Goal: Task Accomplishment & Management: Manage account settings

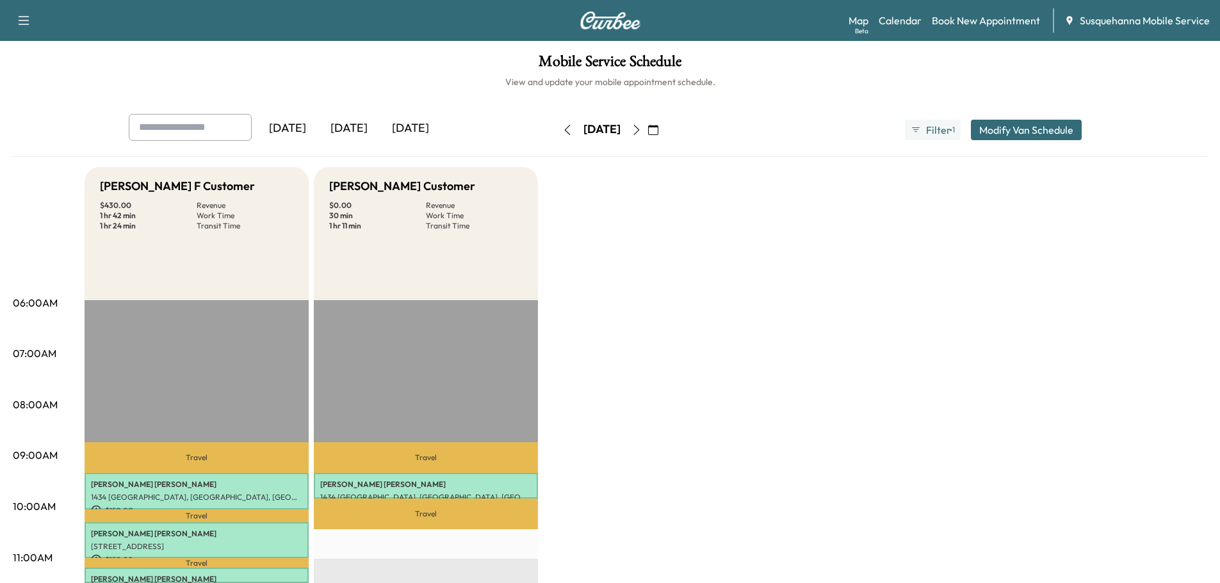
click at [564, 133] on icon "button" at bounding box center [567, 130] width 6 height 10
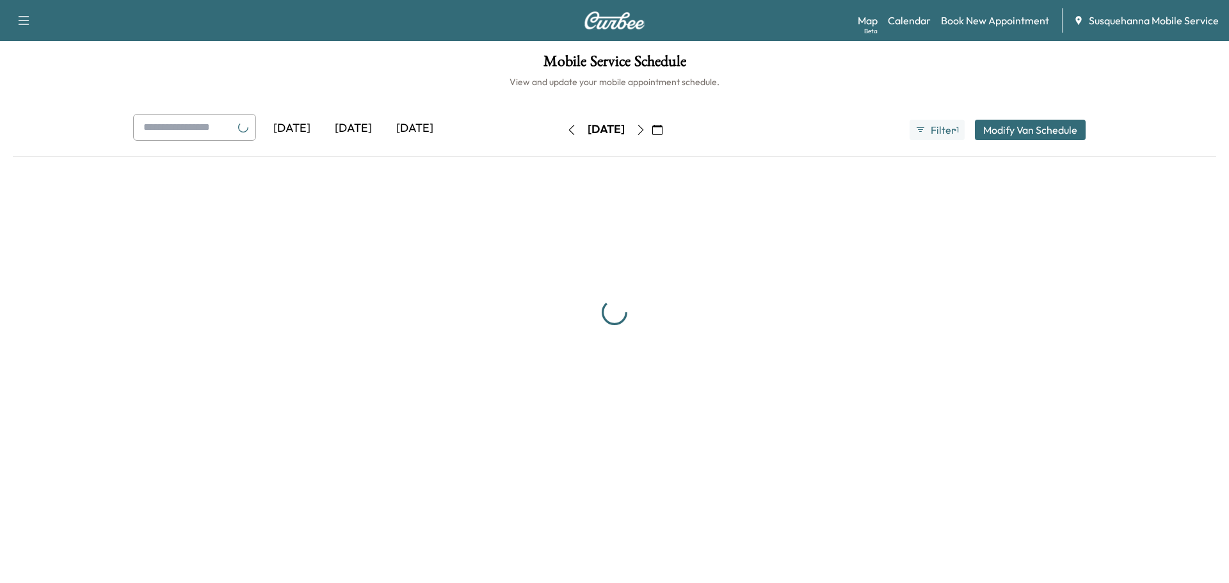
click at [561, 133] on button "button" at bounding box center [572, 130] width 22 height 20
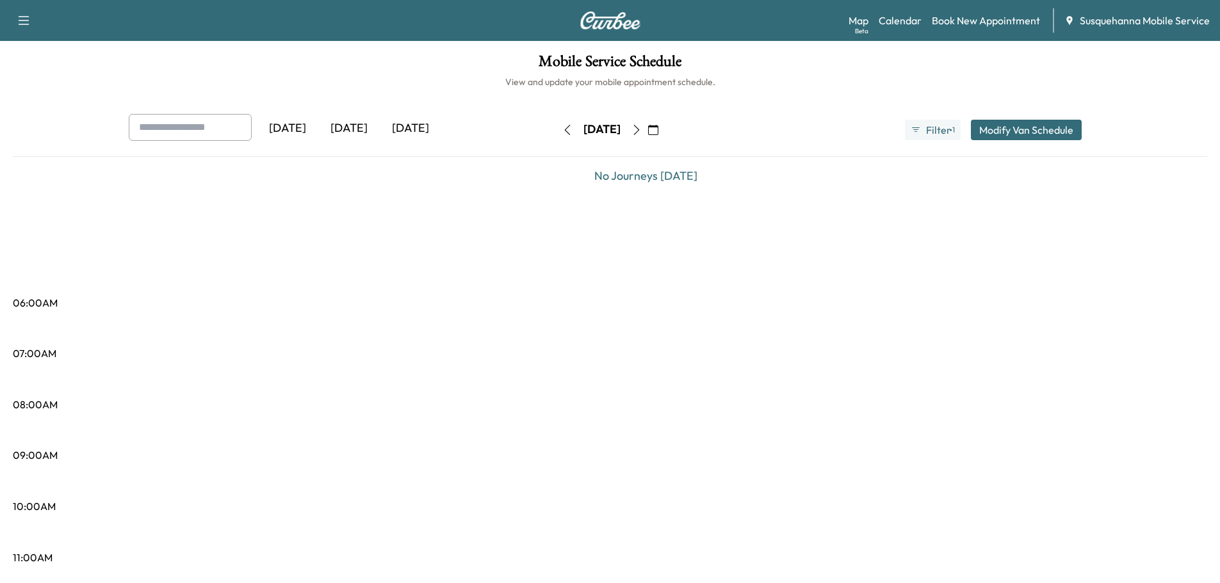
click at [562, 133] on icon "button" at bounding box center [567, 130] width 10 height 10
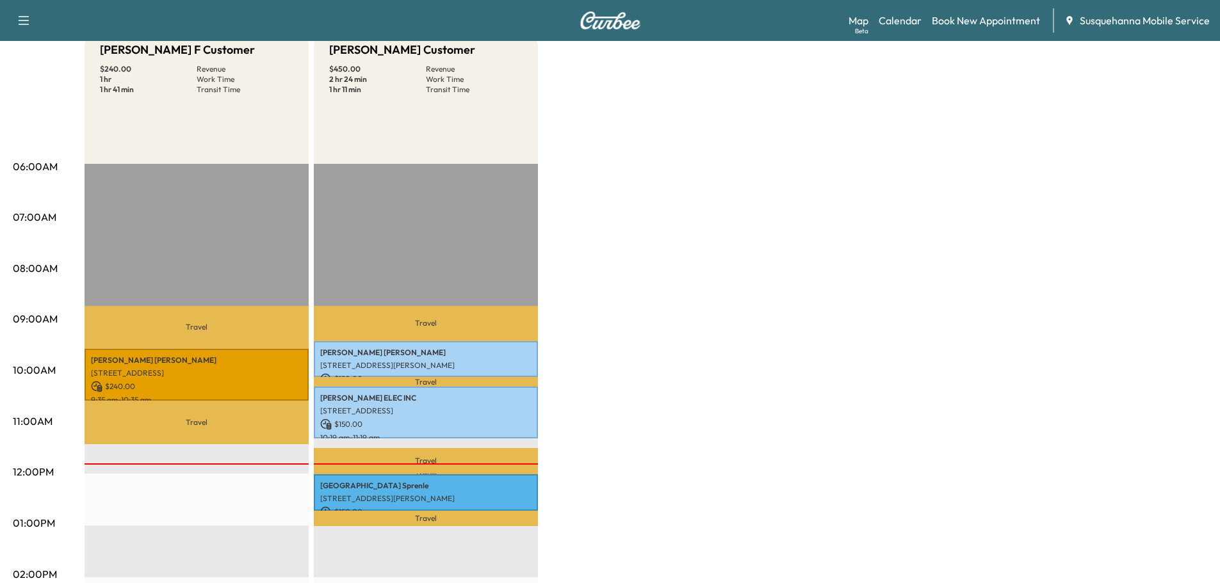
scroll to position [205, 0]
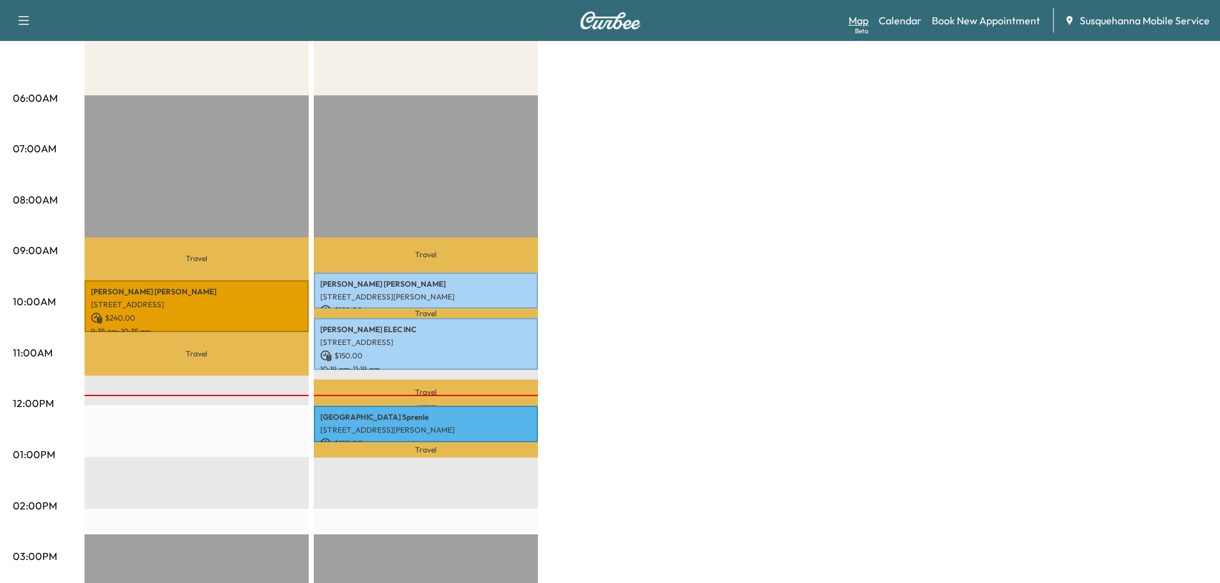
click at [859, 30] on div "Beta" at bounding box center [861, 31] width 13 height 10
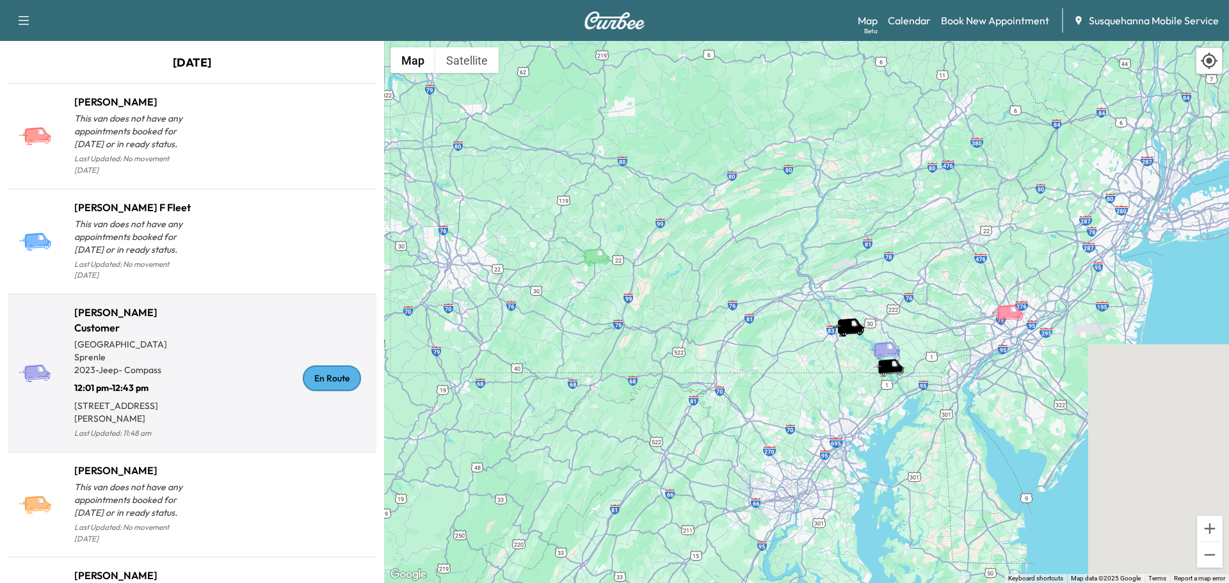
click at [325, 366] on div "En Route" at bounding box center [332, 379] width 58 height 26
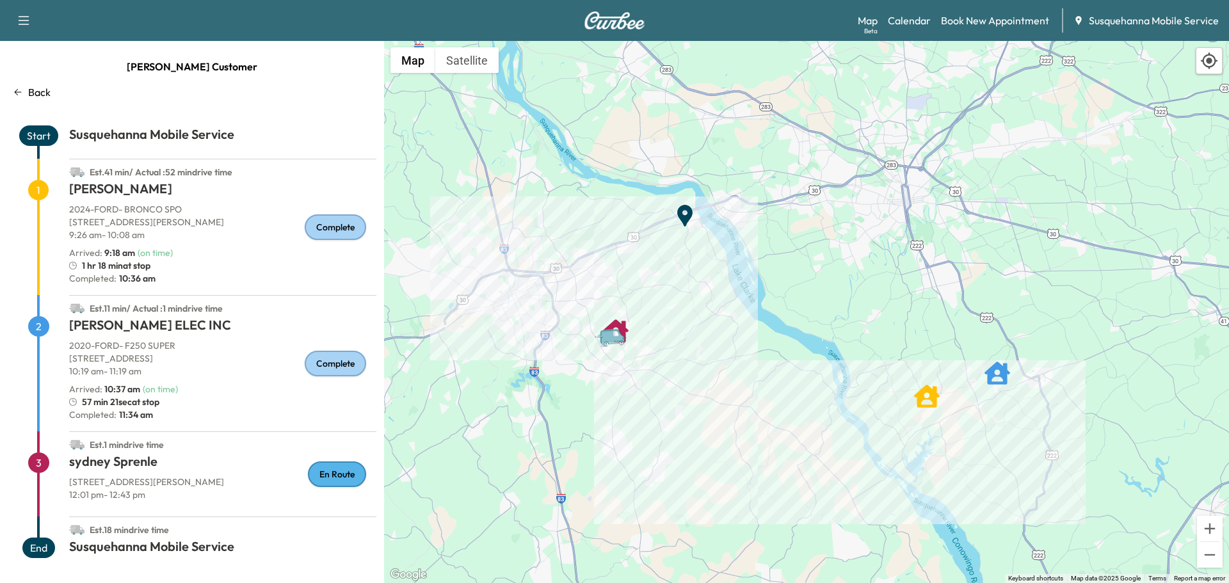
click at [919, 29] on div "Map Beta Calendar Book New Appointment Susquehanna Mobile Service" at bounding box center [1038, 20] width 361 height 24
click at [919, 20] on link "Calendar" at bounding box center [909, 20] width 43 height 15
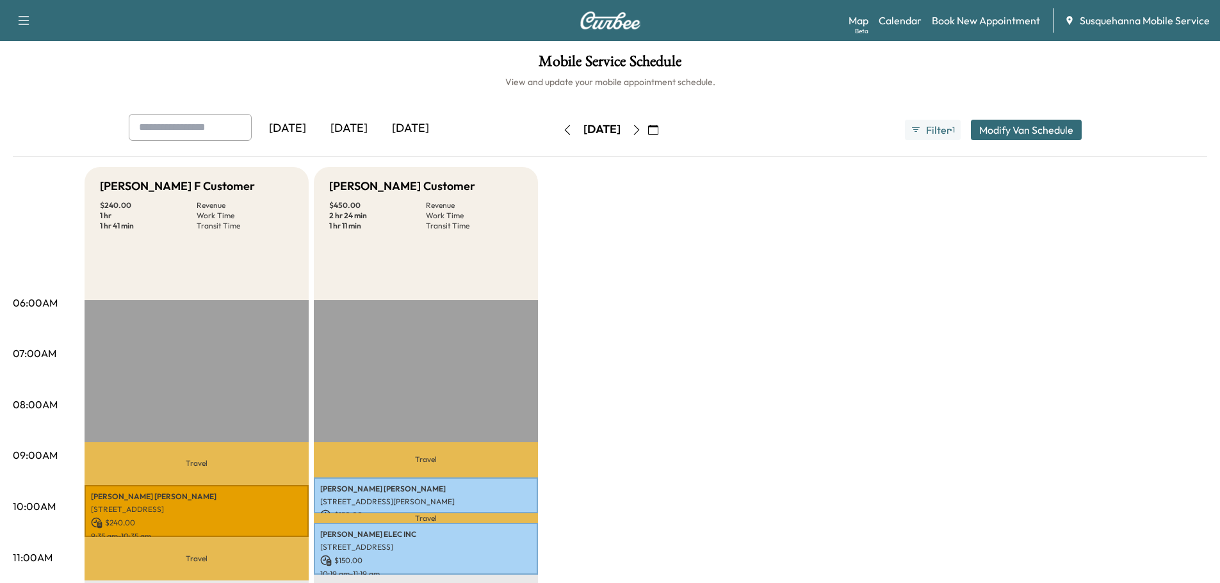
scroll to position [410, 0]
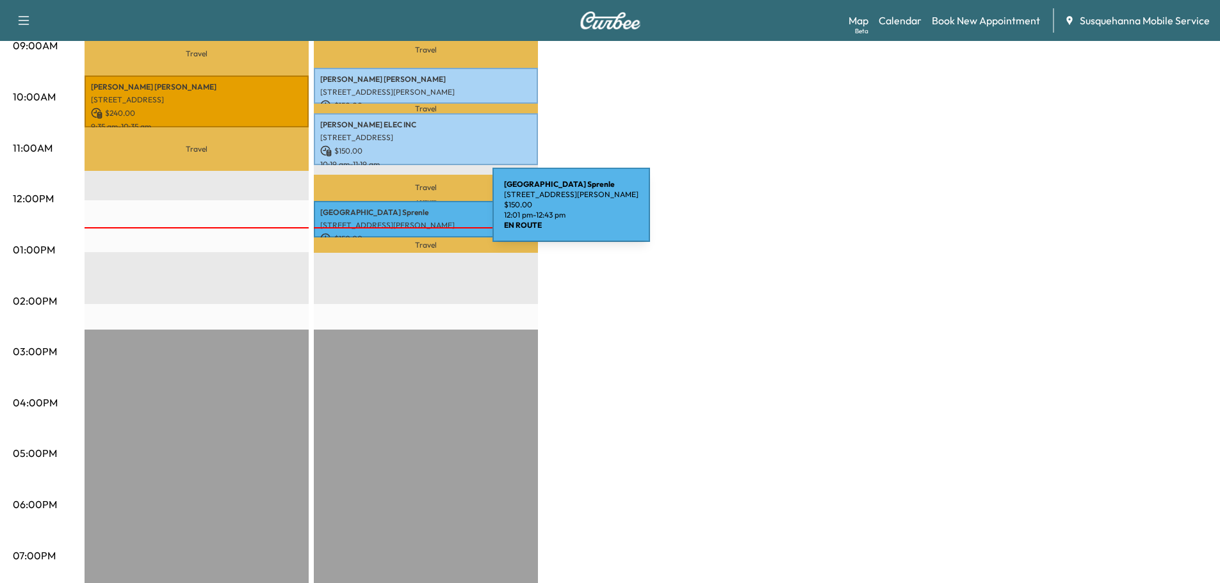
click at [396, 213] on p "sydney Sprenle" at bounding box center [425, 212] width 211 height 10
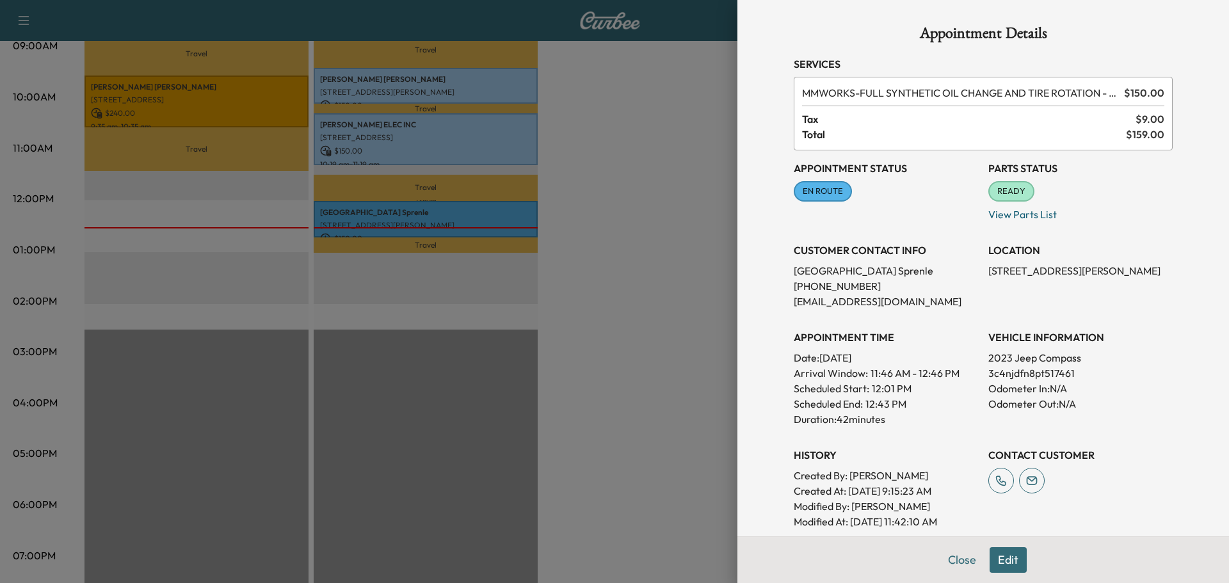
click at [958, 563] on button "Close" at bounding box center [962, 560] width 45 height 26
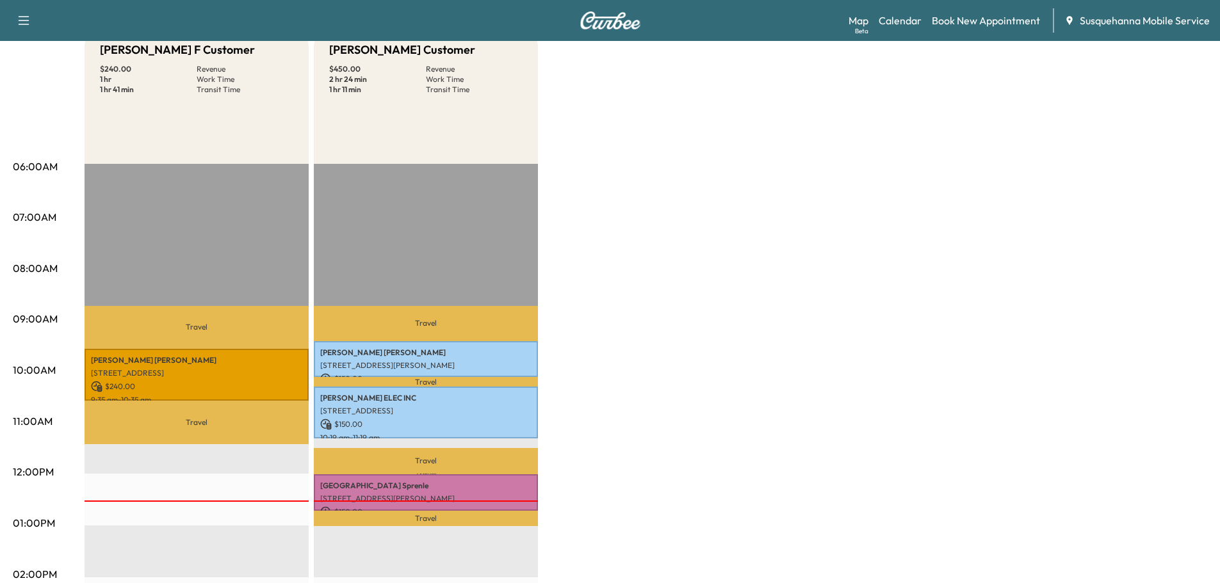
scroll to position [0, 0]
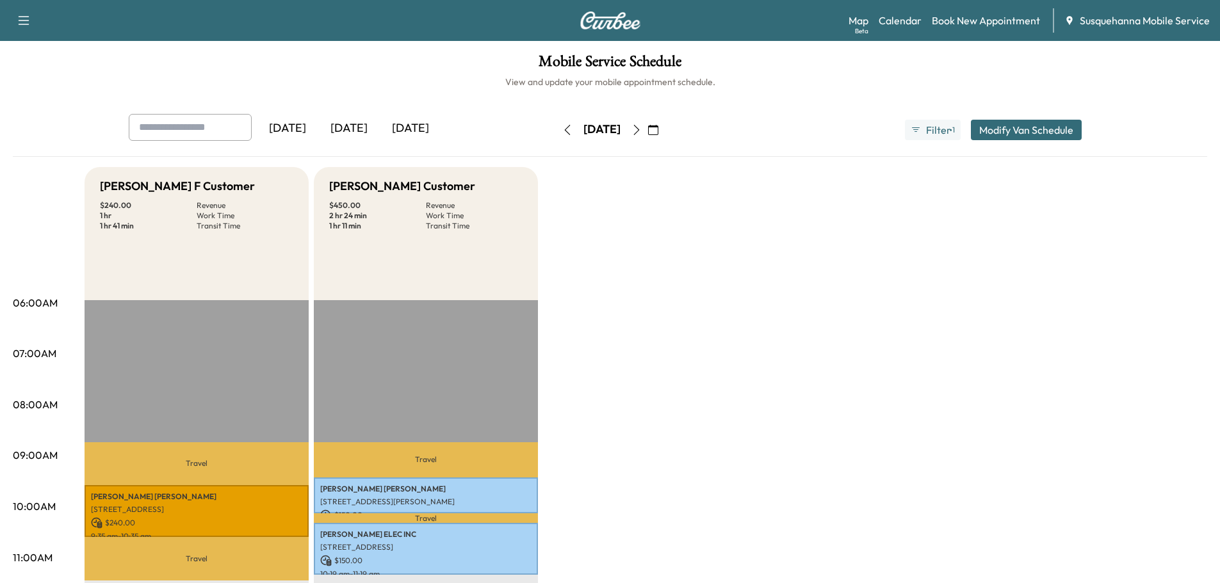
click at [658, 130] on icon "button" at bounding box center [653, 130] width 10 height 10
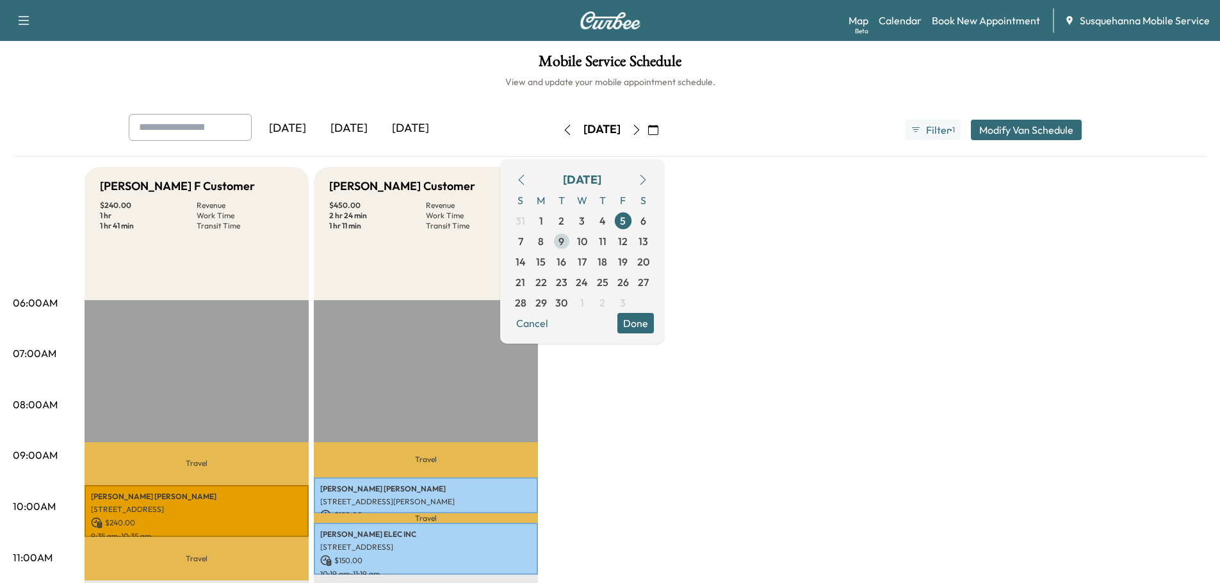
click at [564, 241] on span "9" at bounding box center [561, 241] width 6 height 15
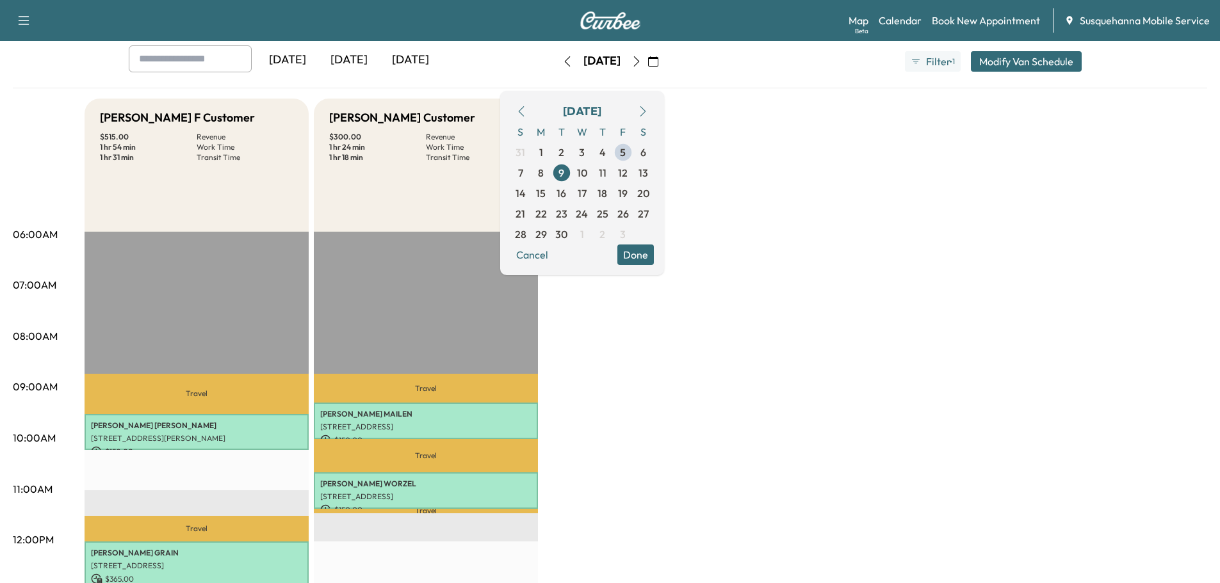
scroll to position [136, 0]
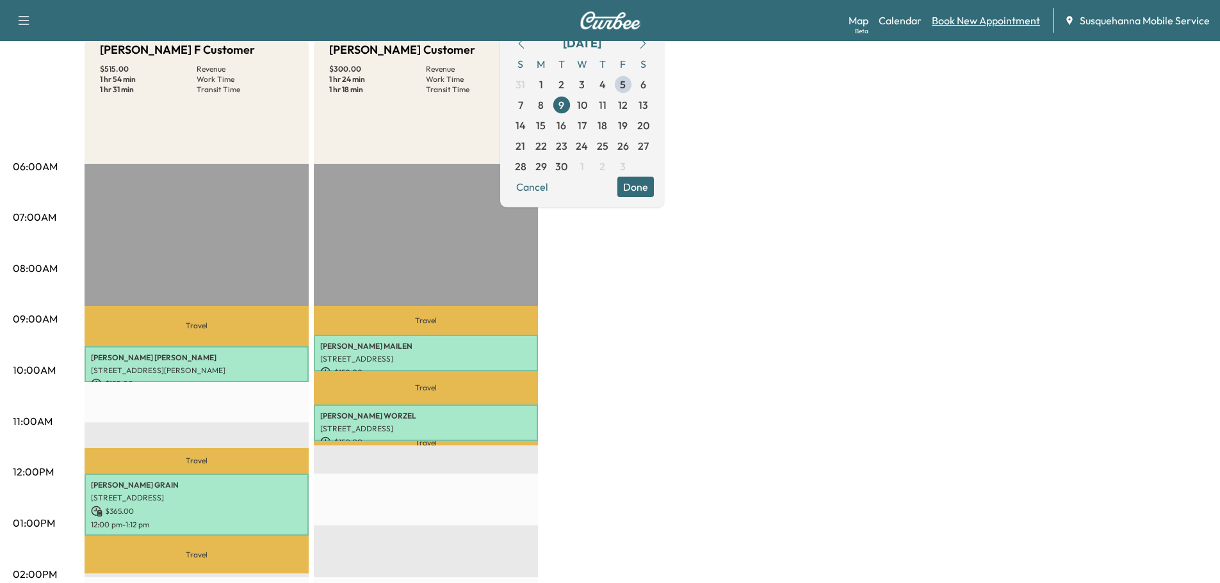
click at [944, 22] on link "Book New Appointment" at bounding box center [986, 20] width 108 height 15
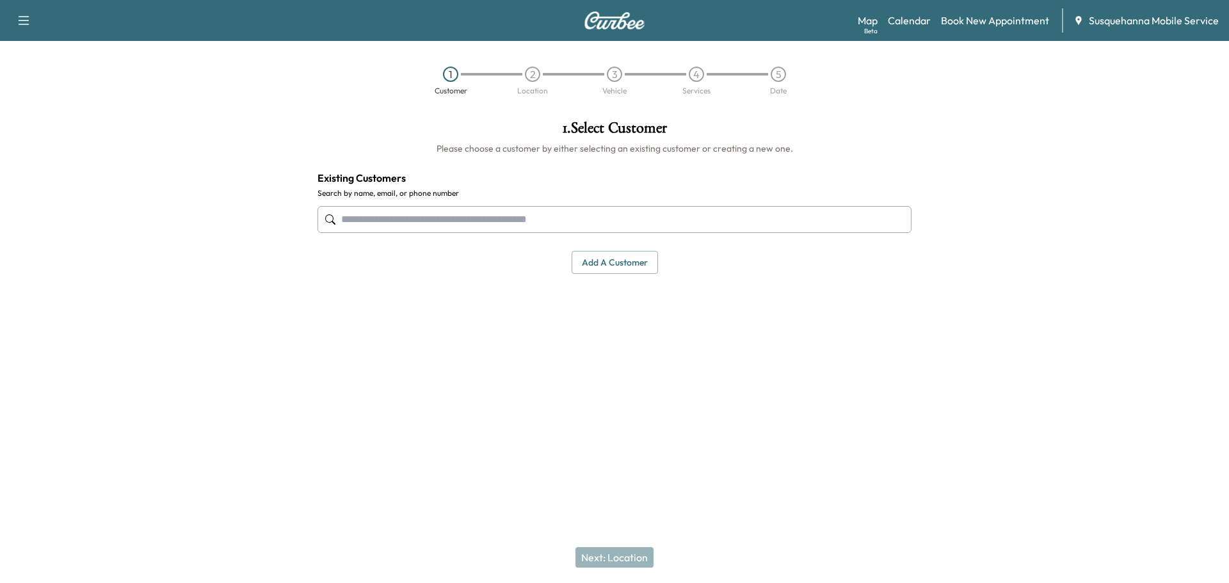
click at [458, 229] on input "text" at bounding box center [615, 219] width 594 height 27
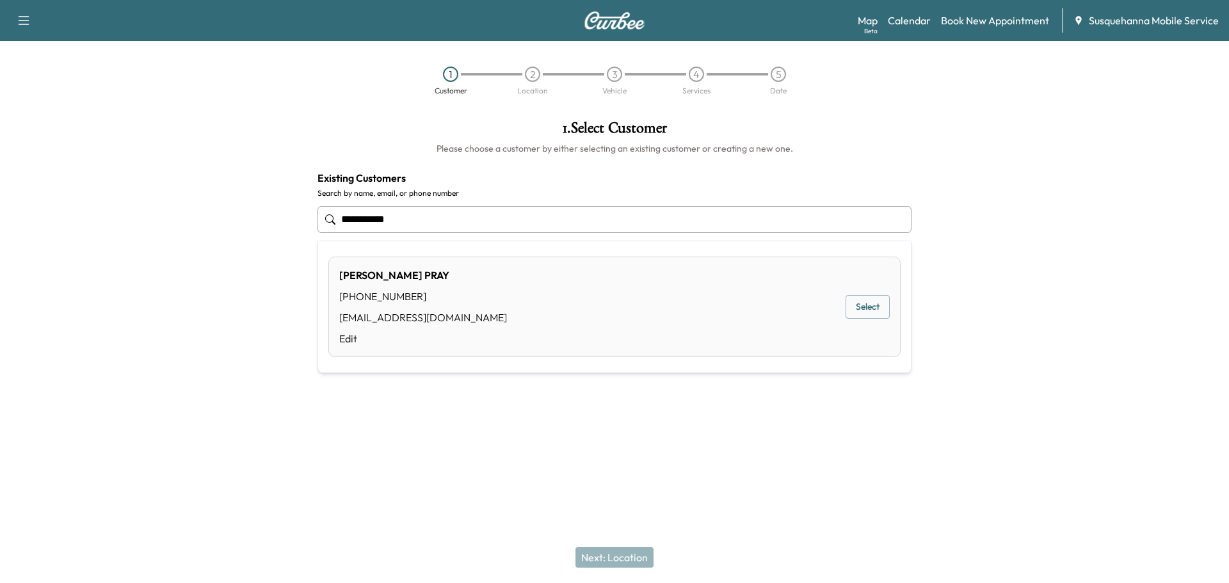
click at [866, 311] on button "Select" at bounding box center [868, 307] width 44 height 24
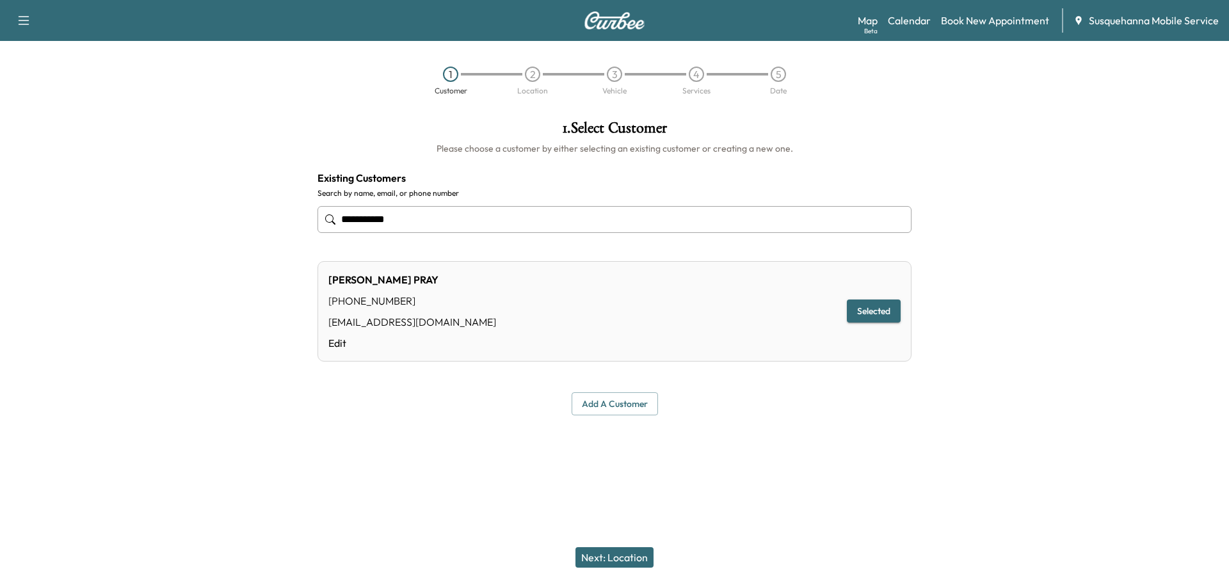
type input "**********"
click at [624, 562] on button "Next: Location" at bounding box center [615, 557] width 78 height 20
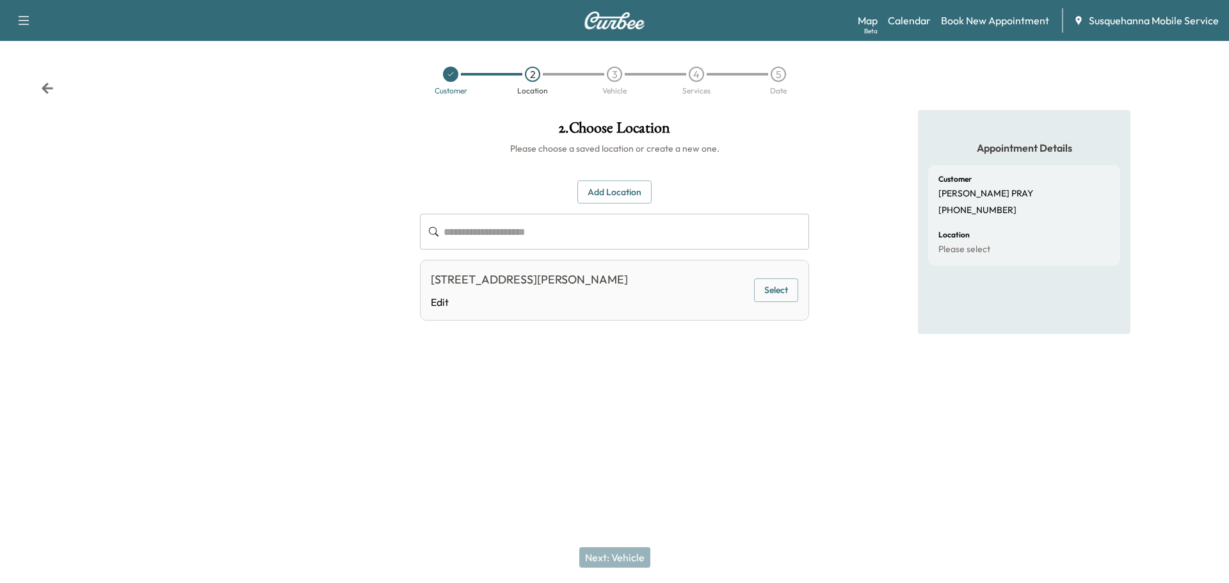
click at [773, 297] on button "Select" at bounding box center [776, 291] width 44 height 24
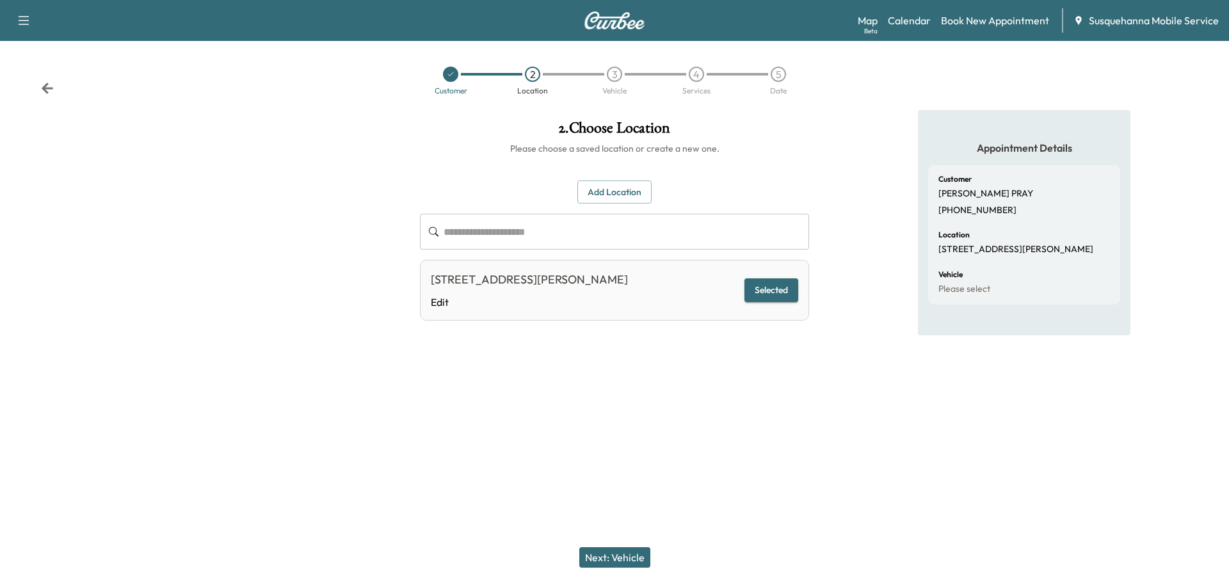
click at [640, 554] on button "Next: Vehicle" at bounding box center [614, 557] width 71 height 20
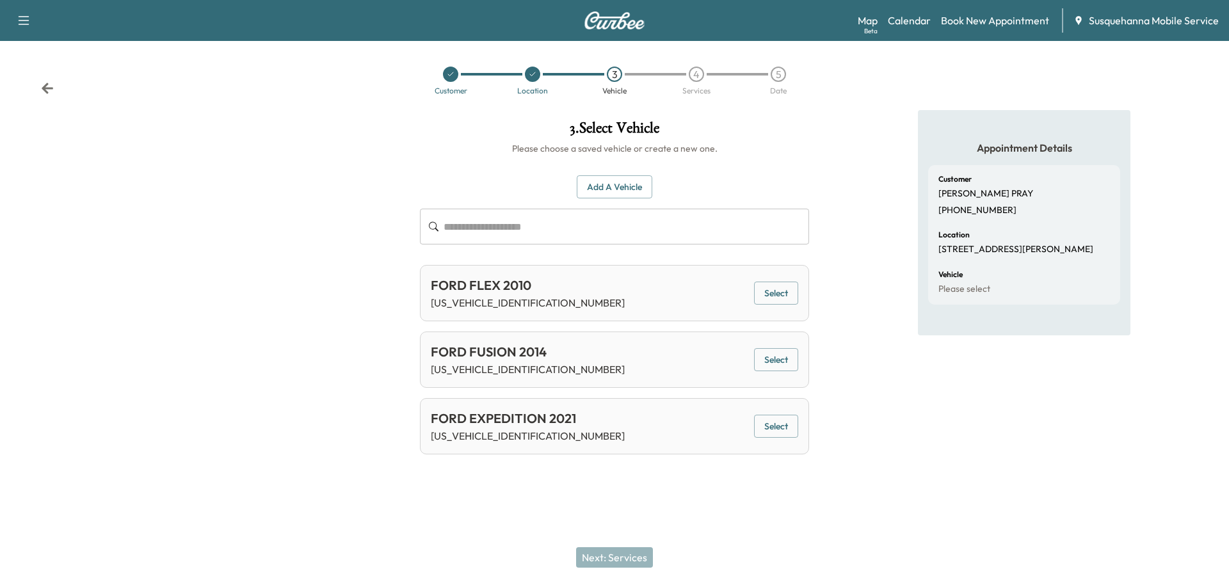
click at [763, 424] on button "Select" at bounding box center [776, 427] width 44 height 24
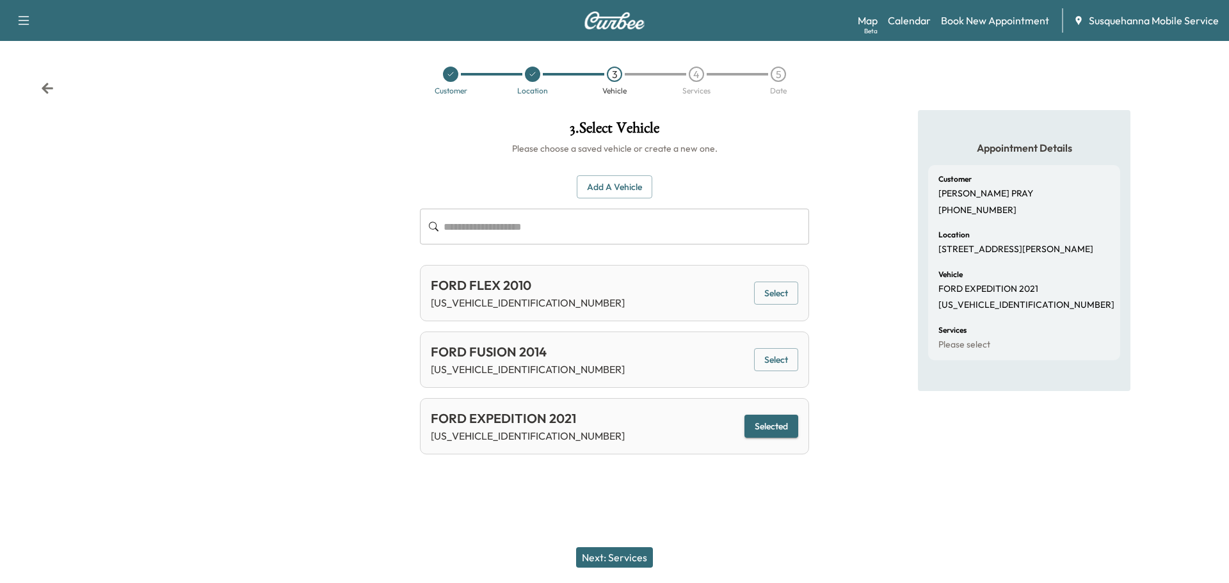
click at [618, 556] on button "Next: Services" at bounding box center [614, 557] width 77 height 20
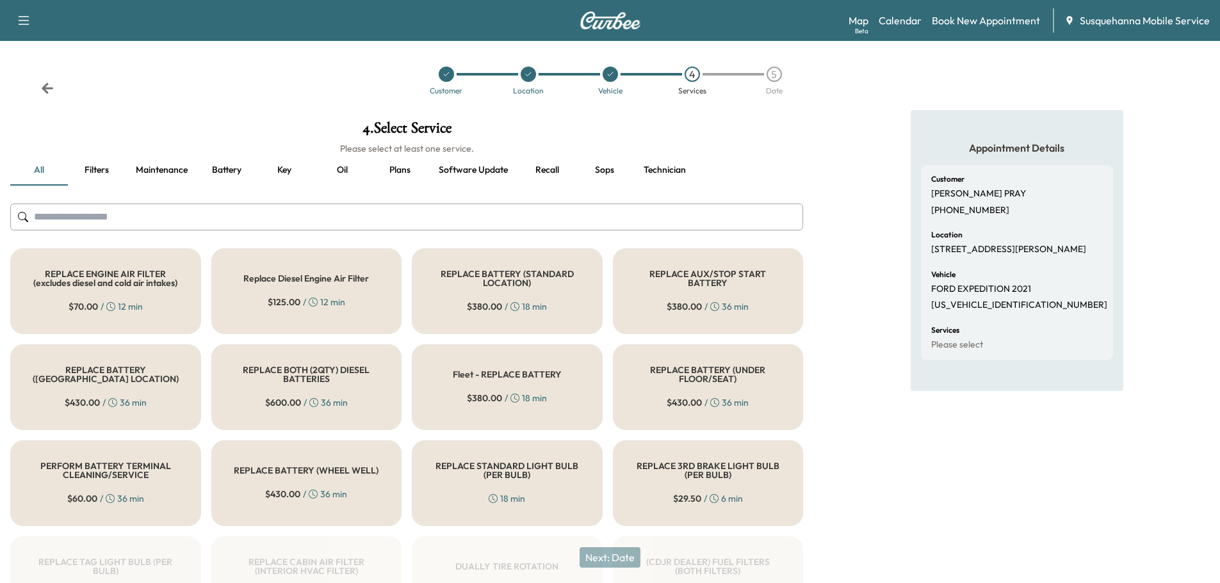
click at [458, 208] on input "text" at bounding box center [406, 217] width 793 height 27
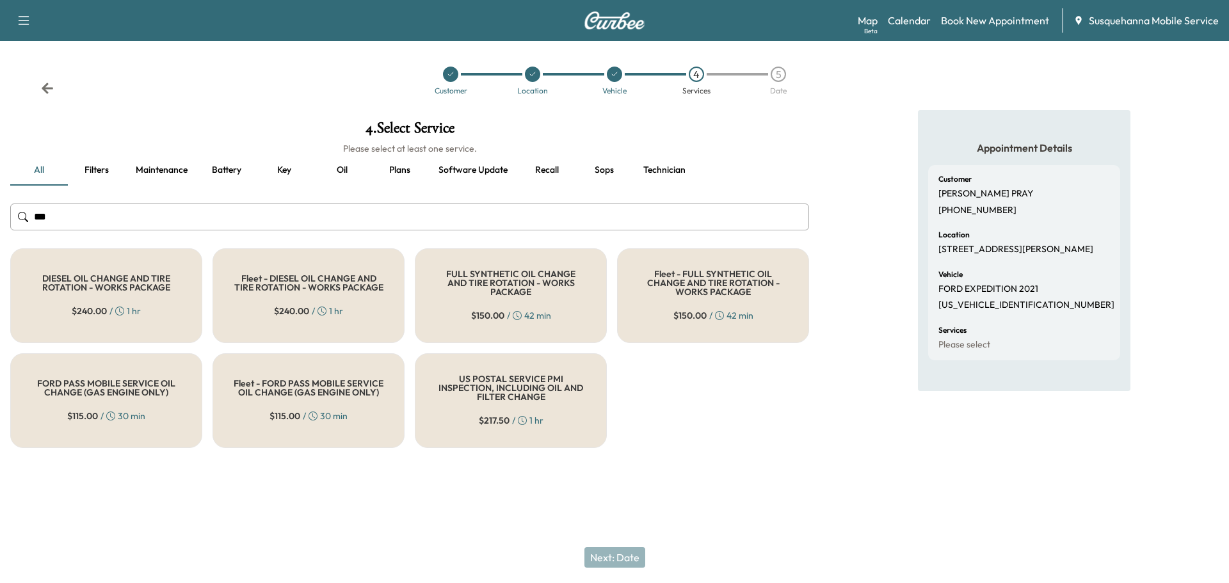
type input "***"
click at [485, 330] on div "FULL SYNTHETIC OIL CHANGE AND TIRE ROTATION - WORKS PACKAGE $ 150.00 / 42 min" at bounding box center [511, 295] width 192 height 95
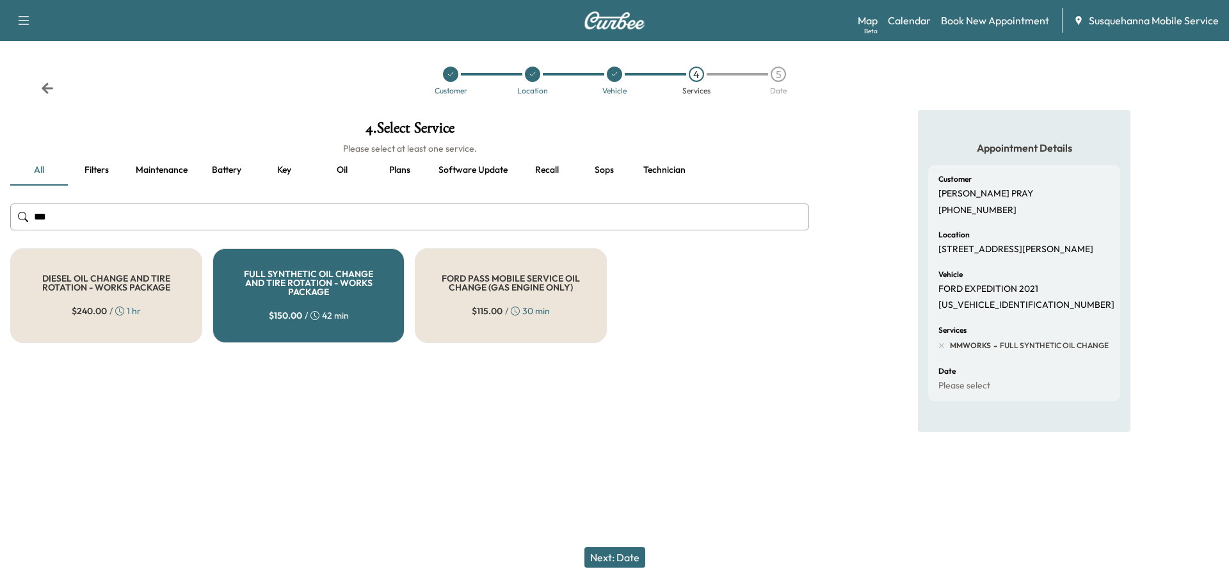
click at [619, 553] on button "Next: Date" at bounding box center [615, 557] width 61 height 20
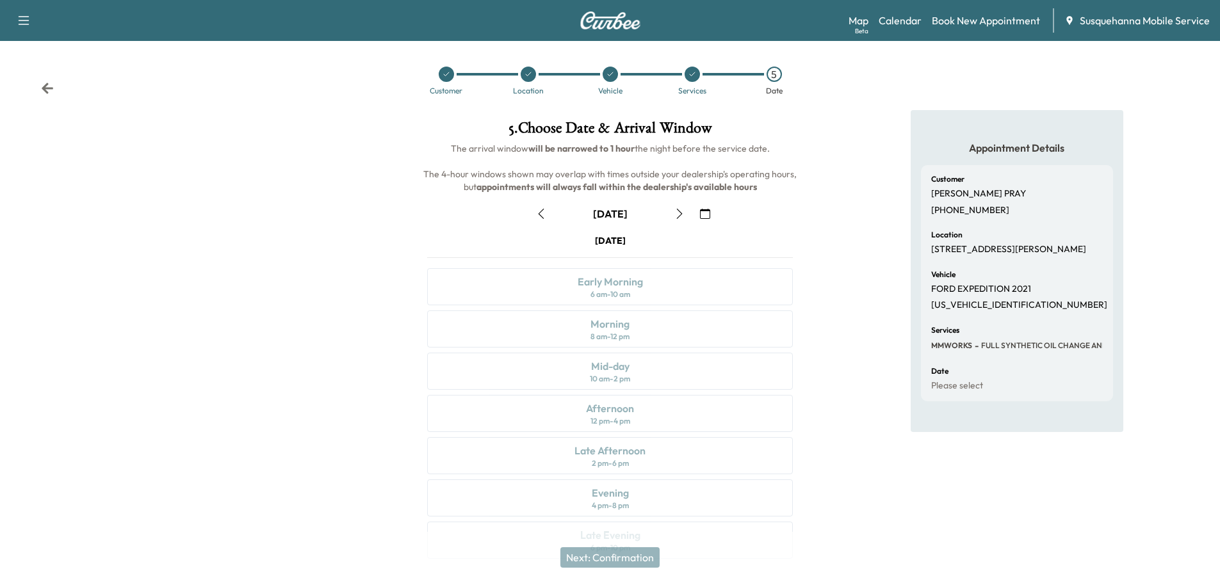
click at [707, 214] on icon "button" at bounding box center [705, 214] width 10 height 10
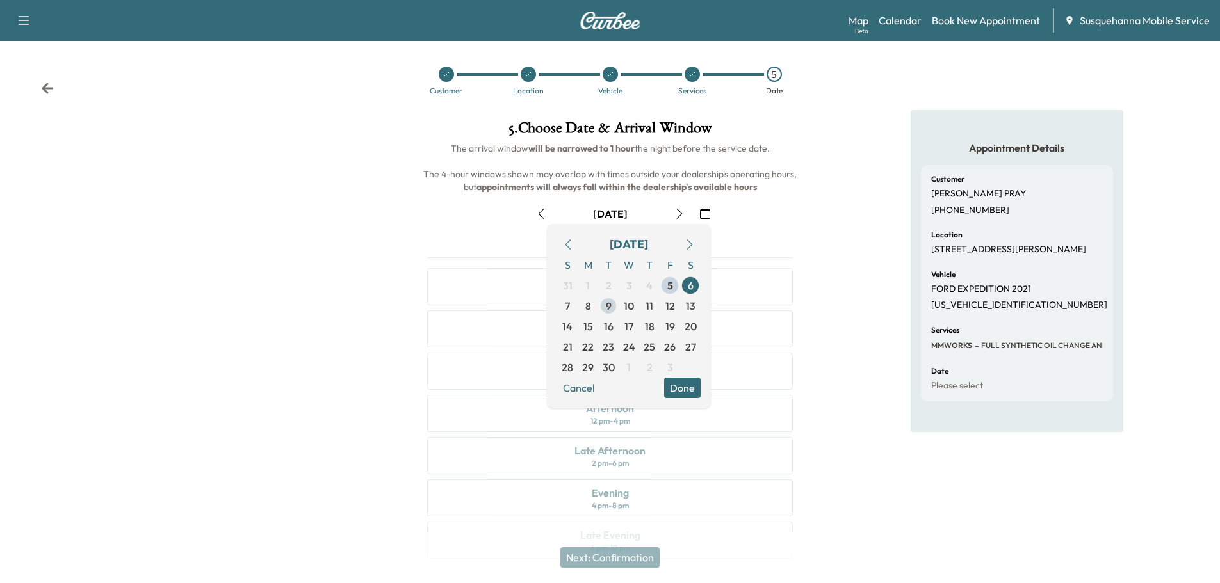
click at [611, 307] on span "9" at bounding box center [608, 306] width 20 height 20
click at [675, 392] on button "Done" at bounding box center [682, 388] width 36 height 20
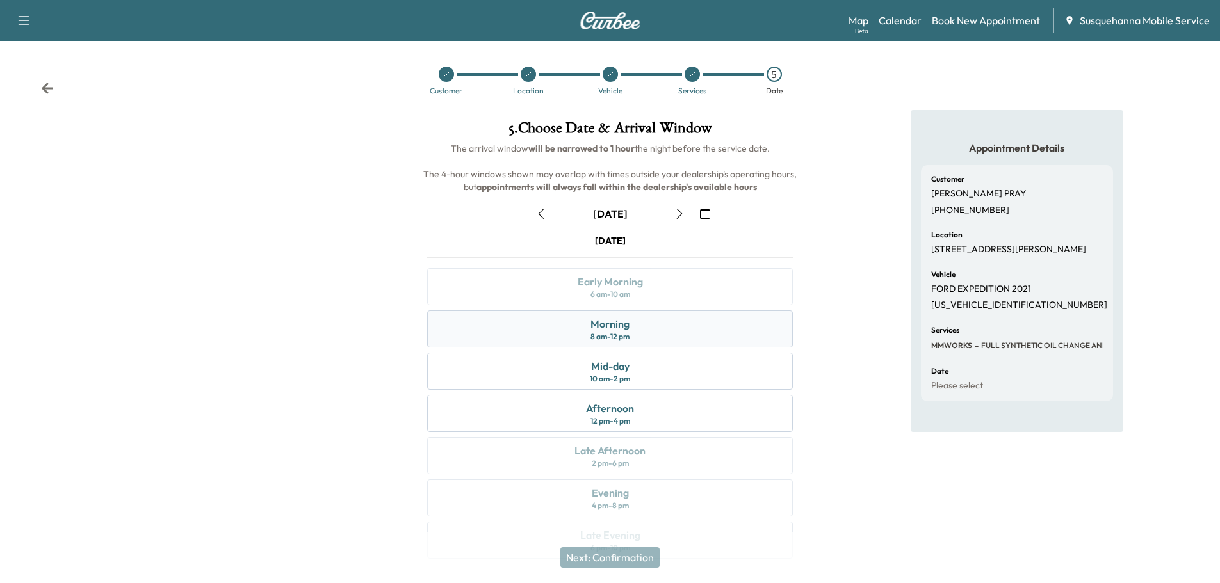
click at [696, 339] on div "Morning 8 am - 12 pm" at bounding box center [610, 329] width 366 height 37
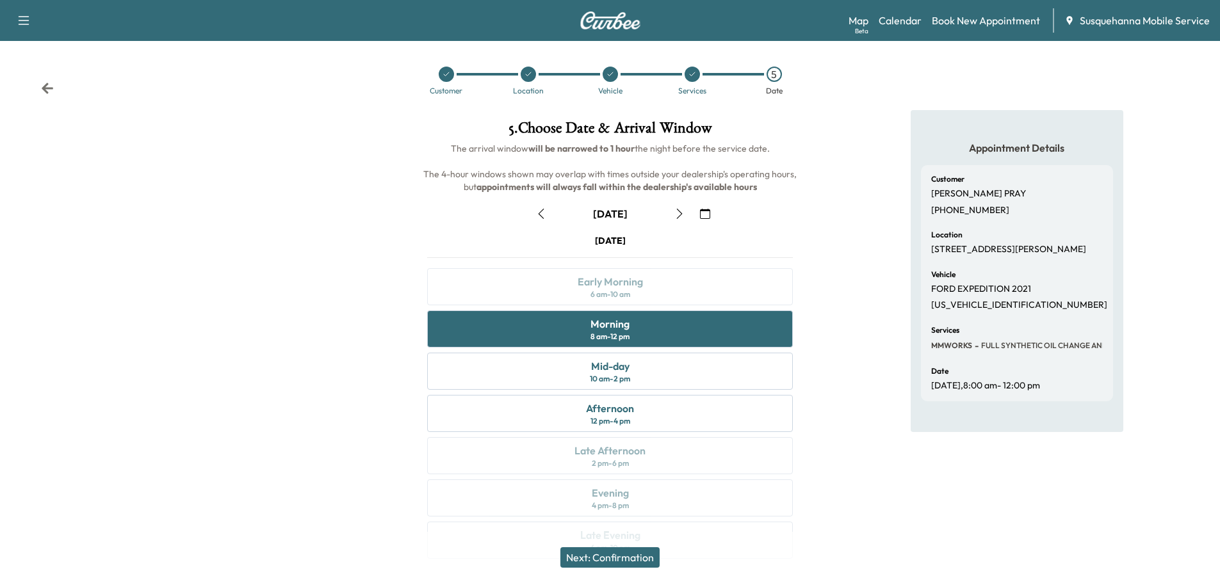
click at [617, 554] on button "Next: Confirmation" at bounding box center [609, 557] width 99 height 20
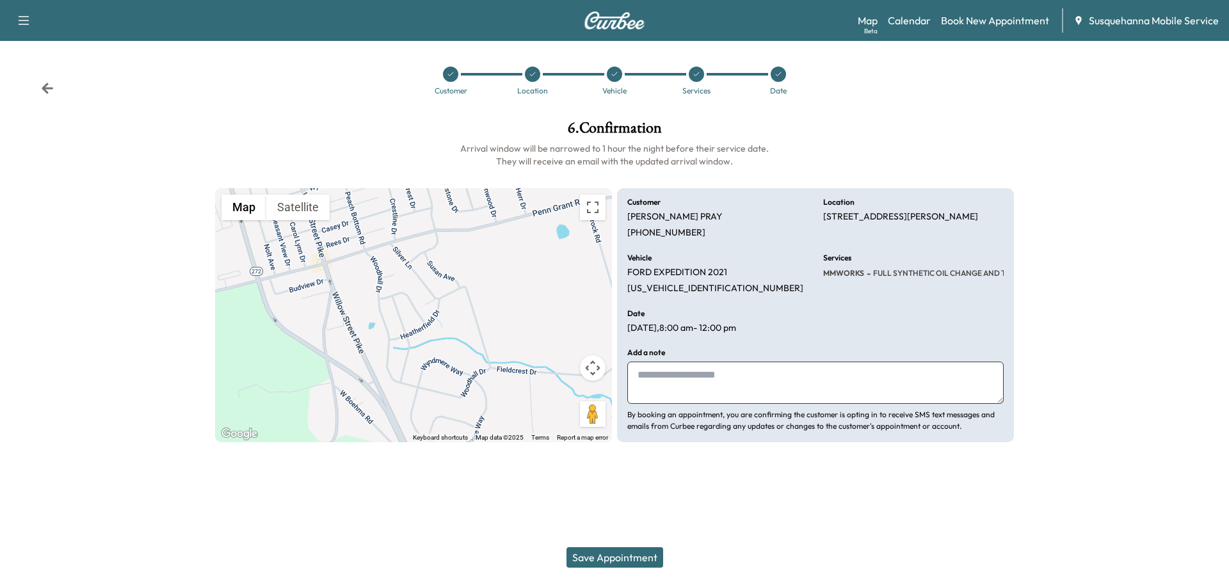
click at [728, 394] on textarea at bounding box center [815, 383] width 376 height 42
type textarea "**********"
click at [636, 562] on button "Save Appointment" at bounding box center [615, 557] width 97 height 20
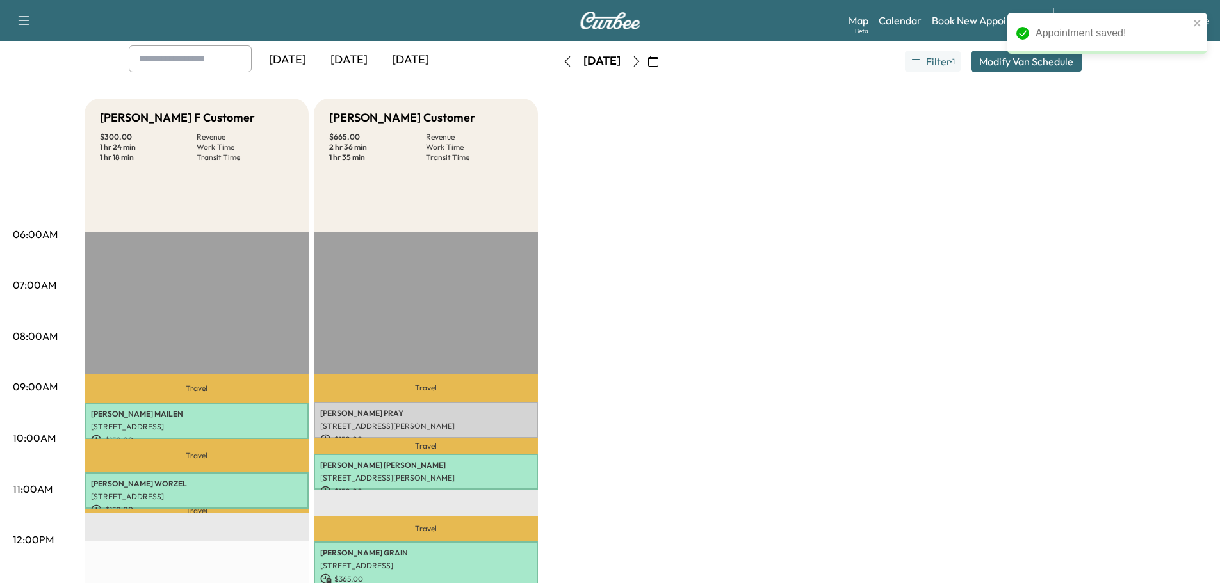
scroll to position [136, 0]
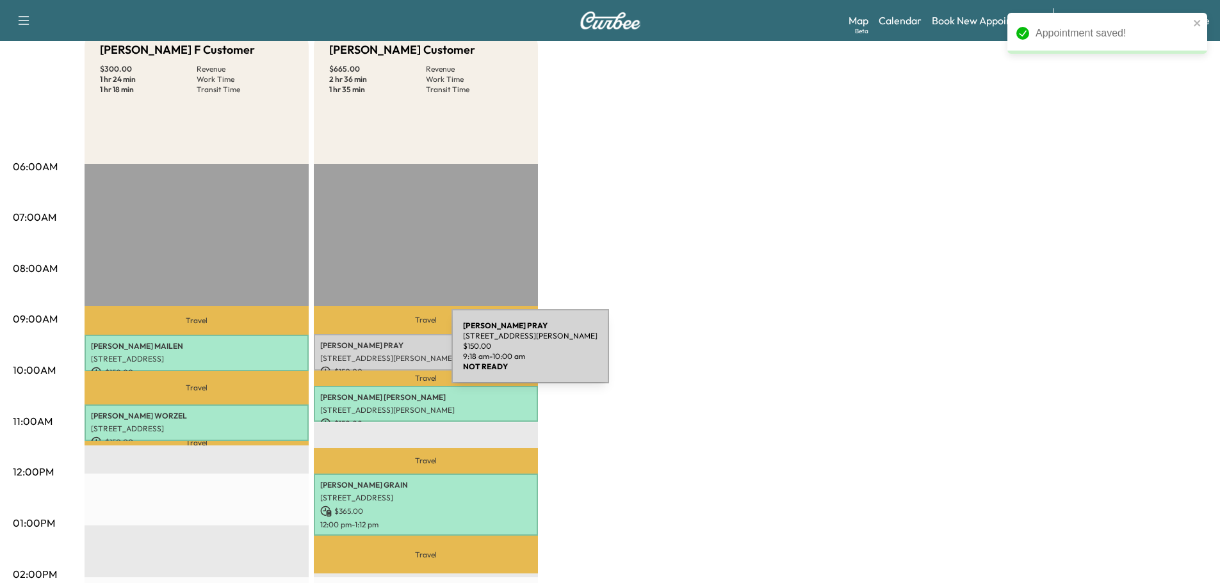
click at [355, 354] on p "[STREET_ADDRESS][PERSON_NAME]" at bounding box center [425, 358] width 211 height 10
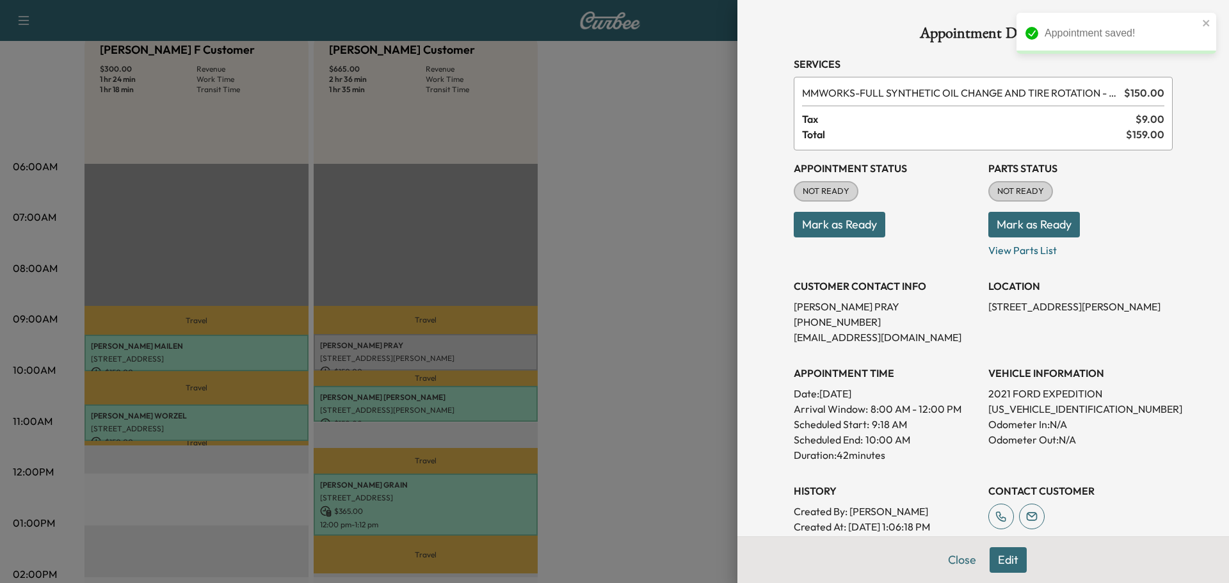
click at [1010, 222] on button "Mark as Ready" at bounding box center [1035, 225] width 92 height 26
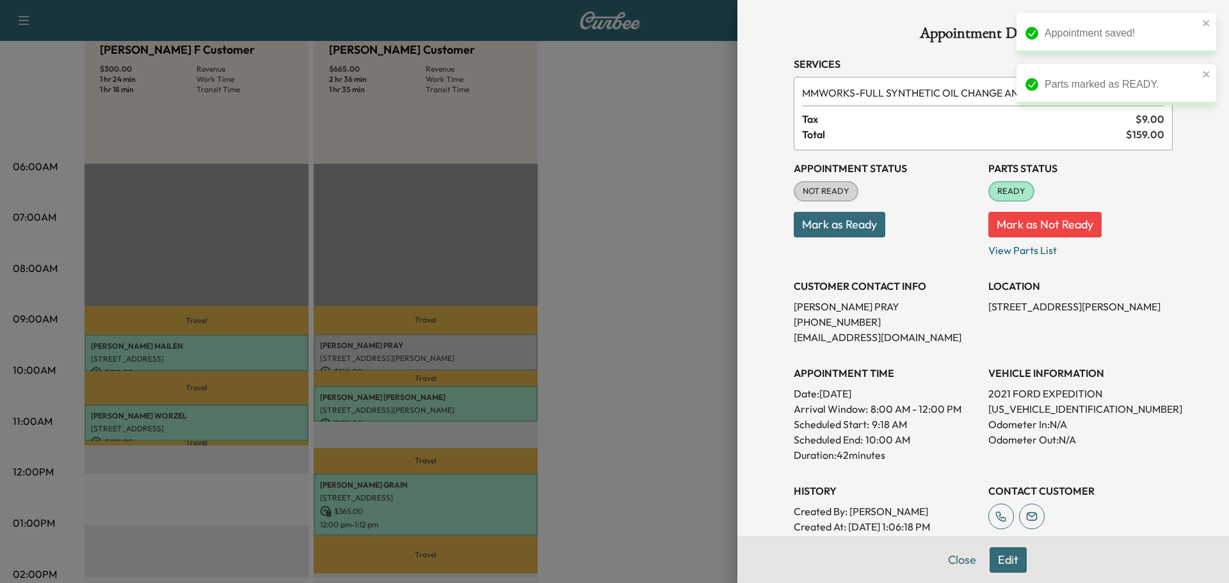
click at [834, 220] on button "Mark as Ready" at bounding box center [840, 225] width 92 height 26
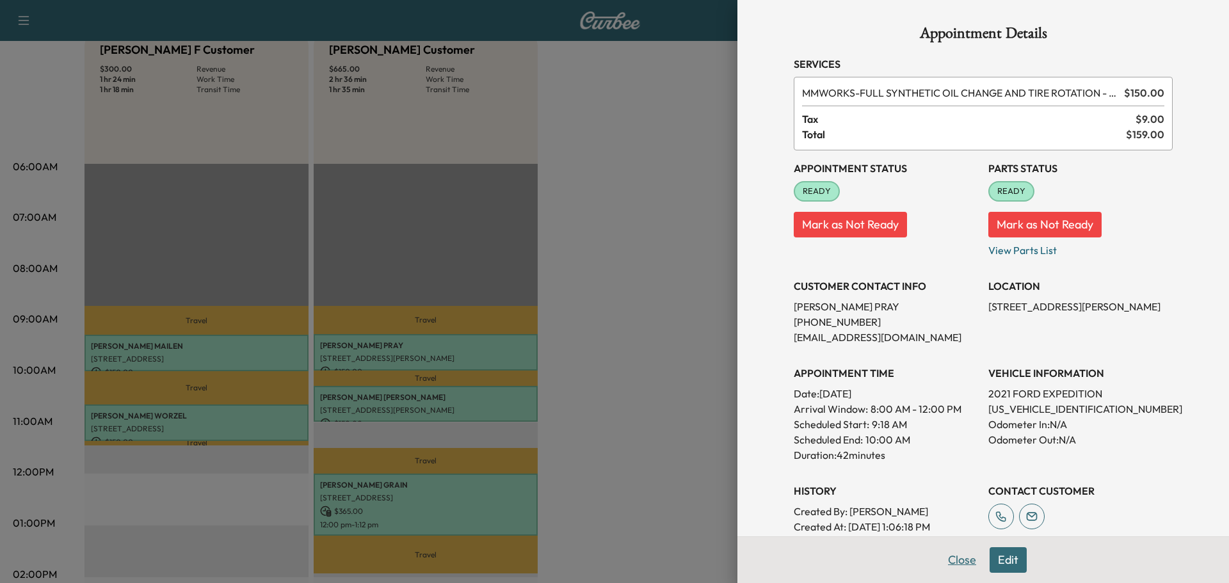
click at [955, 567] on button "Close" at bounding box center [962, 560] width 45 height 26
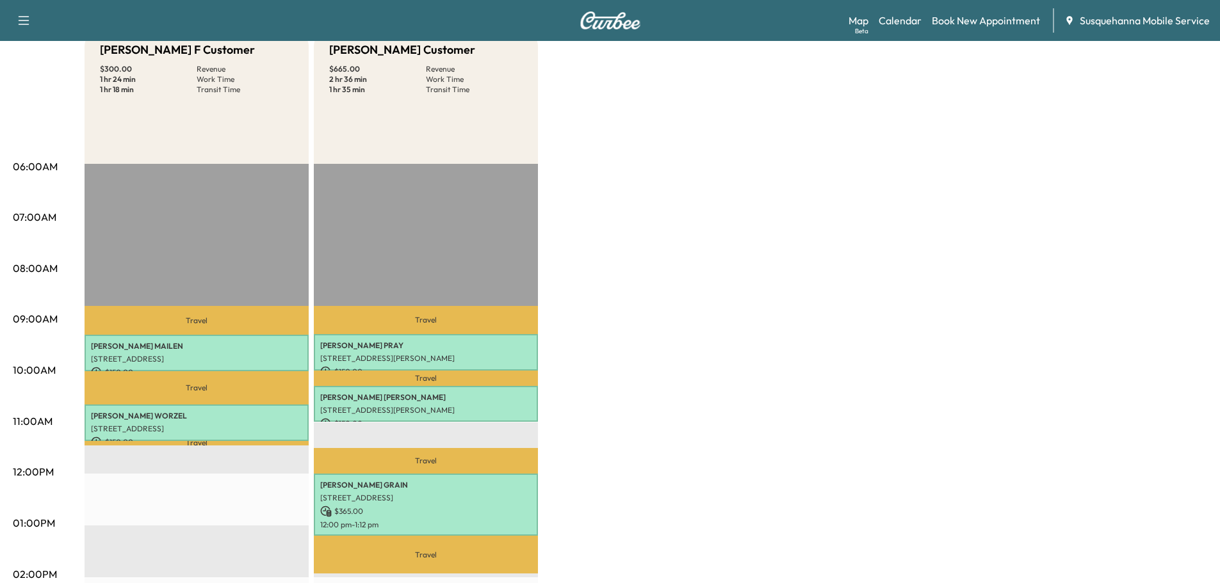
scroll to position [0, 0]
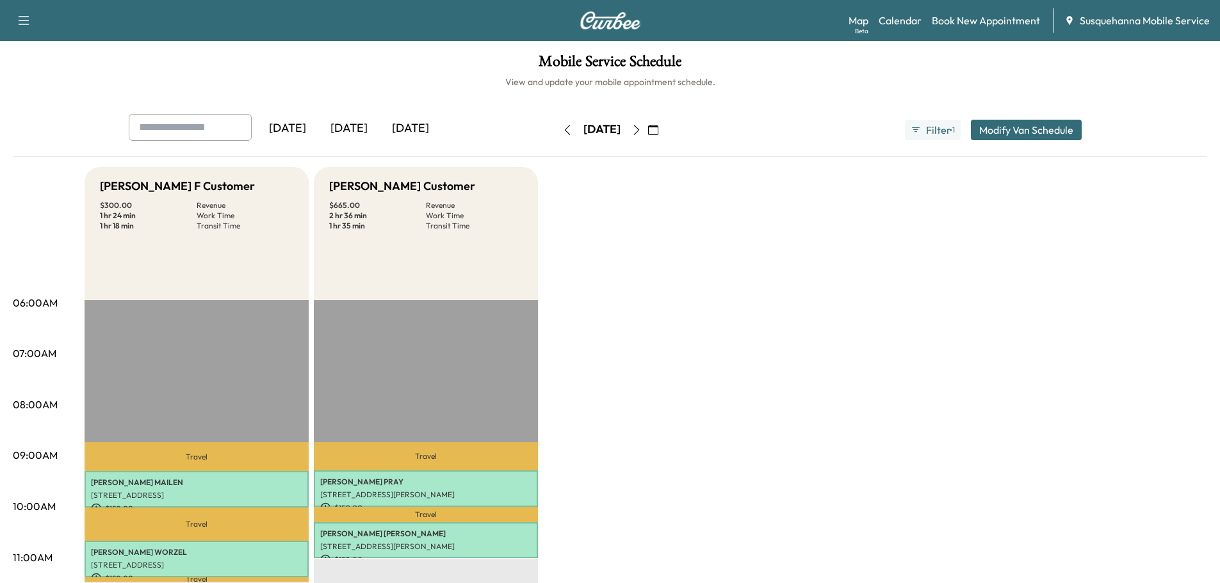
click at [658, 134] on icon "button" at bounding box center [653, 130] width 10 height 10
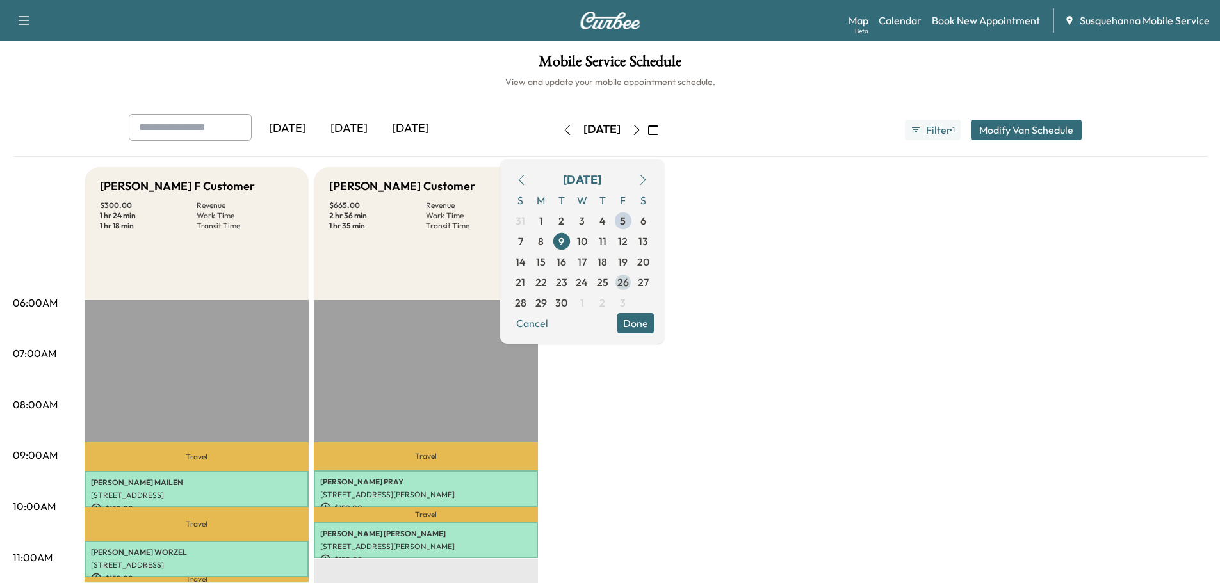
click at [629, 286] on span "26" at bounding box center [623, 282] width 12 height 15
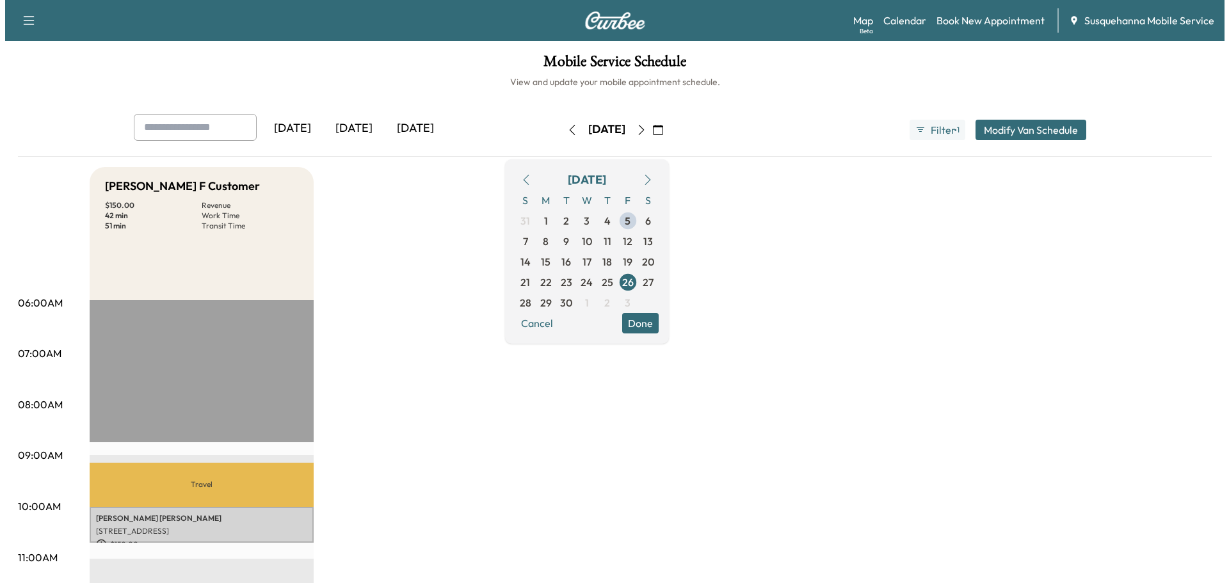
scroll to position [205, 0]
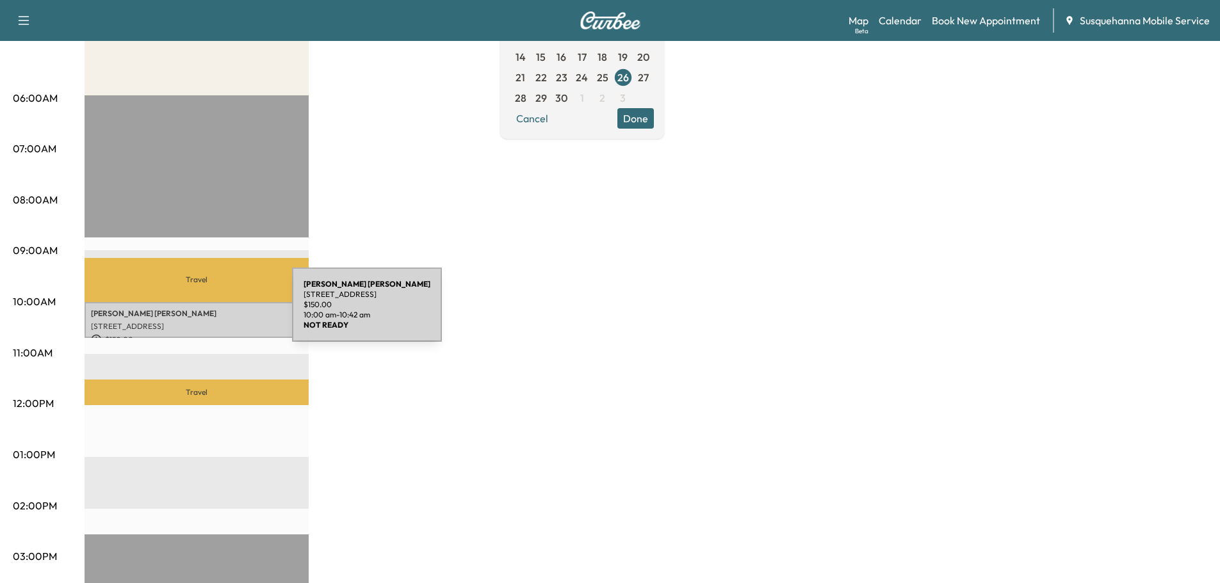
click at [196, 312] on p "[PERSON_NAME]" at bounding box center [196, 314] width 211 height 10
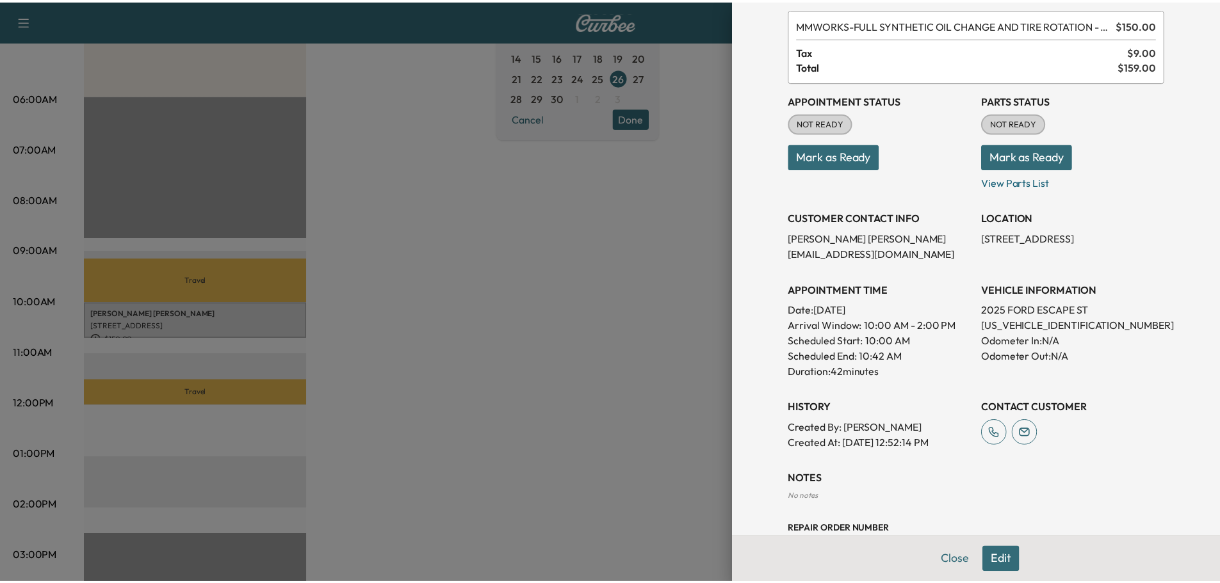
scroll to position [111, 0]
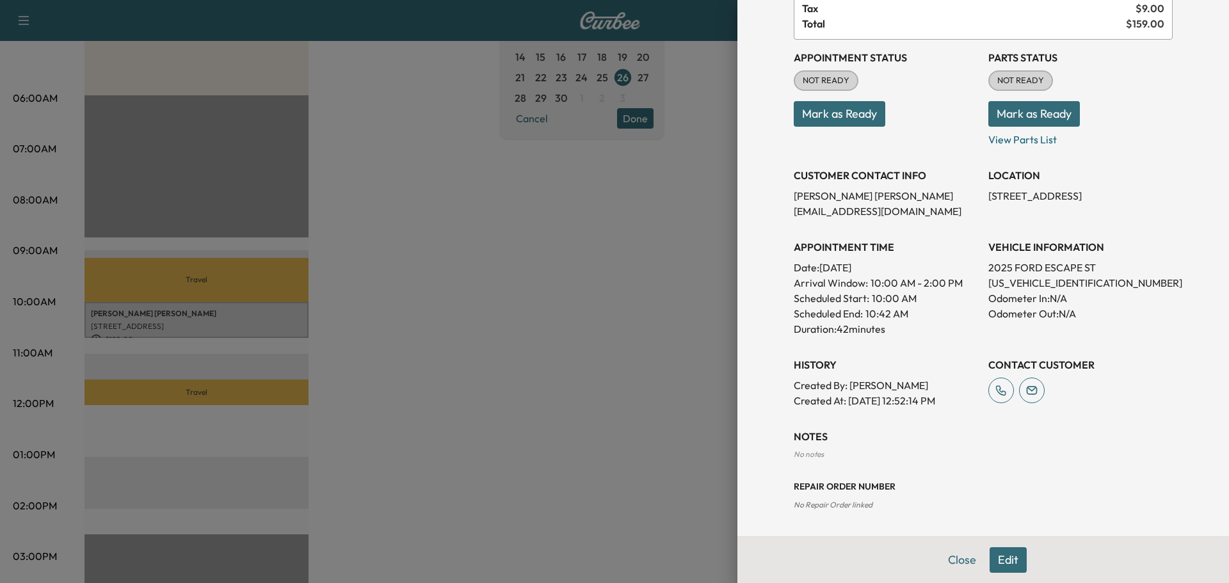
click at [1003, 286] on p "[US_VEHICLE_IDENTIFICATION_NUMBER]" at bounding box center [1081, 282] width 184 height 15
copy p "[US_VEHICLE_IDENTIFICATION_NUMBER]"
click at [1000, 113] on button "Mark as Ready" at bounding box center [1035, 114] width 92 height 26
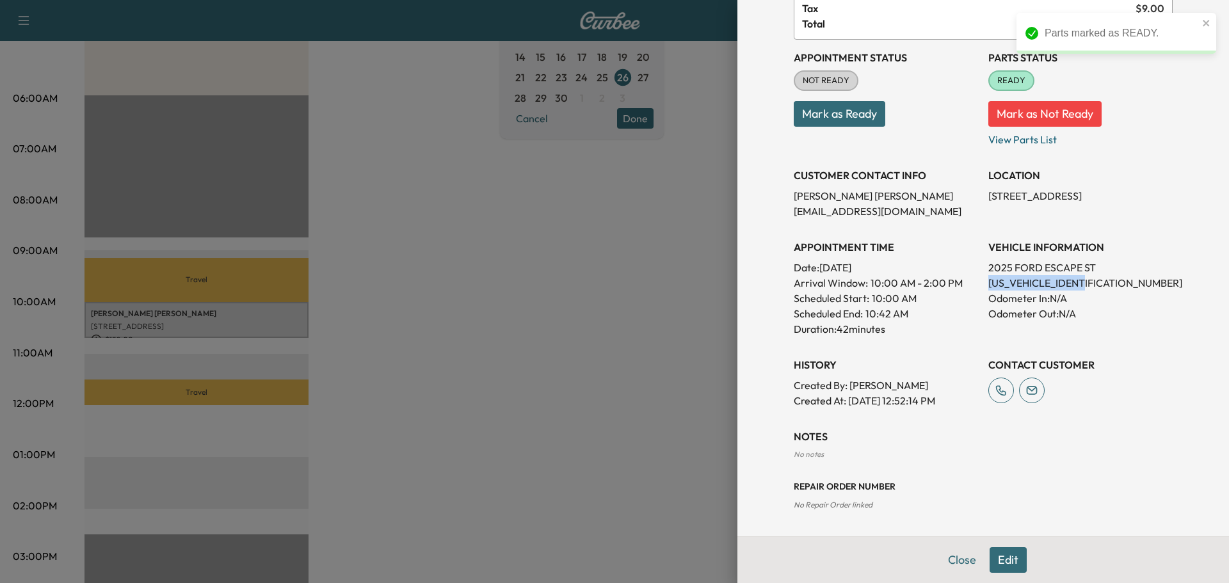
click at [861, 122] on button "Mark as Ready" at bounding box center [840, 114] width 92 height 26
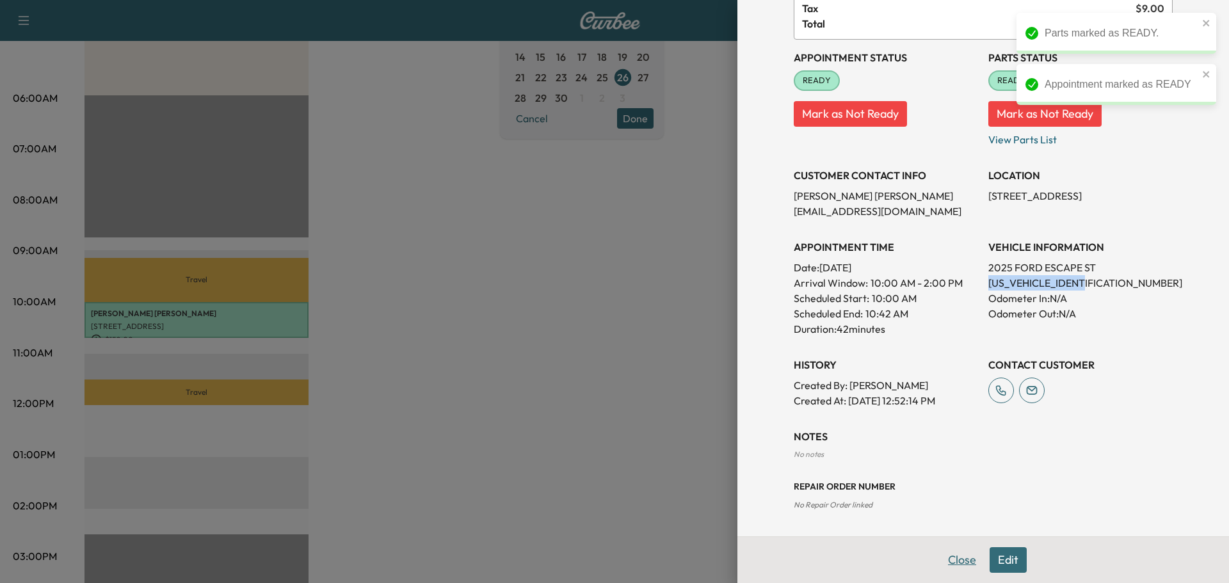
click at [949, 561] on button "Close" at bounding box center [962, 560] width 45 height 26
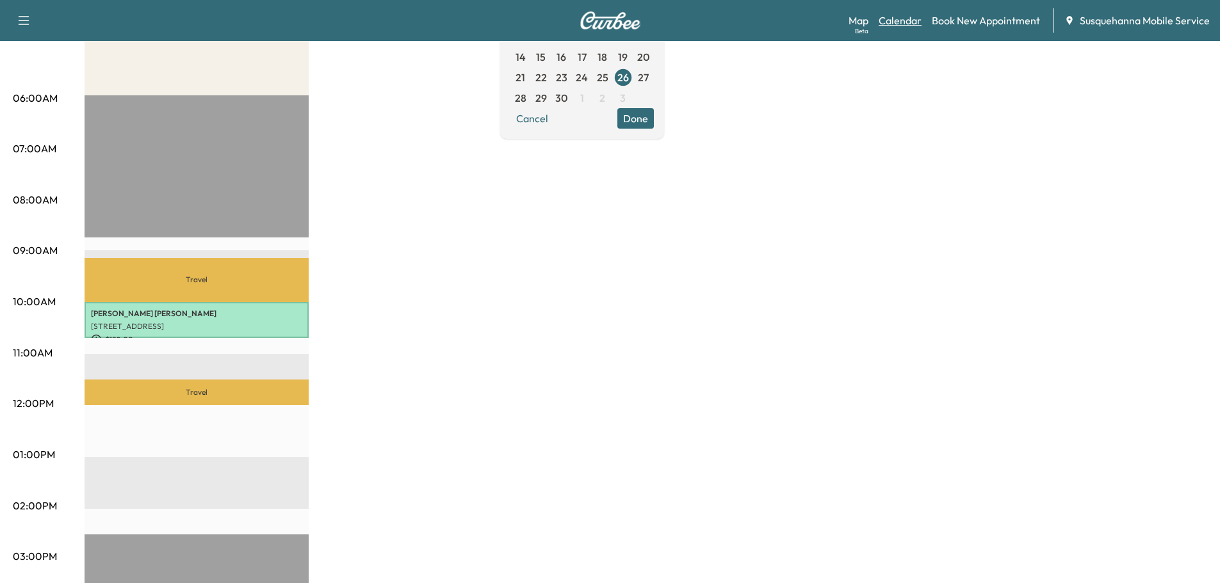
click at [891, 19] on link "Calendar" at bounding box center [899, 20] width 43 height 15
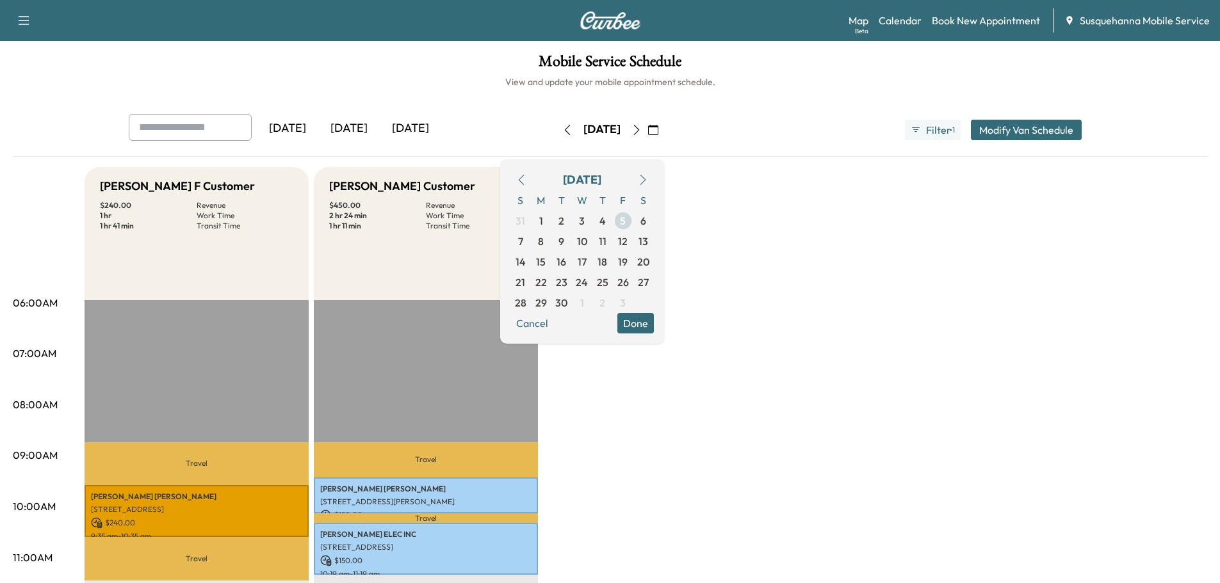
click at [626, 222] on span "5" at bounding box center [623, 220] width 6 height 15
click at [654, 320] on button "Done" at bounding box center [635, 323] width 36 height 20
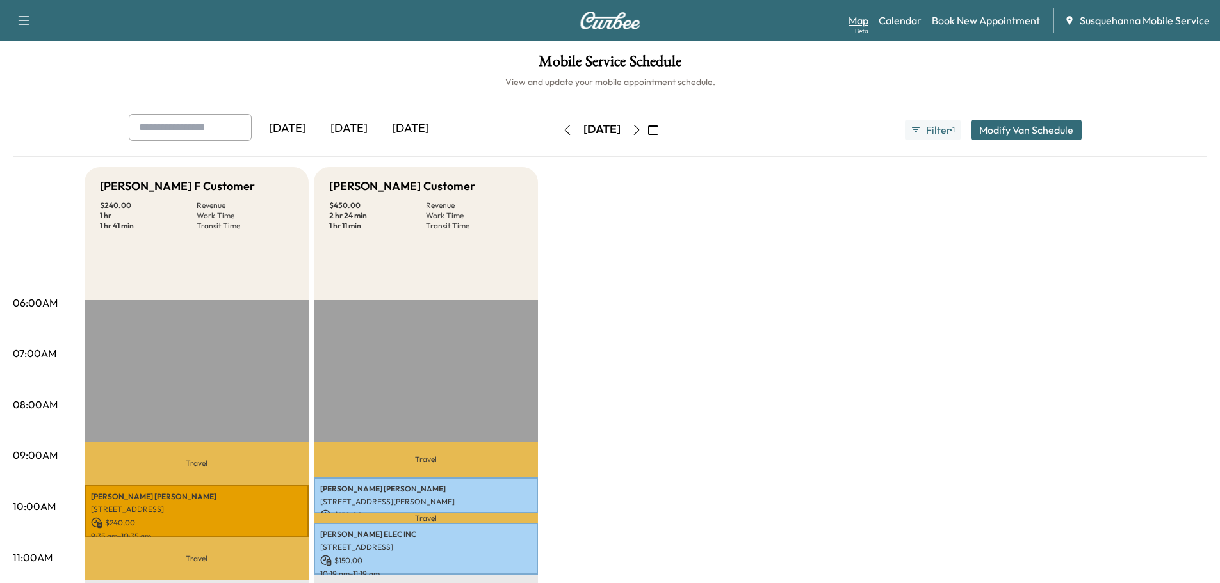
click at [865, 22] on link "Map Beta" at bounding box center [858, 20] width 20 height 15
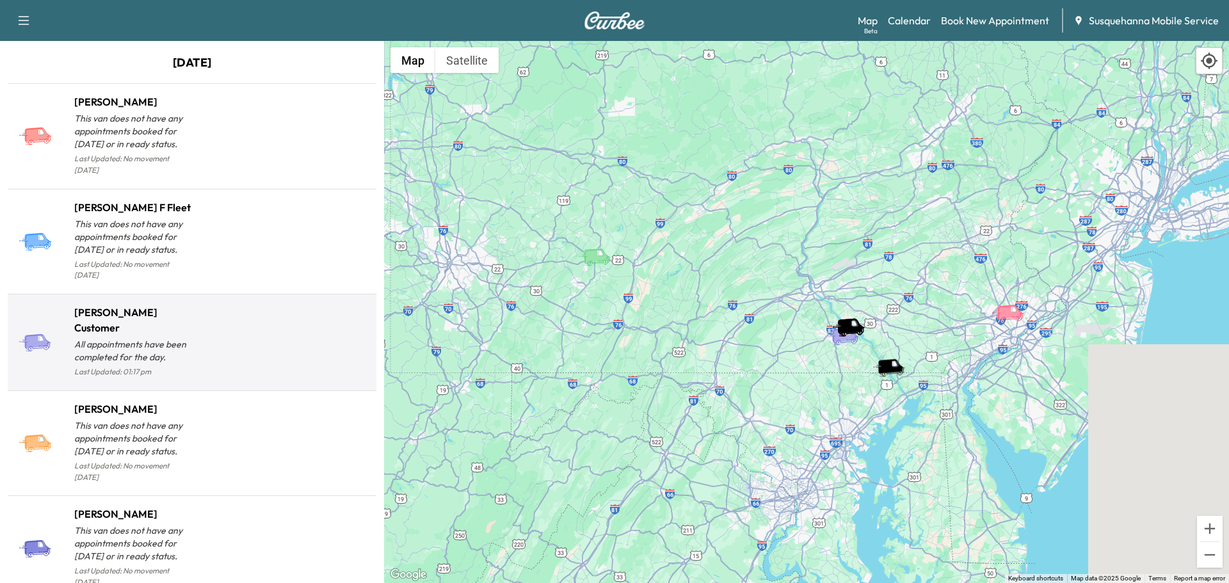
click at [348, 336] on div at bounding box center [281, 347] width 179 height 65
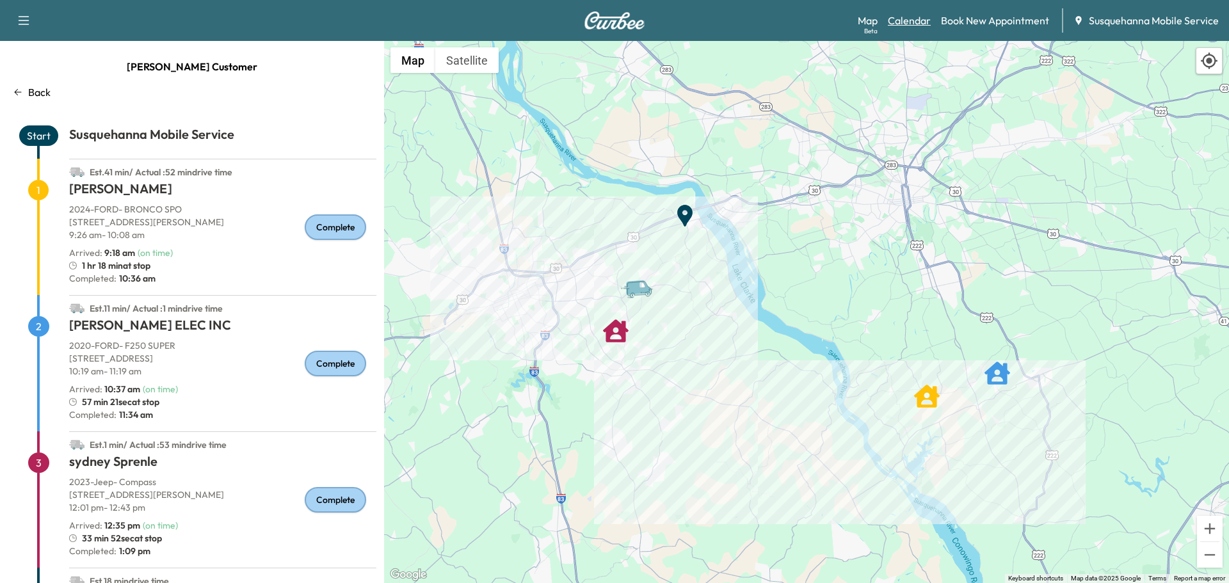
click at [923, 23] on link "Calendar" at bounding box center [909, 20] width 43 height 15
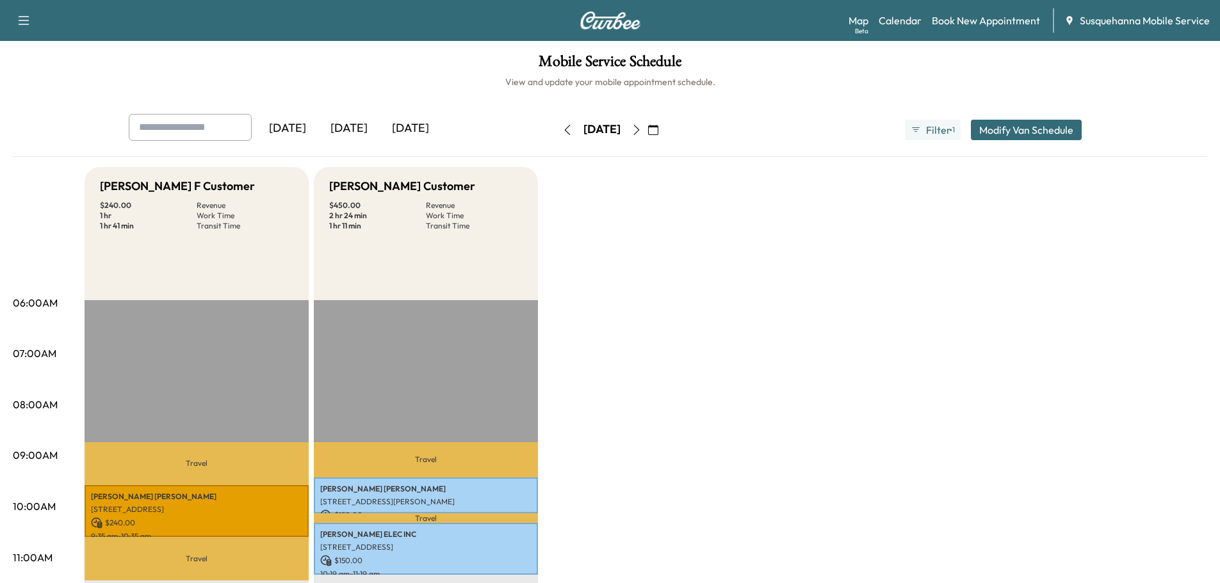
click at [658, 127] on icon "button" at bounding box center [653, 130] width 10 height 10
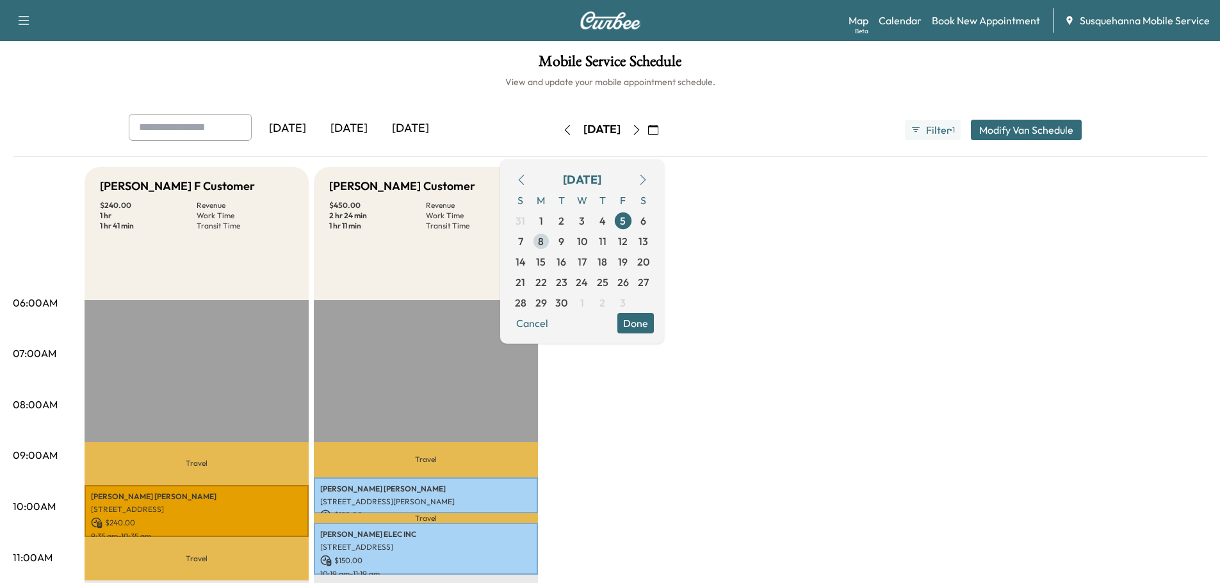
click at [551, 243] on span "8" at bounding box center [541, 241] width 20 height 20
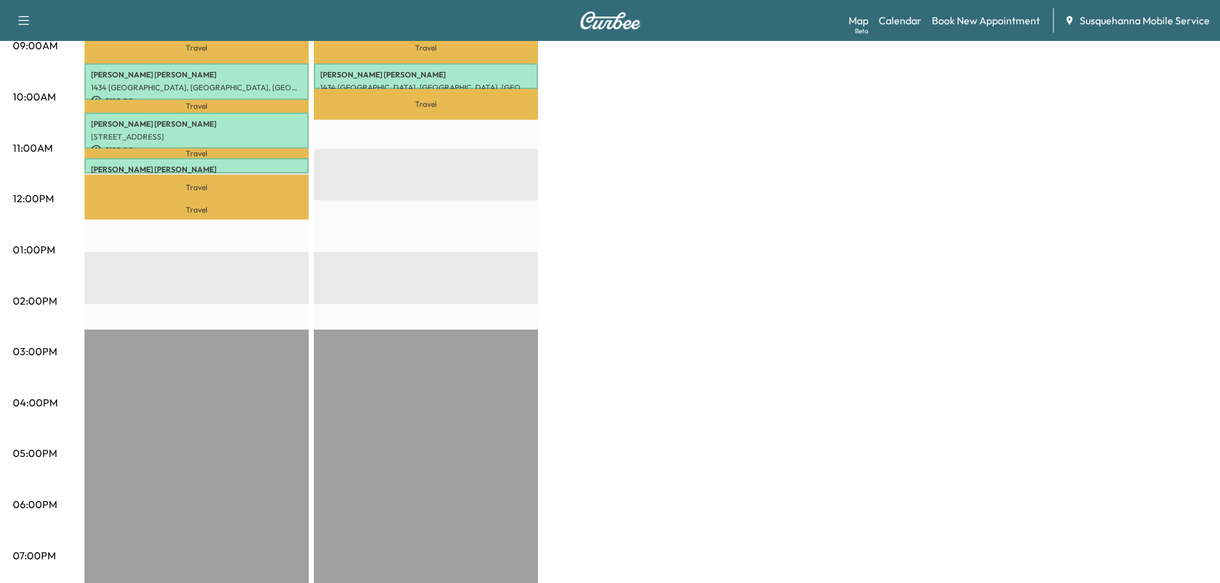
scroll to position [136, 0]
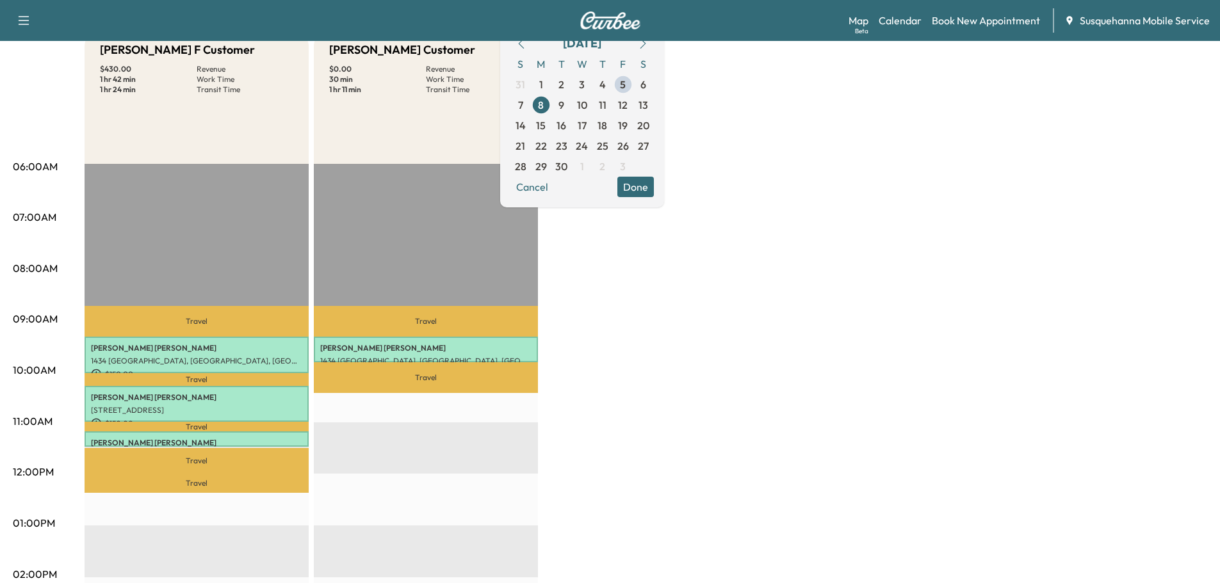
click at [654, 195] on button "Done" at bounding box center [635, 187] width 36 height 20
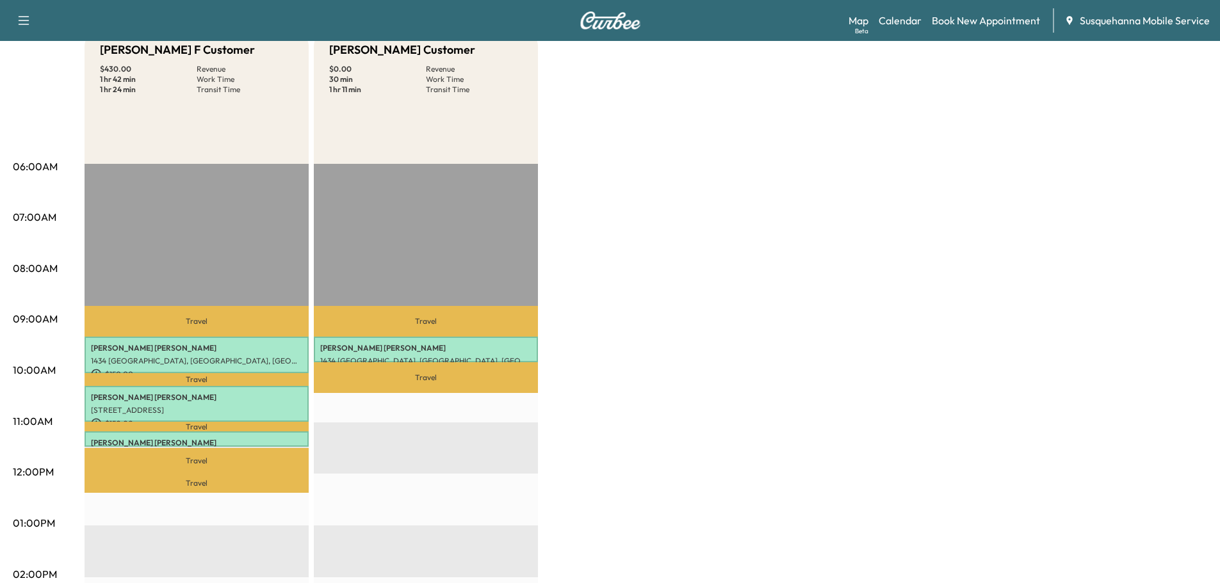
scroll to position [0, 0]
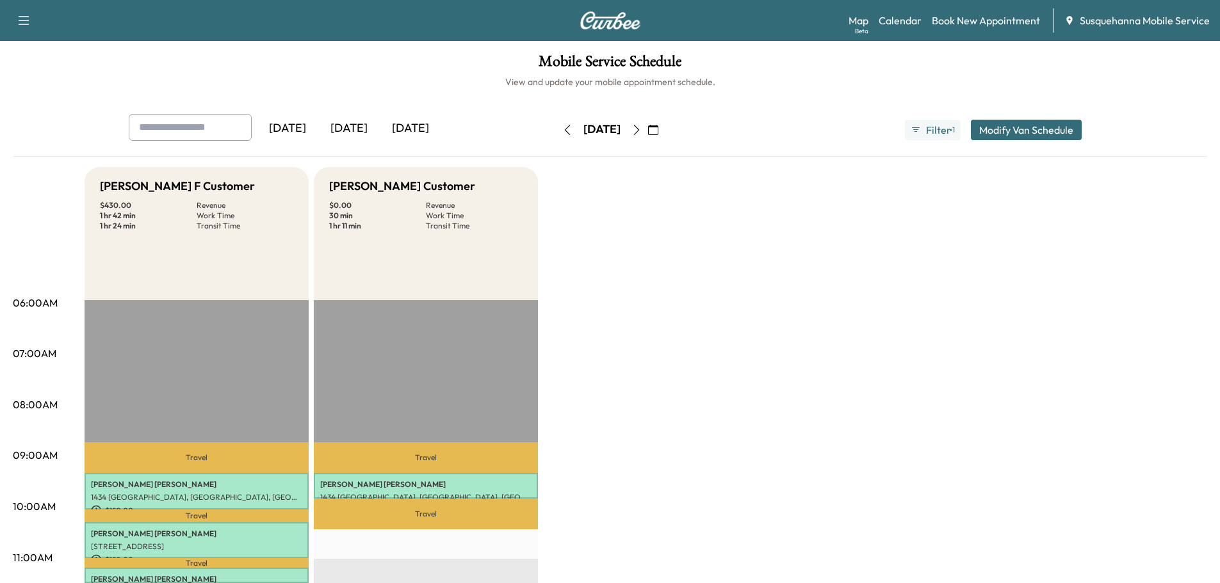
click at [642, 132] on icon "button" at bounding box center [636, 130] width 10 height 10
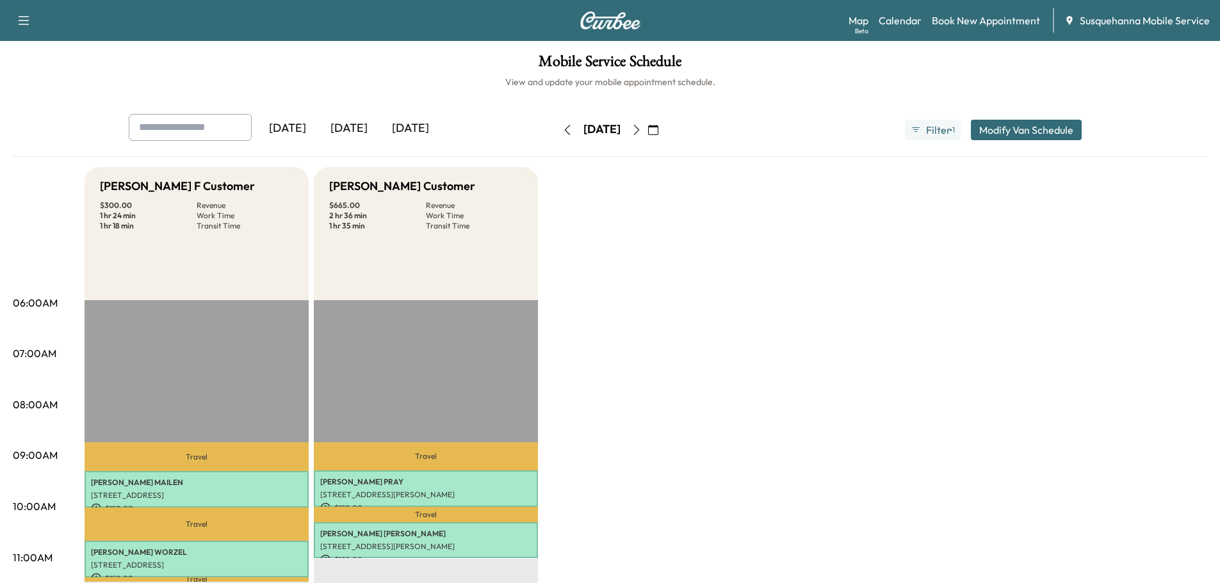
click at [639, 132] on icon "button" at bounding box center [636, 130] width 6 height 10
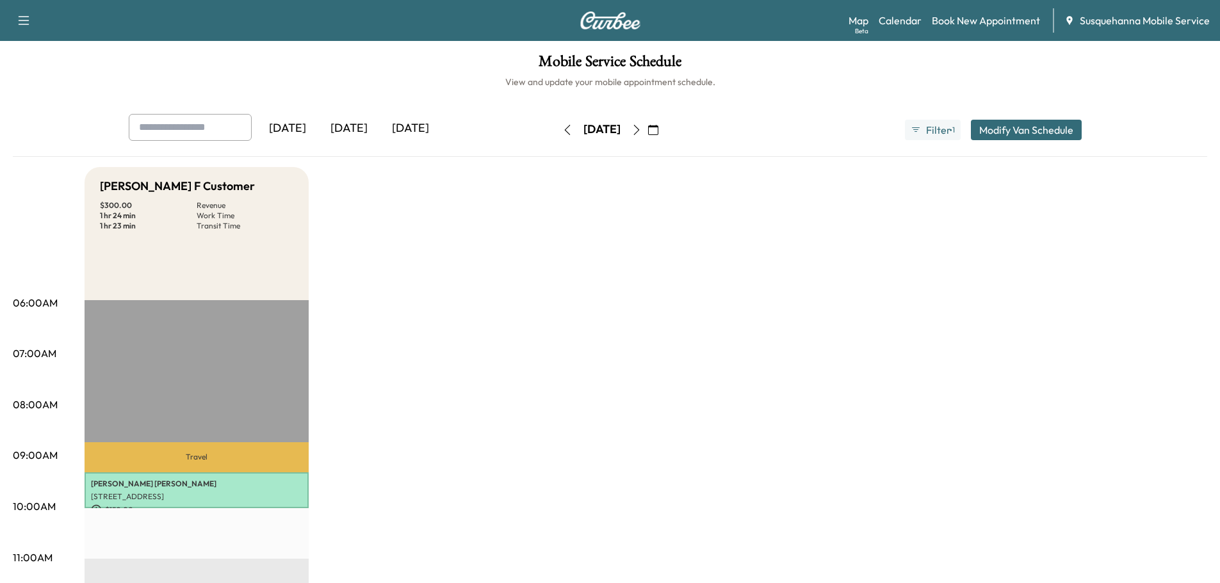
click at [647, 129] on button "button" at bounding box center [637, 130] width 22 height 20
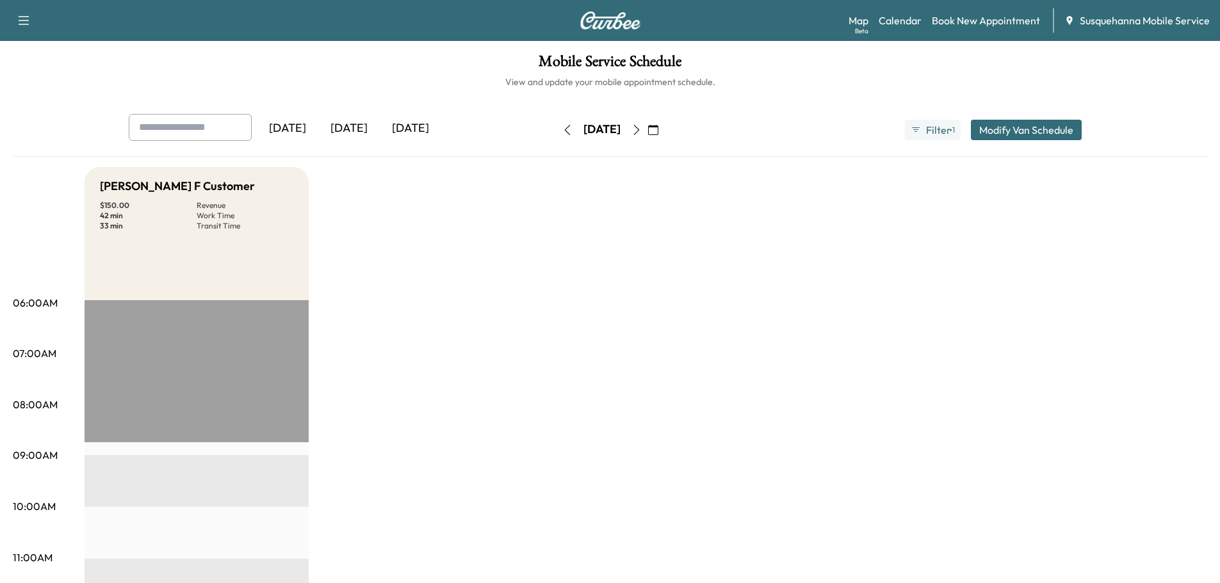
click at [642, 130] on icon "button" at bounding box center [636, 130] width 10 height 10
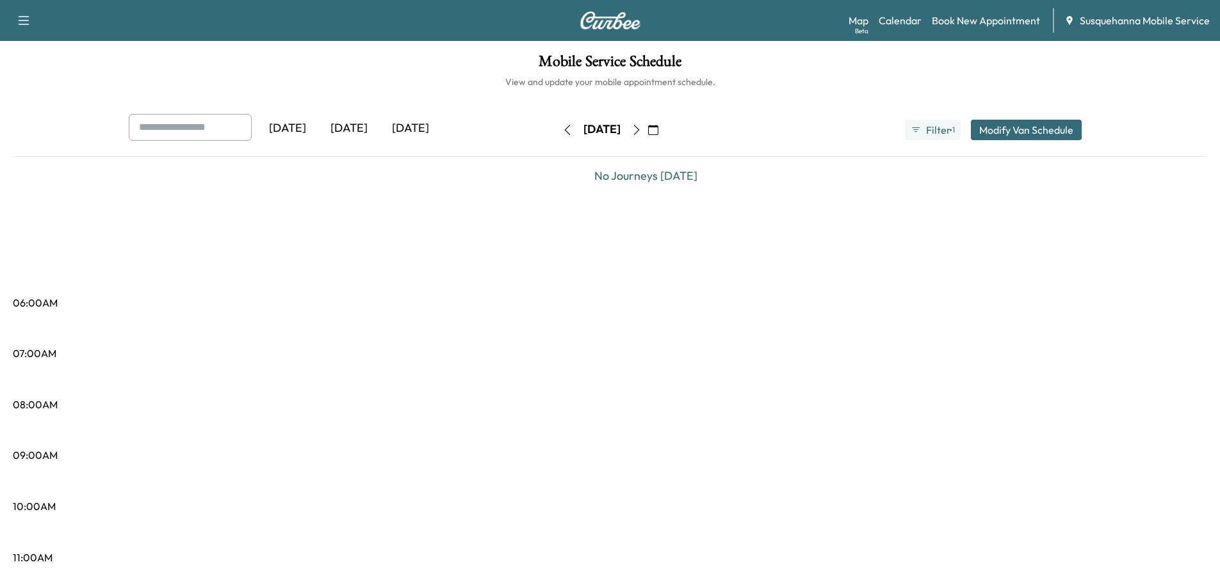
click at [562, 133] on icon "button" at bounding box center [567, 130] width 10 height 10
click at [556, 133] on div "[DATE]" at bounding box center [601, 130] width 91 height 20
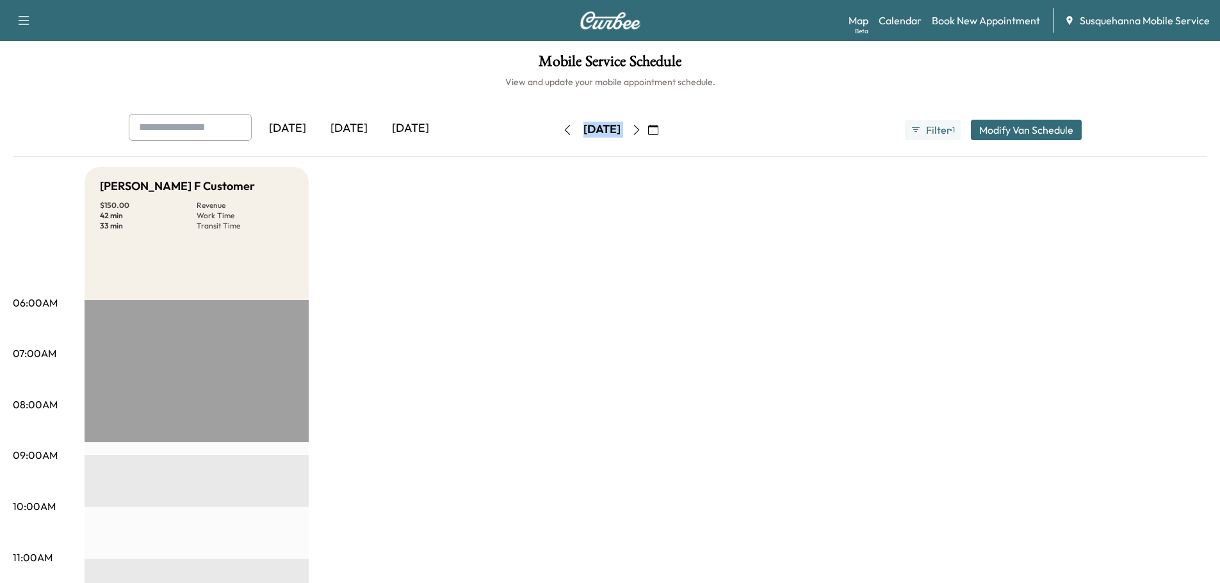
click at [556, 133] on div "[DATE]" at bounding box center [601, 130] width 91 height 20
click at [562, 133] on icon "button" at bounding box center [567, 130] width 10 height 10
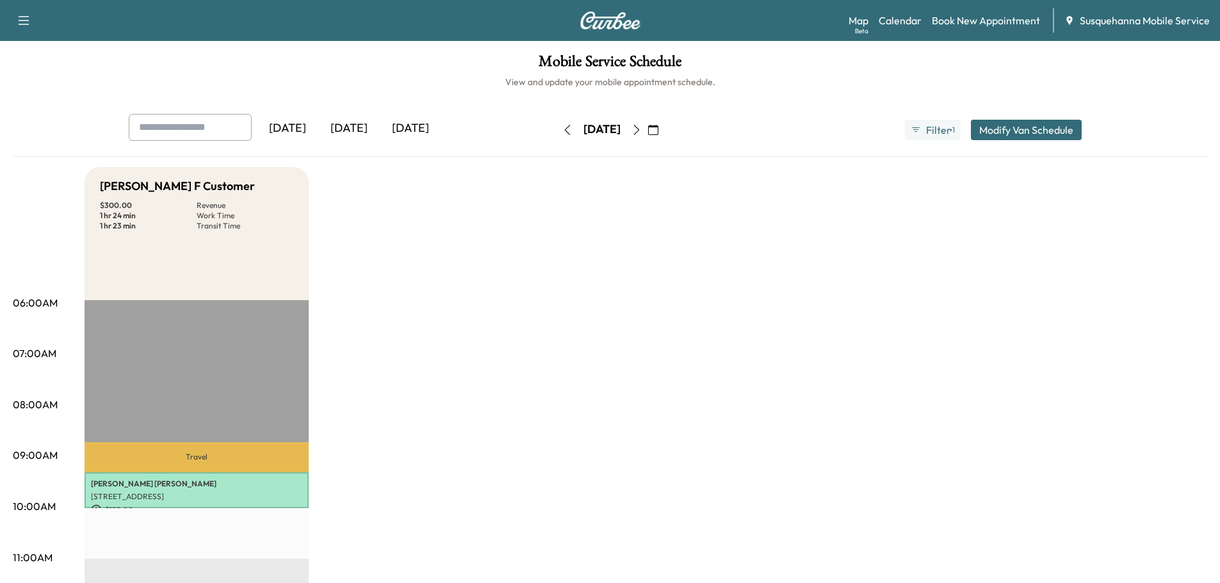
click at [562, 133] on icon "button" at bounding box center [567, 130] width 10 height 10
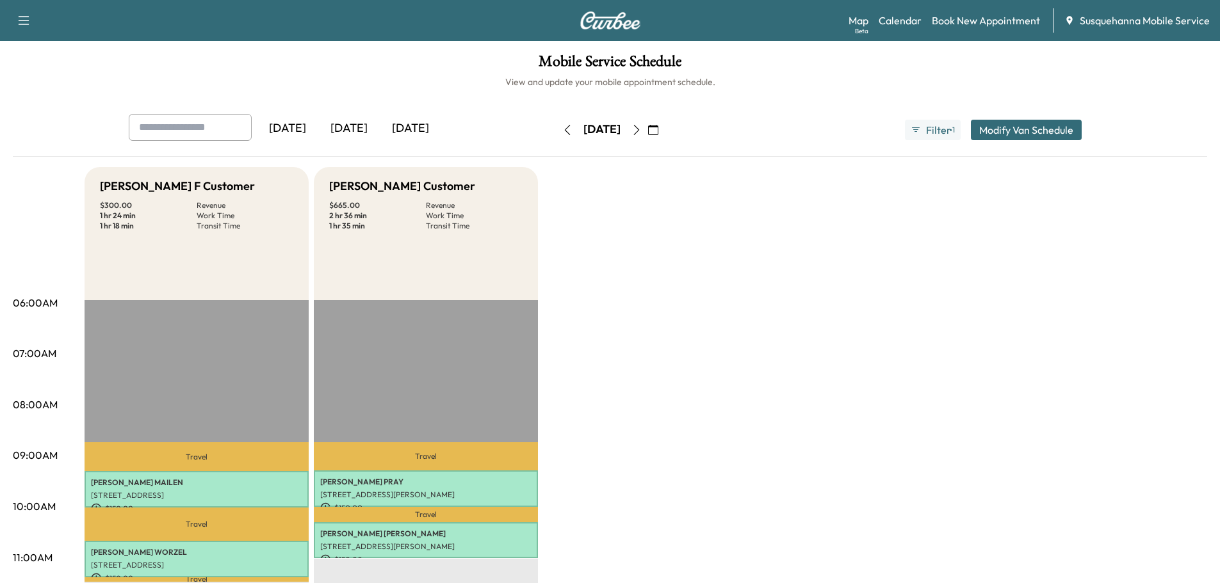
click at [556, 133] on button "button" at bounding box center [567, 130] width 22 height 20
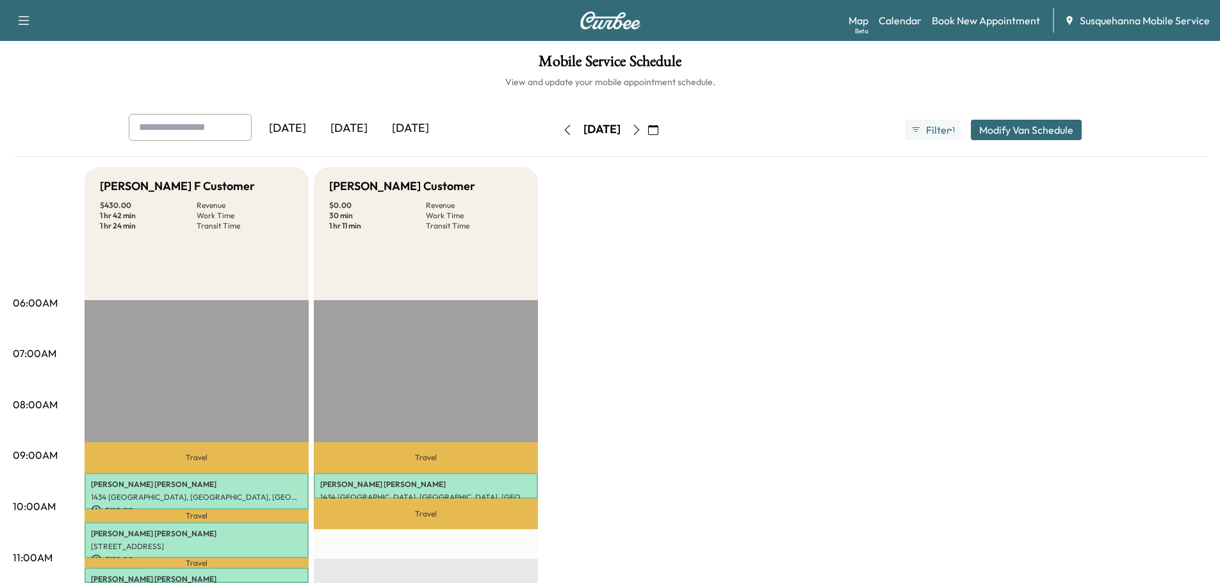
click at [556, 133] on button "button" at bounding box center [567, 130] width 22 height 20
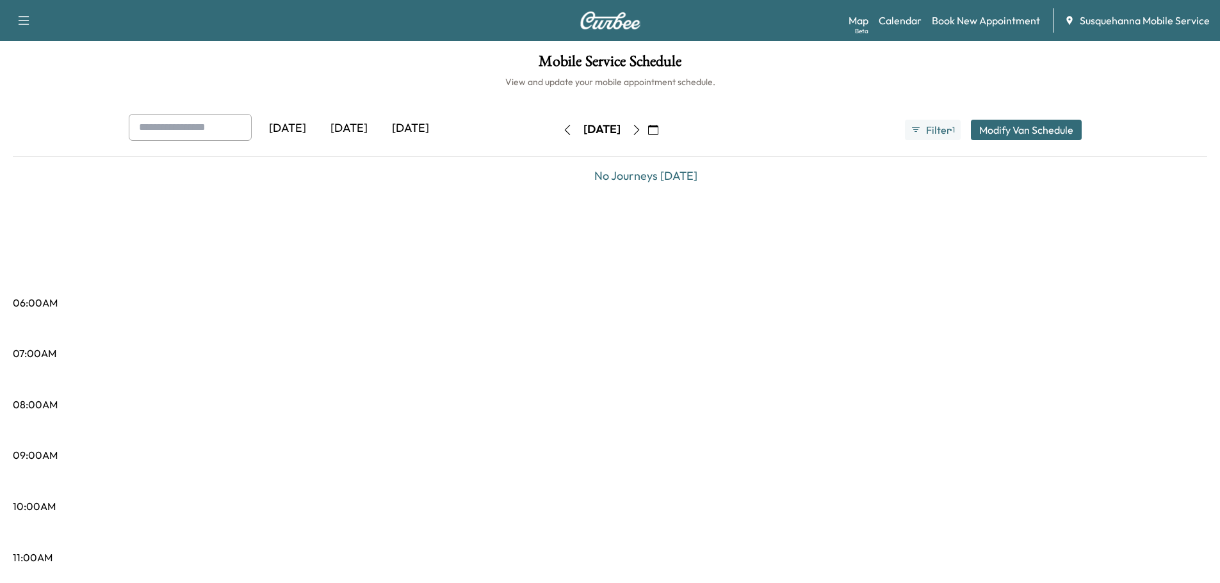
click at [647, 126] on button "button" at bounding box center [637, 130] width 22 height 20
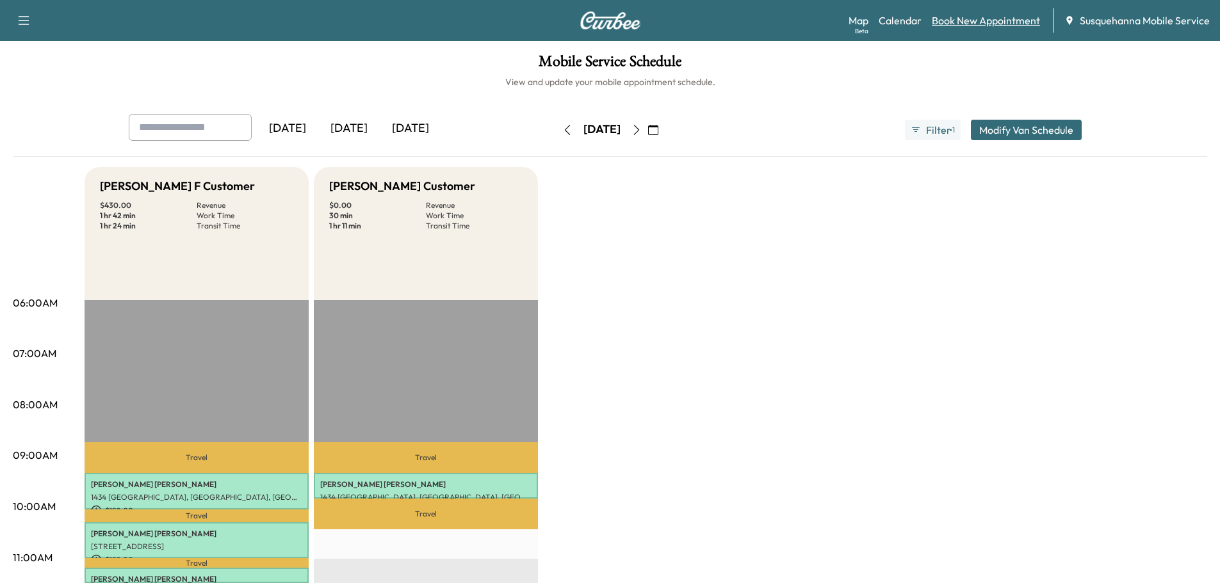
click at [987, 24] on link "Book New Appointment" at bounding box center [986, 20] width 108 height 15
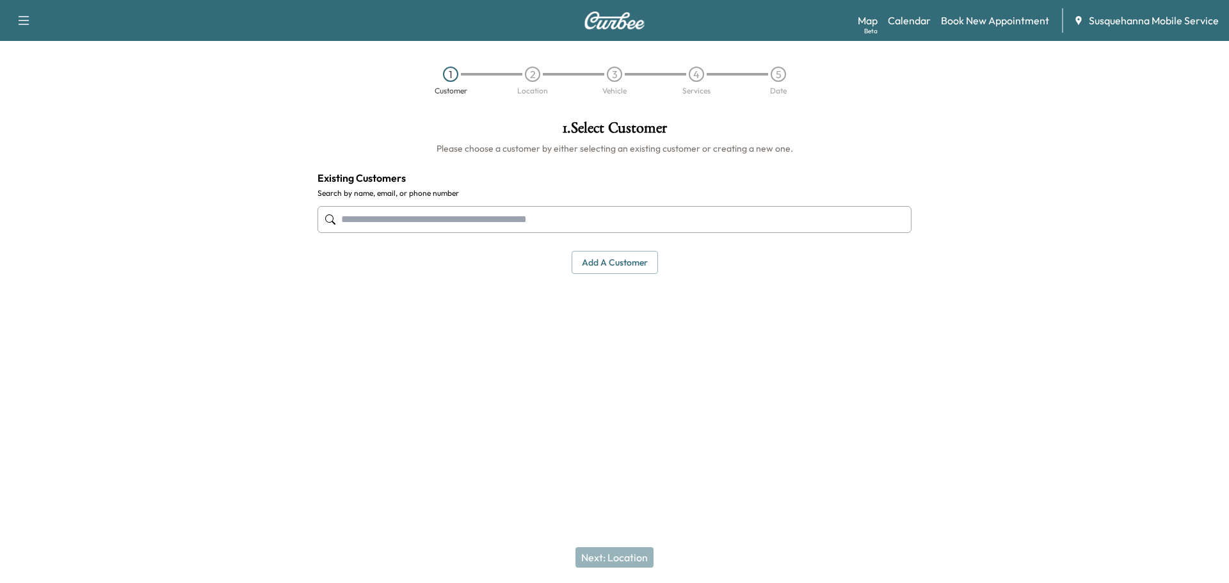
click at [624, 216] on input "text" at bounding box center [615, 219] width 594 height 27
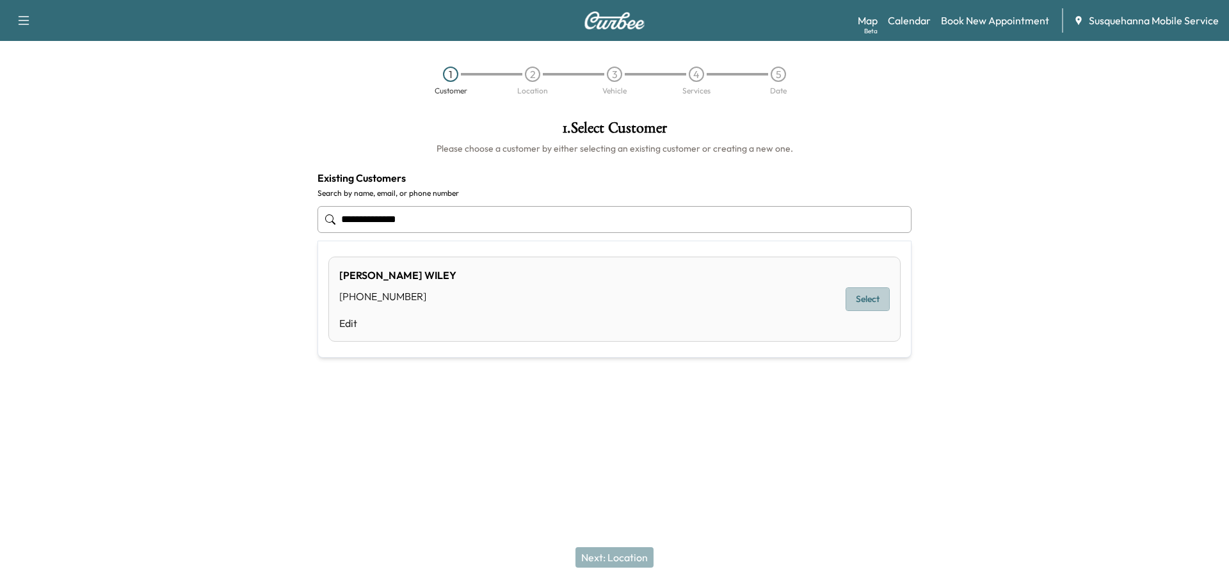
click at [862, 288] on button "Select" at bounding box center [868, 299] width 44 height 24
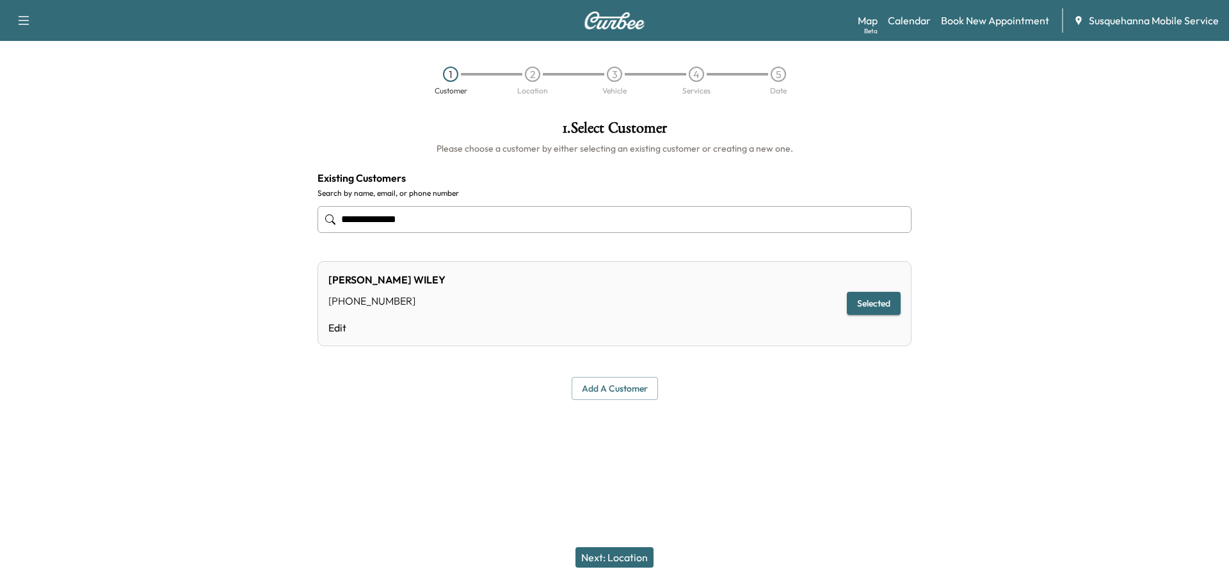
type input "**********"
click at [622, 551] on button "Next: Location" at bounding box center [615, 557] width 78 height 20
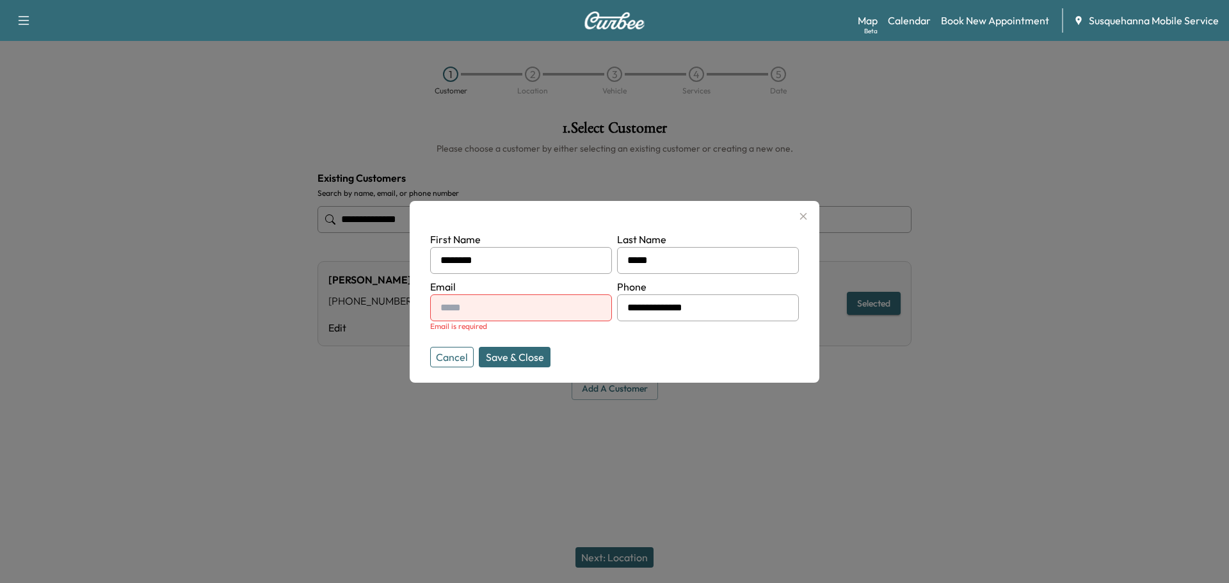
click at [542, 311] on input "text" at bounding box center [521, 308] width 182 height 27
type input "**********"
click at [640, 337] on form "**********" at bounding box center [614, 297] width 369 height 131
click at [530, 355] on button "Save & Close" at bounding box center [515, 357] width 72 height 20
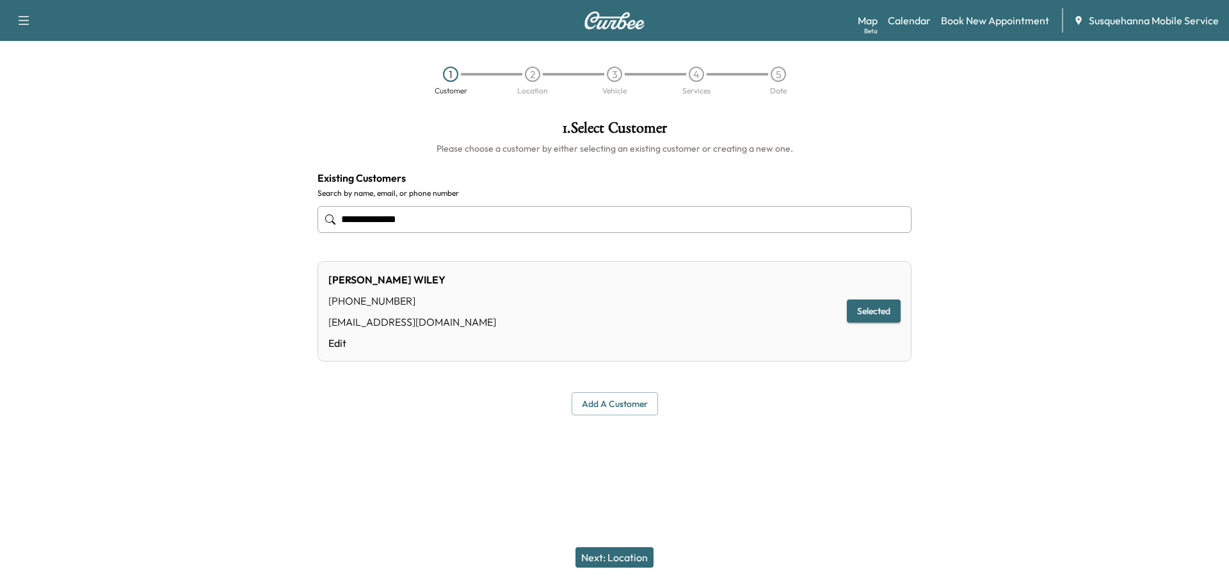
click at [628, 554] on button "Next: Location" at bounding box center [615, 557] width 78 height 20
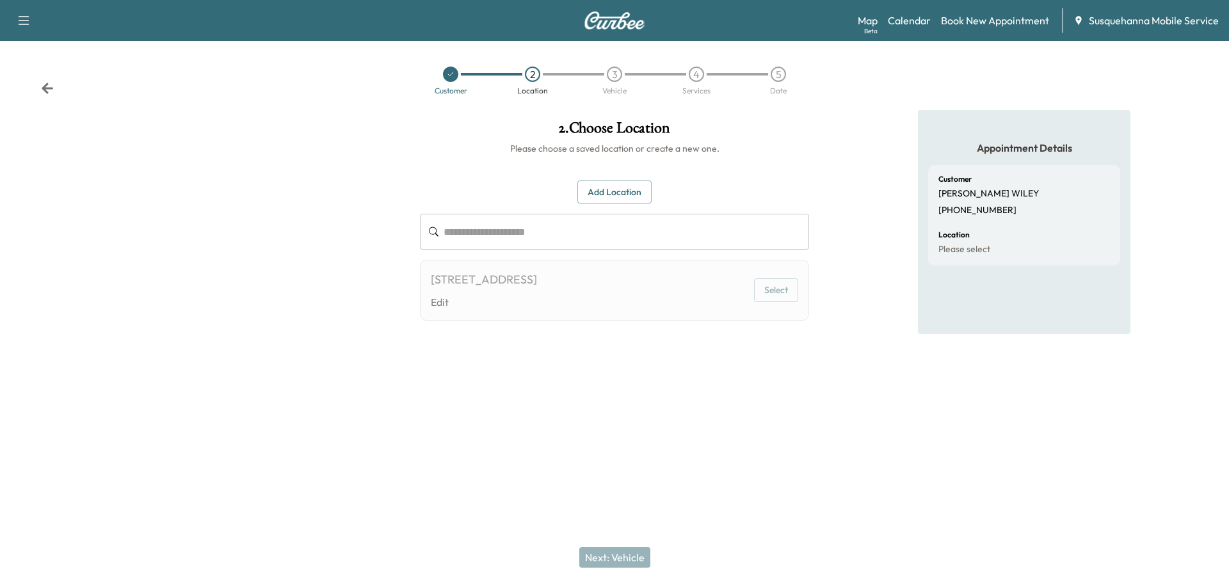
click at [615, 193] on button "Add Location" at bounding box center [615, 193] width 74 height 24
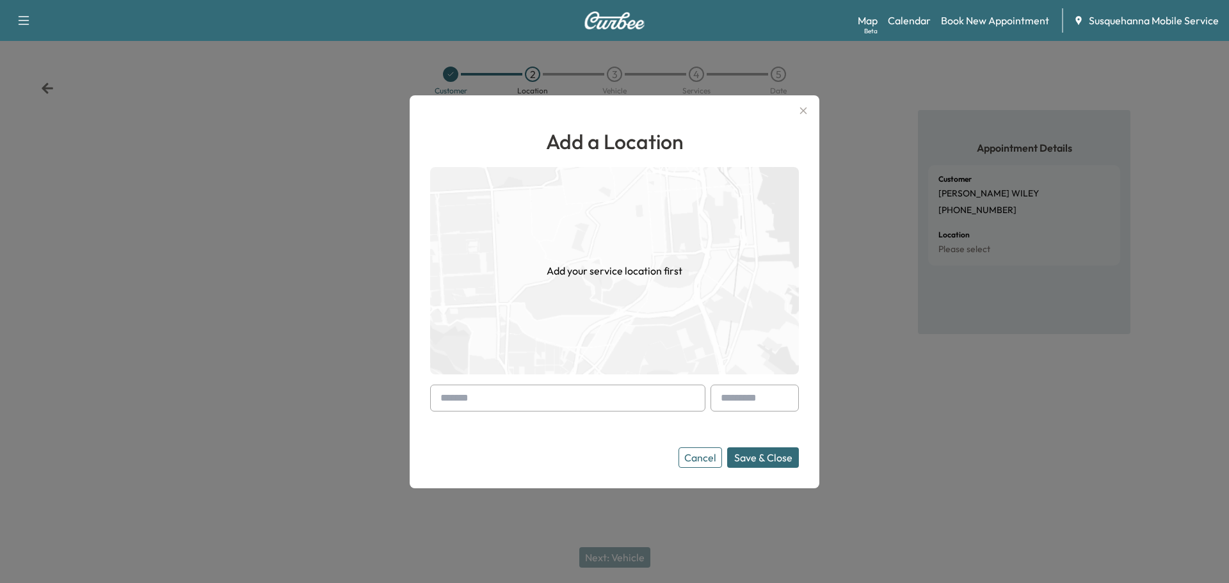
drag, startPoint x: 584, startPoint y: 398, endPoint x: 575, endPoint y: 368, distance: 31.4
click at [575, 371] on div "Add a Location Add your service location first Cancel Save & Close" at bounding box center [614, 297] width 369 height 342
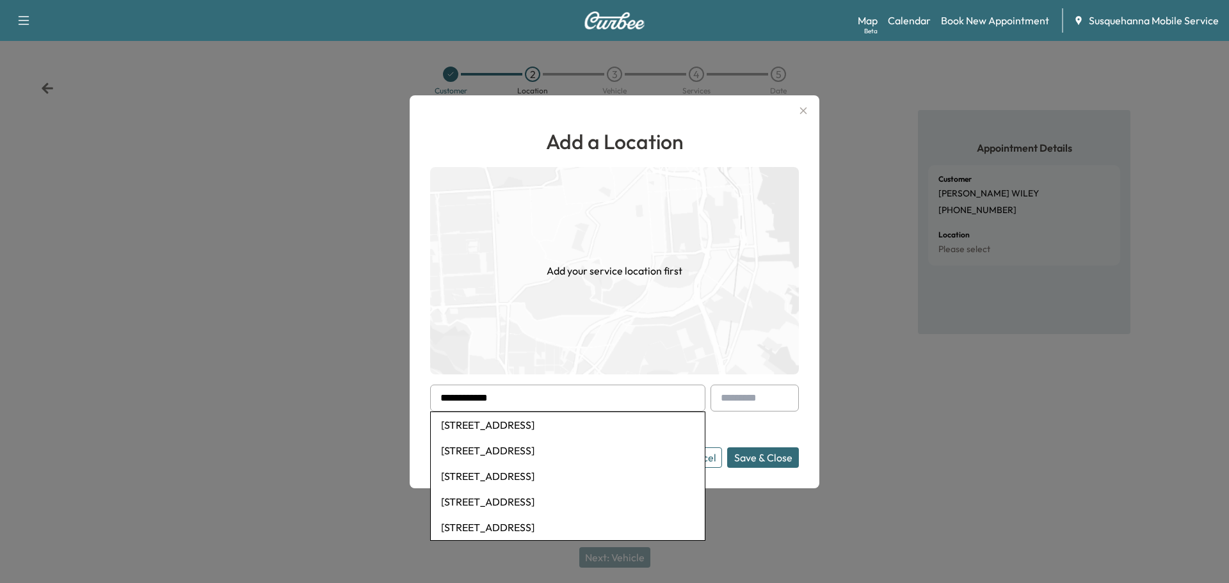
click at [544, 423] on li "[STREET_ADDRESS]" at bounding box center [568, 425] width 274 height 26
type input "**********"
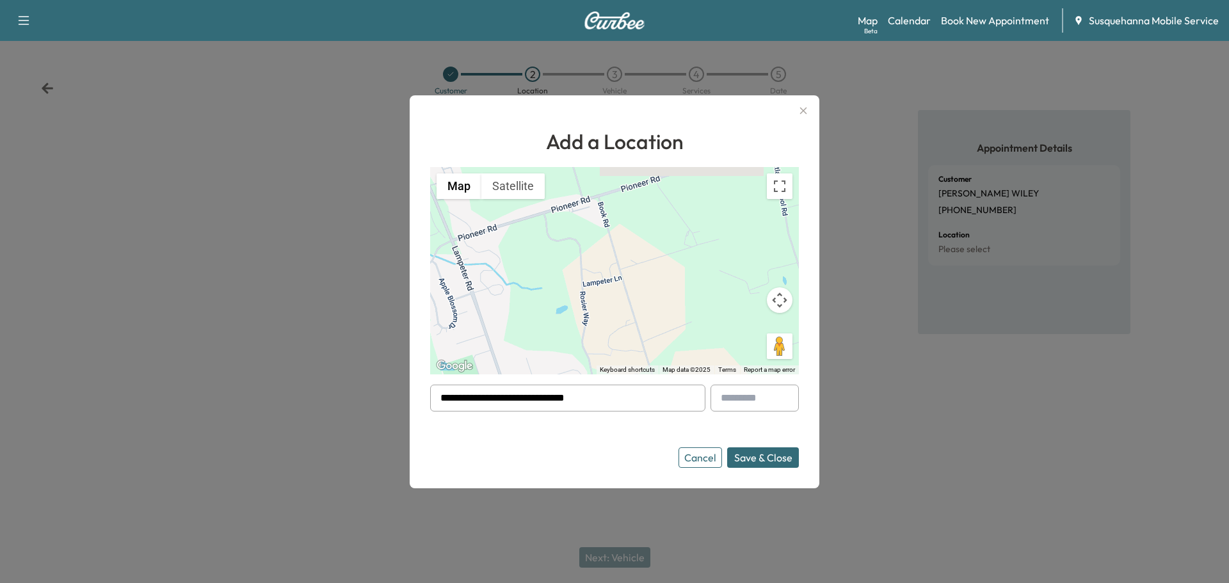
click at [775, 457] on button "Save & Close" at bounding box center [763, 458] width 72 height 20
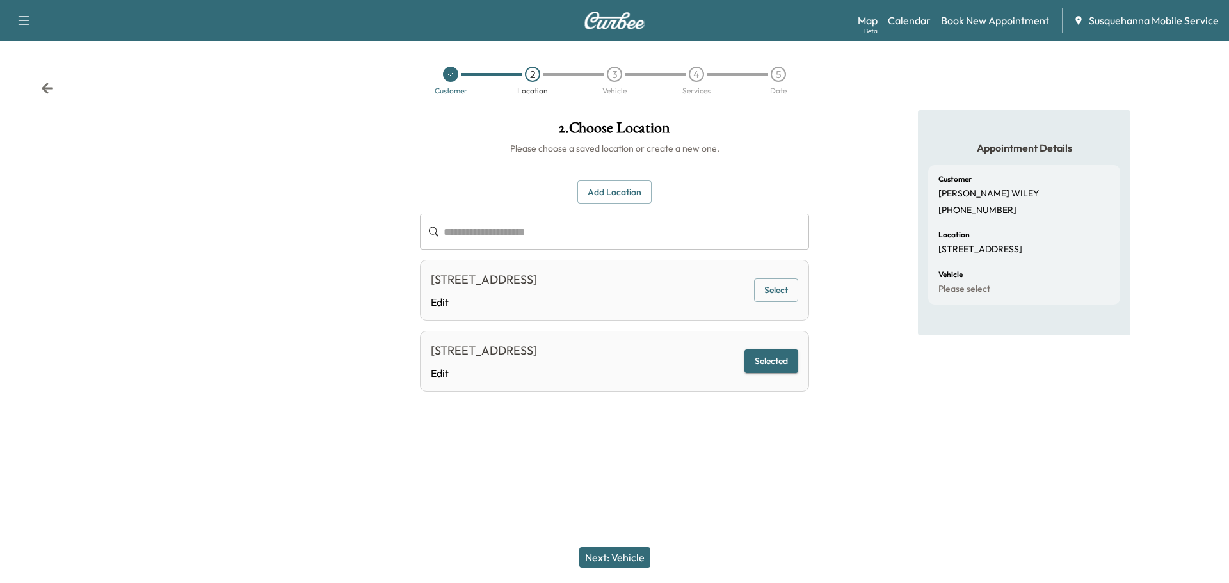
click at [627, 550] on button "Next: Vehicle" at bounding box center [614, 557] width 71 height 20
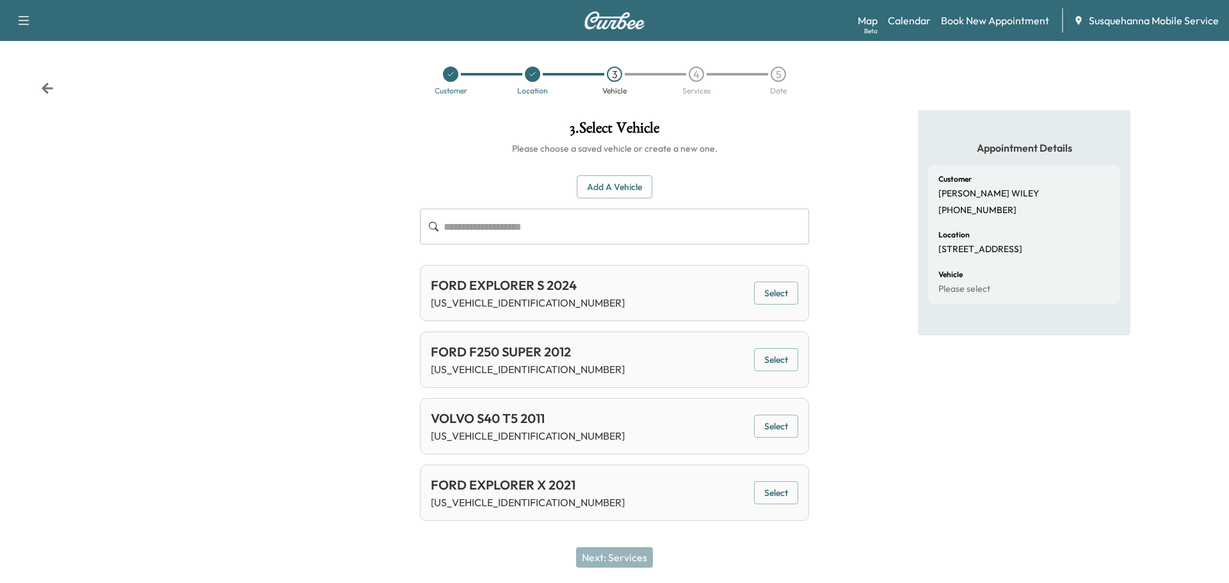
click at [785, 293] on button "Select" at bounding box center [776, 294] width 44 height 24
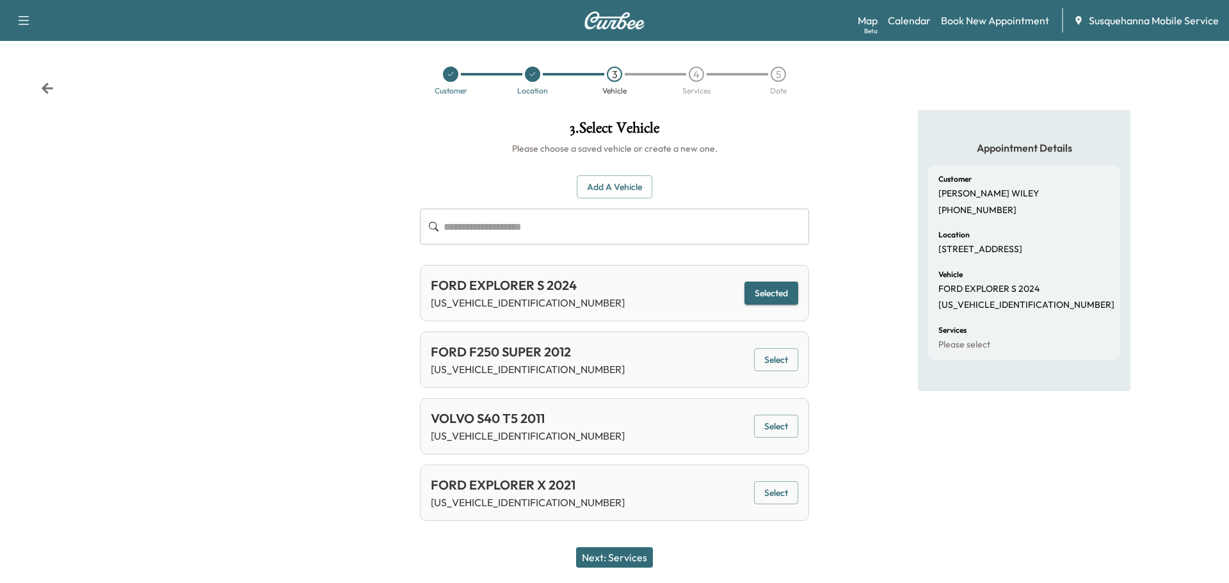
click at [634, 550] on button "Next: Services" at bounding box center [614, 557] width 77 height 20
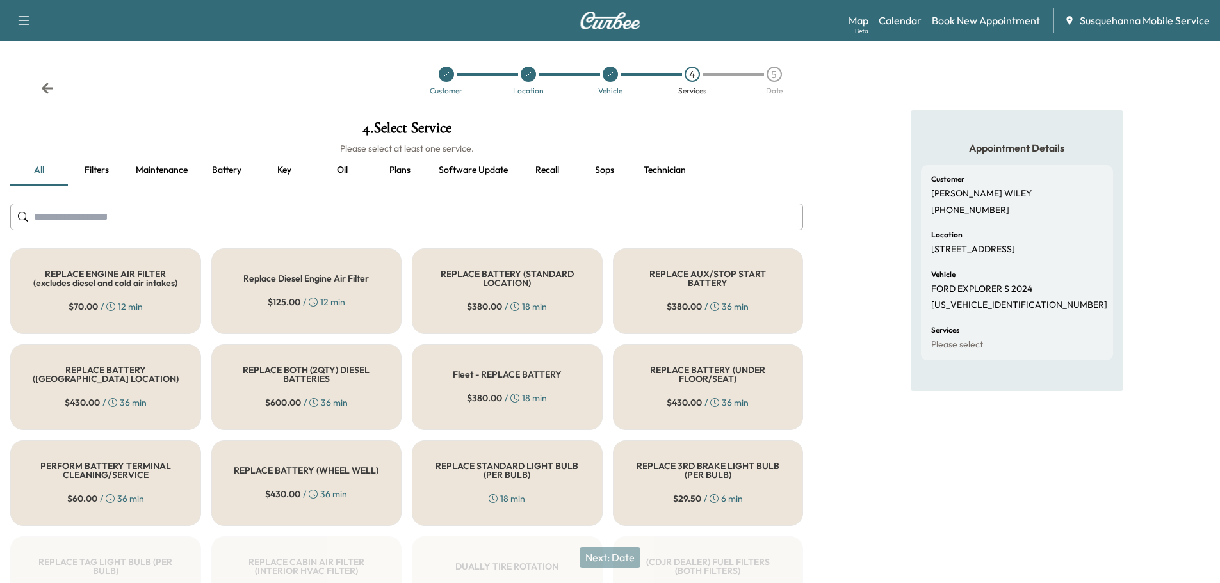
click at [520, 226] on input "text" at bounding box center [406, 217] width 793 height 27
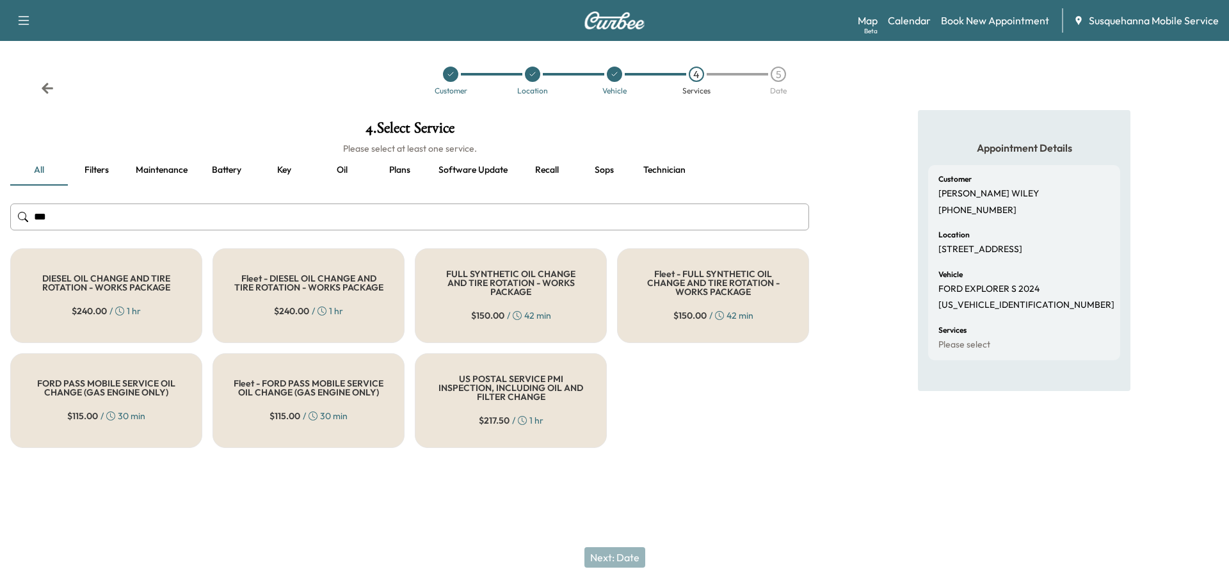
type input "***"
click at [494, 257] on div "FULL SYNTHETIC OIL CHANGE AND TIRE ROTATION - WORKS PACKAGE $ 150.00 / 42 min" at bounding box center [511, 295] width 192 height 95
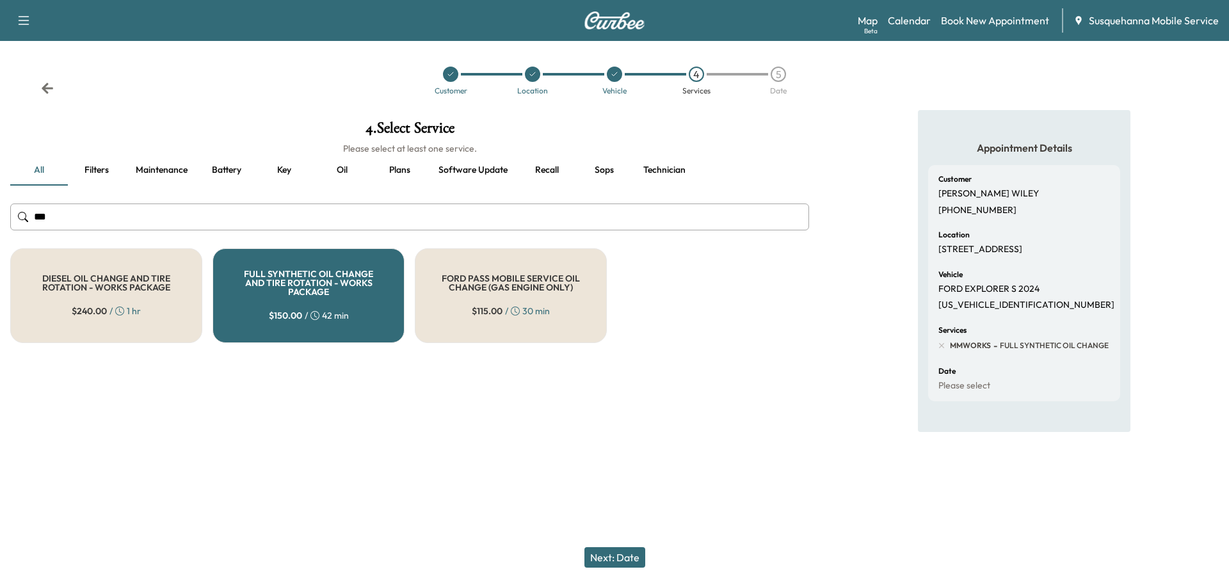
click at [618, 550] on button "Next: Date" at bounding box center [615, 557] width 61 height 20
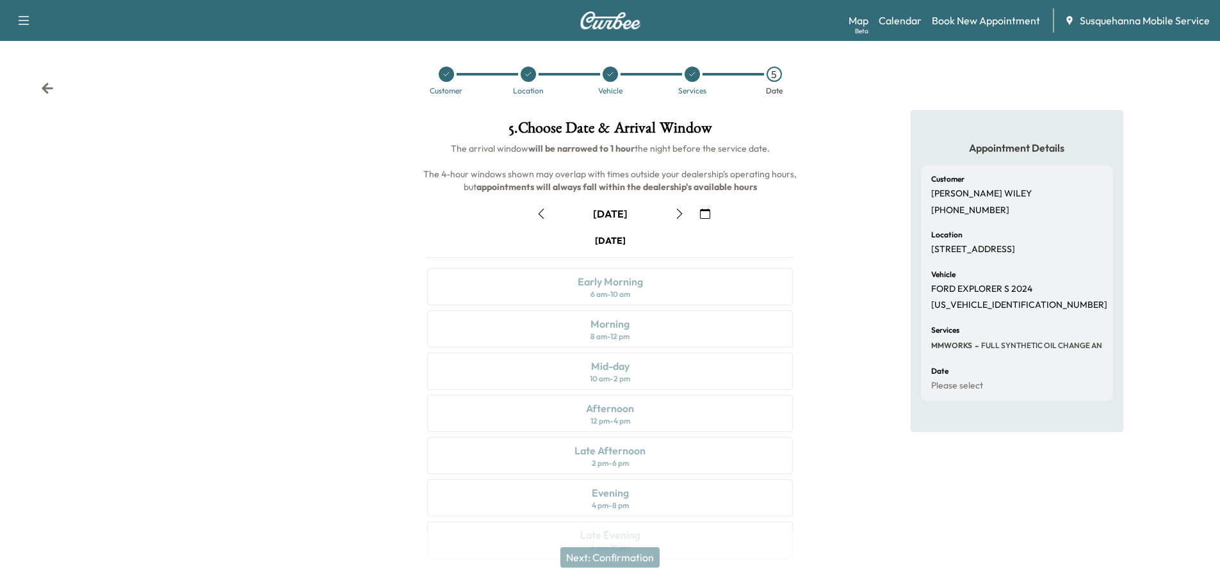
click at [702, 214] on icon "button" at bounding box center [705, 214] width 10 height 10
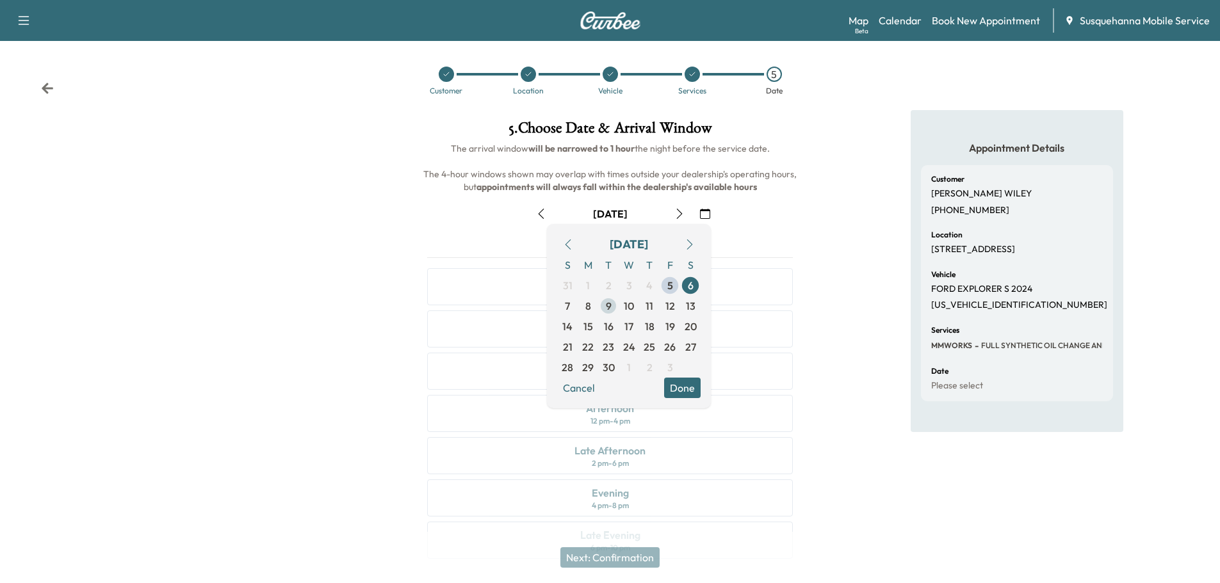
click at [603, 309] on span "9" at bounding box center [608, 306] width 20 height 20
click at [683, 389] on button "Done" at bounding box center [682, 388] width 36 height 20
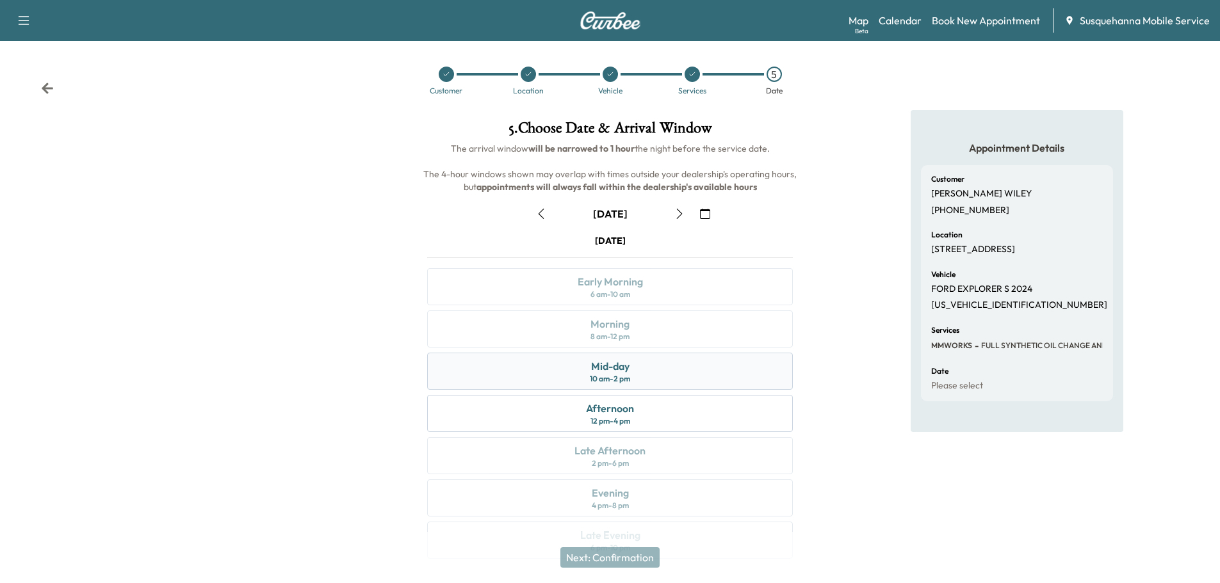
click at [671, 382] on div "Mid-day 10 am - 2 pm" at bounding box center [610, 371] width 366 height 37
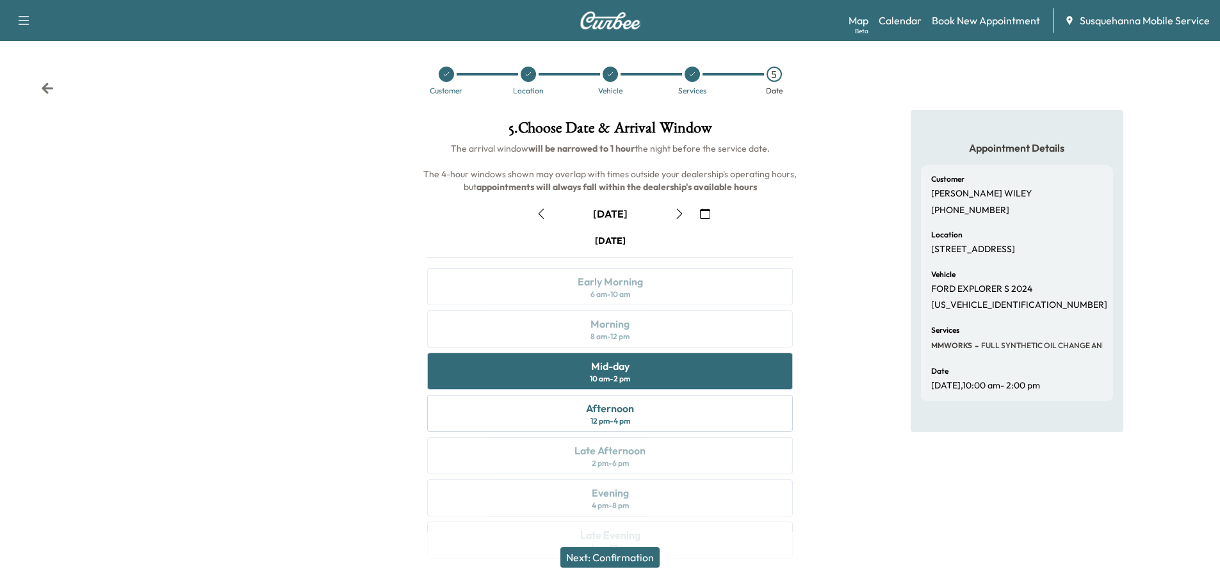
click at [615, 556] on button "Next: Confirmation" at bounding box center [609, 557] width 99 height 20
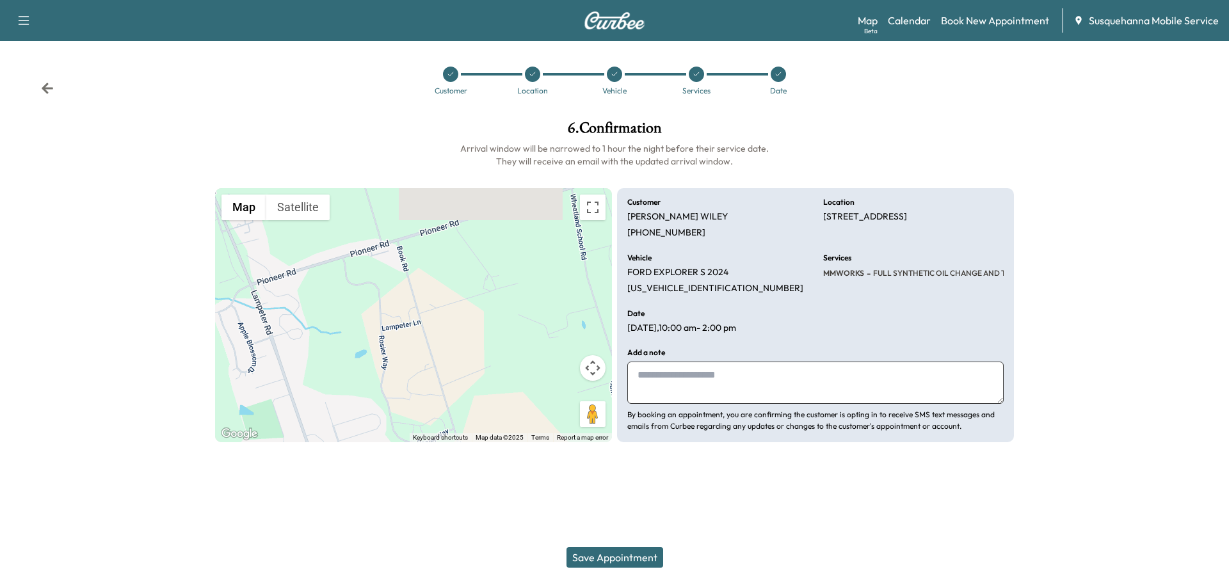
click at [666, 390] on textarea at bounding box center [815, 383] width 376 height 42
type textarea "**********"
click at [636, 548] on button "Save Appointment" at bounding box center [615, 557] width 97 height 20
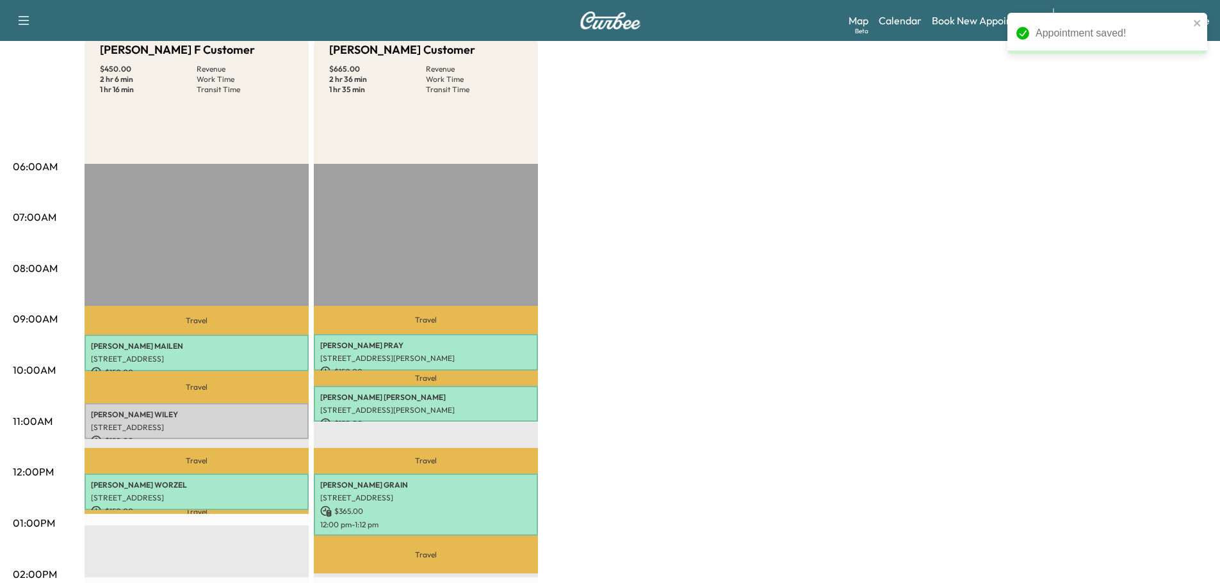
scroll to position [205, 0]
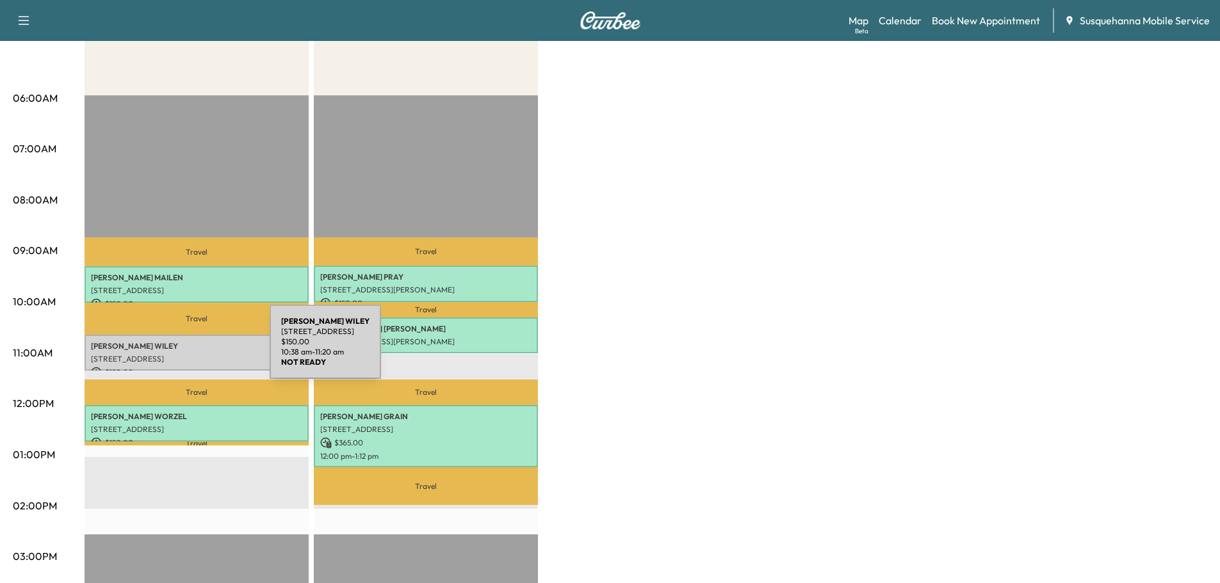
click at [174, 350] on div "[PERSON_NAME] [STREET_ADDRESS] $ 150.00 10:38 am - 11:20 am" at bounding box center [197, 353] width 224 height 36
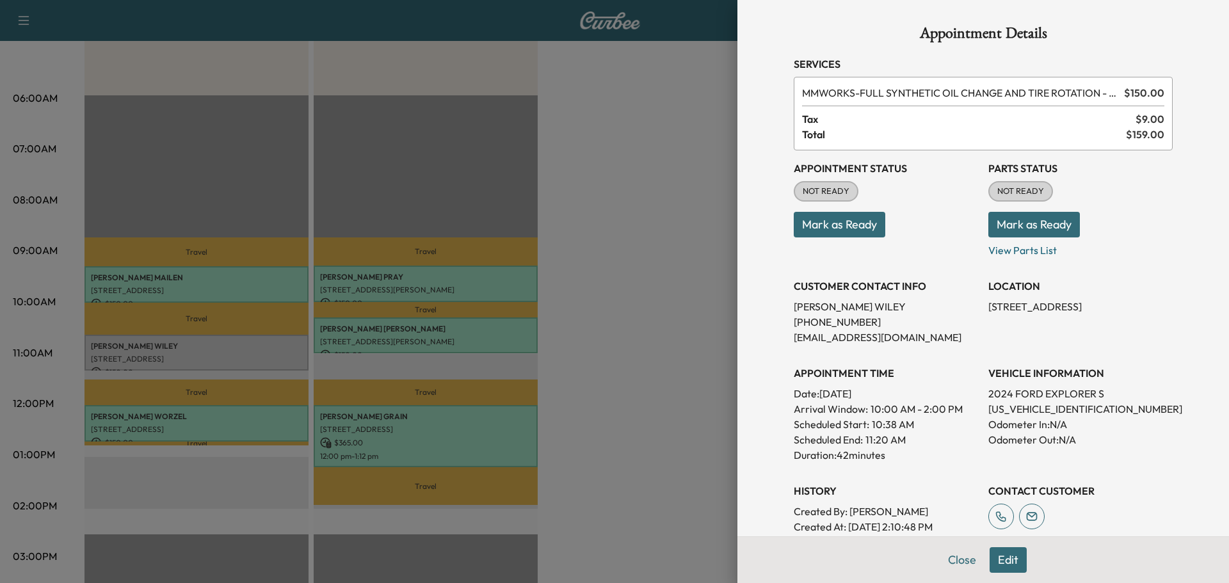
click at [1034, 237] on button "Mark as Ready" at bounding box center [1035, 225] width 92 height 26
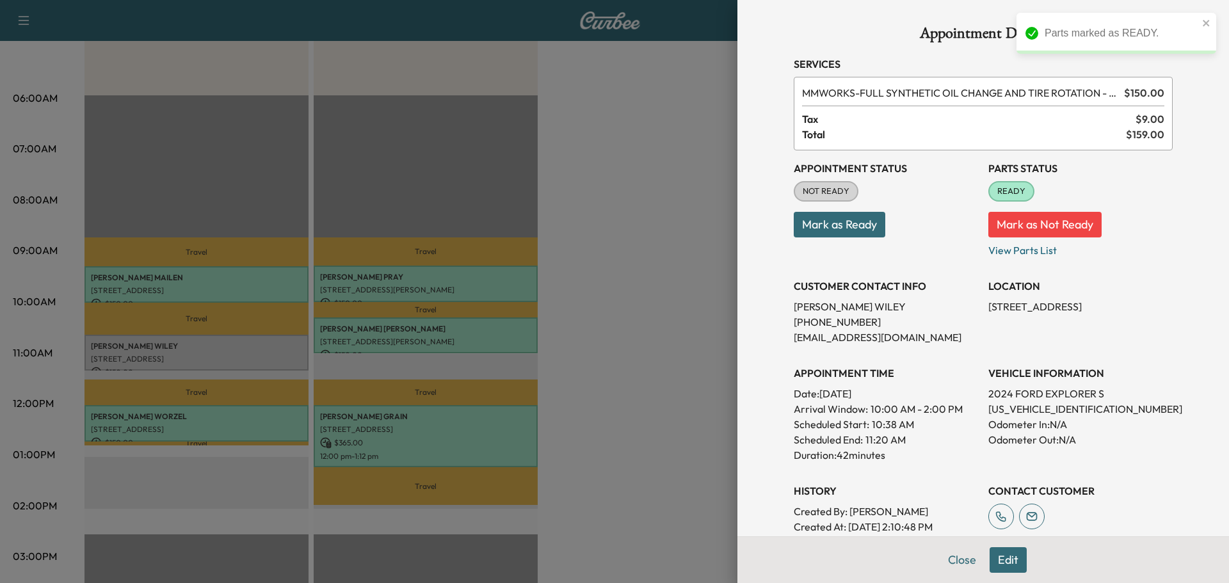
click at [863, 228] on button "Mark as Ready" at bounding box center [840, 225] width 92 height 26
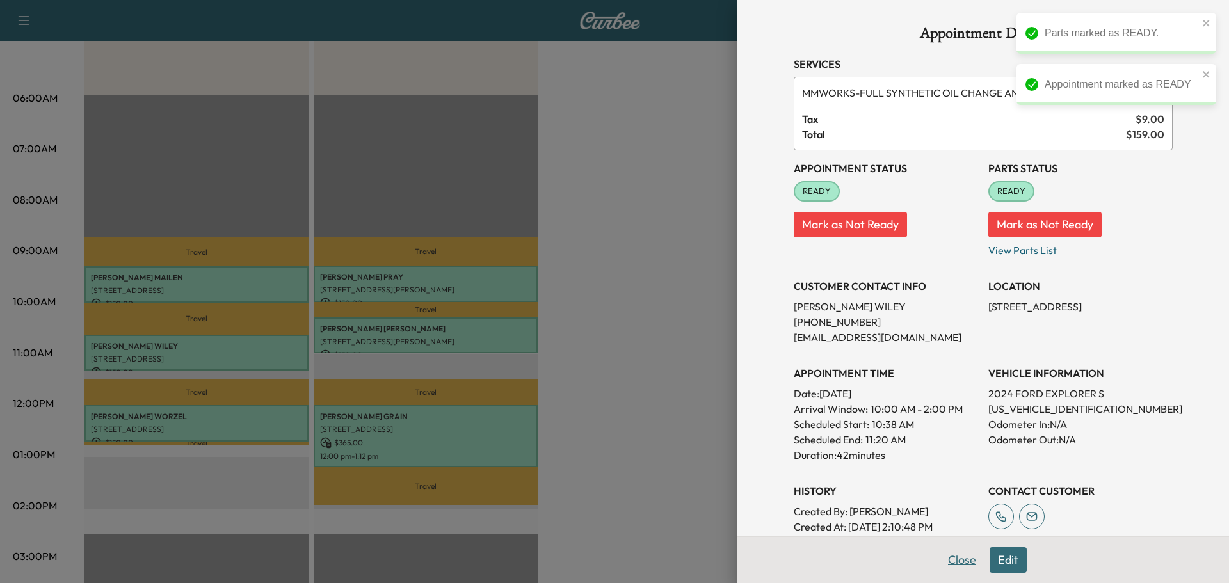
click at [942, 560] on button "Close" at bounding box center [962, 560] width 45 height 26
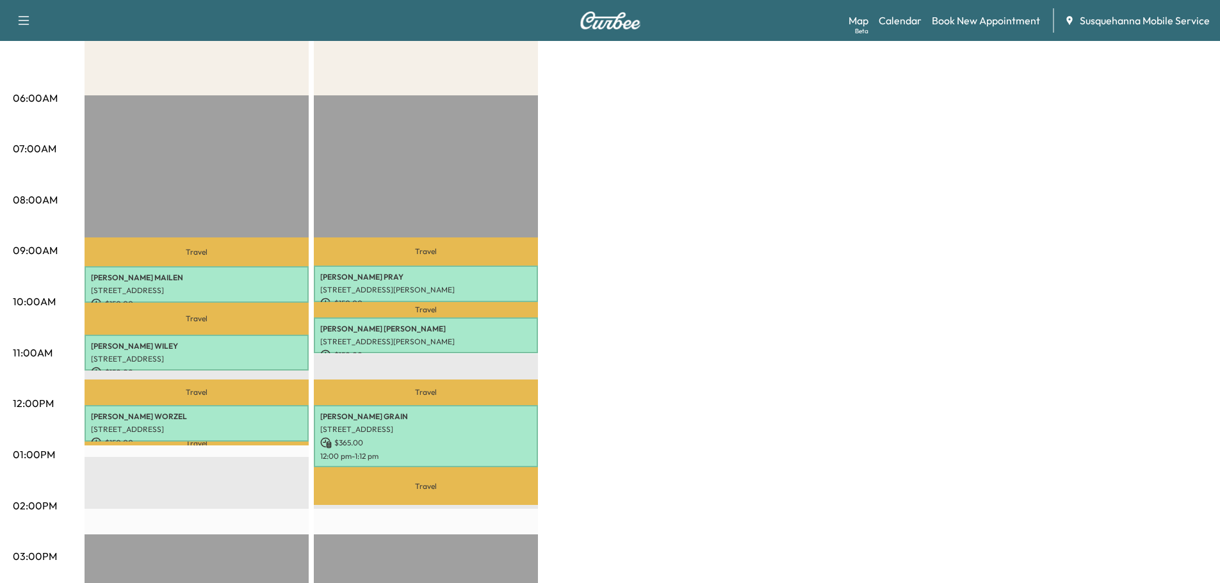
scroll to position [0, 0]
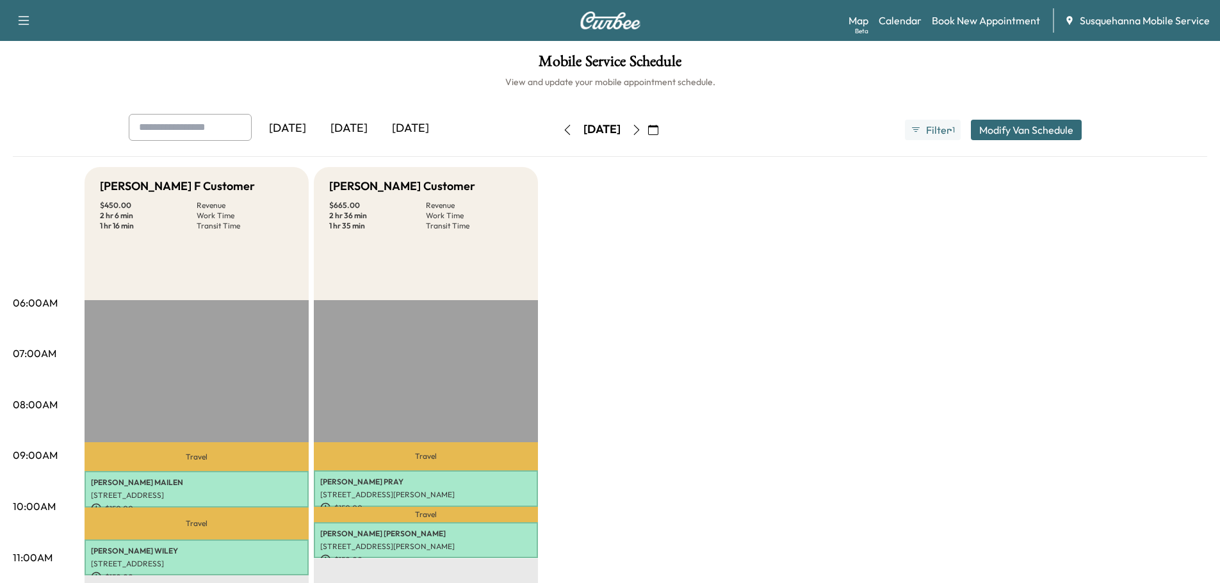
click at [642, 133] on icon "button" at bounding box center [636, 130] width 10 height 10
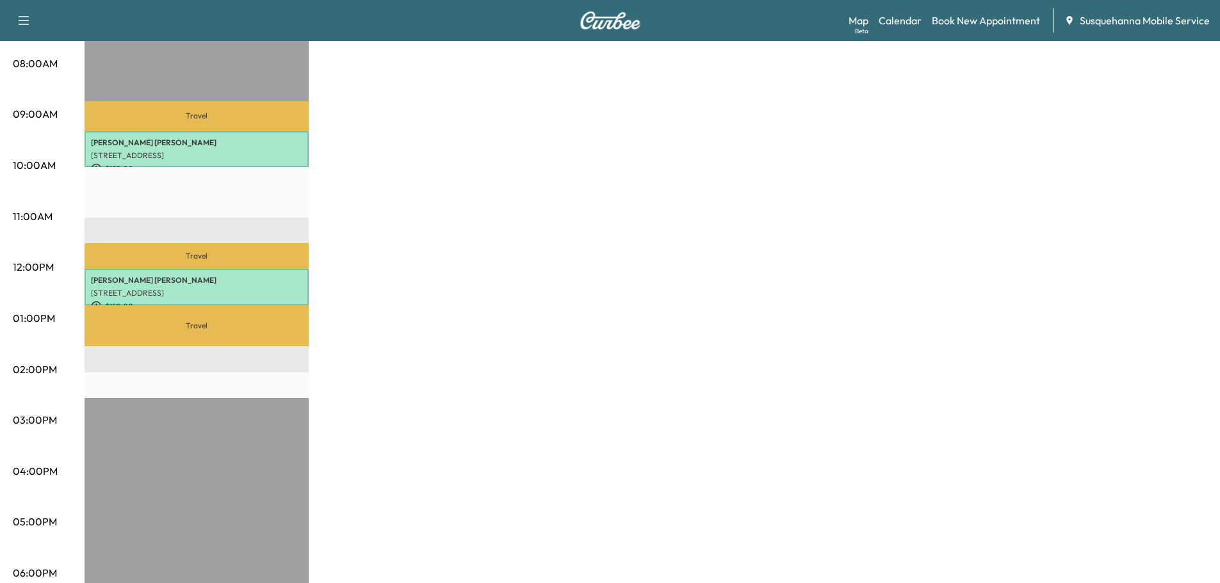
scroll to position [69, 0]
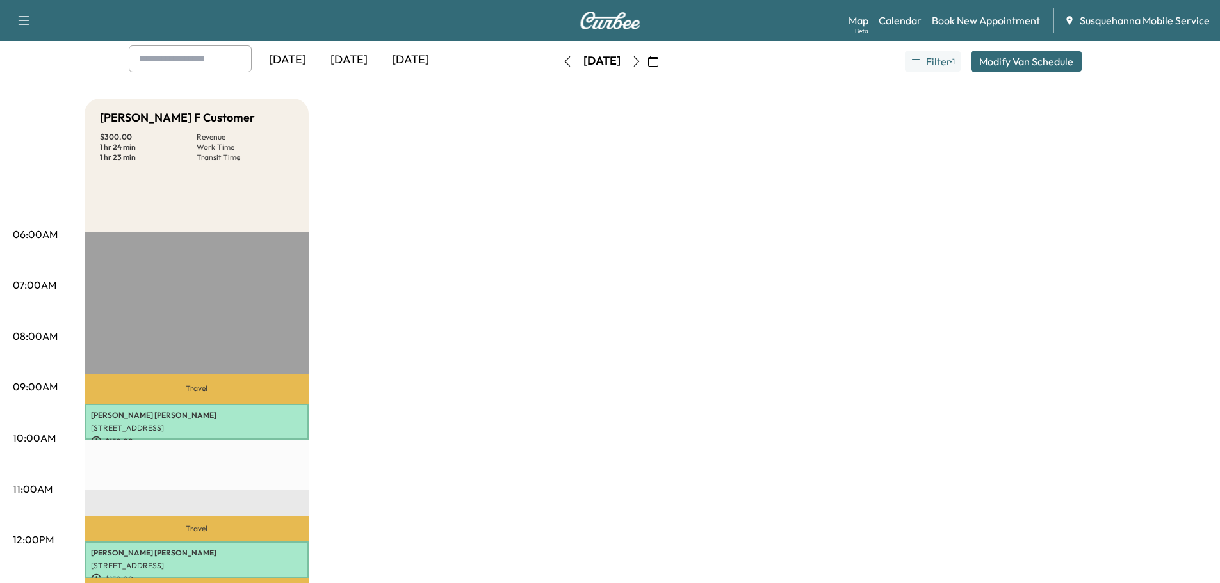
click at [639, 61] on icon "button" at bounding box center [636, 61] width 6 height 10
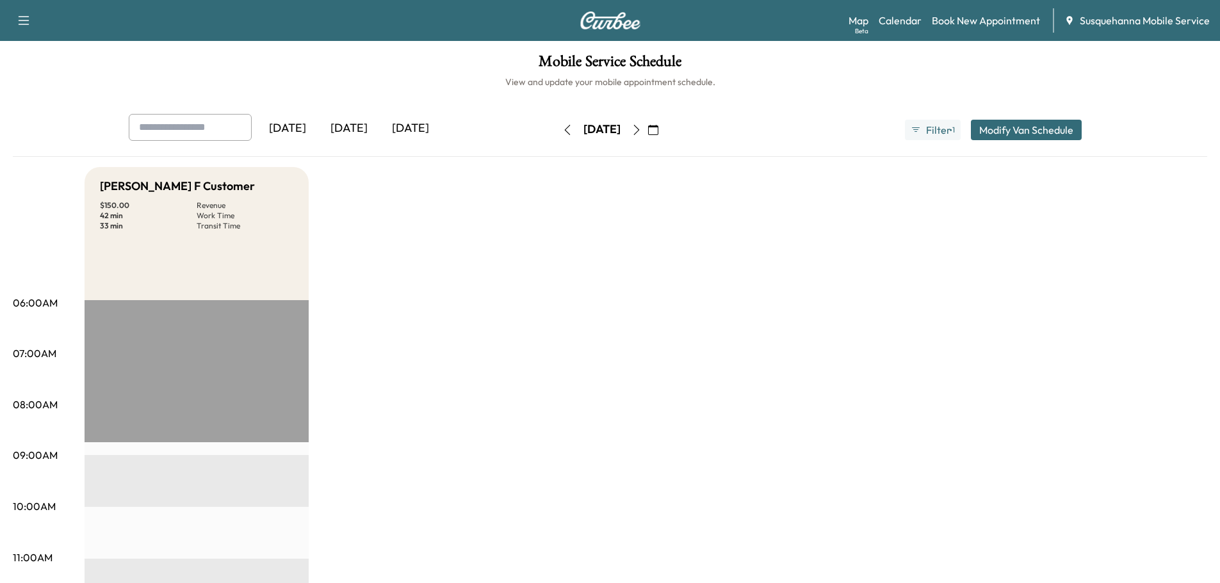
click at [664, 130] on button "button" at bounding box center [653, 130] width 22 height 20
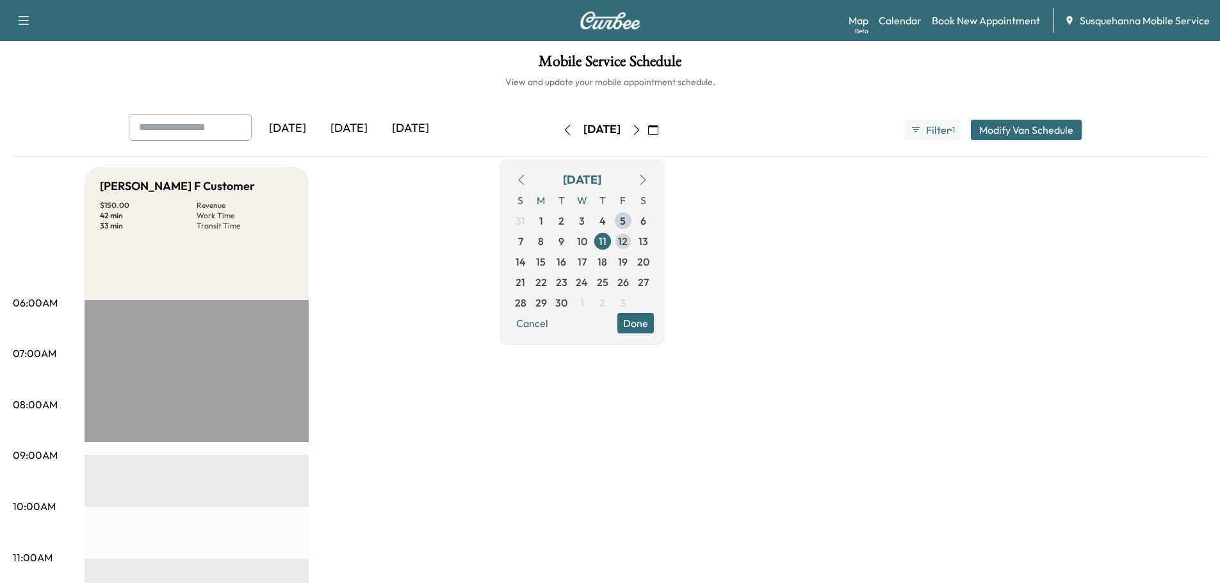
click at [633, 245] on span "12" at bounding box center [623, 241] width 20 height 20
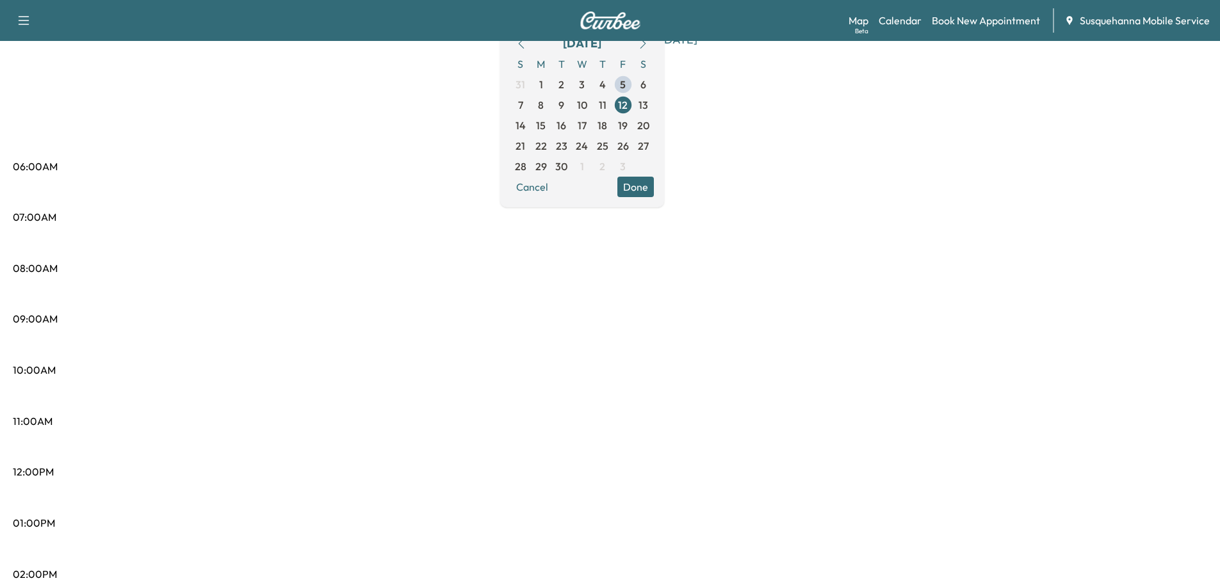
scroll to position [205, 0]
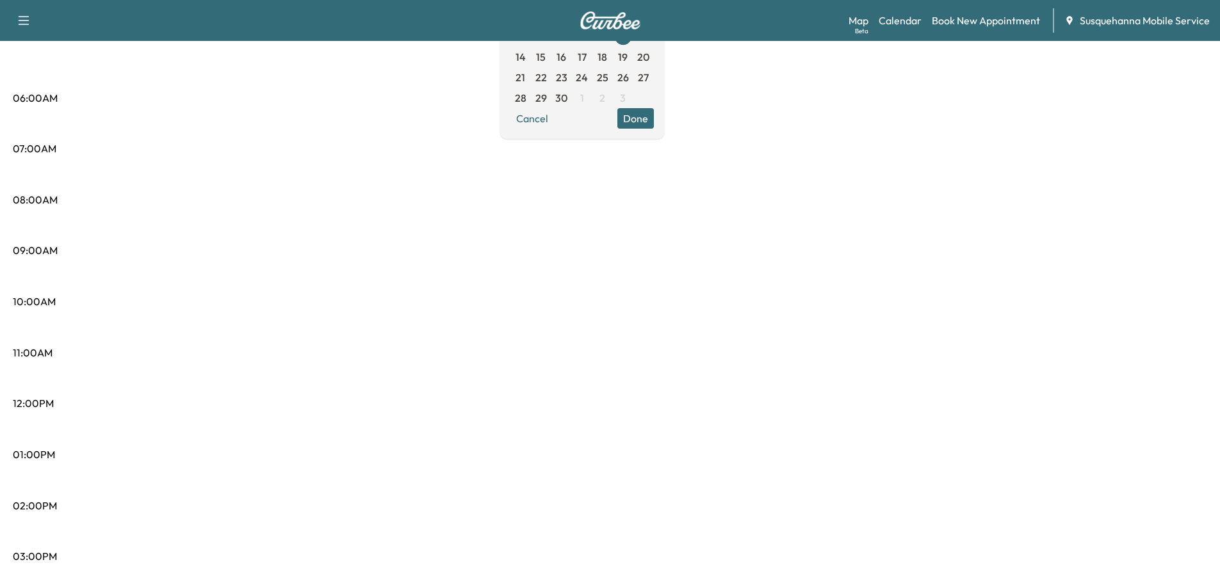
click at [654, 113] on button "Done" at bounding box center [635, 118] width 36 height 20
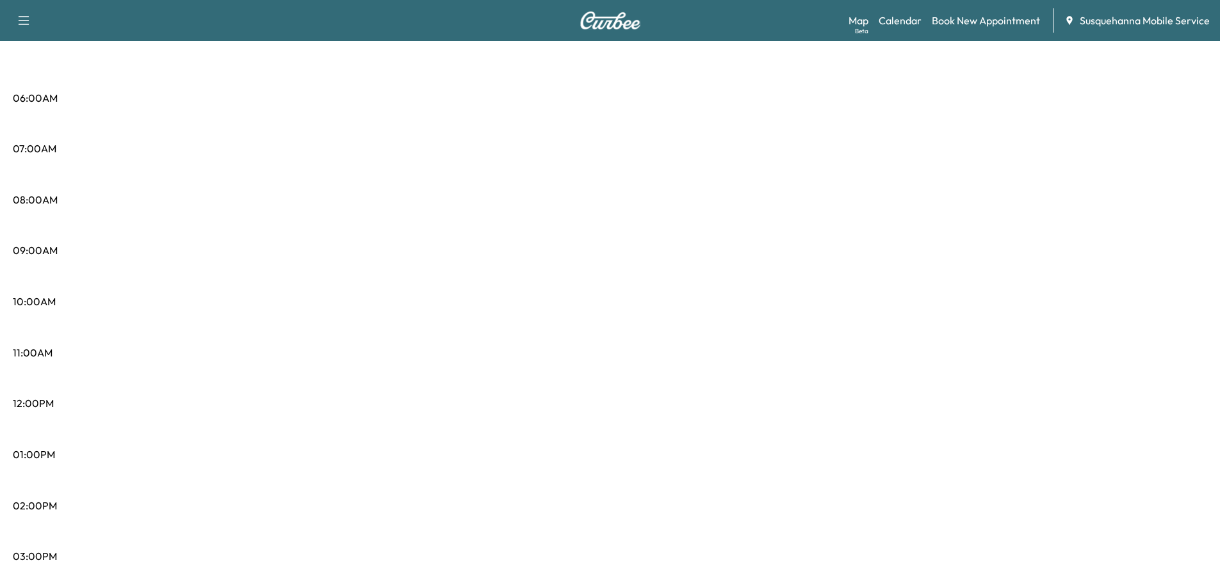
scroll to position [0, 0]
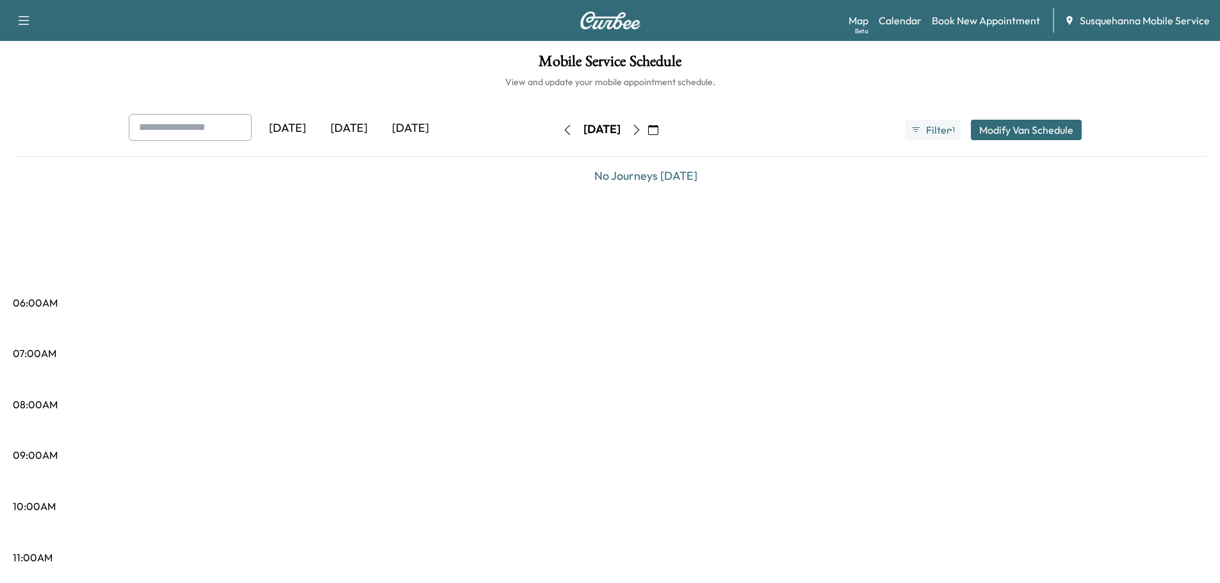
click at [658, 126] on icon "button" at bounding box center [653, 130] width 10 height 10
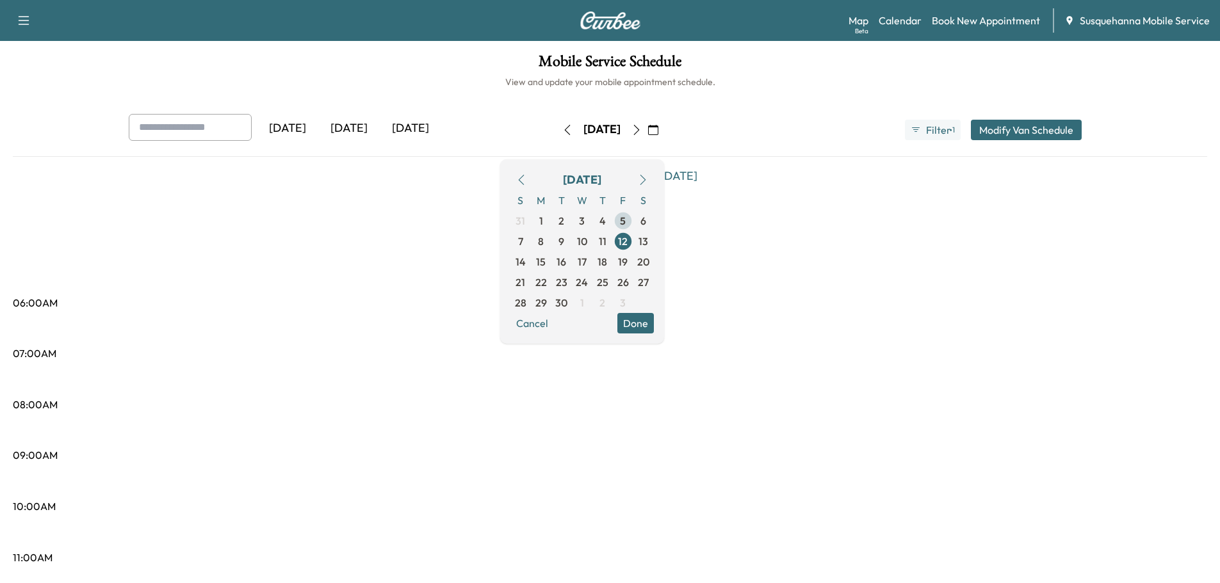
click at [626, 224] on span "5" at bounding box center [623, 220] width 6 height 15
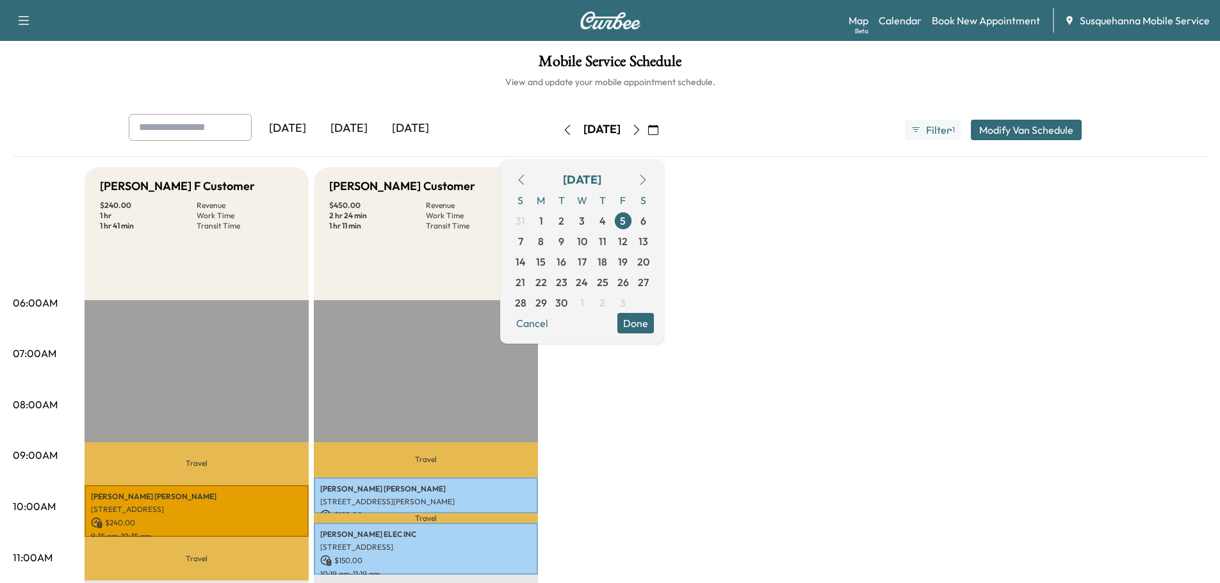
click at [654, 320] on button "Done" at bounding box center [635, 323] width 36 height 20
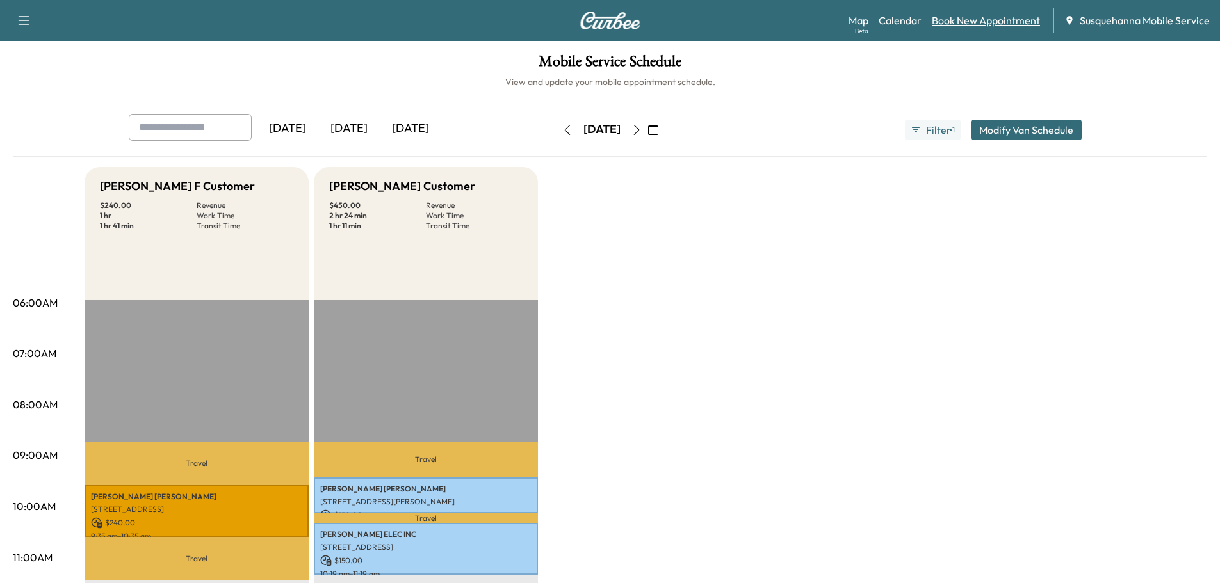
click at [977, 13] on link "Book New Appointment" at bounding box center [986, 20] width 108 height 15
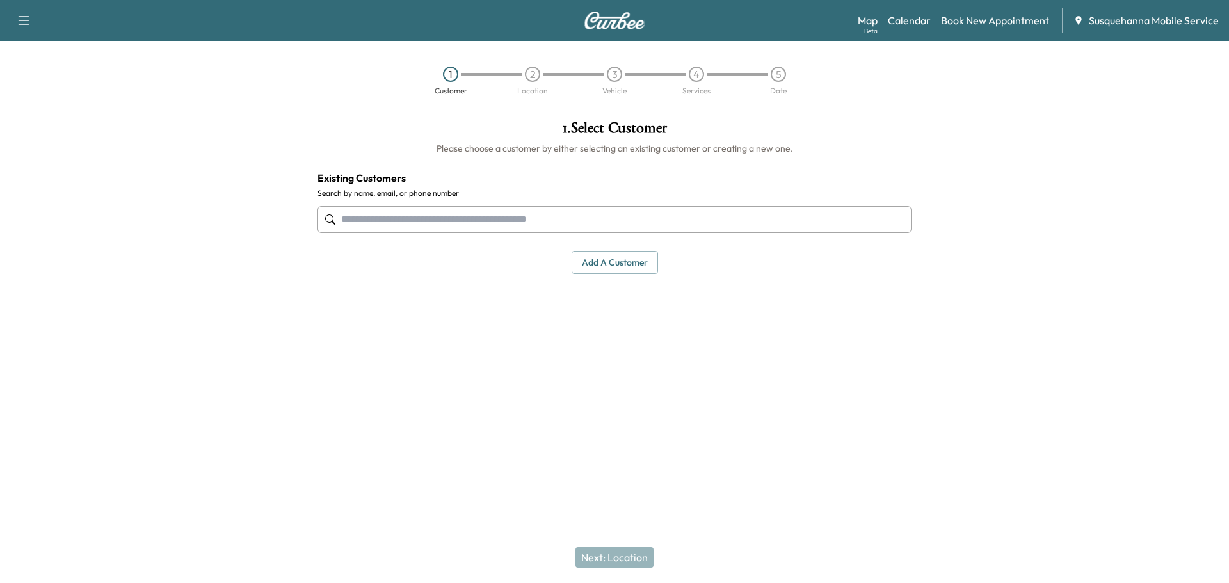
click at [579, 214] on input "text" at bounding box center [615, 219] width 594 height 27
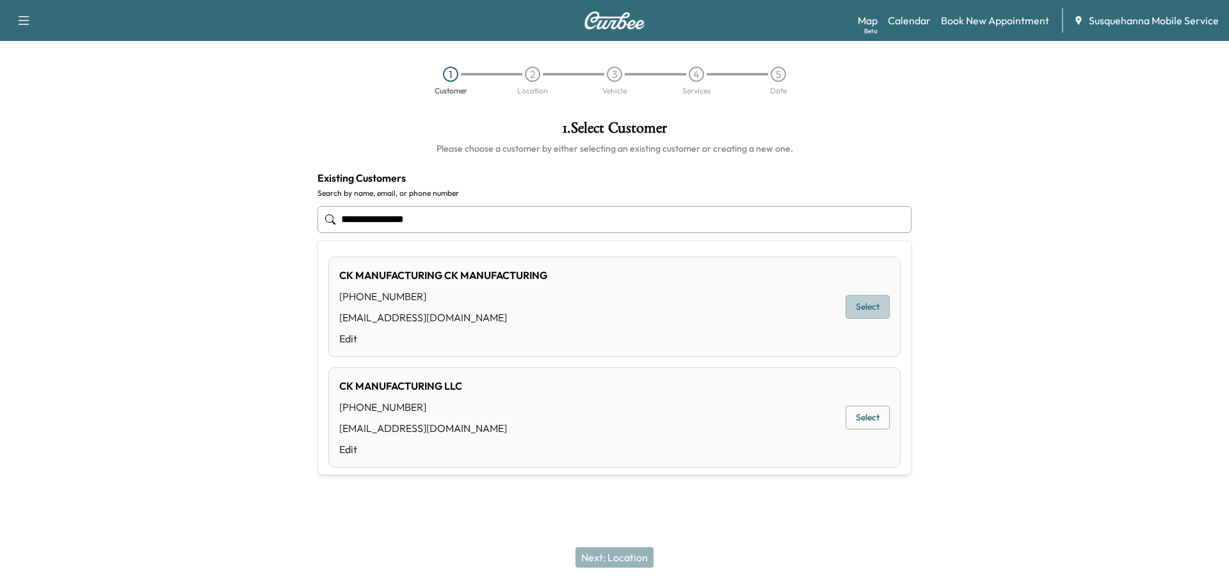
click at [873, 303] on button "Select" at bounding box center [868, 307] width 44 height 24
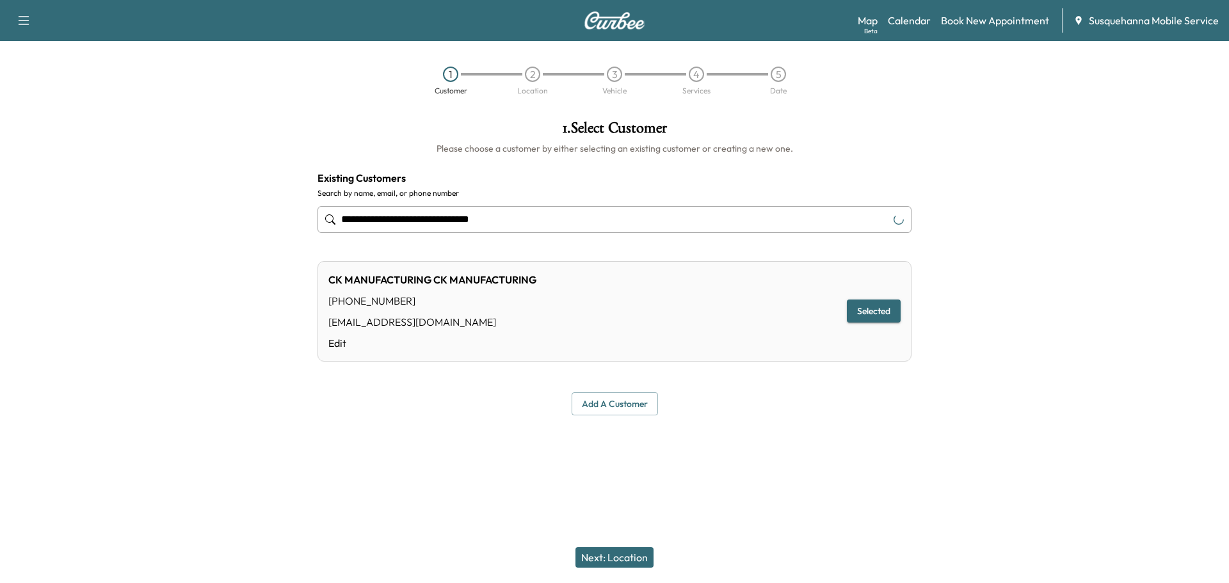
type input "**********"
click at [624, 563] on button "Next: Location" at bounding box center [615, 557] width 78 height 20
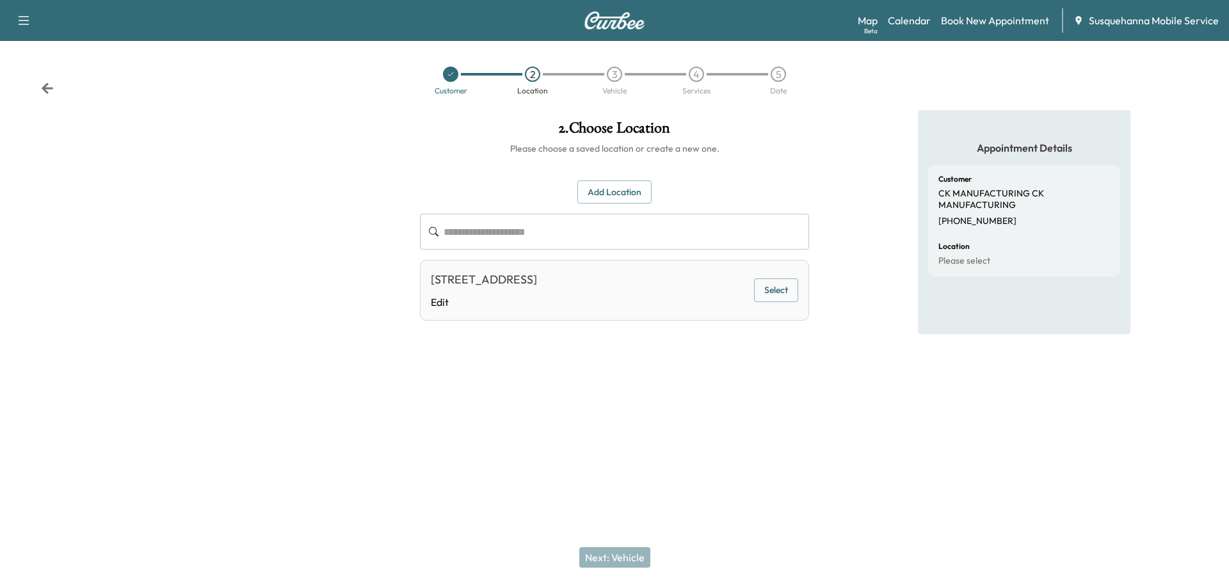
click at [778, 296] on button "Select" at bounding box center [776, 291] width 44 height 24
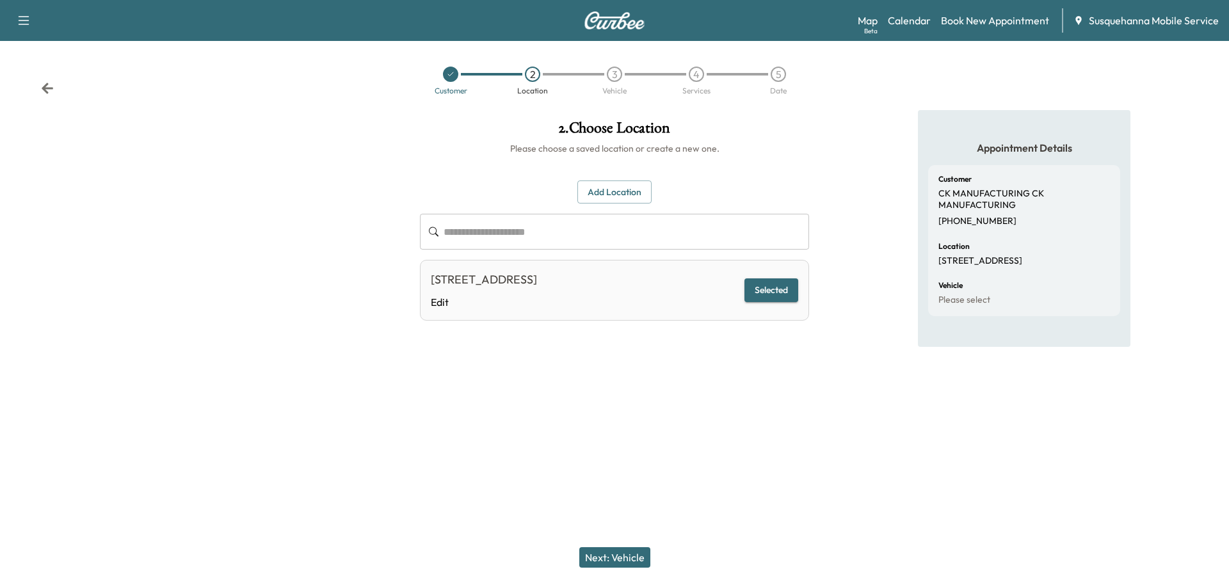
click at [636, 555] on button "Next: Vehicle" at bounding box center [614, 557] width 71 height 20
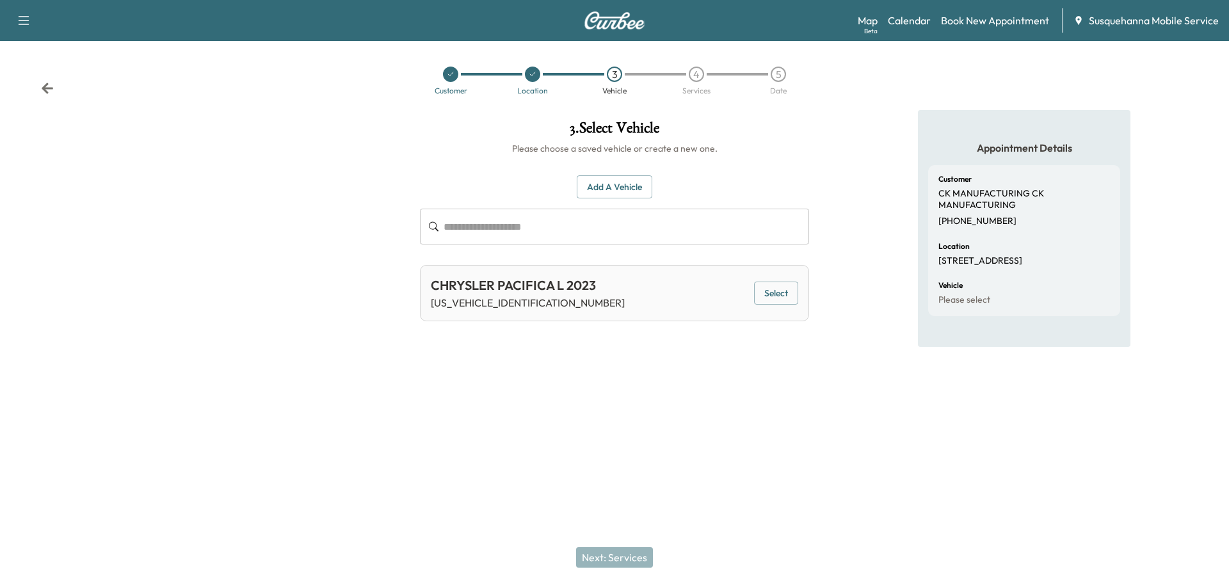
click at [640, 188] on button "Add a Vehicle" at bounding box center [615, 187] width 76 height 24
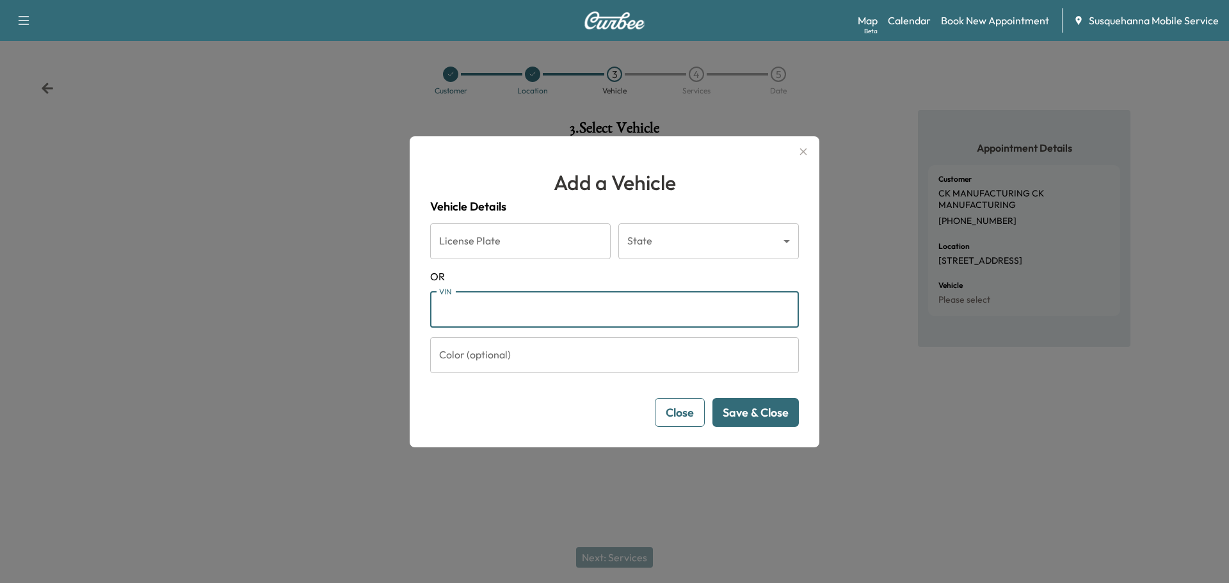
click at [615, 310] on input "VIN" at bounding box center [614, 310] width 369 height 36
paste input "**********"
type input "**********"
click at [762, 412] on button "Save & Close" at bounding box center [756, 412] width 86 height 29
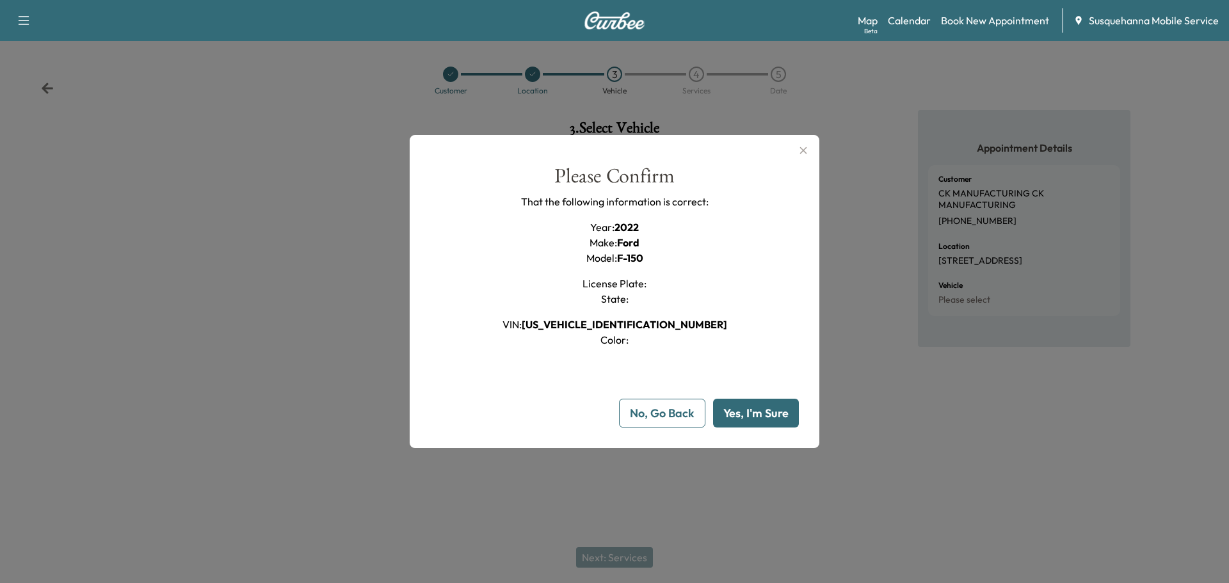
click at [762, 412] on button "Yes, I'm Sure" at bounding box center [756, 413] width 86 height 29
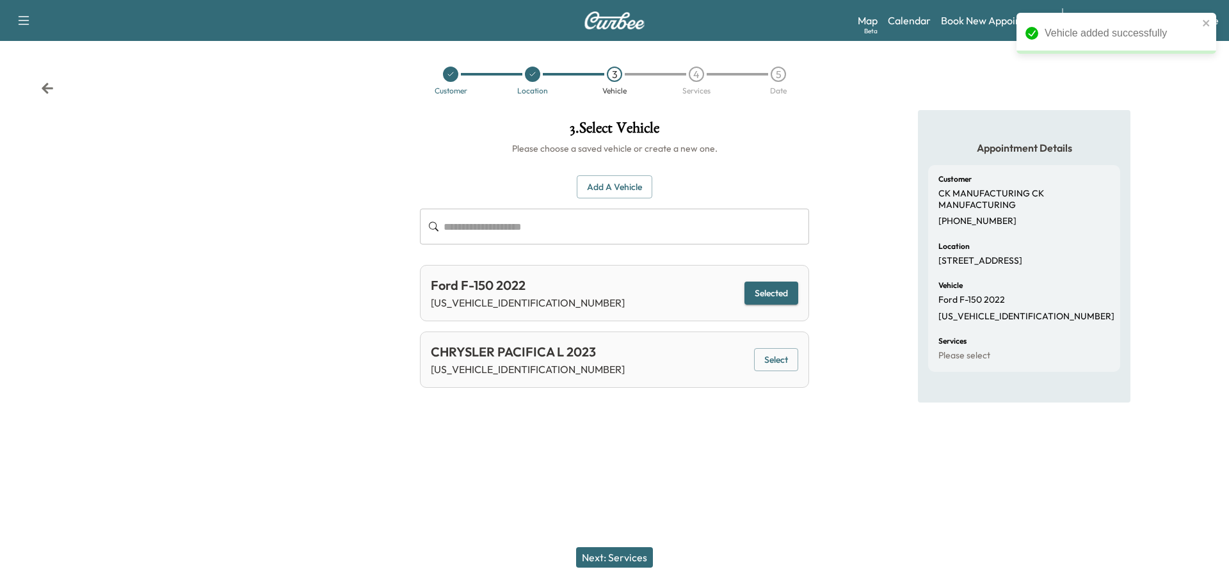
click at [615, 563] on button "Next: Services" at bounding box center [614, 557] width 77 height 20
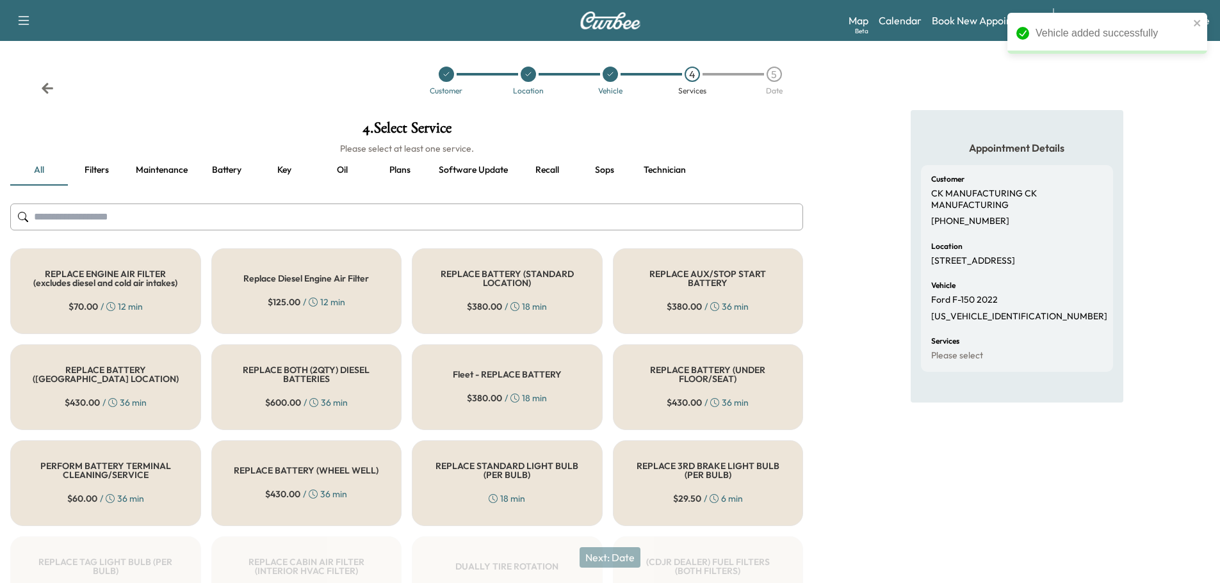
click at [512, 219] on input "text" at bounding box center [406, 217] width 793 height 27
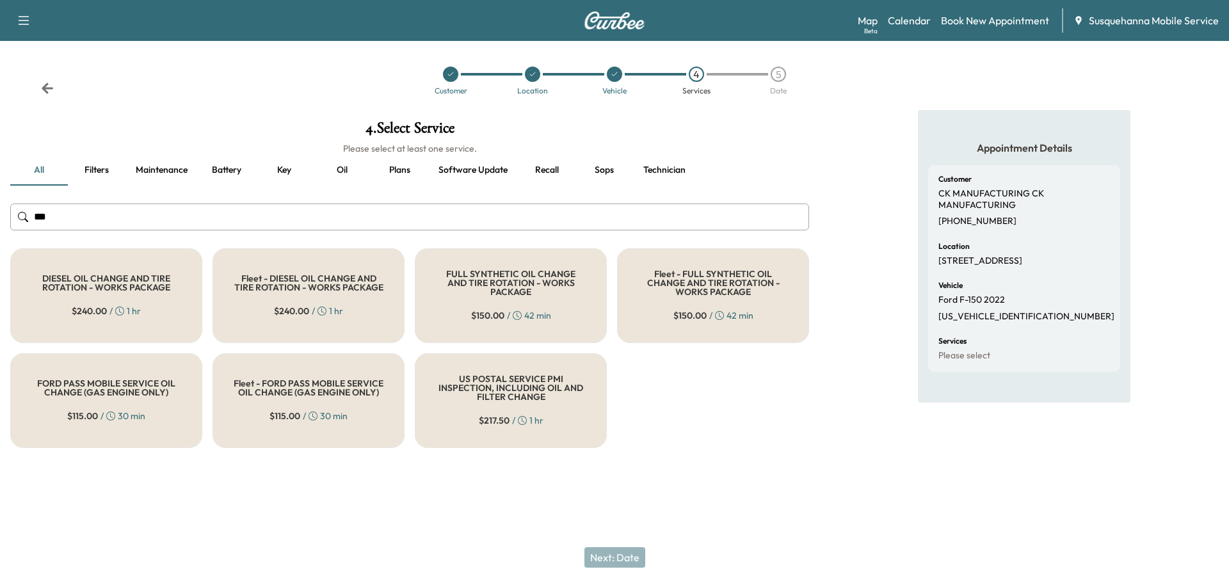
type input "***"
click at [549, 332] on div "FULL SYNTHETIC OIL CHANGE AND TIRE ROTATION - WORKS PACKAGE $ 150.00 / 42 min" at bounding box center [511, 295] width 192 height 95
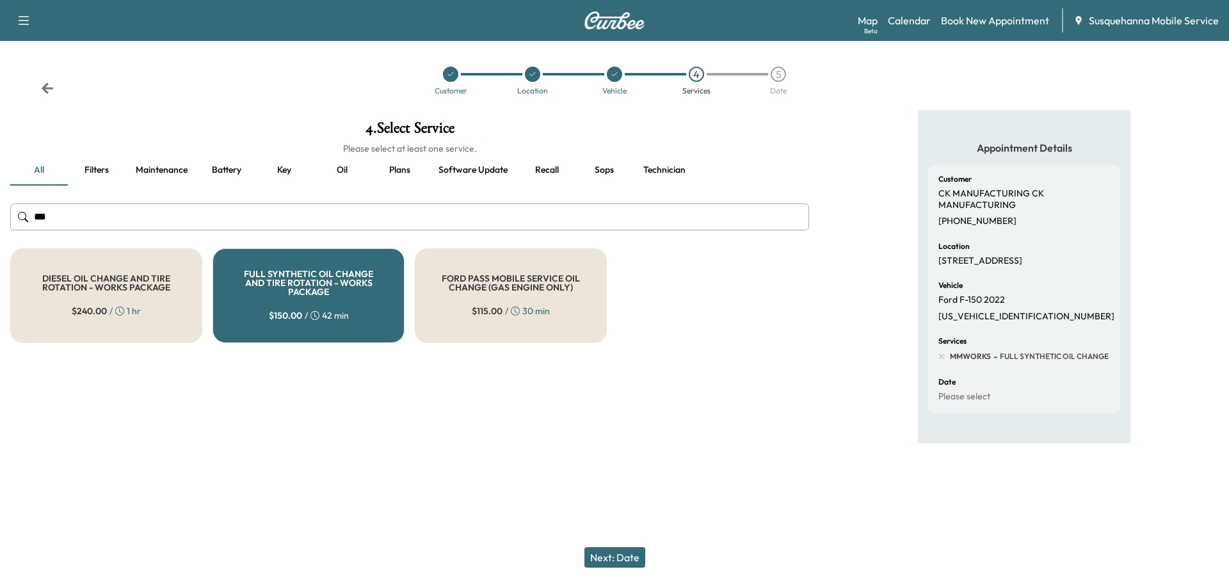
click at [601, 549] on button "Next: Date" at bounding box center [615, 557] width 61 height 20
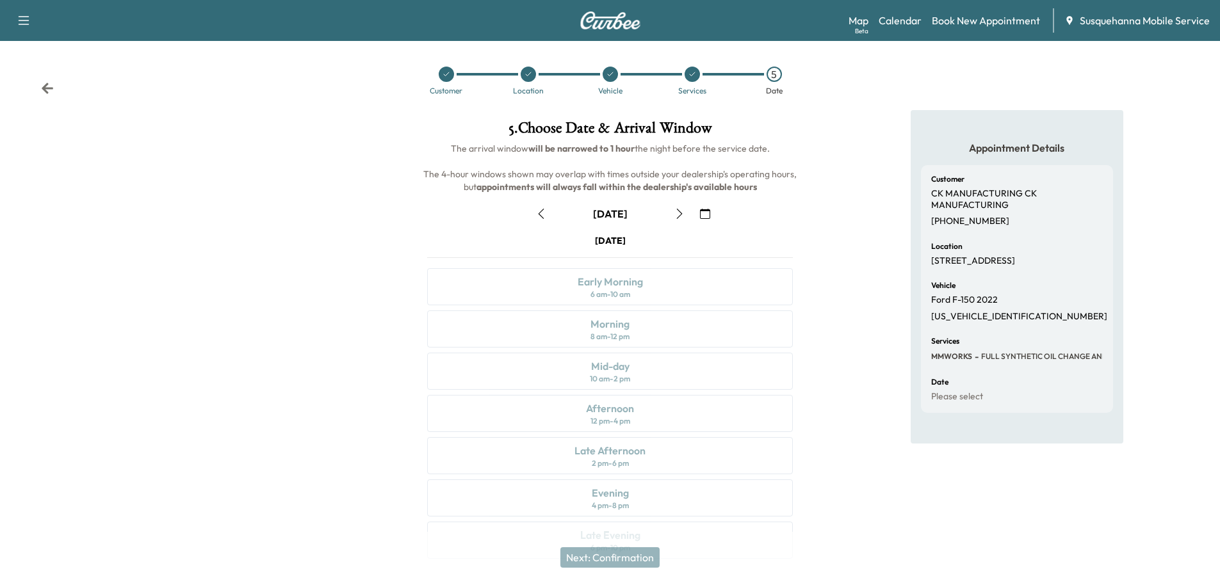
click at [705, 215] on icon "button" at bounding box center [705, 214] width 10 height 10
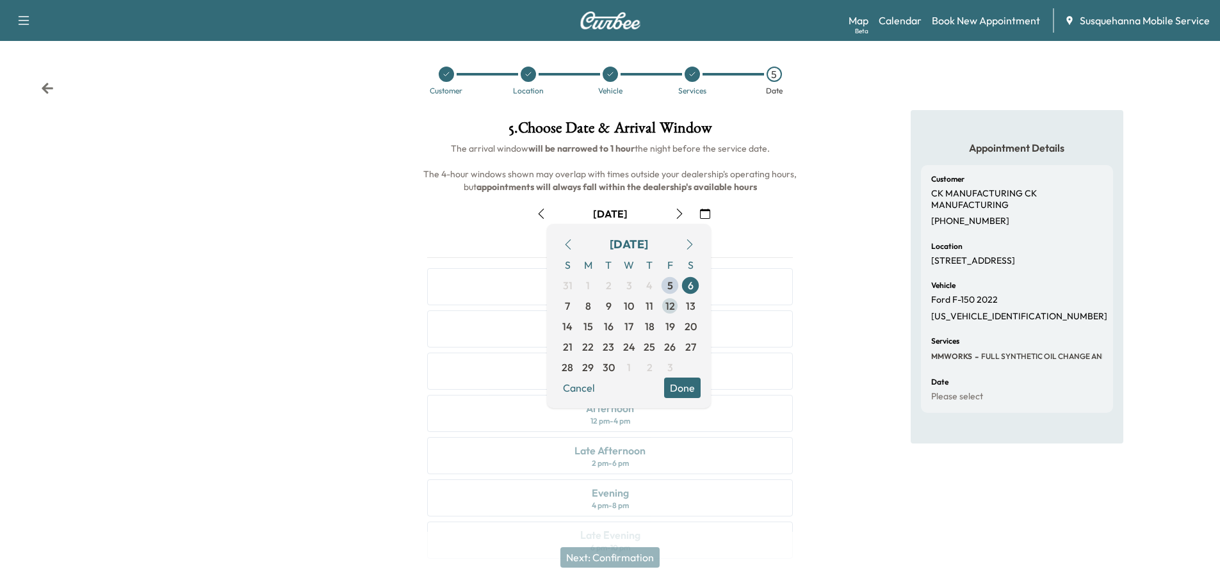
click at [671, 310] on span "12" at bounding box center [670, 305] width 10 height 15
click at [675, 389] on button "Done" at bounding box center [682, 388] width 36 height 20
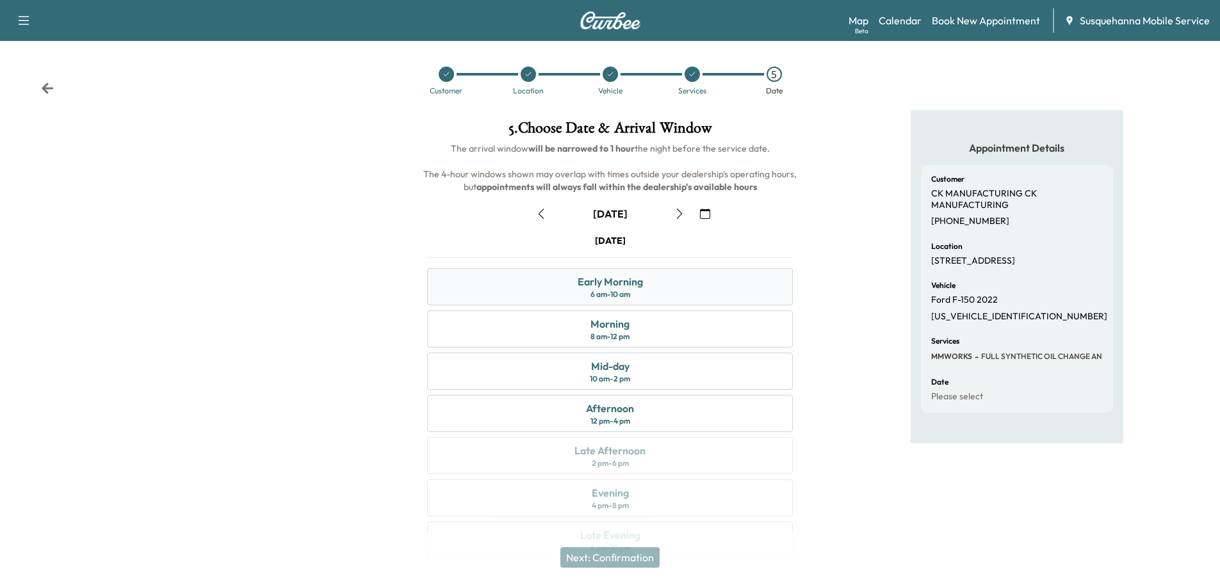
click at [694, 275] on div "Early Morning 6 am - 10 am" at bounding box center [610, 286] width 366 height 37
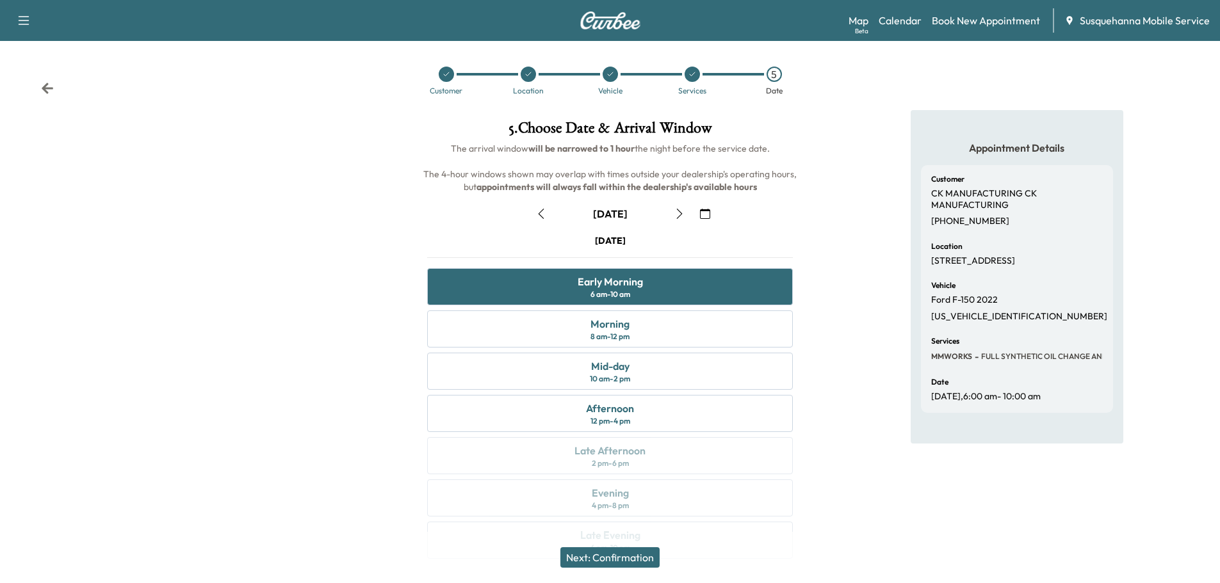
click at [604, 559] on button "Next: Confirmation" at bounding box center [609, 557] width 99 height 20
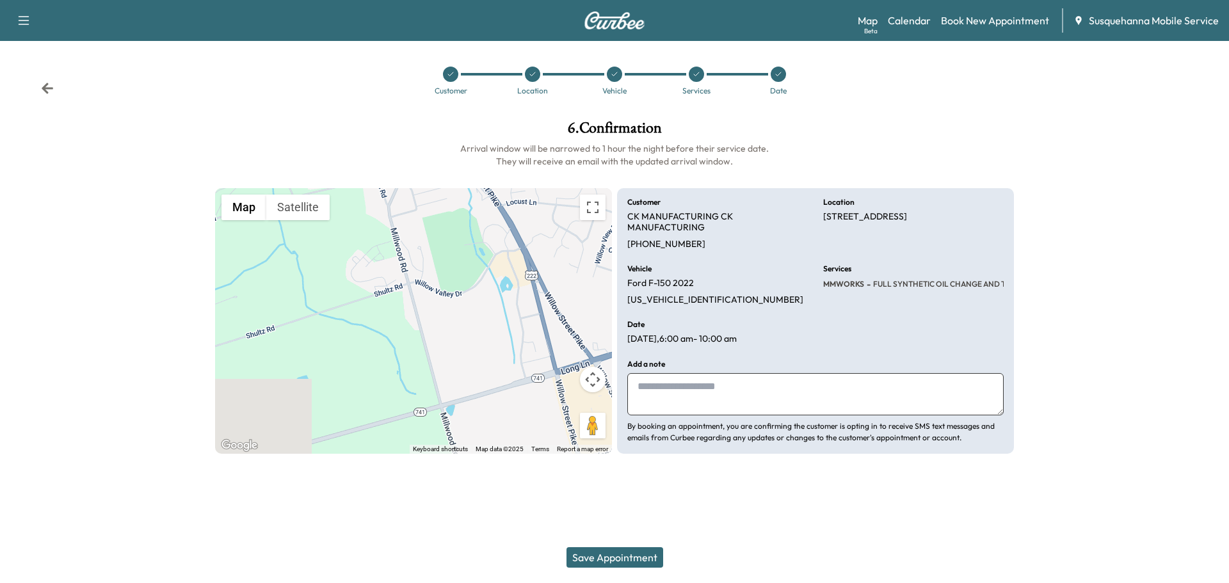
click at [754, 379] on textarea at bounding box center [815, 394] width 376 height 42
type textarea "**********"
click at [615, 549] on button "Save Appointment" at bounding box center [615, 557] width 97 height 20
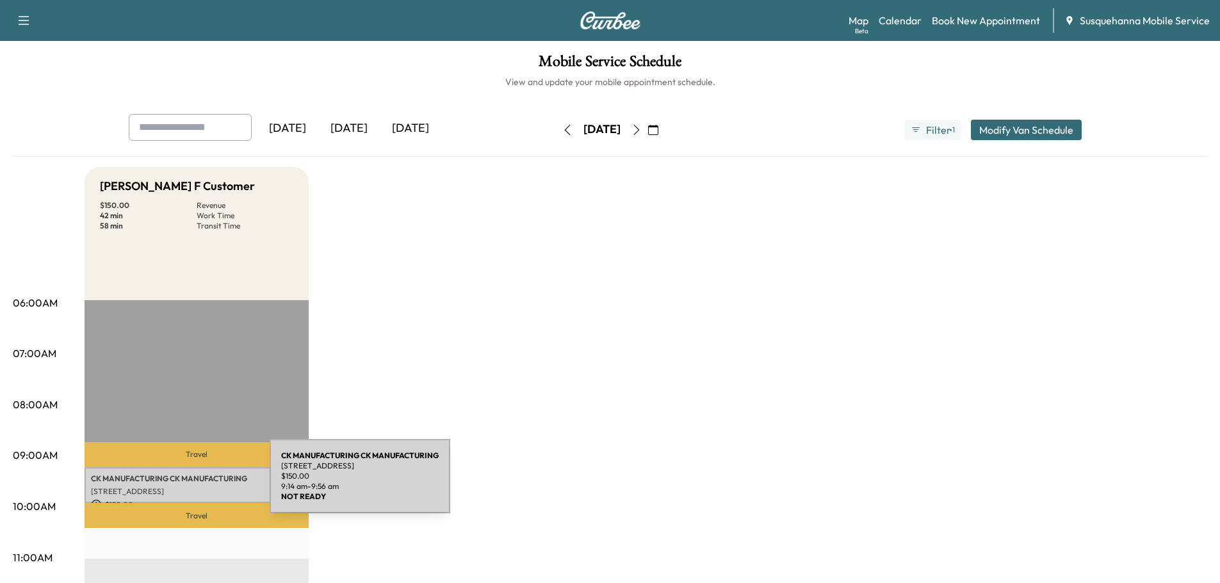
click at [174, 487] on p "[STREET_ADDRESS]" at bounding box center [196, 492] width 211 height 10
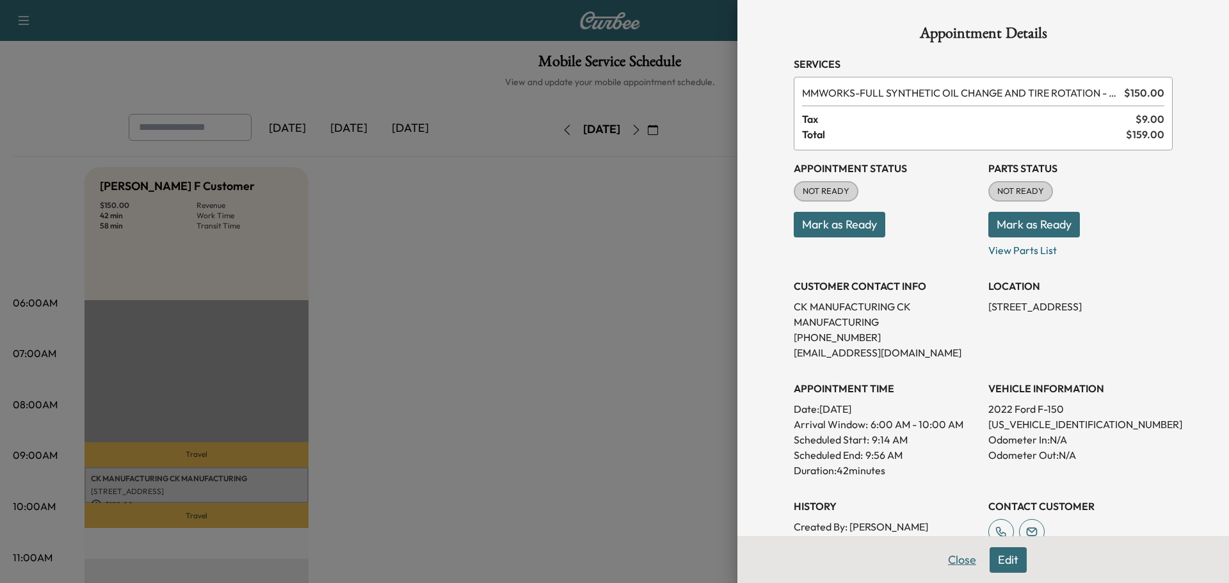
click at [953, 555] on button "Close" at bounding box center [962, 560] width 45 height 26
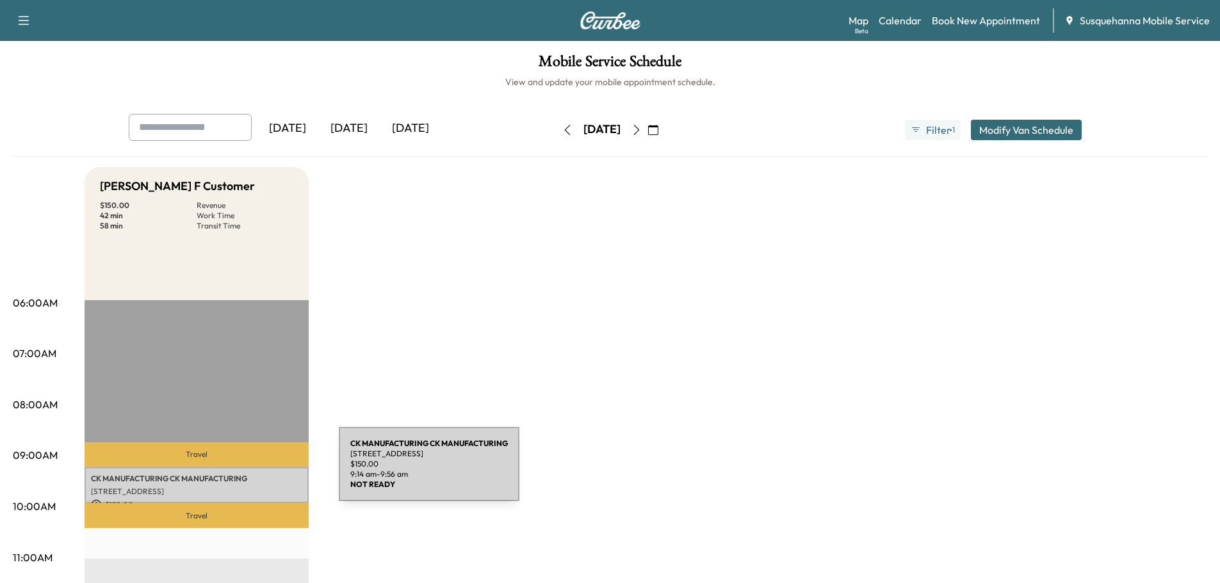
click at [244, 474] on p "CK MANUFACTURING CK MANUFACTURING" at bounding box center [196, 479] width 211 height 10
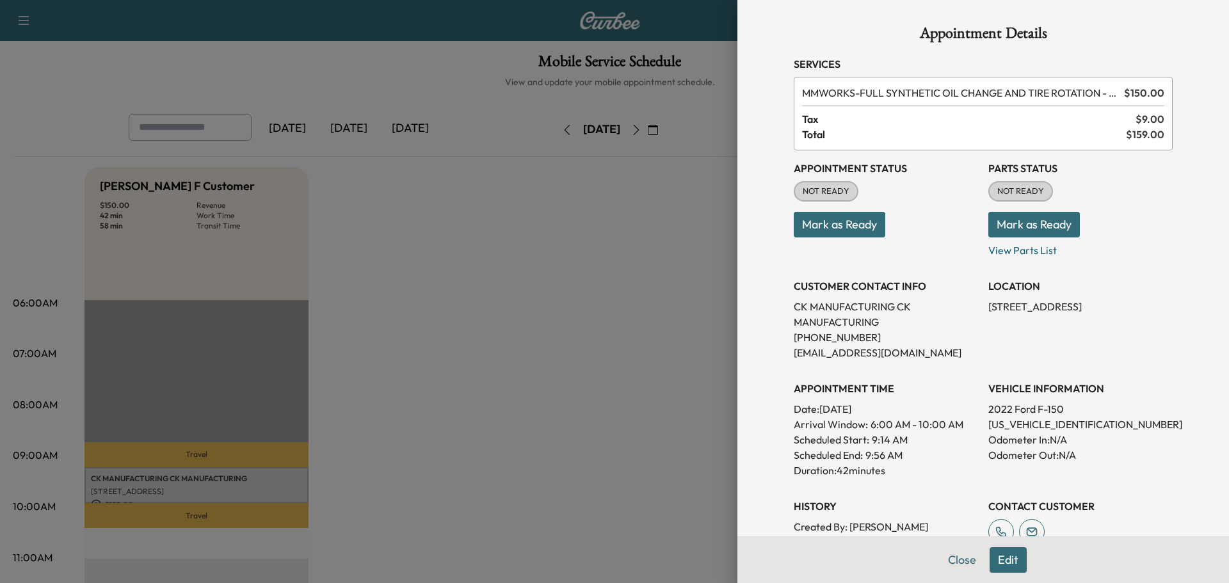
click at [1000, 562] on button "Edit" at bounding box center [1008, 560] width 37 height 26
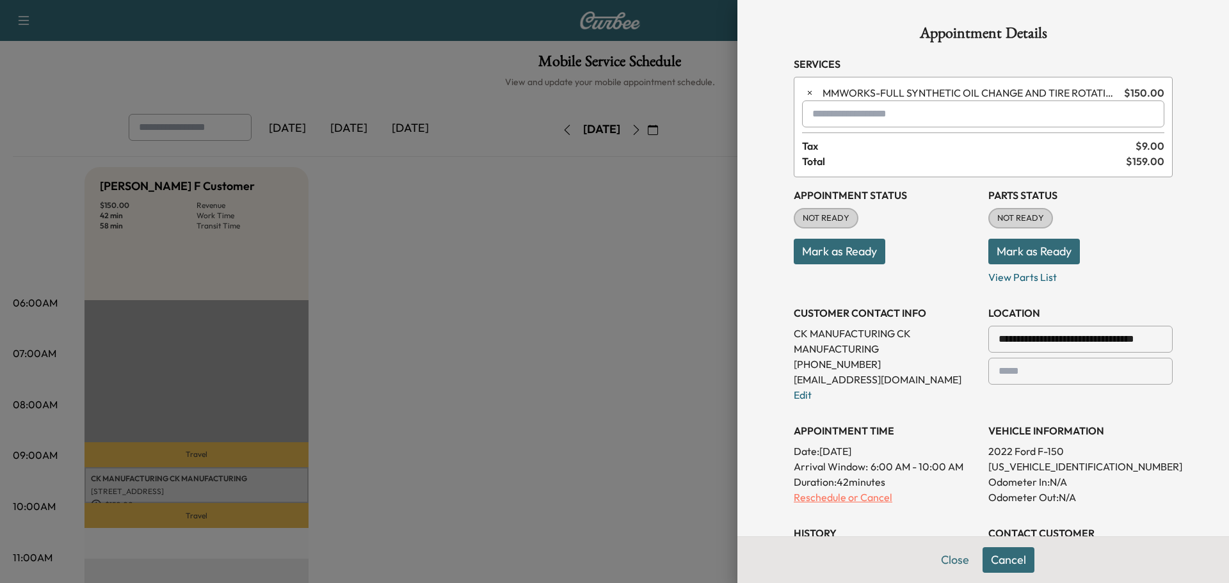
click at [815, 495] on p "Reschedule or Cancel" at bounding box center [886, 497] width 184 height 15
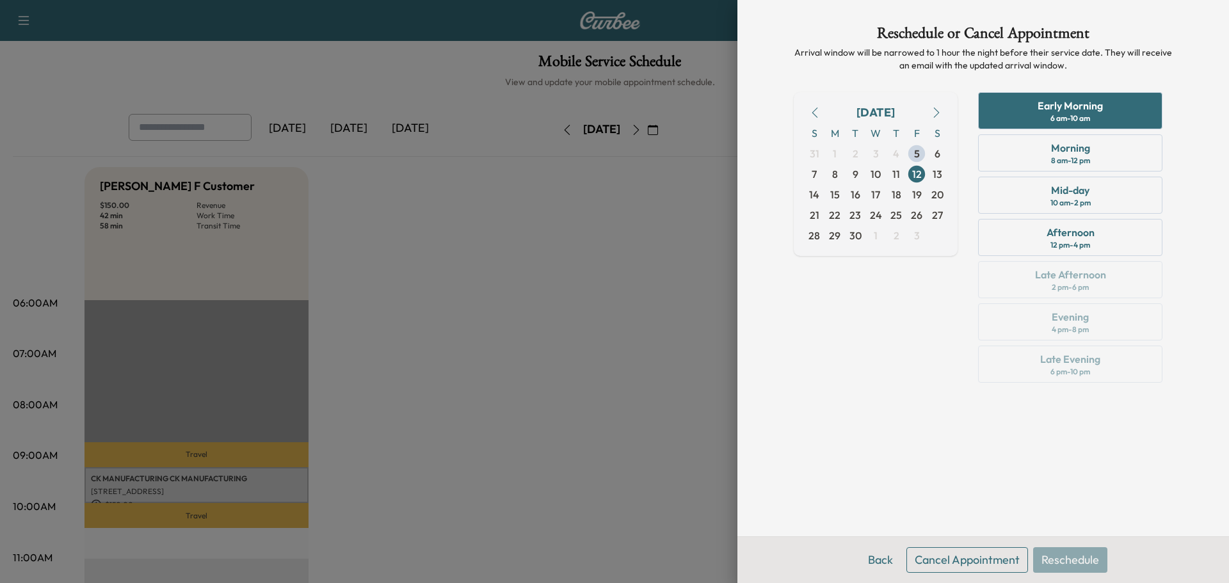
click at [924, 562] on button "Cancel Appointment" at bounding box center [968, 560] width 122 height 26
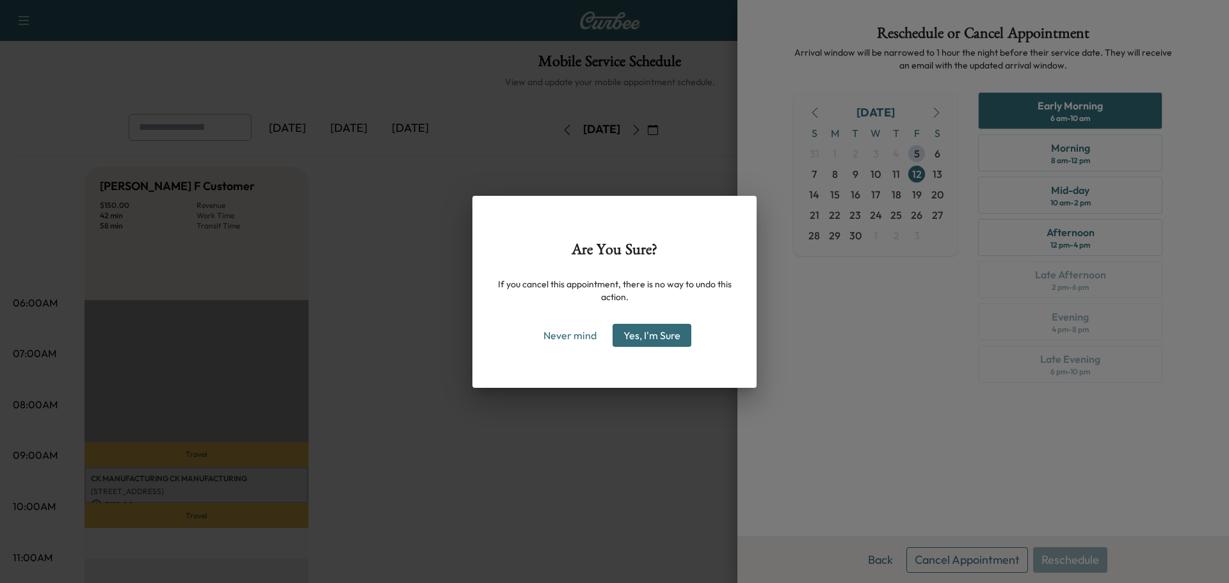
click at [665, 340] on button "Yes, I'm Sure" at bounding box center [652, 335] width 79 height 23
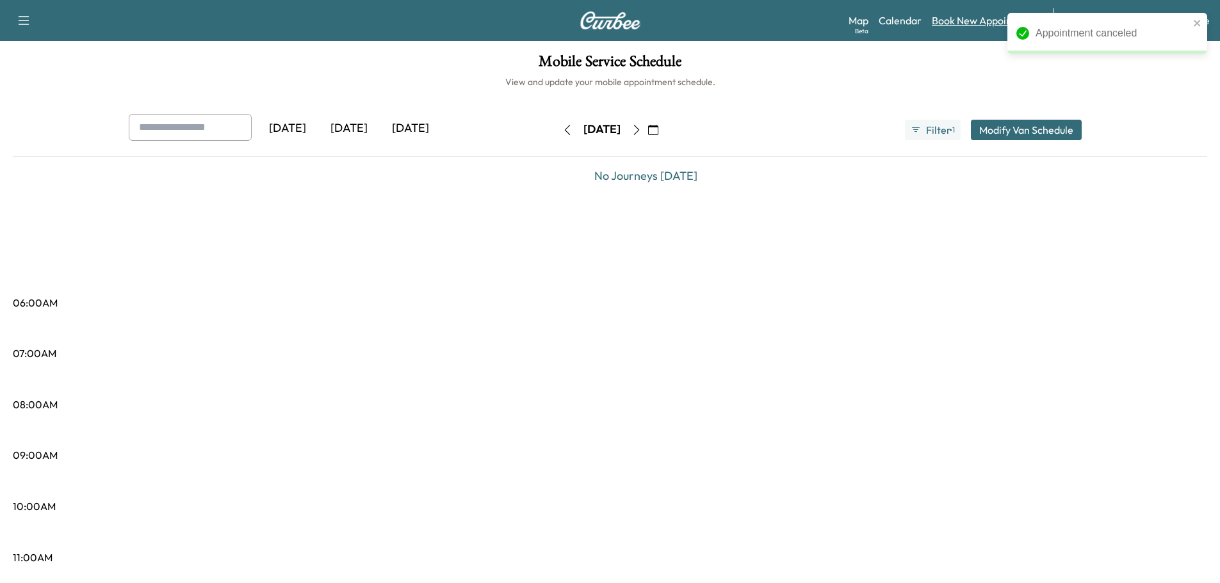
click at [949, 24] on link "Book New Appointment" at bounding box center [986, 20] width 108 height 15
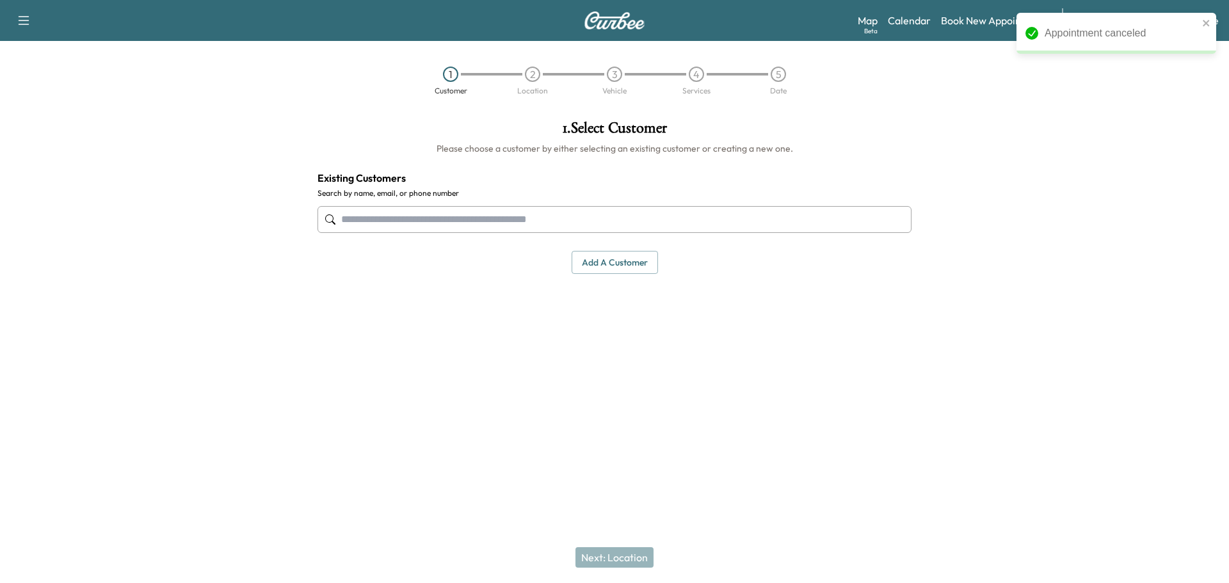
click at [574, 207] on input "text" at bounding box center [615, 219] width 594 height 27
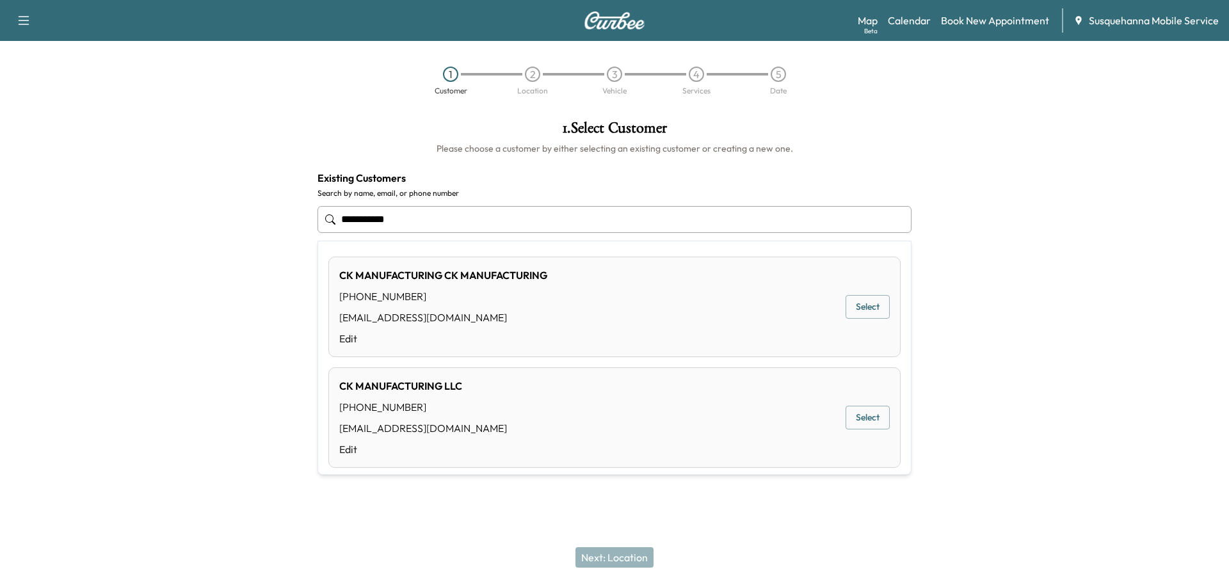
click at [483, 276] on div "CK MANUFACTURING CK MANUFACTURING" at bounding box center [443, 275] width 208 height 15
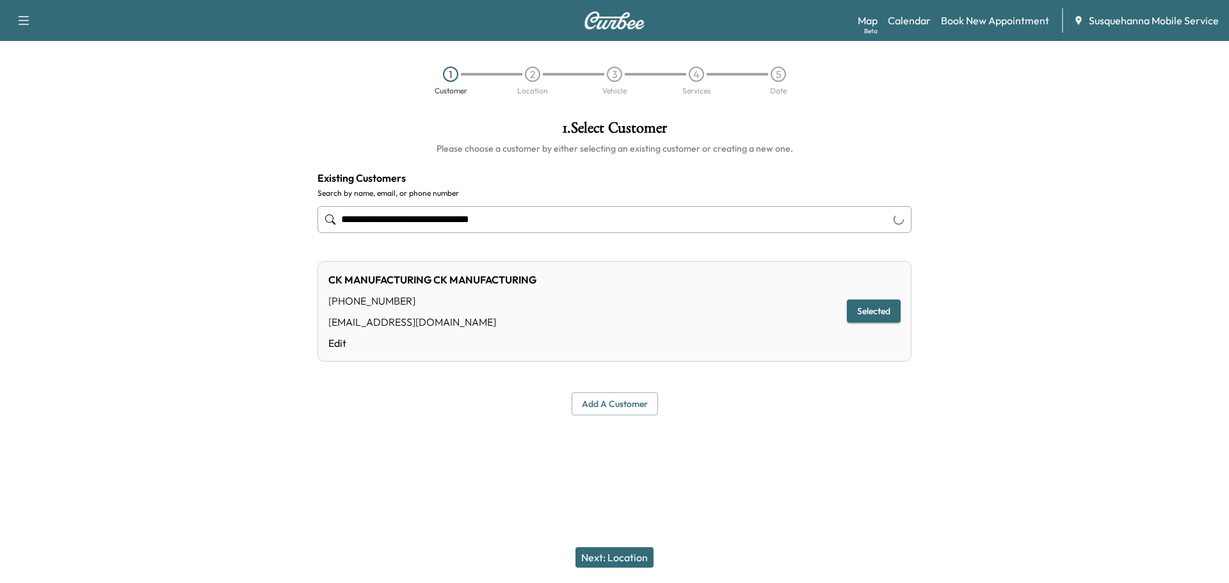
type input "**********"
click at [609, 551] on button "Next: Location" at bounding box center [615, 557] width 78 height 20
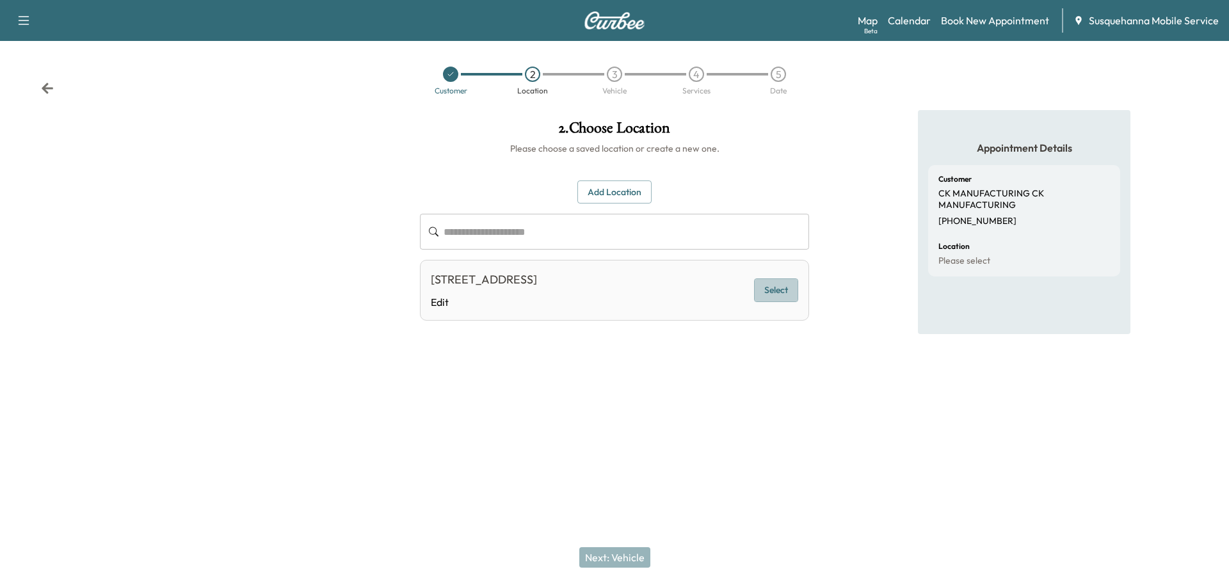
click at [773, 295] on button "Select" at bounding box center [776, 291] width 44 height 24
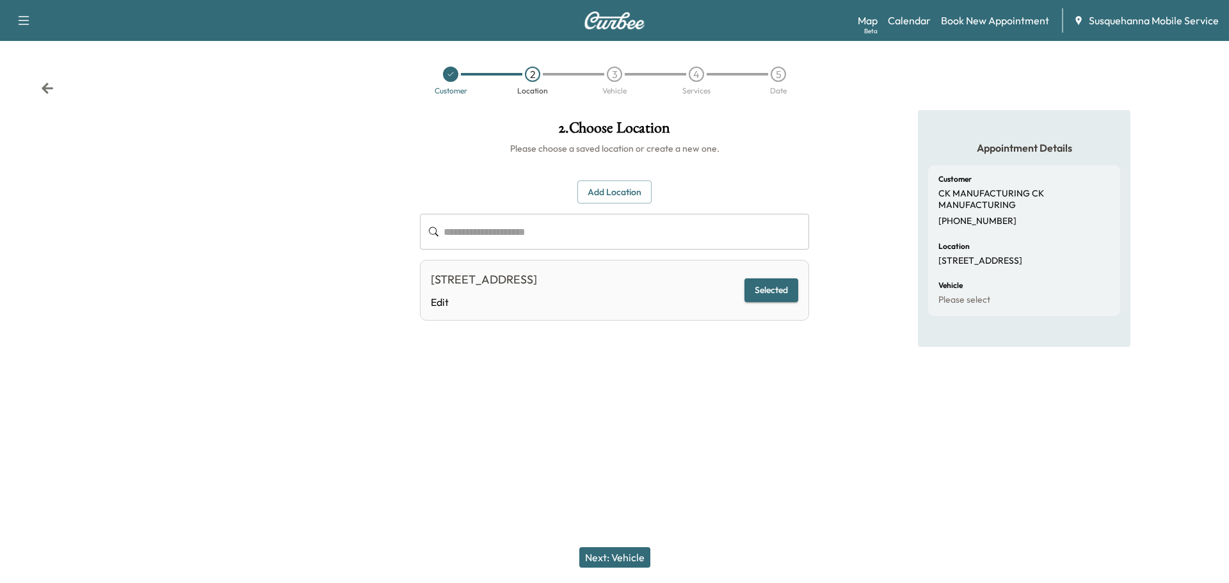
click at [642, 564] on button "Next: Vehicle" at bounding box center [614, 557] width 71 height 20
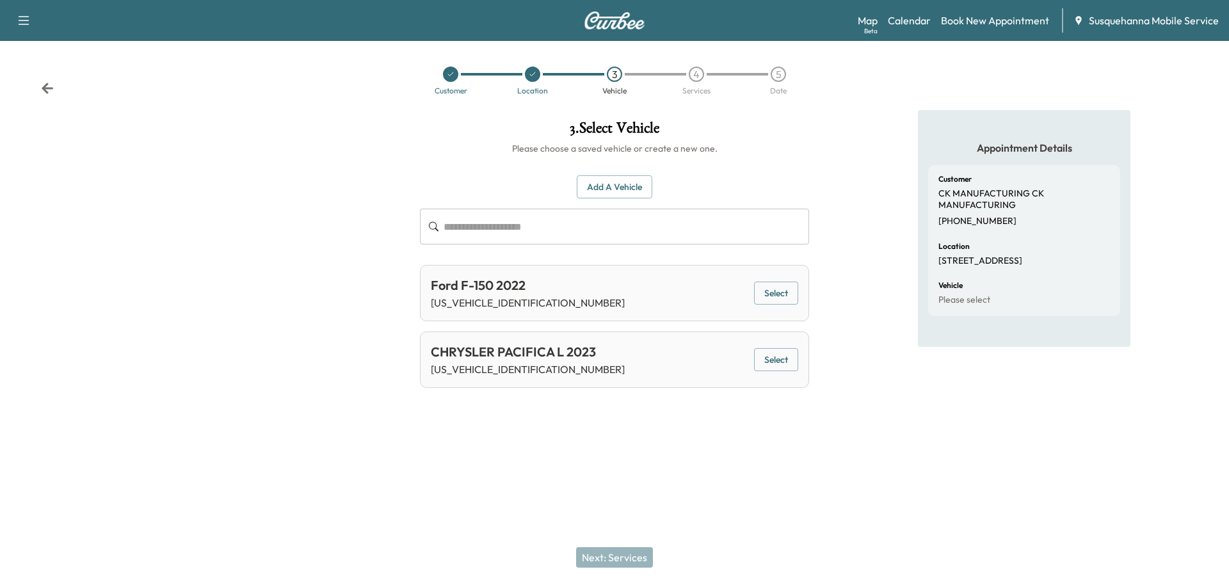
click at [774, 290] on button "Select" at bounding box center [776, 294] width 44 height 24
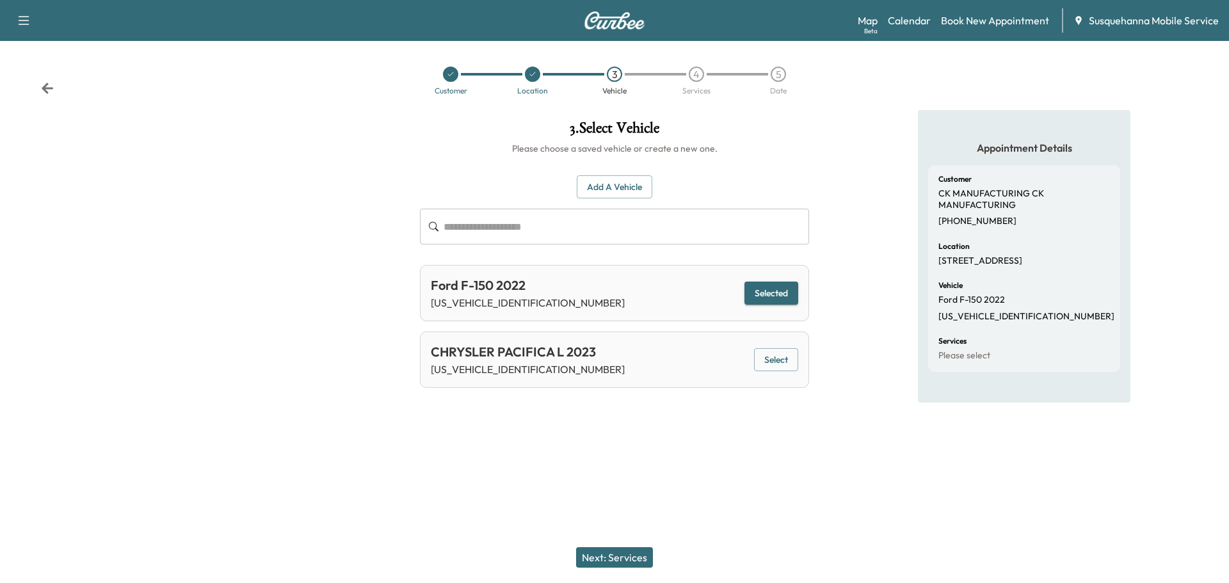
click at [642, 553] on button "Next: Services" at bounding box center [614, 557] width 77 height 20
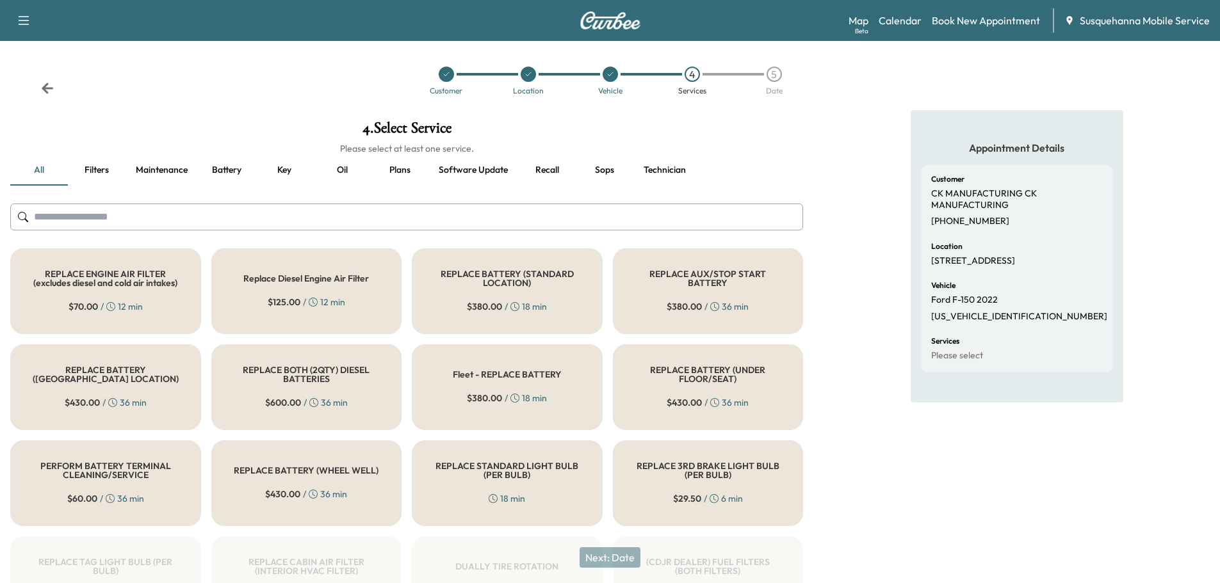
click at [458, 218] on input "text" at bounding box center [406, 217] width 793 height 27
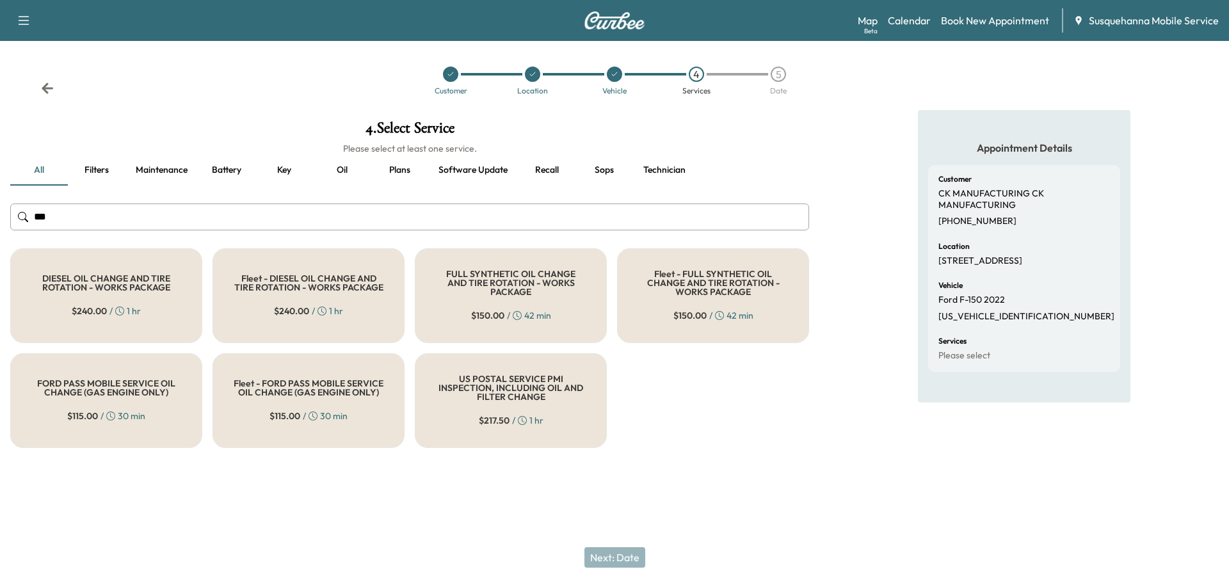
type input "***"
click at [640, 288] on h5 "Fleet - FULL SYNTHETIC OIL CHANGE AND TIRE ROTATION - WORKS PACKAGE" at bounding box center [713, 283] width 150 height 27
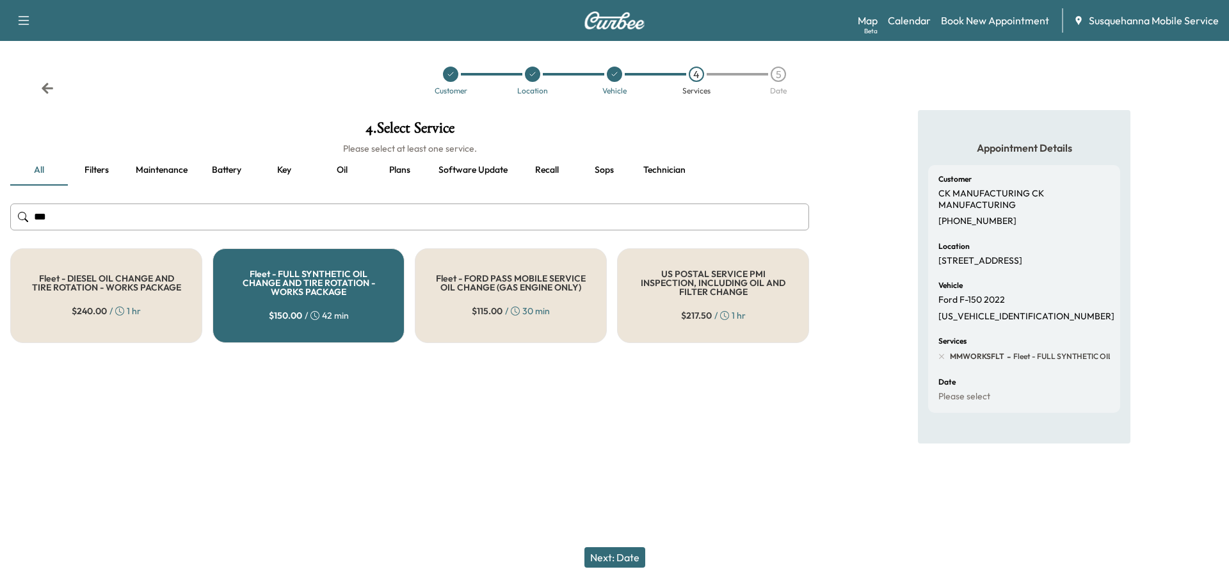
click at [606, 557] on button "Next: Date" at bounding box center [615, 557] width 61 height 20
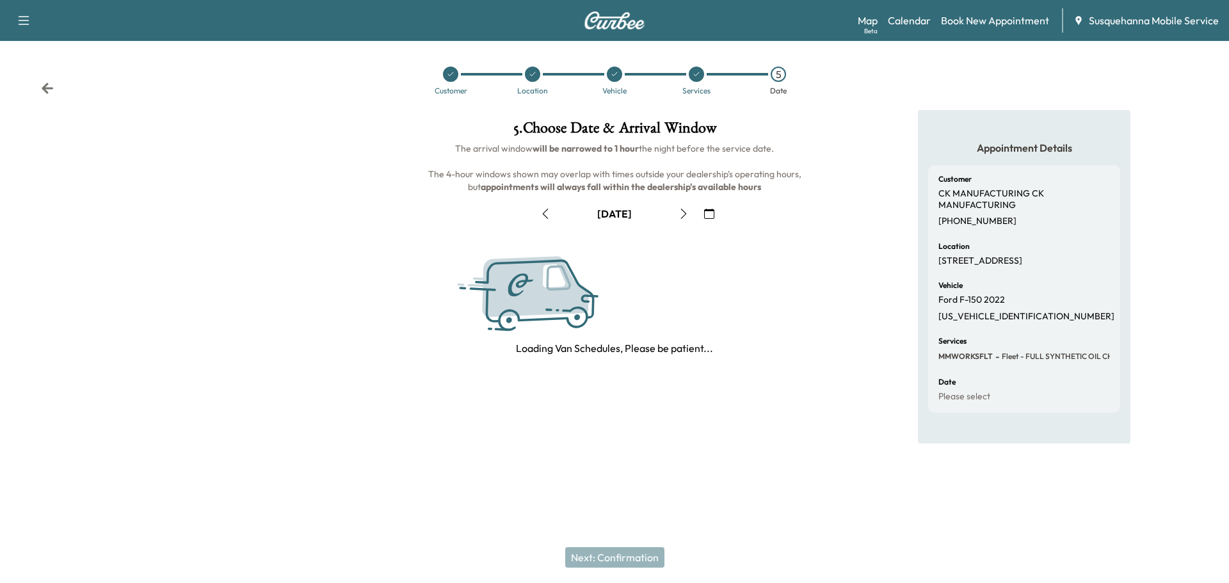
click at [713, 213] on icon "button" at bounding box center [709, 214] width 10 height 10
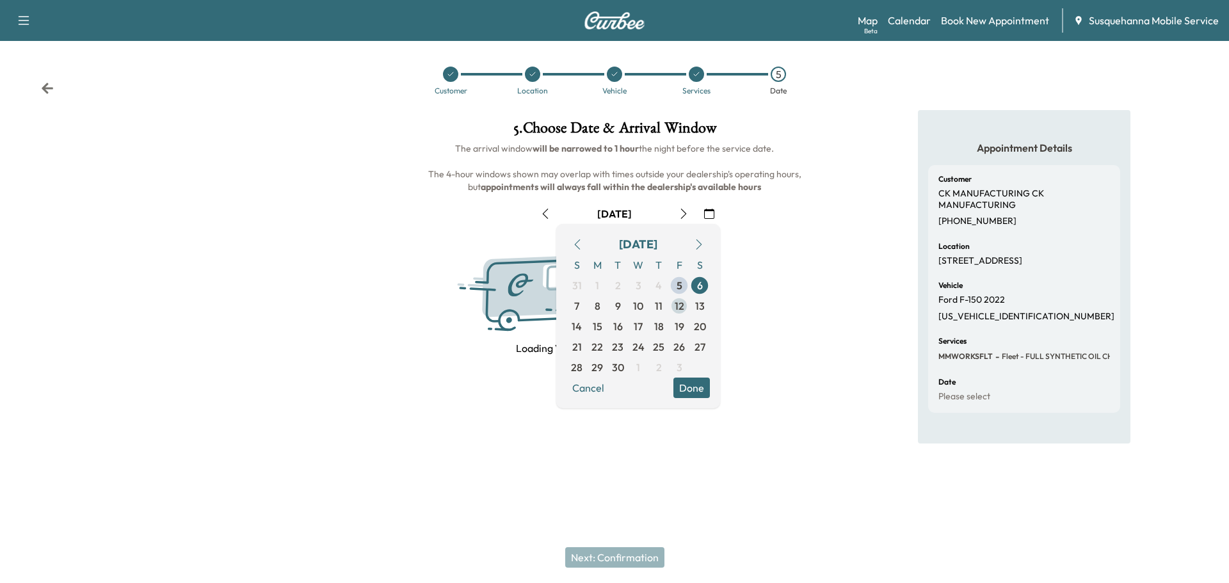
click at [678, 305] on span "12" at bounding box center [680, 305] width 10 height 15
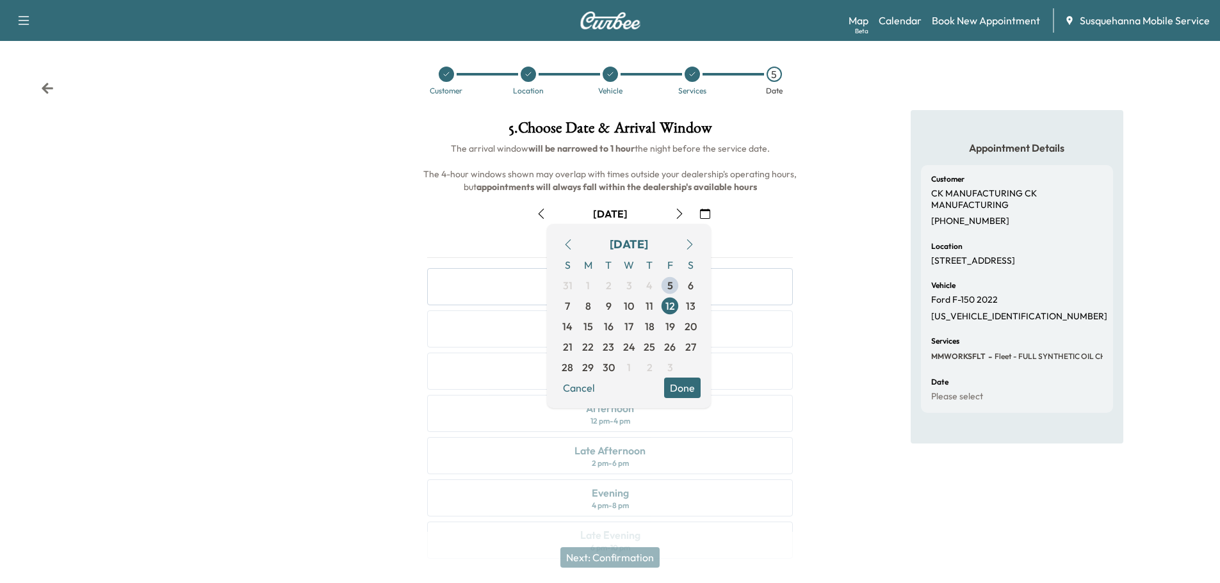
click at [676, 385] on button "Done" at bounding box center [682, 388] width 36 height 20
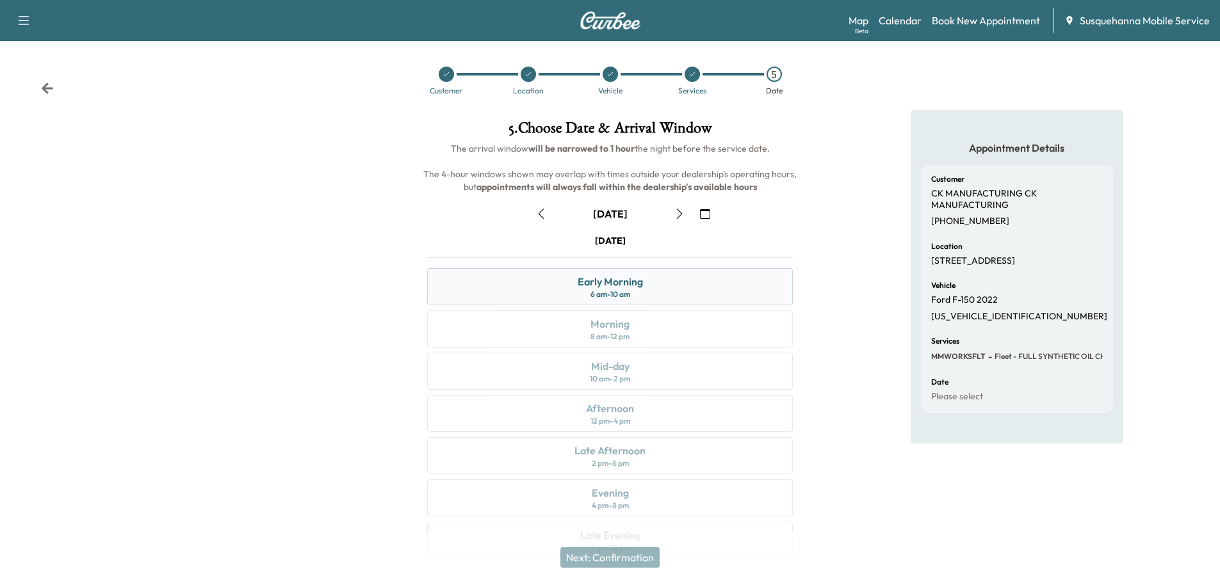
click at [647, 286] on div "Early Morning 6 am - 10 am" at bounding box center [610, 286] width 366 height 37
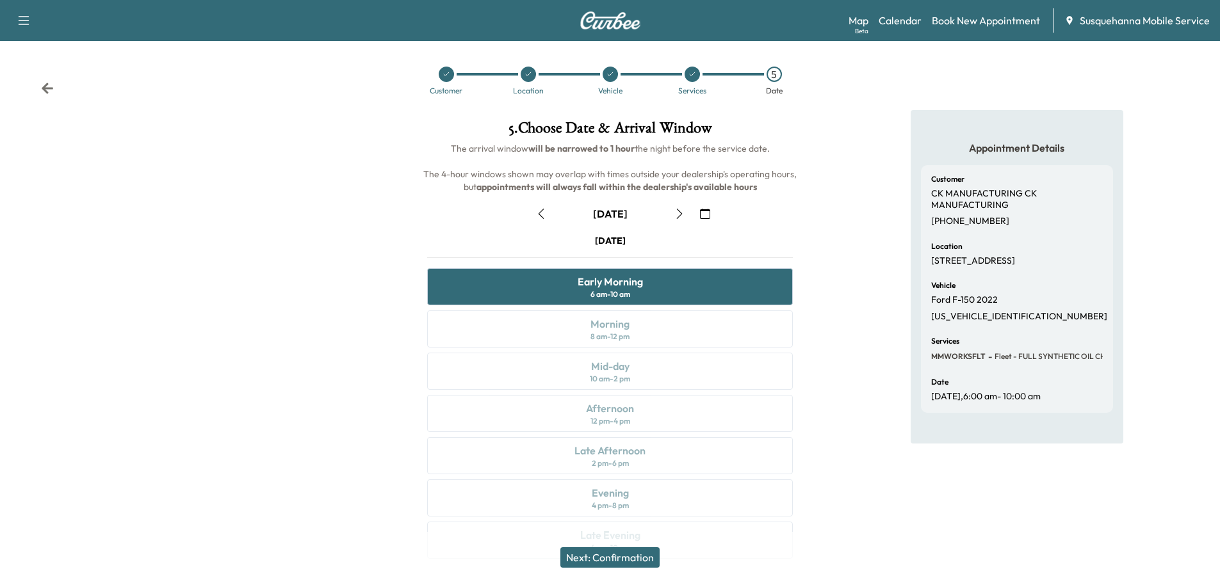
click at [633, 561] on button "Next: Confirmation" at bounding box center [609, 557] width 99 height 20
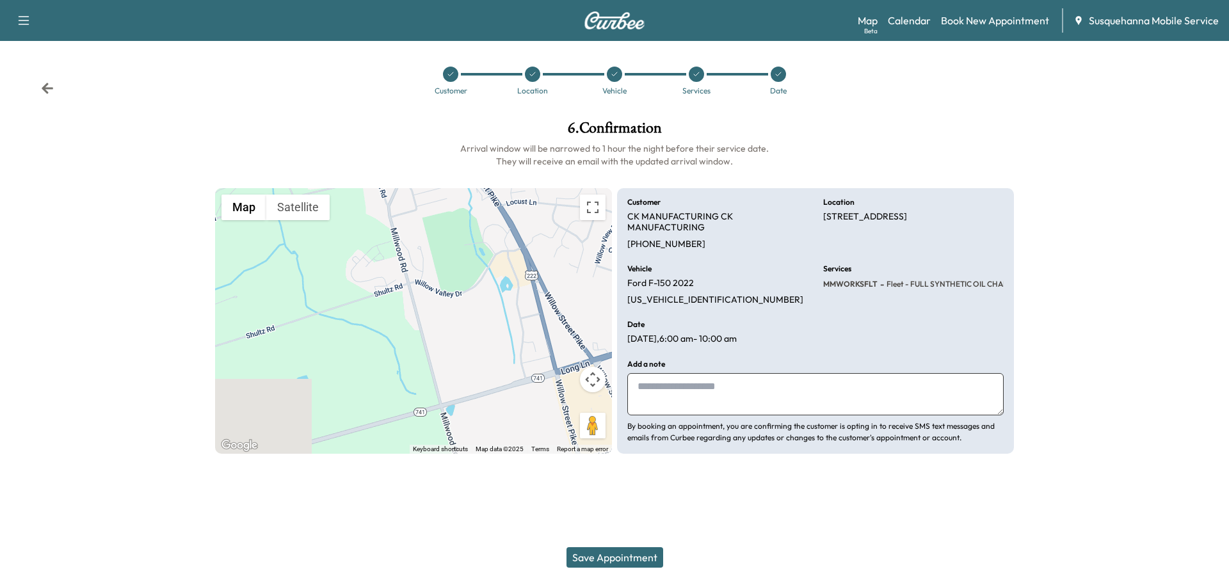
click at [747, 376] on textarea at bounding box center [815, 394] width 376 height 42
type textarea "**********"
click at [609, 550] on button "Save Appointment" at bounding box center [615, 557] width 97 height 20
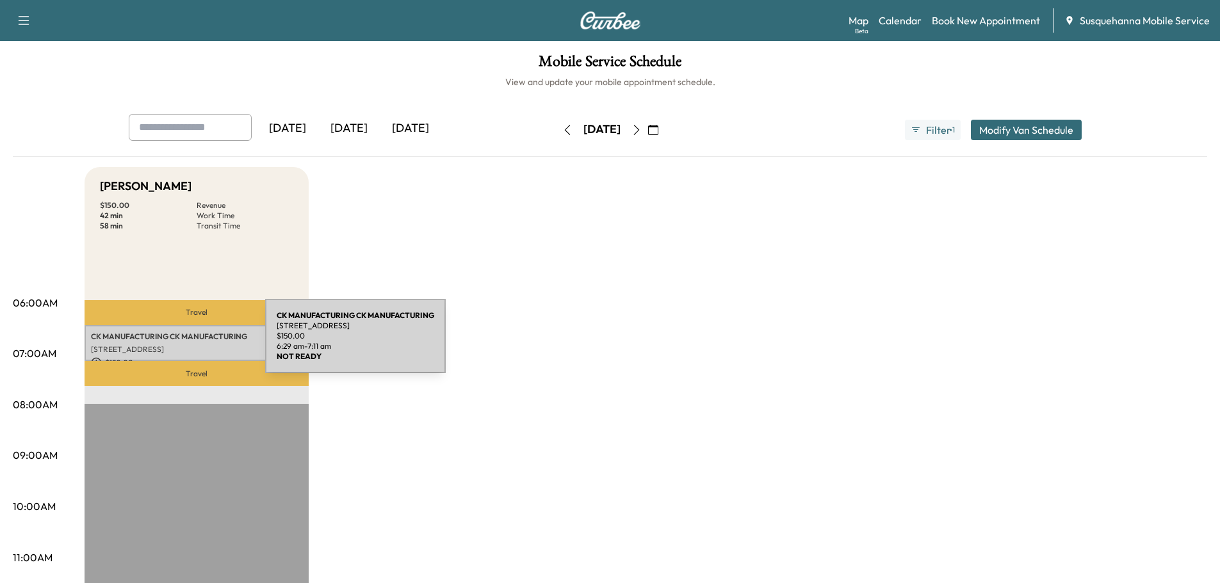
click at [169, 344] on p "[STREET_ADDRESS]" at bounding box center [196, 349] width 211 height 10
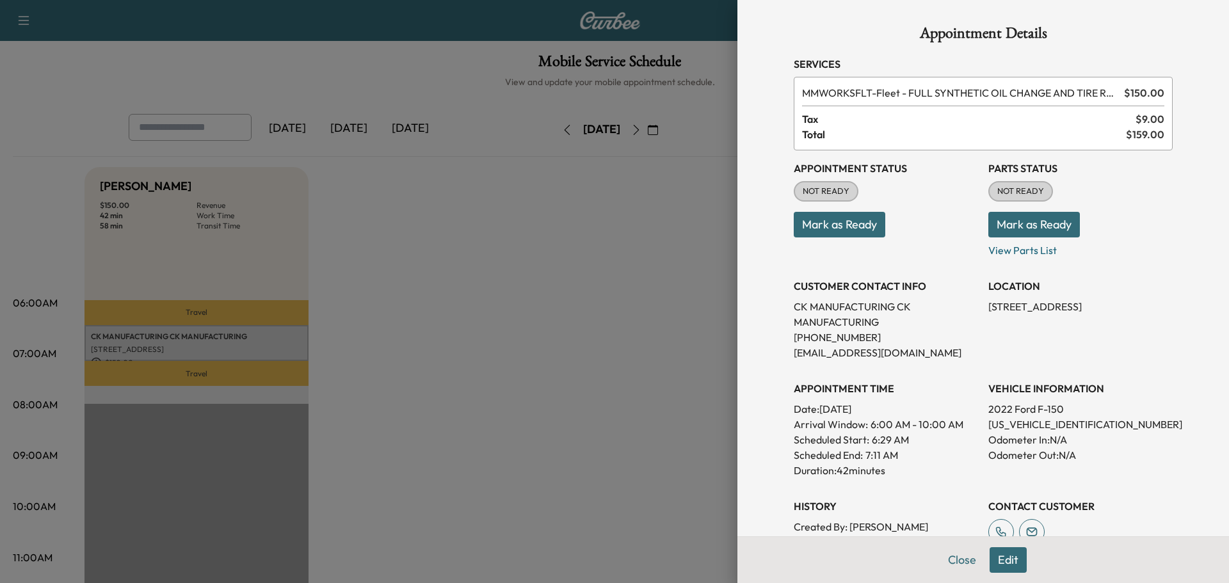
click at [1005, 229] on button "Mark as Ready" at bounding box center [1035, 225] width 92 height 26
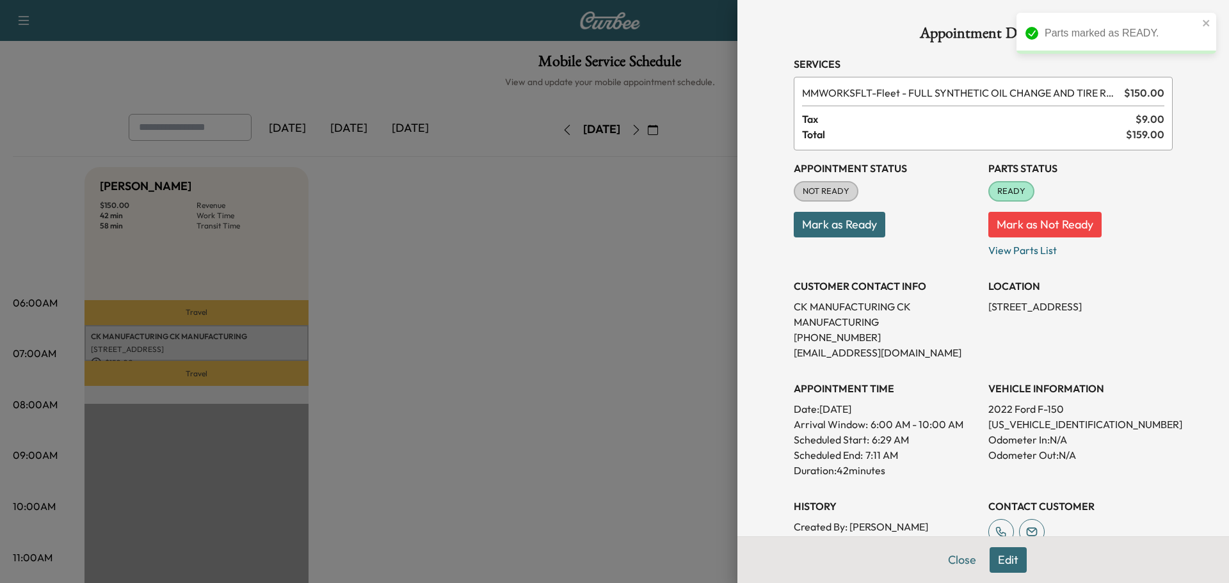
click at [842, 225] on button "Mark as Ready" at bounding box center [840, 225] width 92 height 26
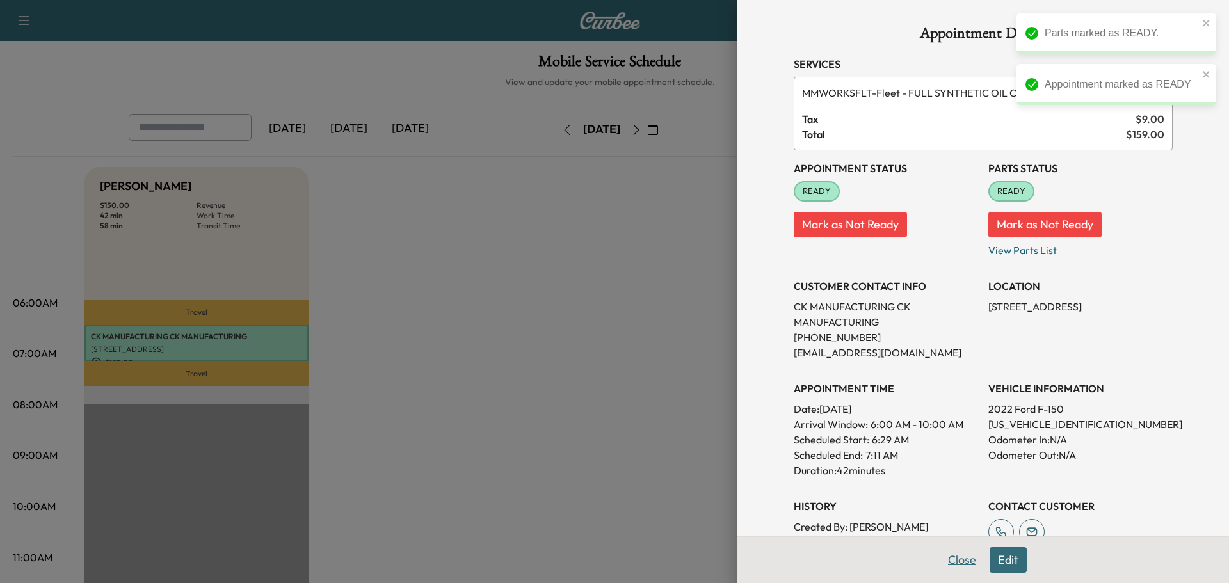
click at [950, 558] on button "Close" at bounding box center [962, 560] width 45 height 26
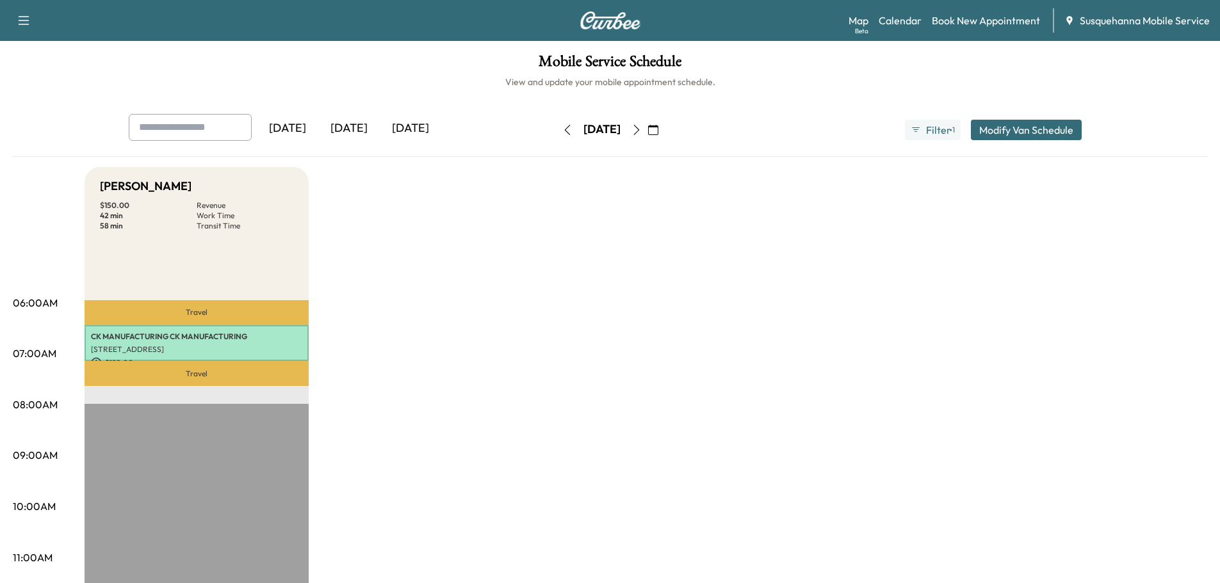
click at [562, 134] on icon "button" at bounding box center [567, 130] width 10 height 10
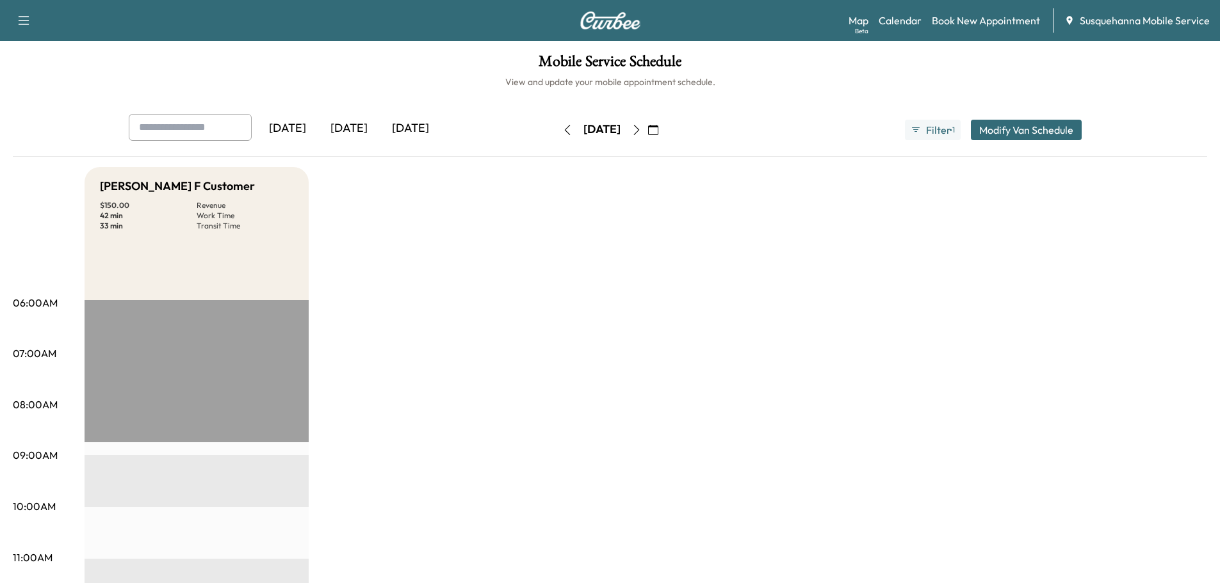
click at [564, 134] on icon "button" at bounding box center [567, 130] width 6 height 10
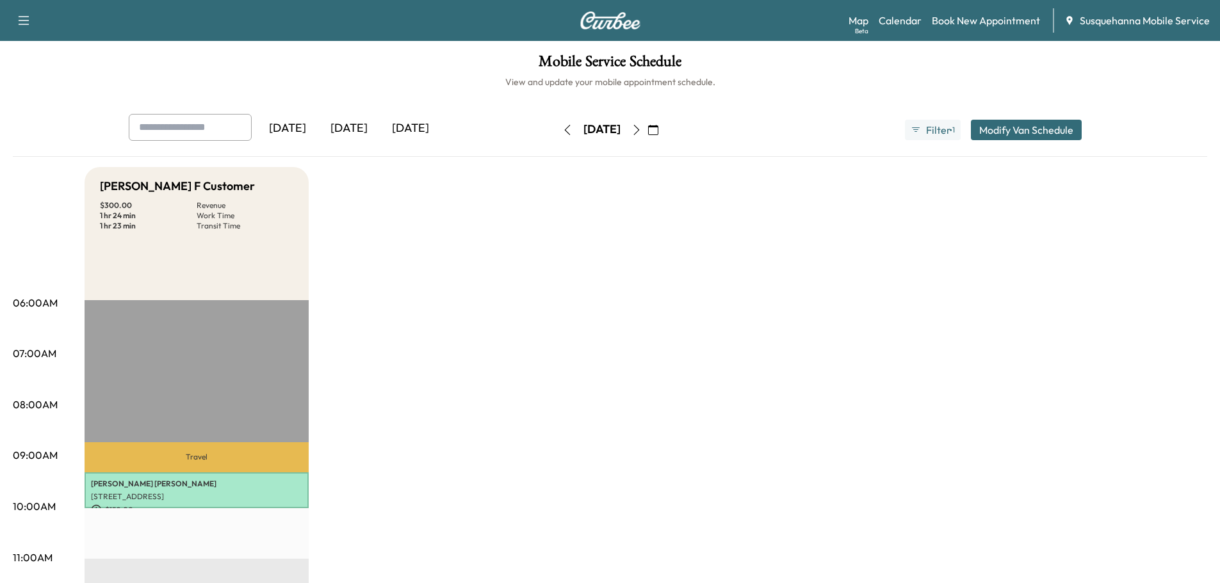
click at [556, 134] on button "button" at bounding box center [567, 130] width 22 height 20
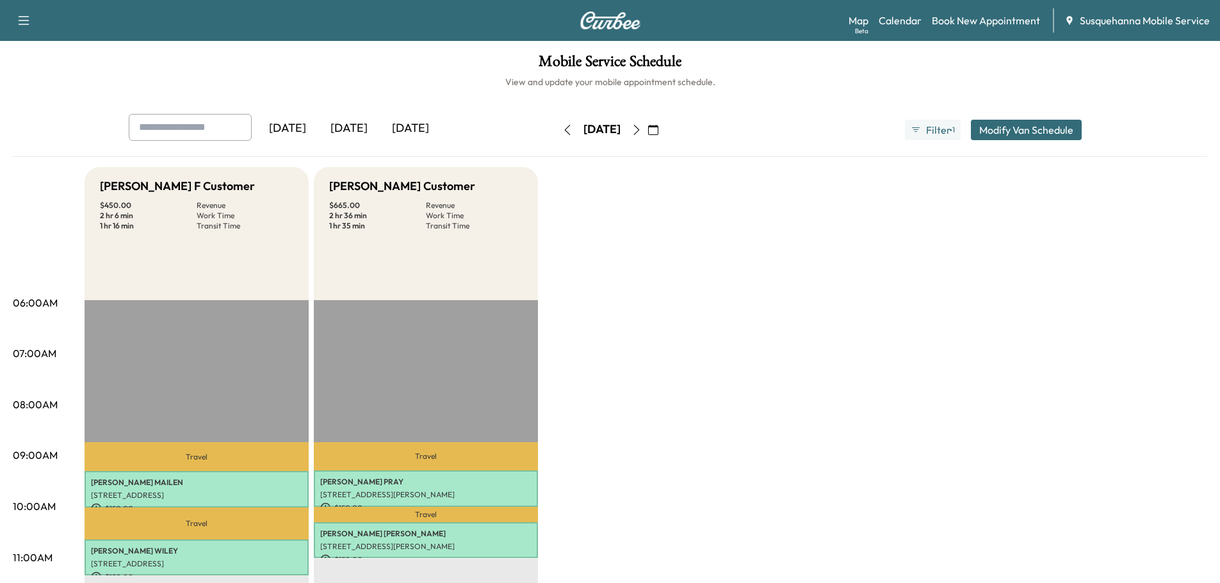
click at [562, 126] on icon "button" at bounding box center [567, 130] width 10 height 10
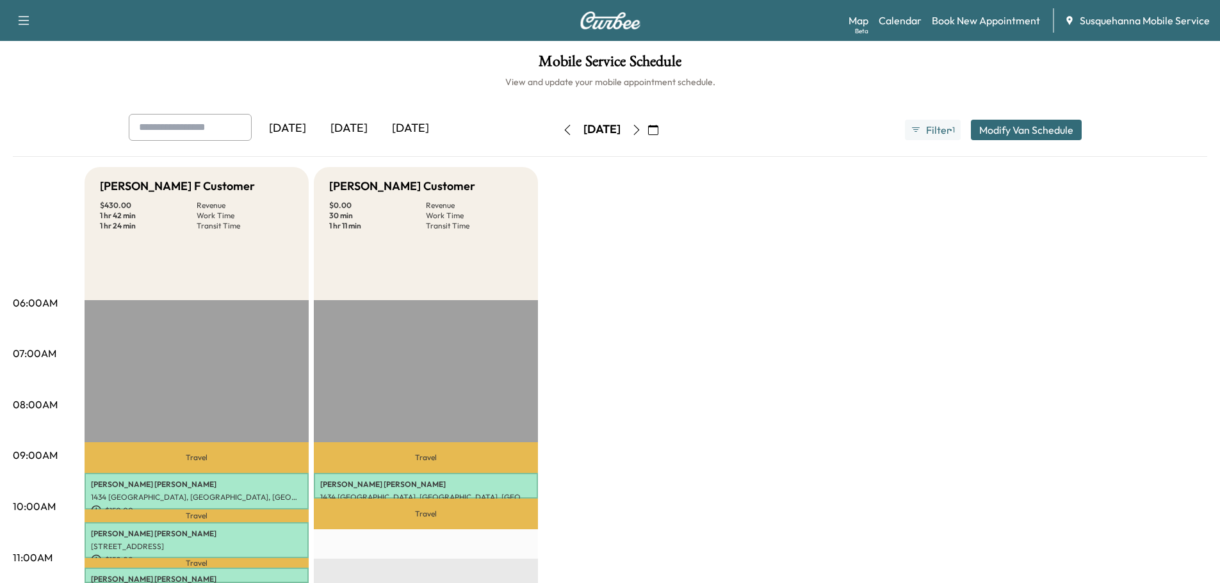
click at [562, 131] on icon "button" at bounding box center [567, 130] width 10 height 10
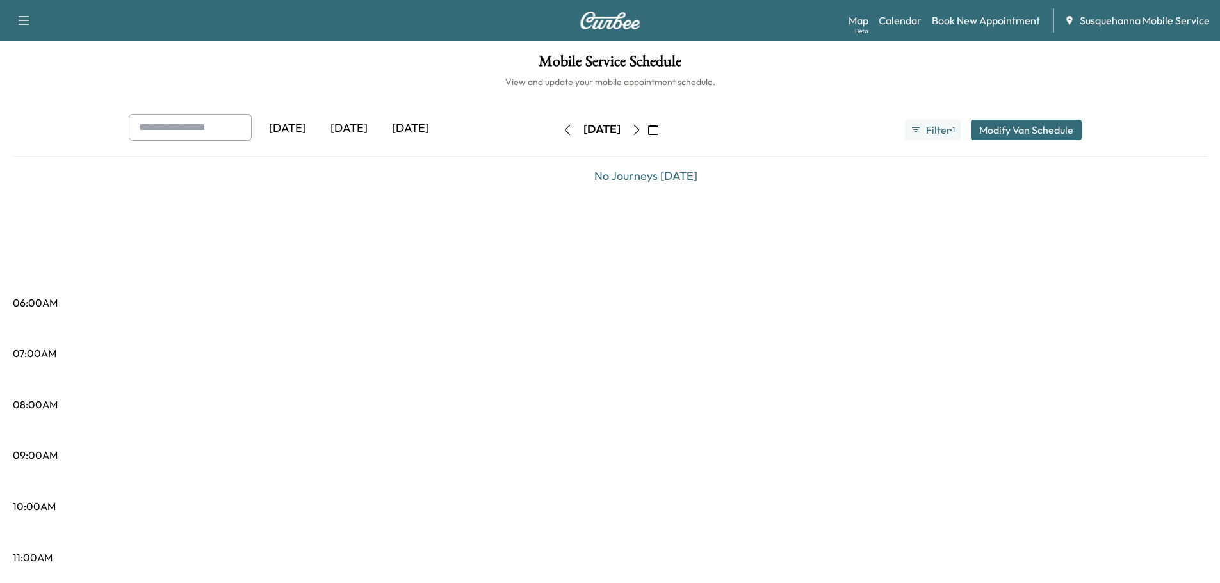
click at [562, 133] on icon "button" at bounding box center [567, 130] width 10 height 10
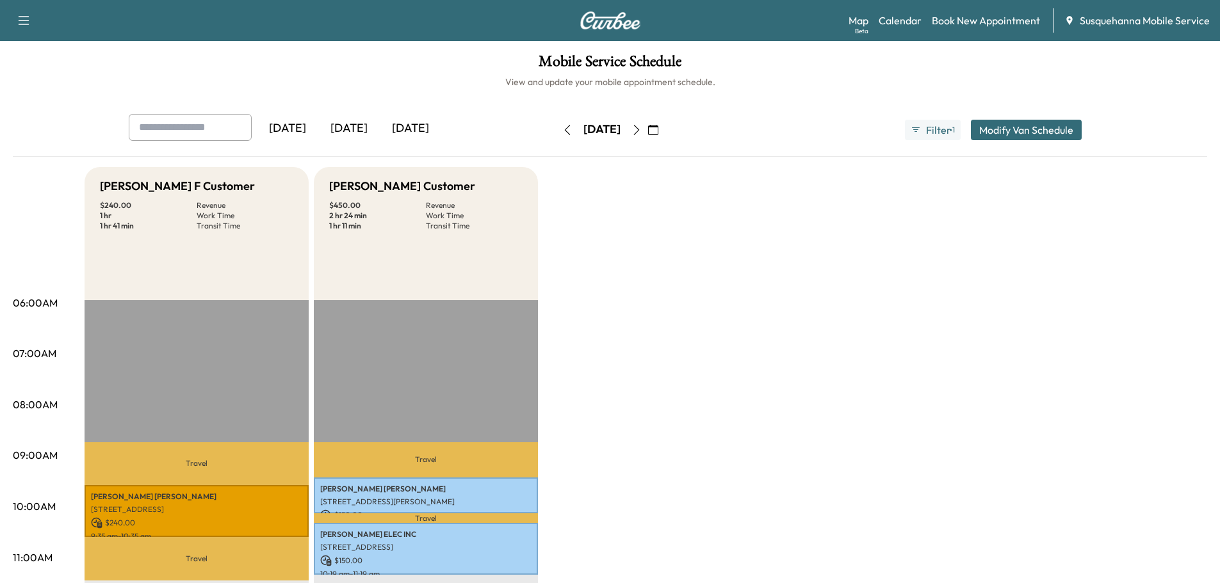
click at [350, 124] on div "[DATE]" at bounding box center [348, 128] width 61 height 29
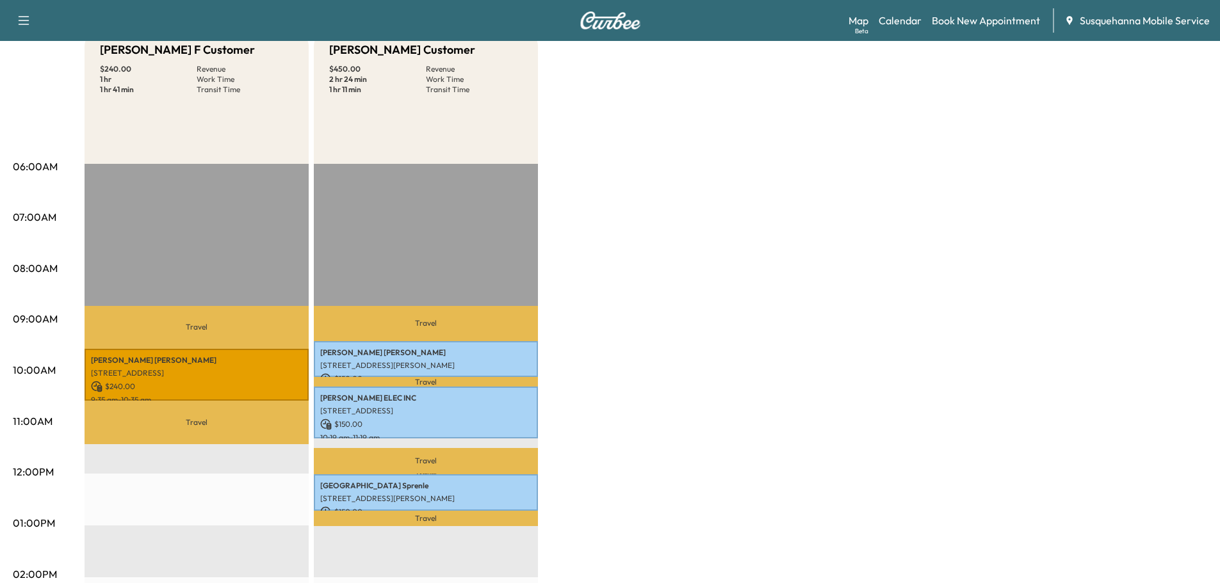
scroll to position [69, 0]
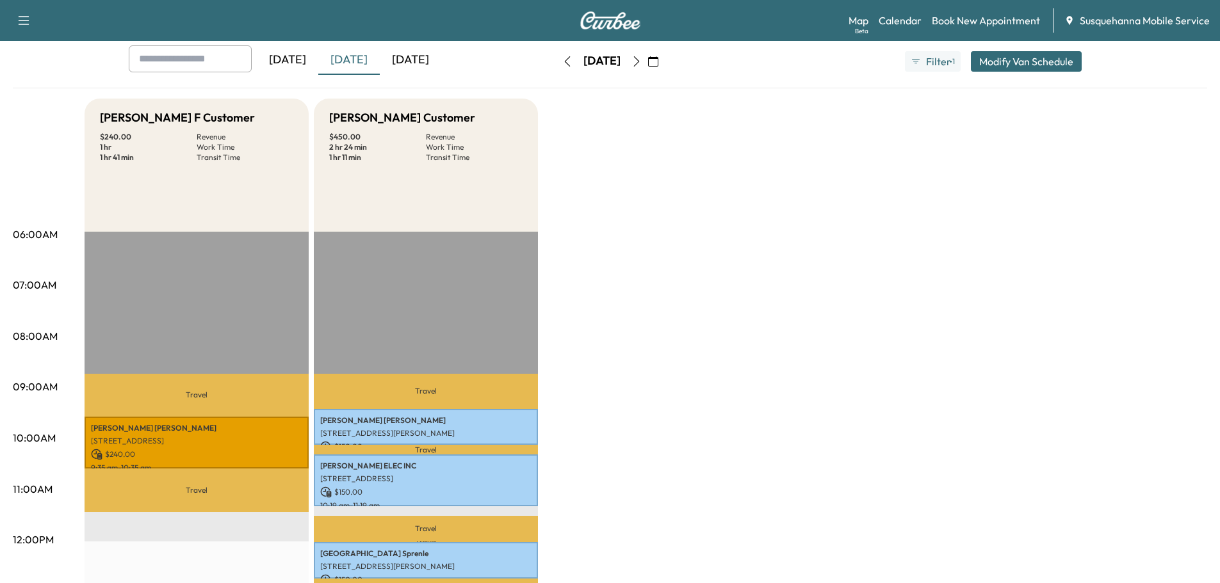
click at [642, 61] on icon "button" at bounding box center [636, 61] width 10 height 10
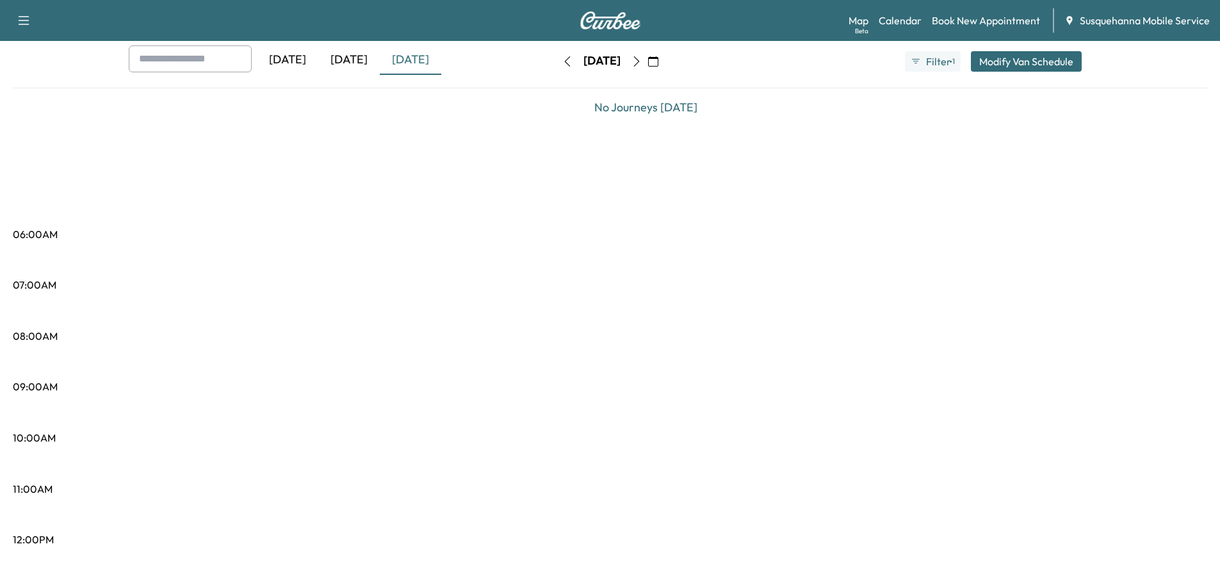
click at [647, 61] on button "button" at bounding box center [637, 61] width 22 height 20
click at [642, 61] on icon "button" at bounding box center [636, 61] width 10 height 10
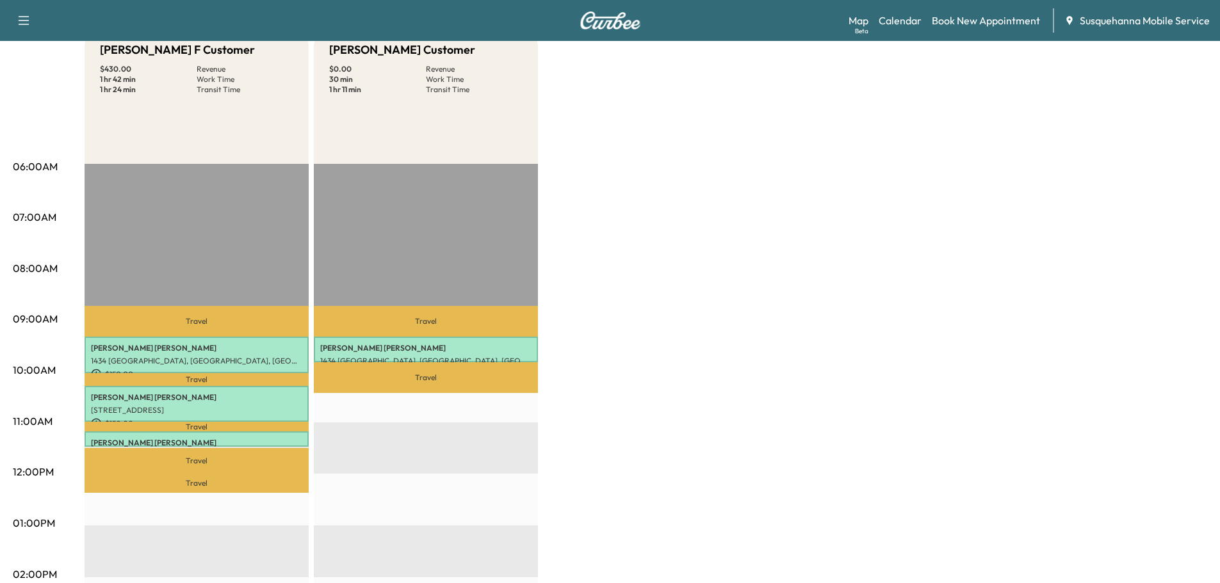
scroll to position [69, 0]
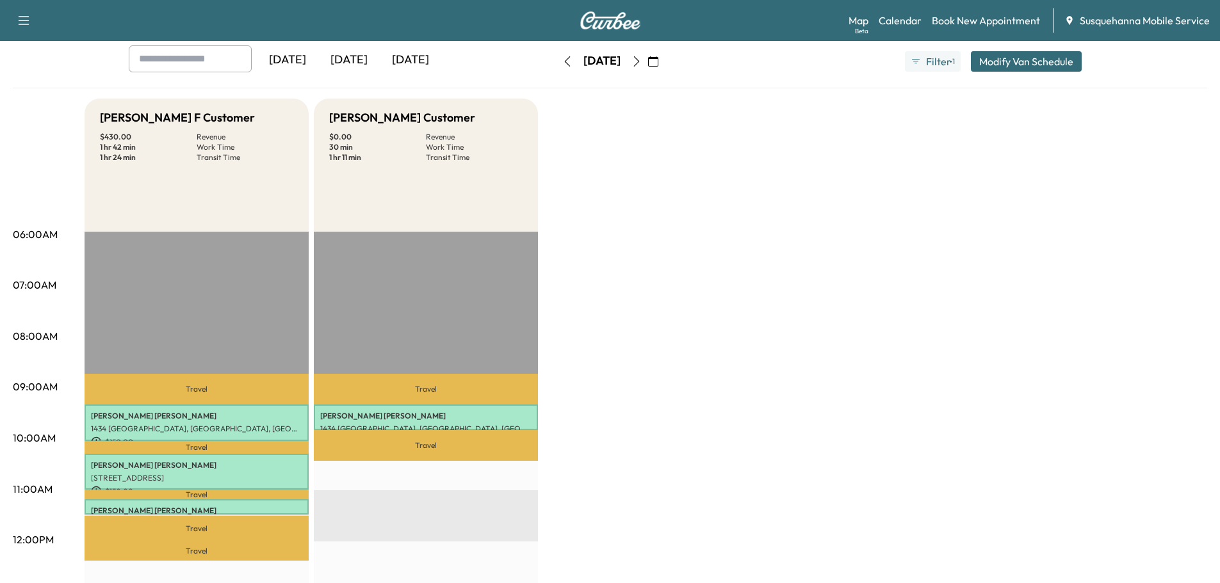
click at [642, 58] on icon "button" at bounding box center [636, 61] width 10 height 10
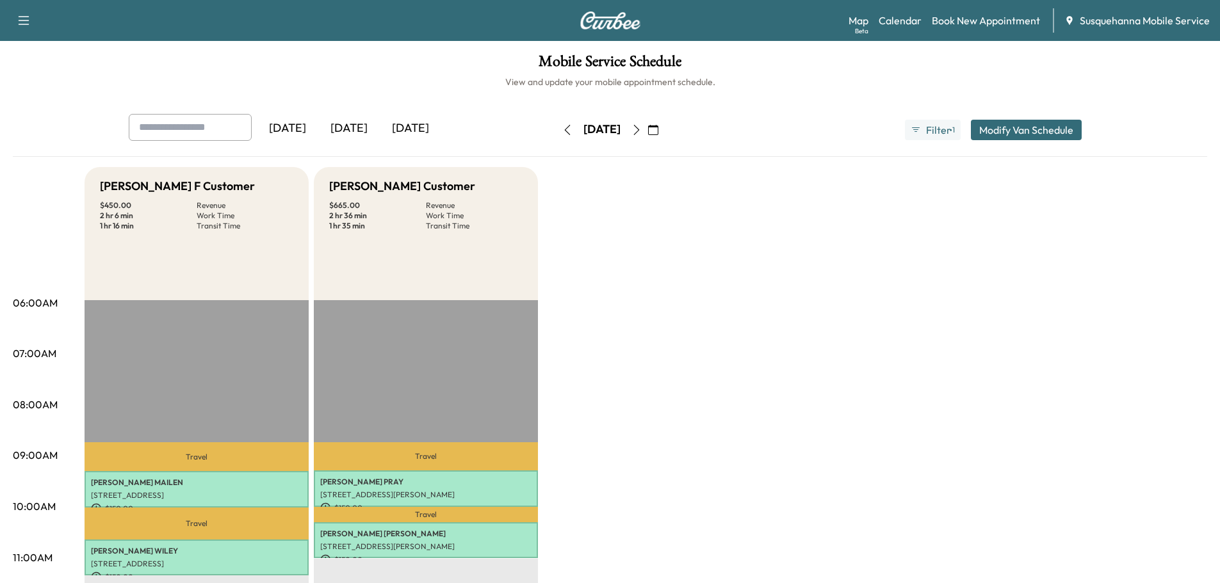
click at [642, 131] on icon "button" at bounding box center [636, 130] width 10 height 10
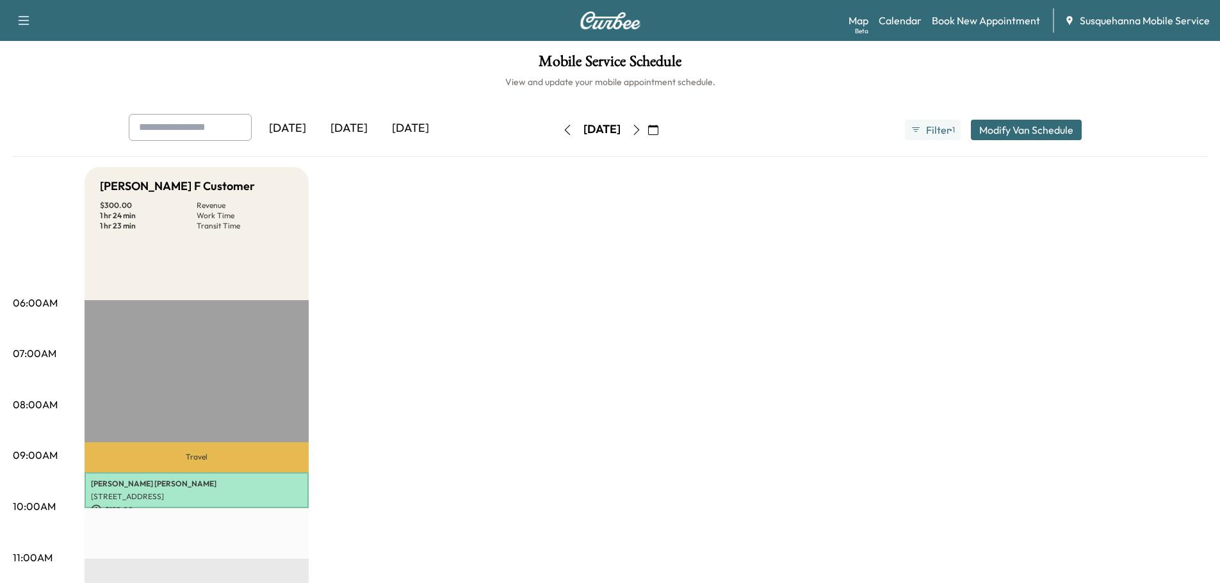
click at [642, 134] on icon "button" at bounding box center [636, 130] width 10 height 10
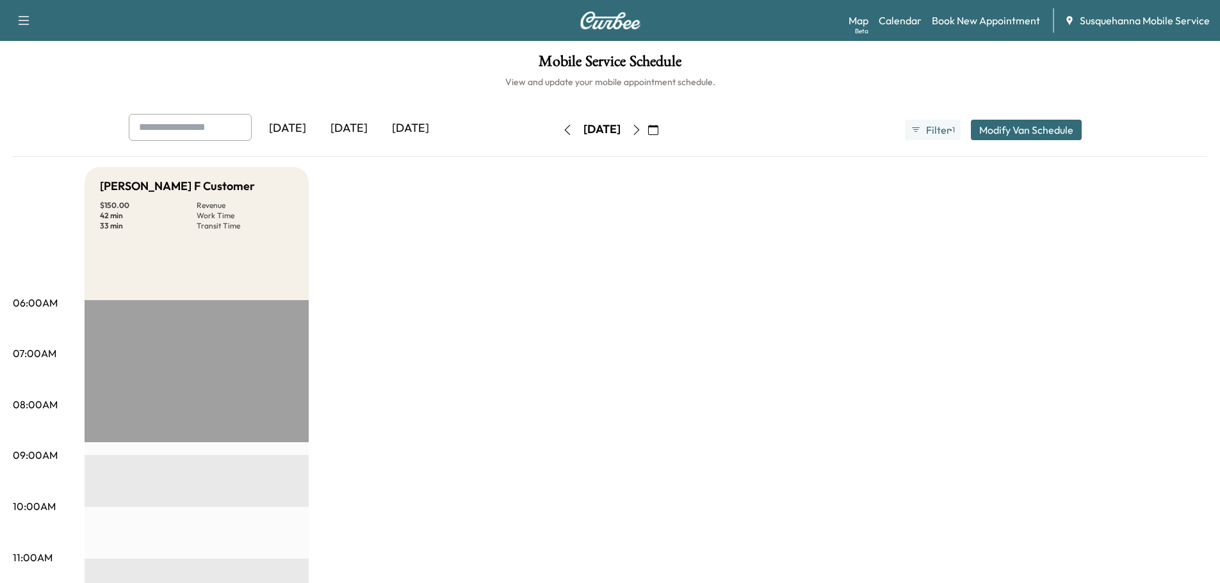
click at [642, 127] on icon "button" at bounding box center [636, 130] width 10 height 10
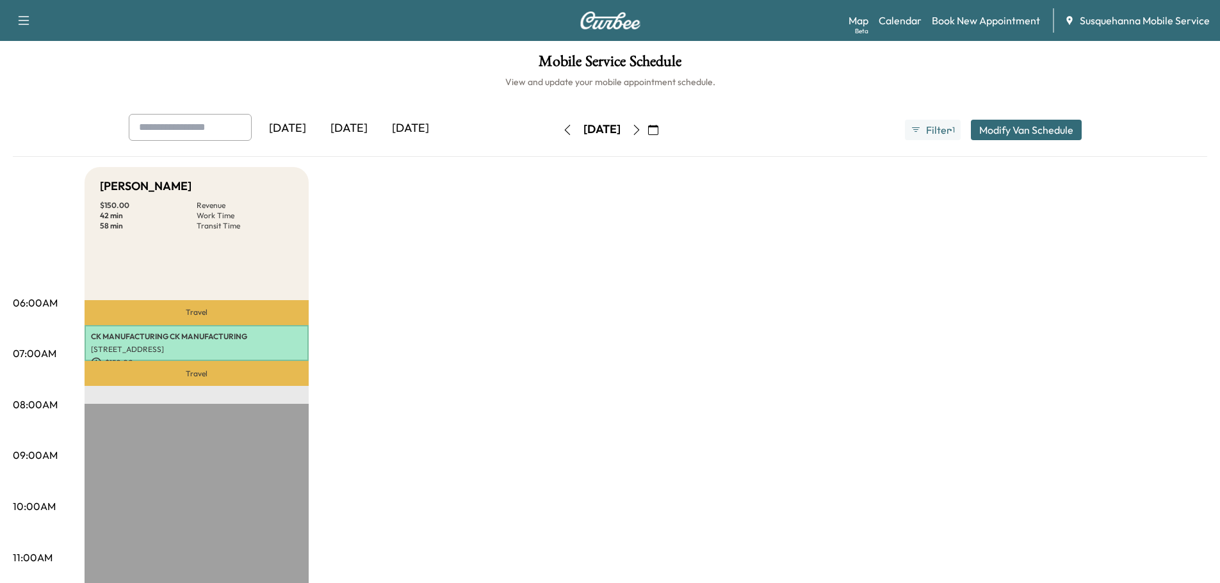
click at [562, 134] on icon "button" at bounding box center [567, 130] width 10 height 10
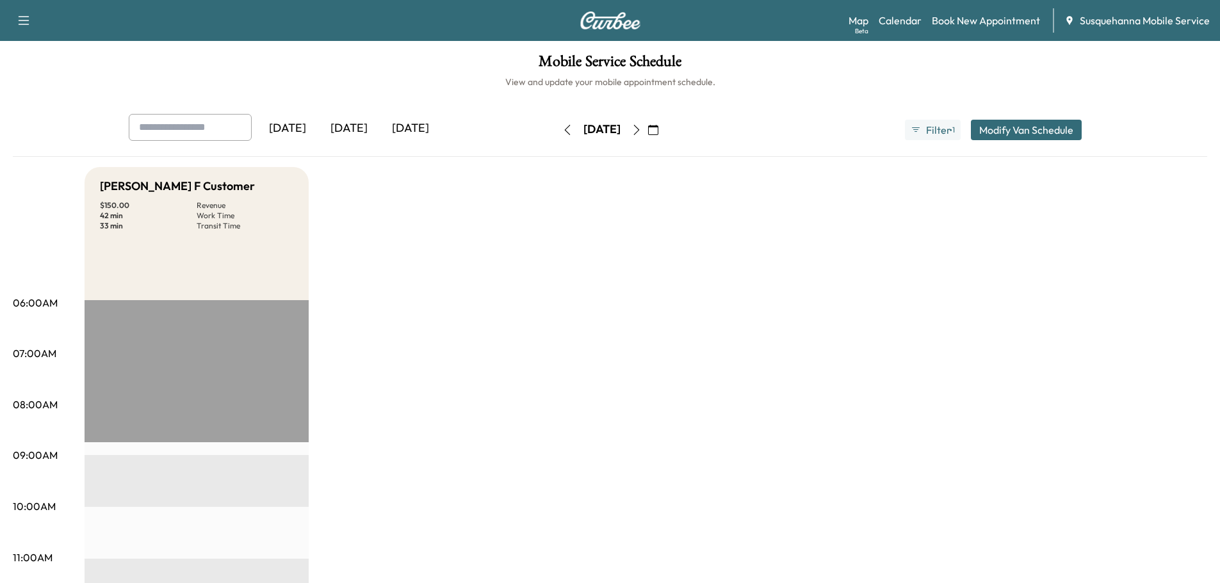
click at [556, 134] on button "button" at bounding box center [567, 130] width 22 height 20
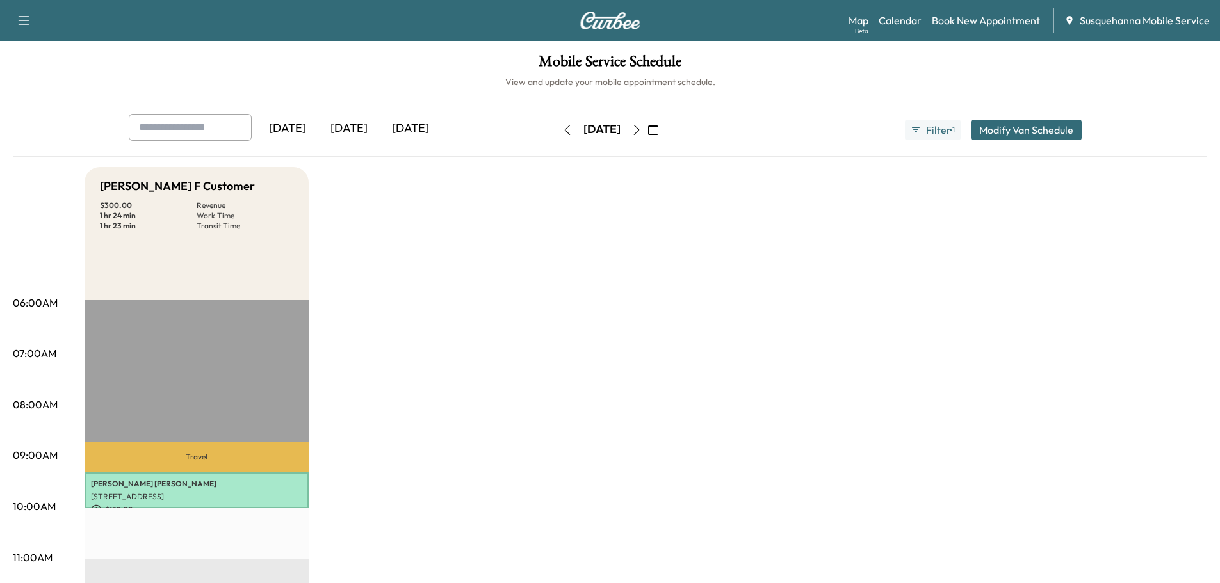
click at [556, 134] on div "[DATE]" at bounding box center [601, 130] width 91 height 20
click at [562, 129] on icon "button" at bounding box center [567, 130] width 10 height 10
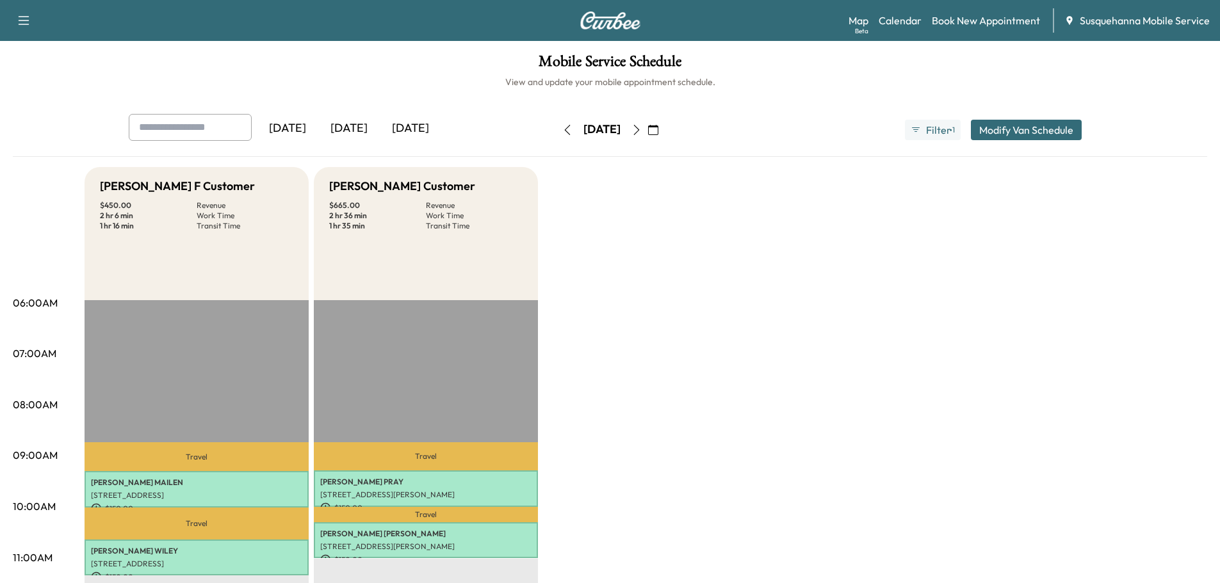
click at [642, 129] on icon "button" at bounding box center [636, 130] width 10 height 10
click at [620, 129] on div "[DATE]" at bounding box center [601, 130] width 37 height 16
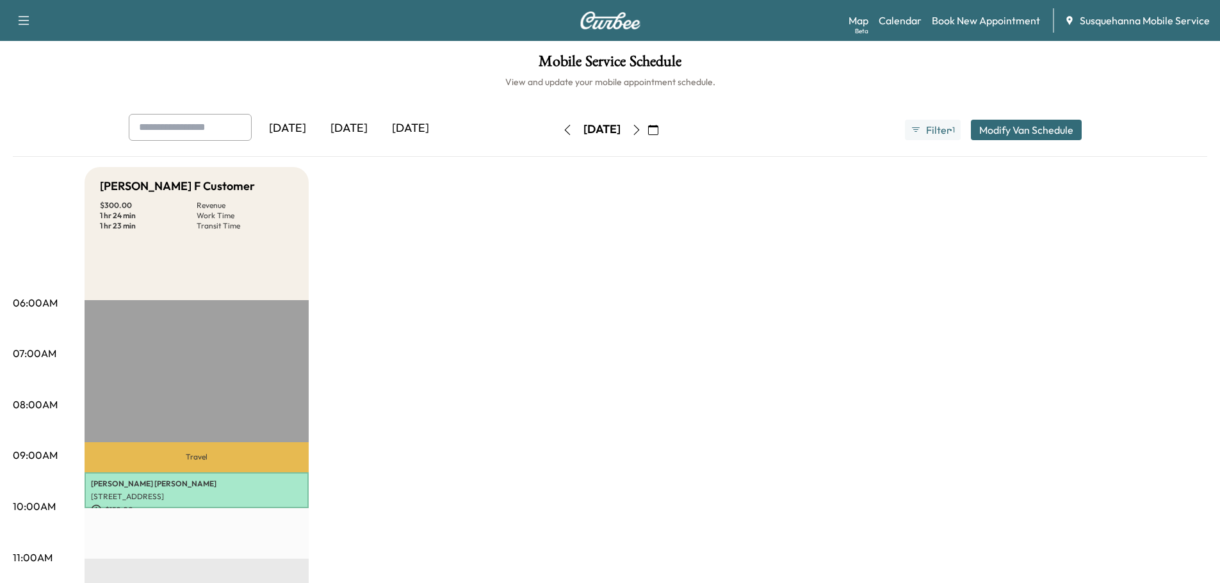
click at [642, 133] on icon "button" at bounding box center [636, 130] width 10 height 10
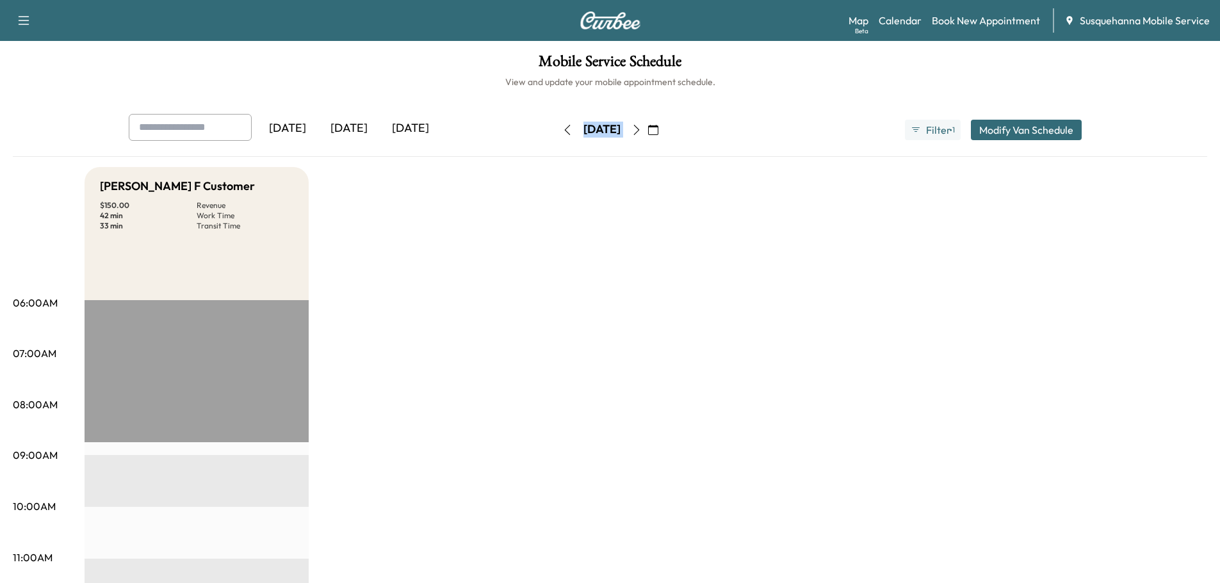
click at [642, 133] on icon "button" at bounding box center [636, 130] width 10 height 10
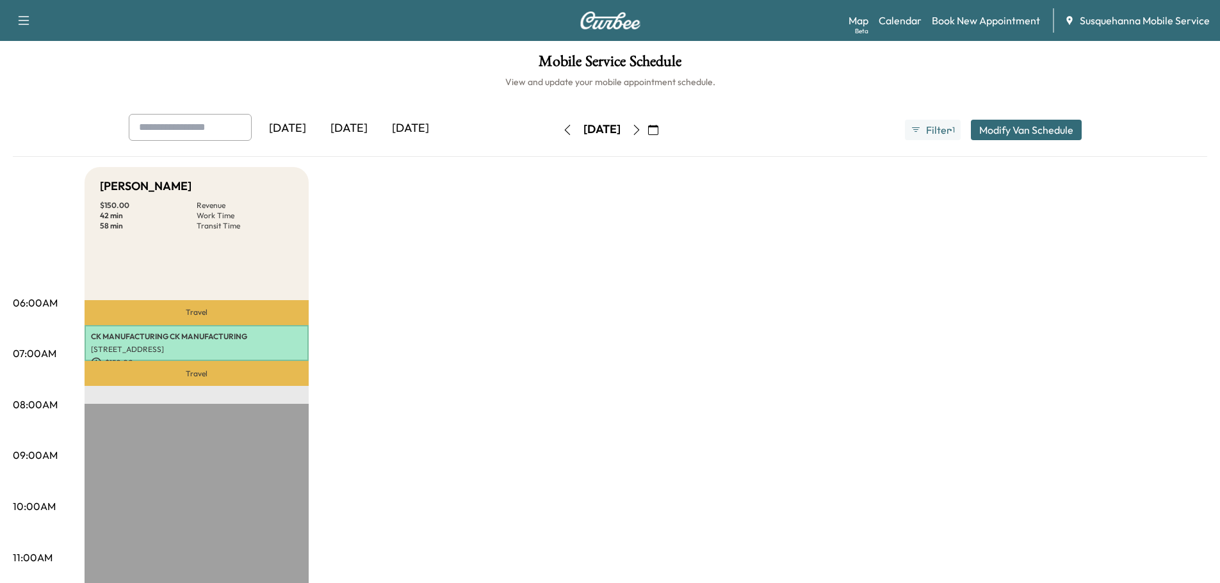
click at [641, 150] on div "[DATE] [DATE] [DATE] [DATE] September 2025 S M T W T F S 31 1 2 3 4 5 6 7 8 9 1…" at bounding box center [610, 135] width 1194 height 43
click at [562, 130] on icon "button" at bounding box center [567, 130] width 10 height 10
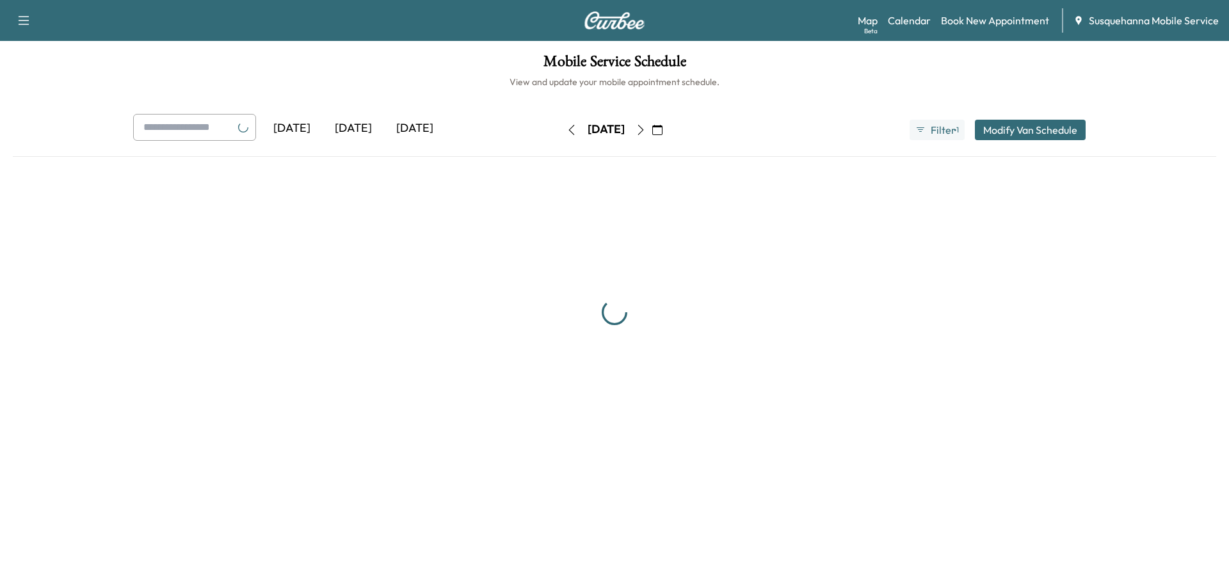
click at [567, 130] on icon "button" at bounding box center [572, 130] width 10 height 10
click at [561, 130] on button "button" at bounding box center [572, 130] width 22 height 20
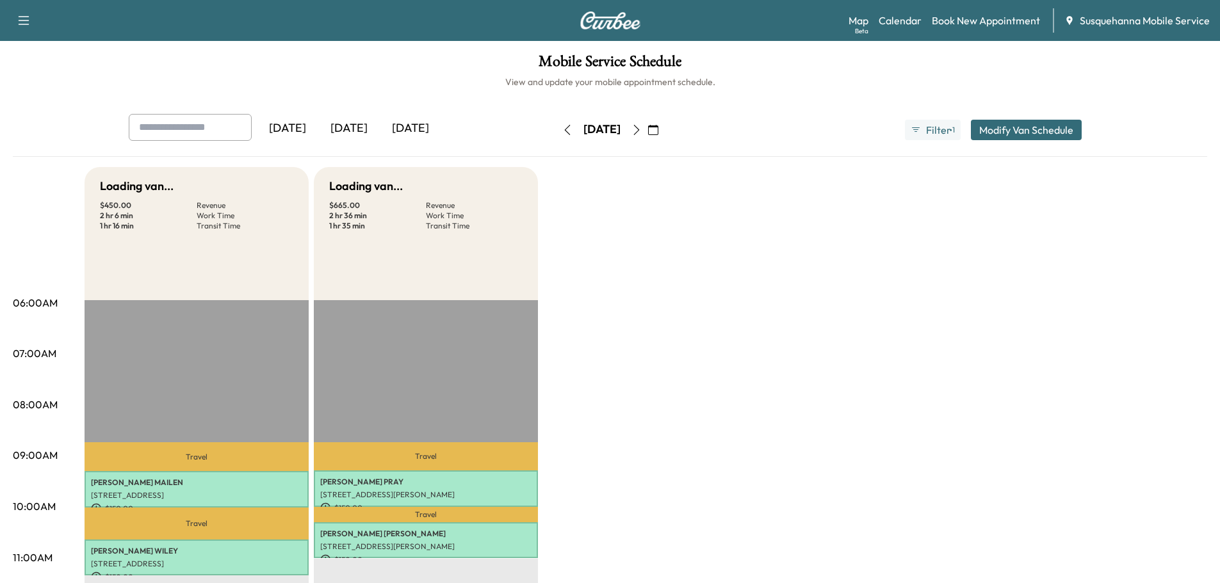
click at [562, 130] on icon "button" at bounding box center [567, 130] width 10 height 10
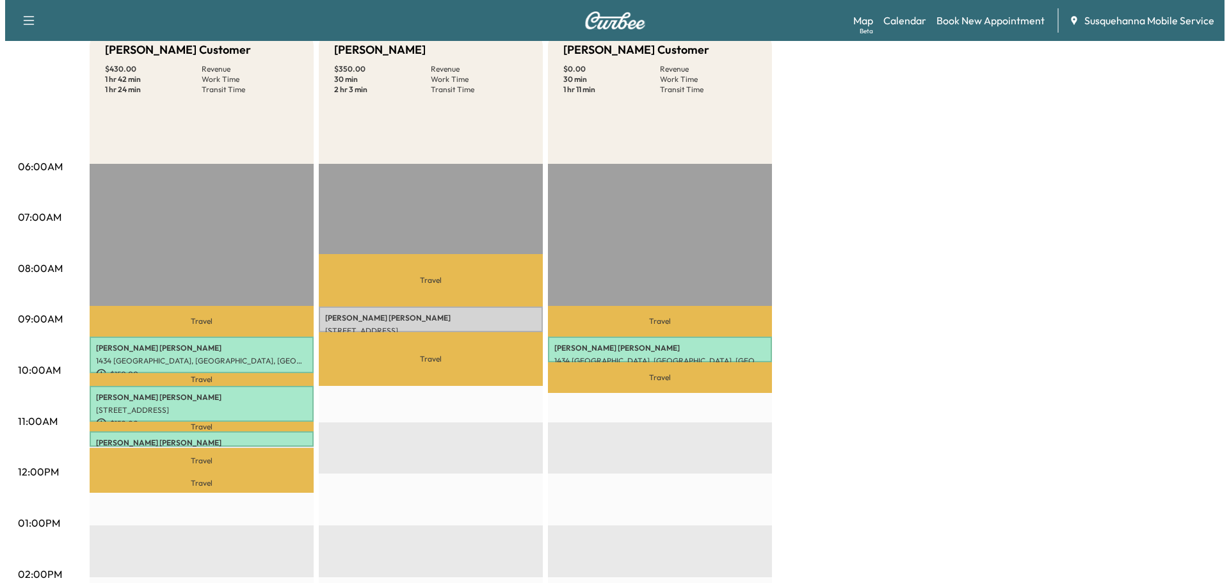
scroll to position [69, 0]
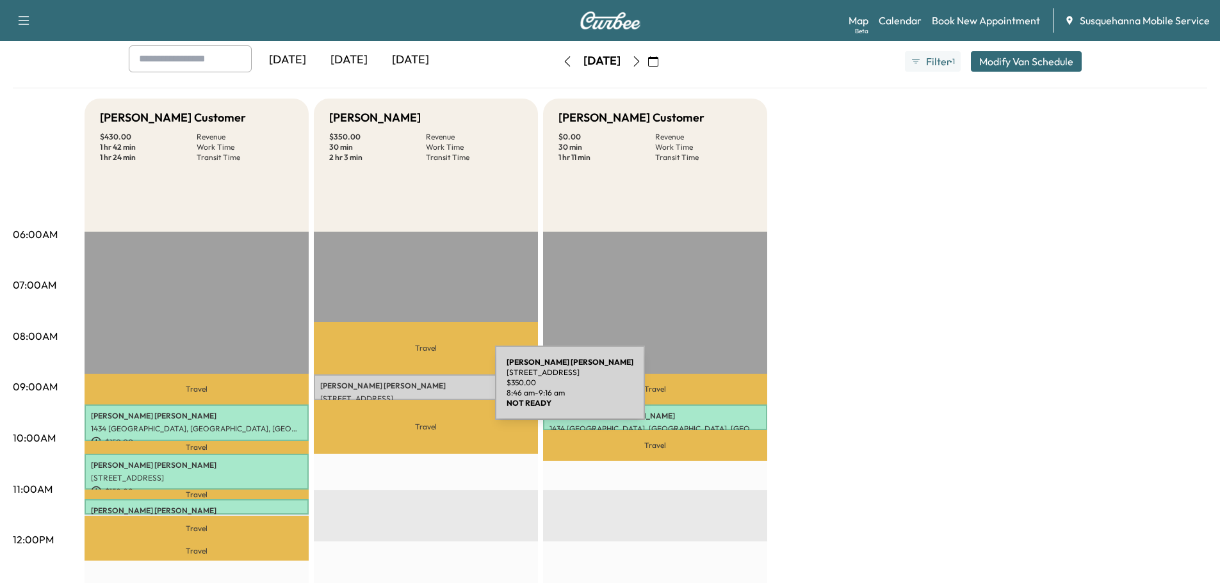
click at [399, 391] on div "[PERSON_NAME] [STREET_ADDRESS] $ 350.00 8:46 am - 9:16 am" at bounding box center [426, 388] width 224 height 26
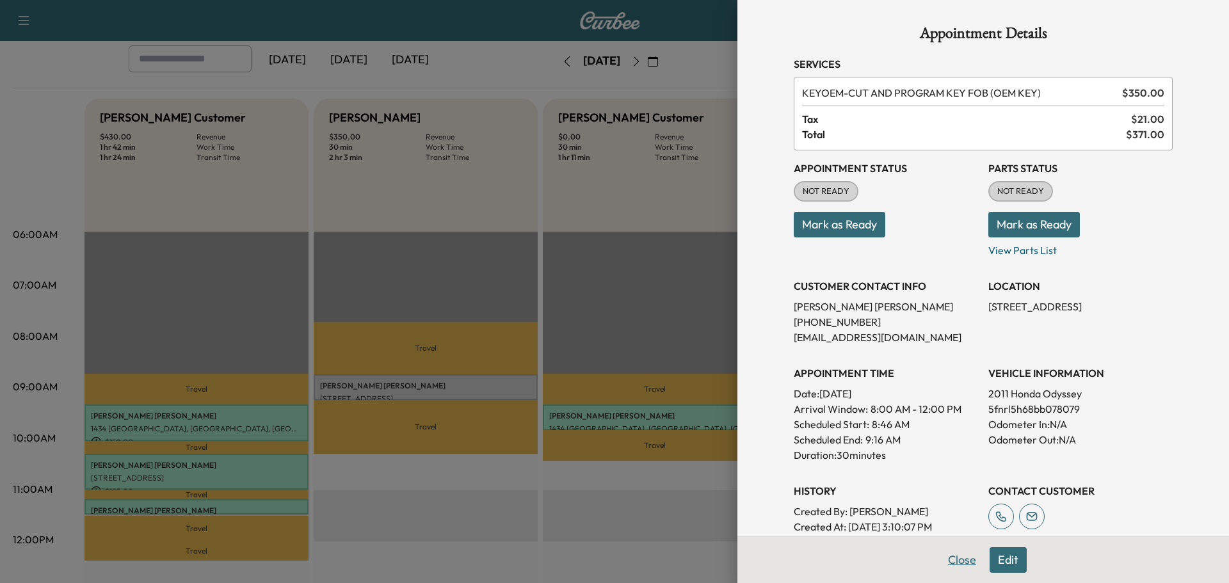
click at [954, 561] on button "Close" at bounding box center [962, 560] width 45 height 26
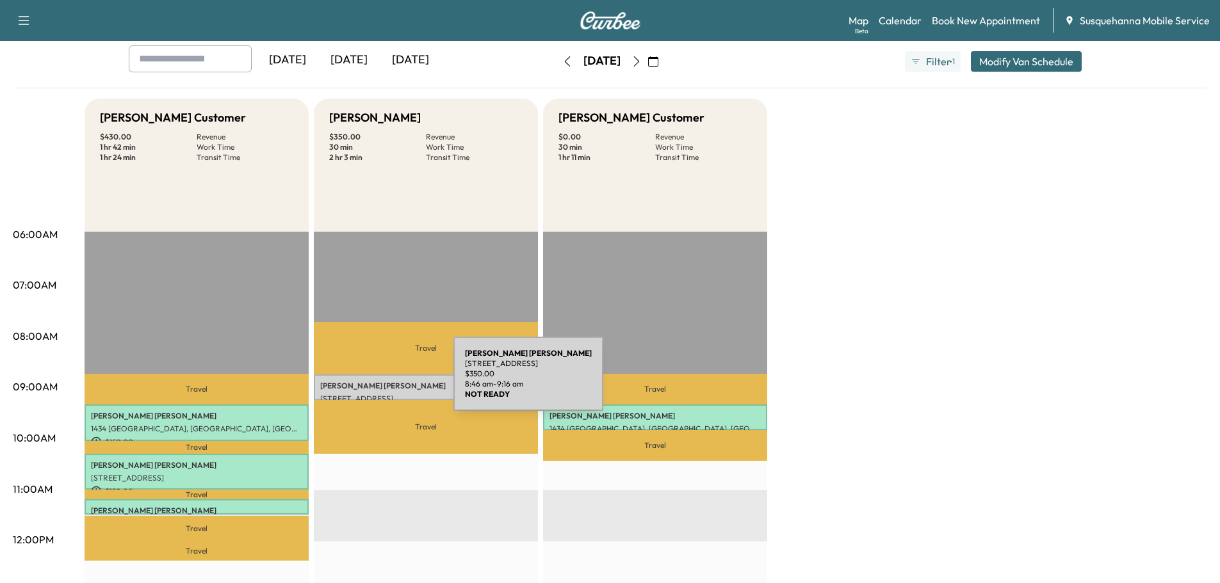
click at [357, 382] on p "[PERSON_NAME]" at bounding box center [425, 386] width 211 height 10
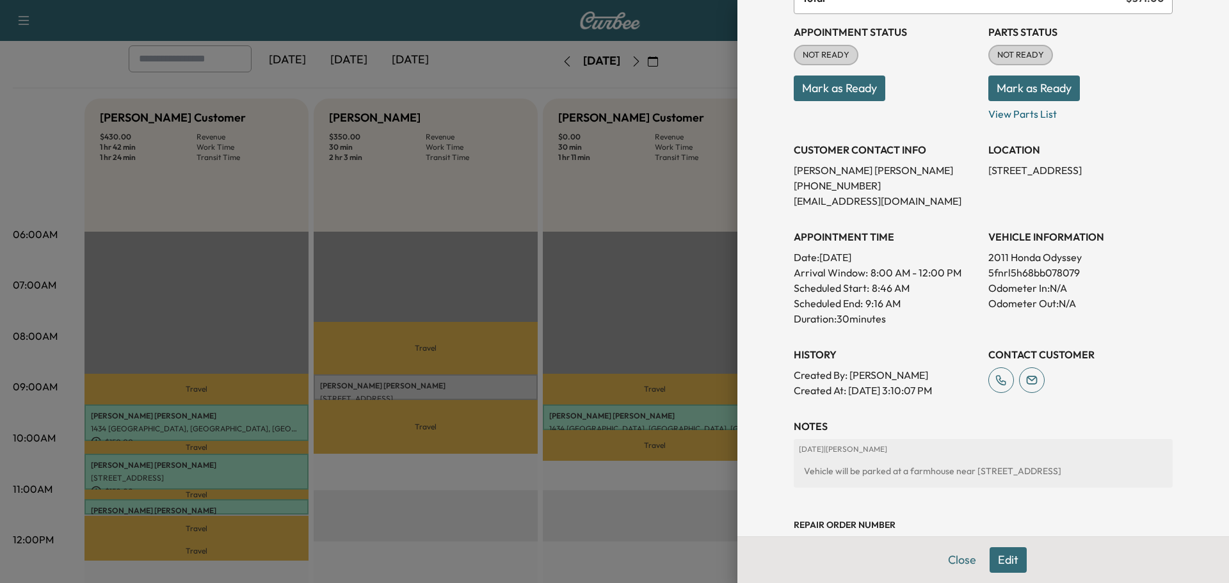
scroll to position [175, 0]
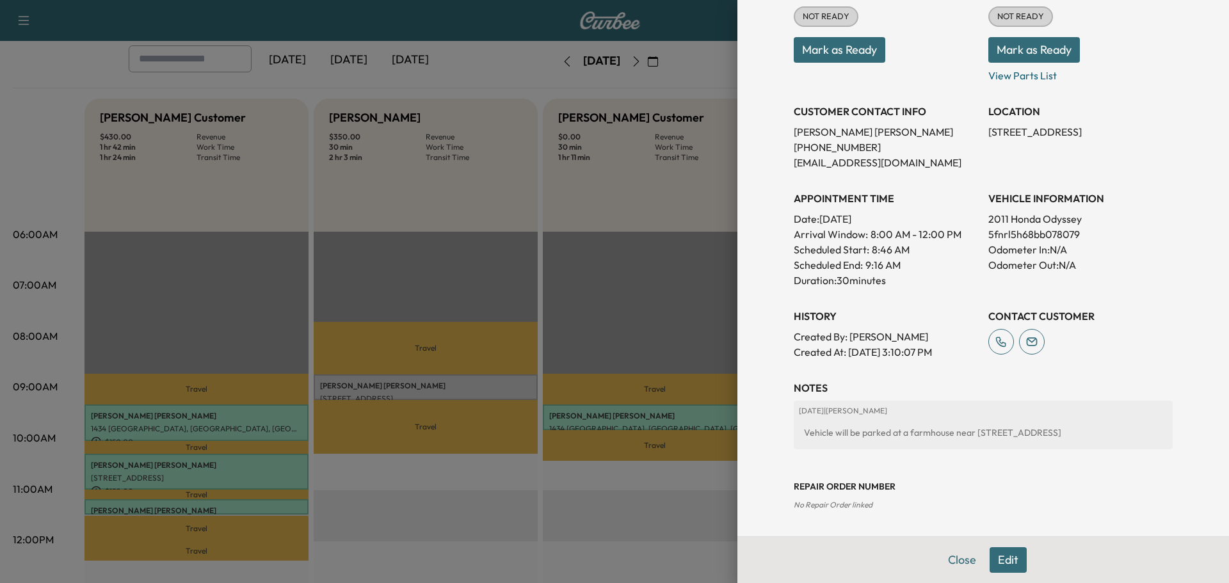
click at [994, 565] on button "Edit" at bounding box center [1008, 560] width 37 height 26
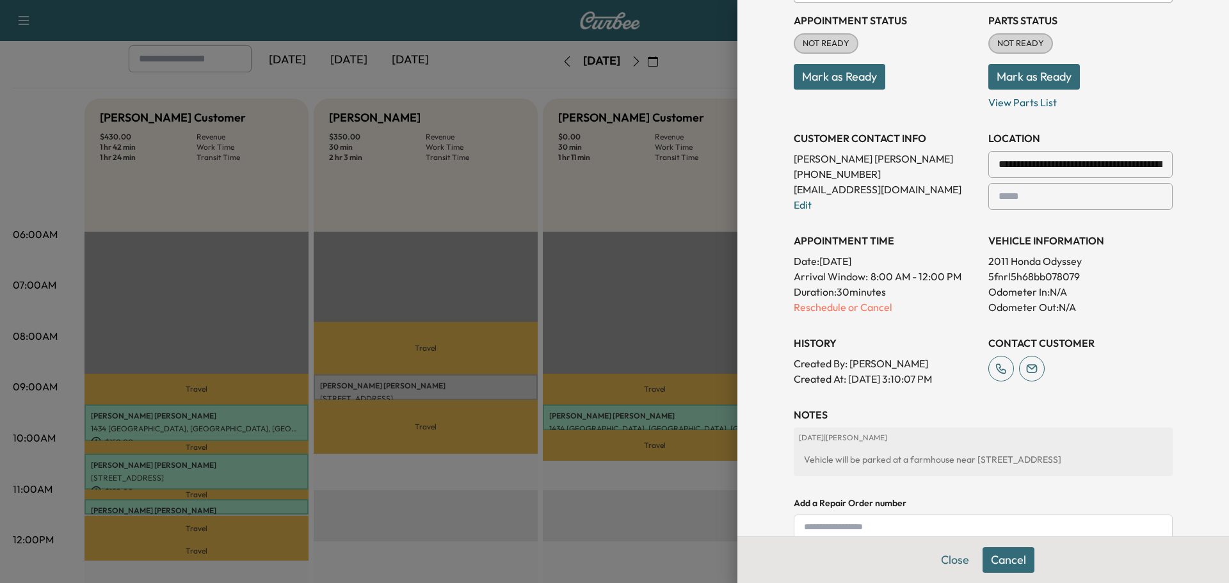
scroll to position [202, 0]
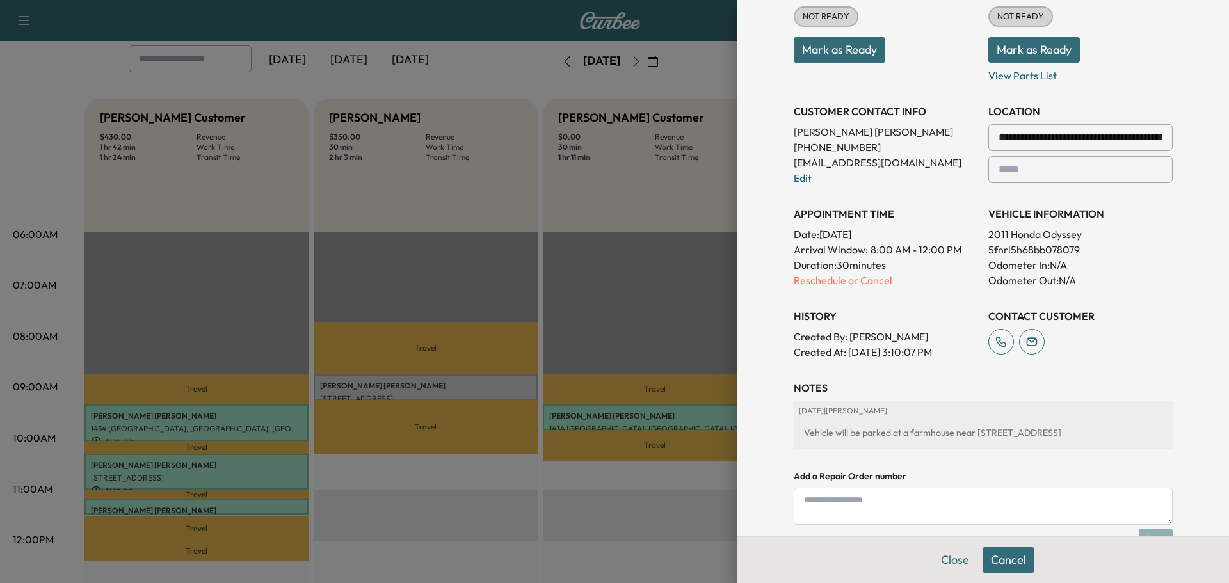
click at [841, 286] on p "Reschedule or Cancel" at bounding box center [886, 280] width 184 height 15
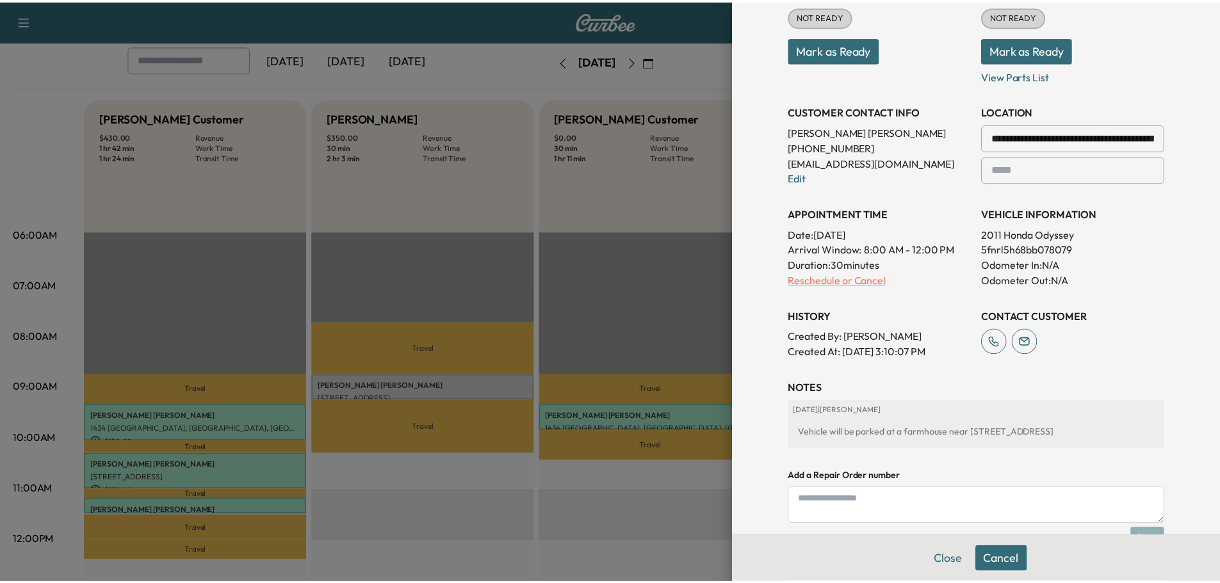
scroll to position [0, 0]
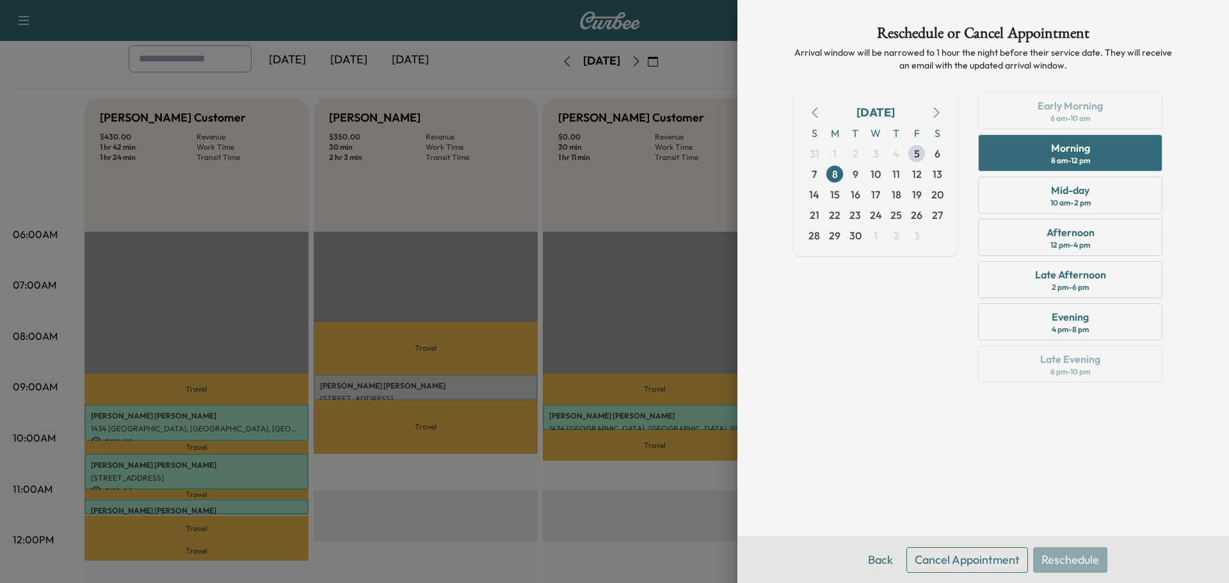
click at [937, 567] on button "Cancel Appointment" at bounding box center [968, 560] width 122 height 26
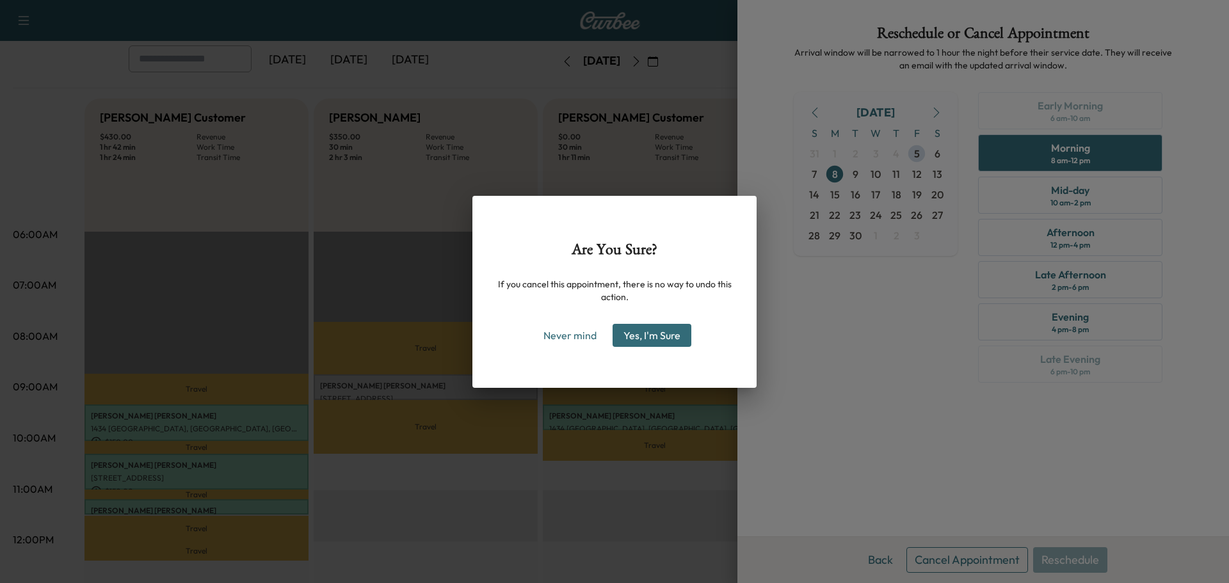
click at [646, 331] on button "Yes, I'm Sure" at bounding box center [652, 335] width 79 height 23
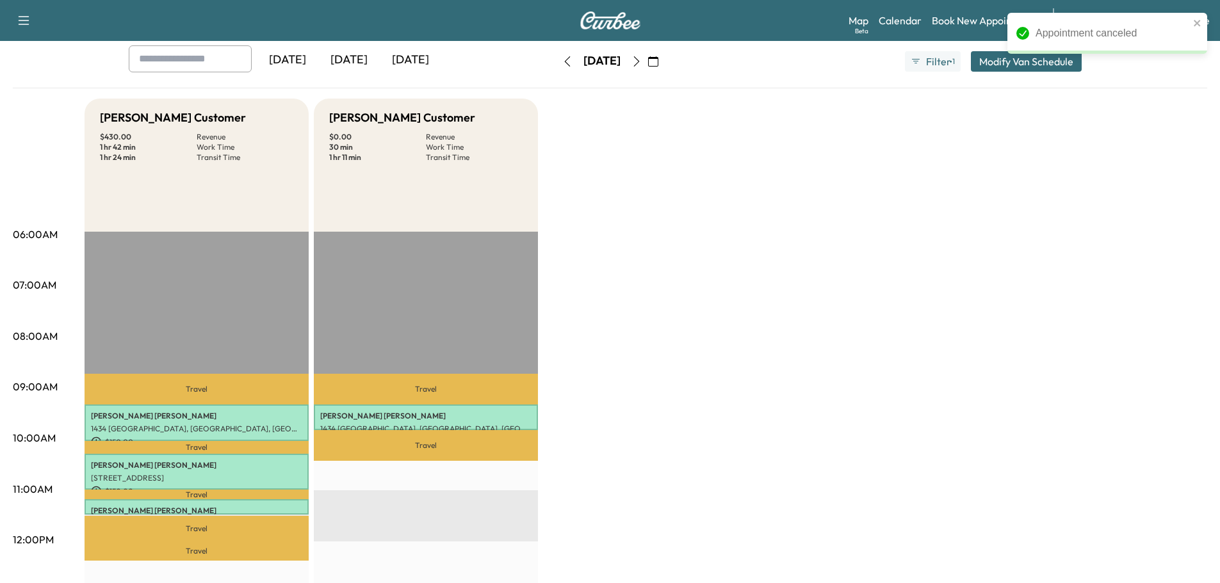
click at [734, 280] on div "[PERSON_NAME] Customer $ 430.00 Revenue 1 hr 42 min Work Time 1 hr 24 min Trans…" at bounding box center [646, 579] width 1122 height 960
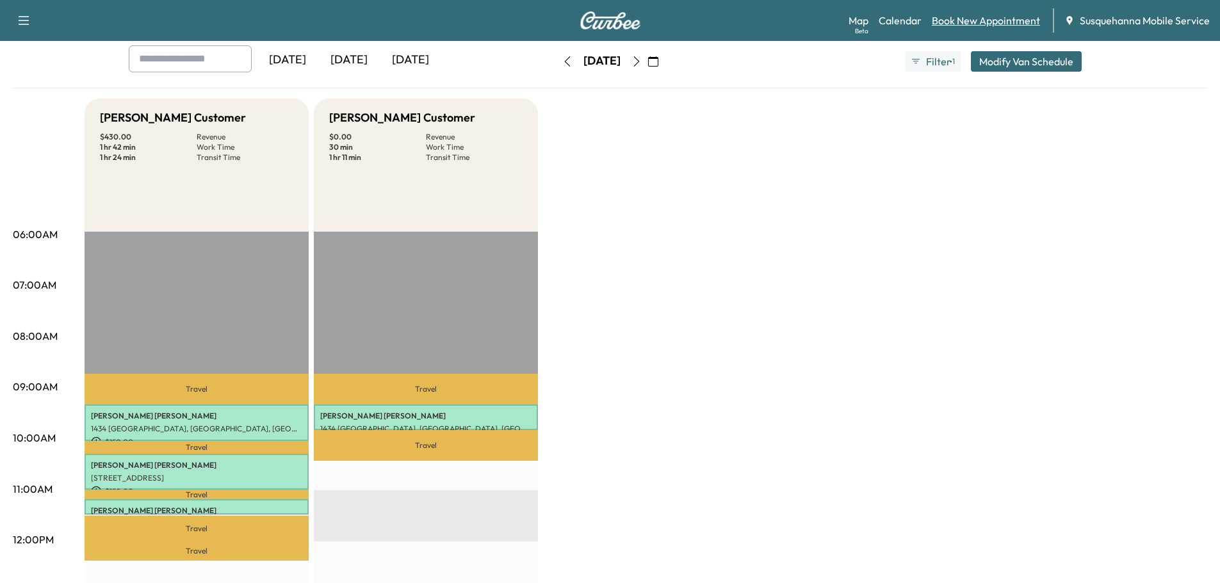
click at [967, 27] on link "Book New Appointment" at bounding box center [986, 20] width 108 height 15
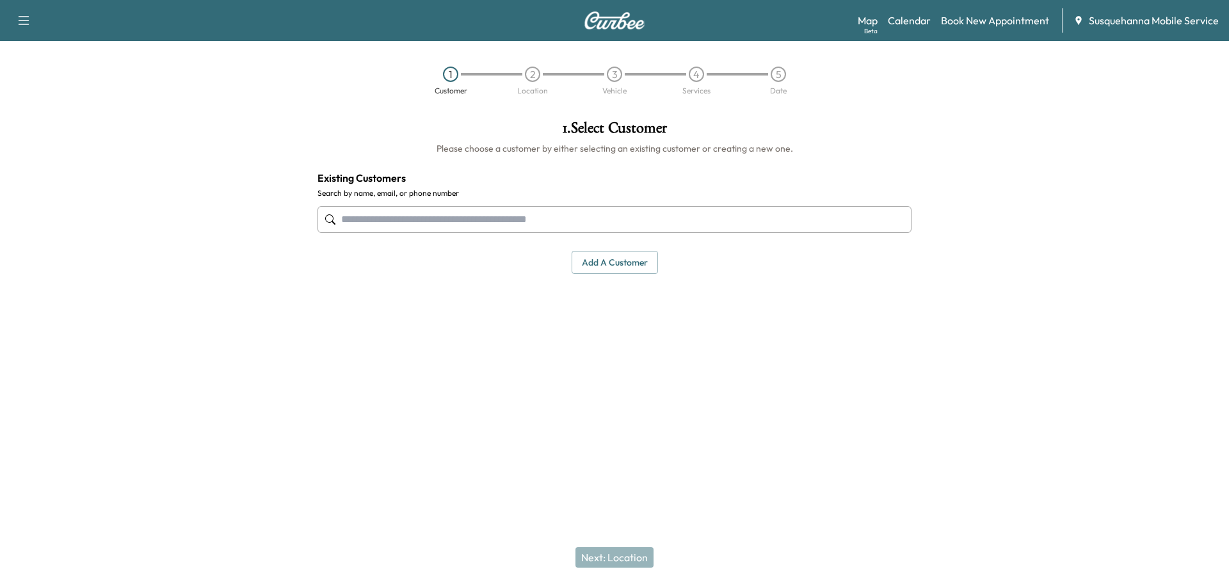
click at [549, 225] on input "text" at bounding box center [615, 219] width 594 height 27
click at [604, 271] on button "Add a customer" at bounding box center [615, 263] width 86 height 24
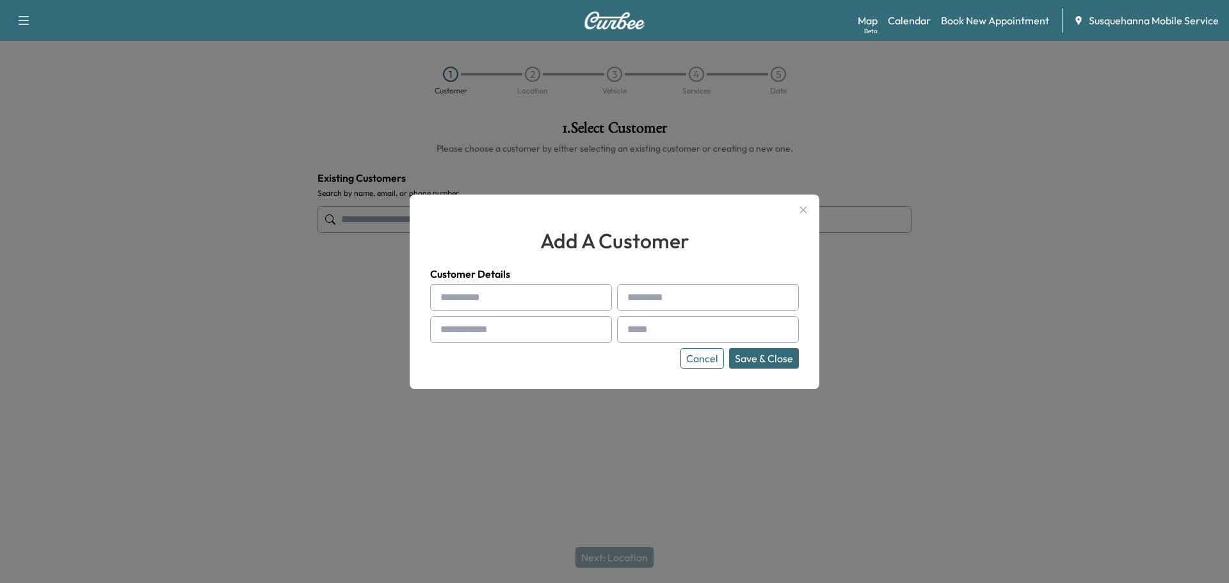
click at [464, 292] on input "text" at bounding box center [521, 297] width 182 height 27
type input "****"
type input "**********"
click at [506, 336] on input "text" at bounding box center [521, 329] width 182 height 27
type input "**********"
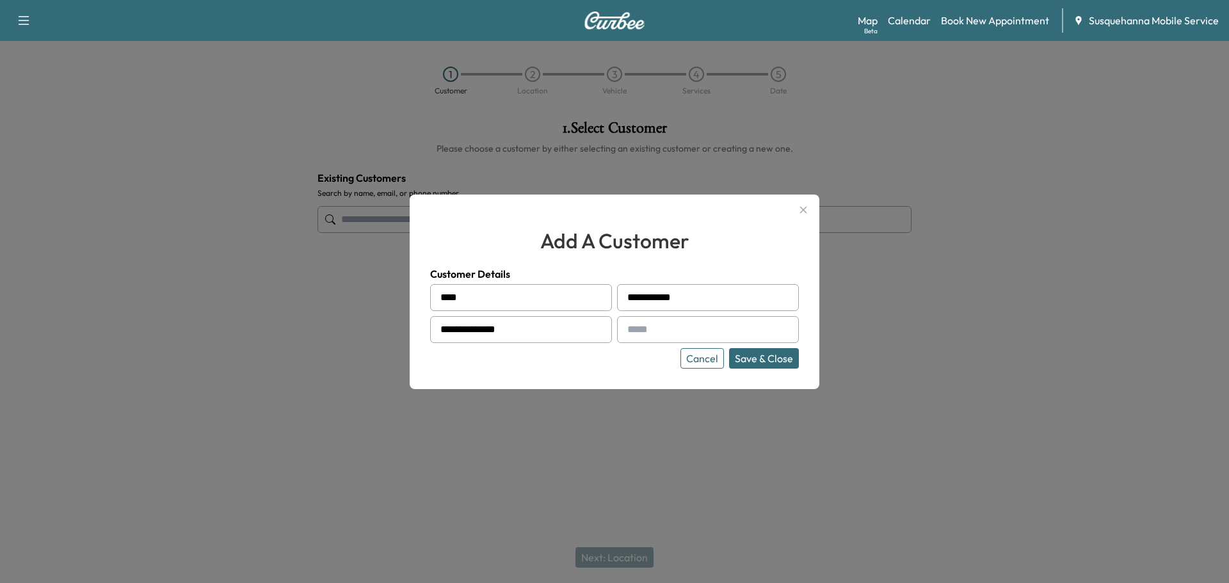
click at [639, 327] on input "text" at bounding box center [708, 329] width 182 height 27
paste input "**********"
type input "**********"
click at [788, 364] on button "Save & Close" at bounding box center [764, 358] width 70 height 20
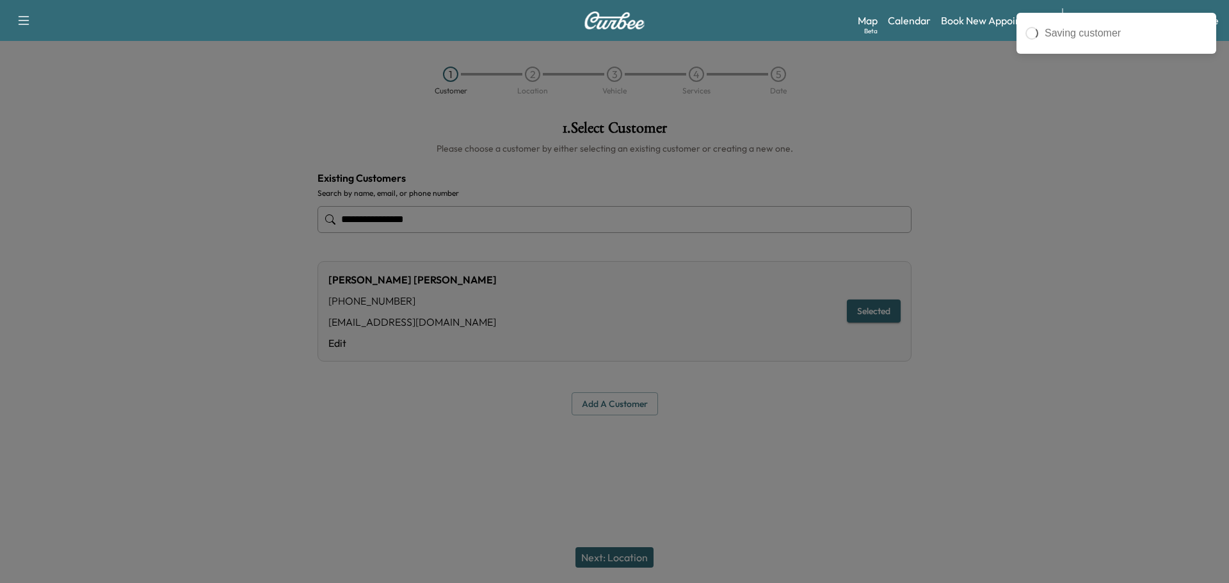
type input "**********"
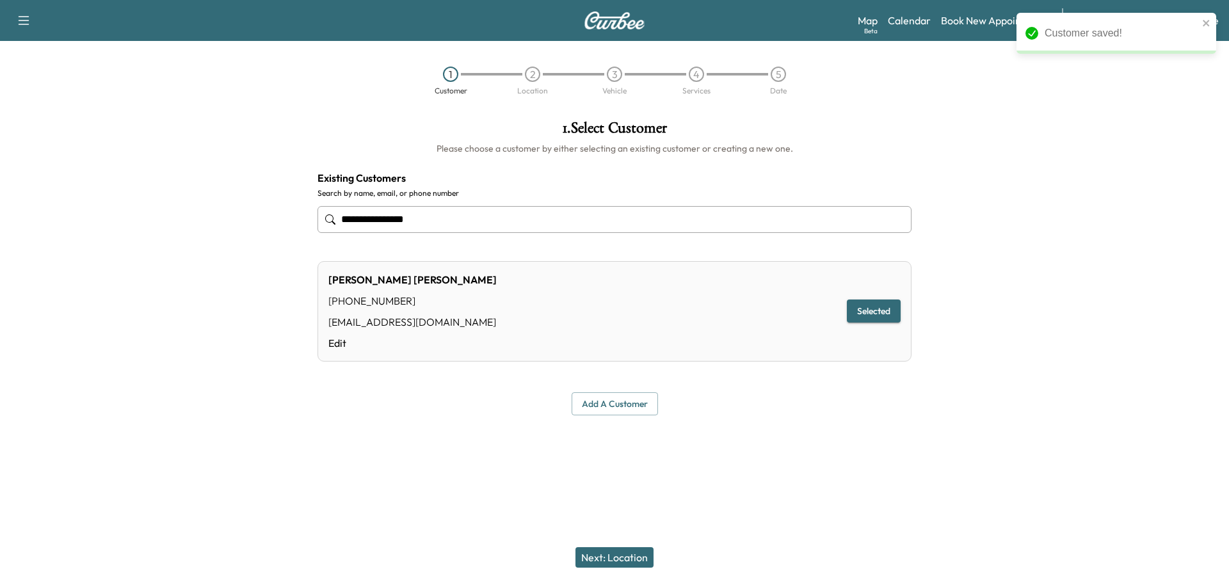
click at [615, 554] on button "Next: Location" at bounding box center [615, 557] width 78 height 20
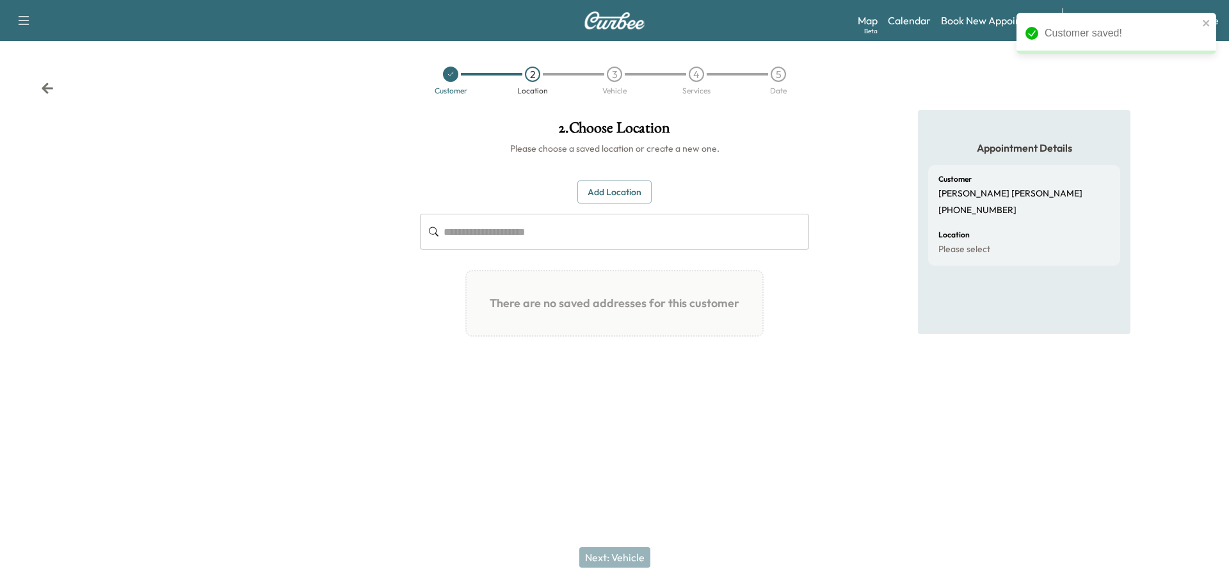
click at [624, 188] on button "Add Location" at bounding box center [615, 193] width 74 height 24
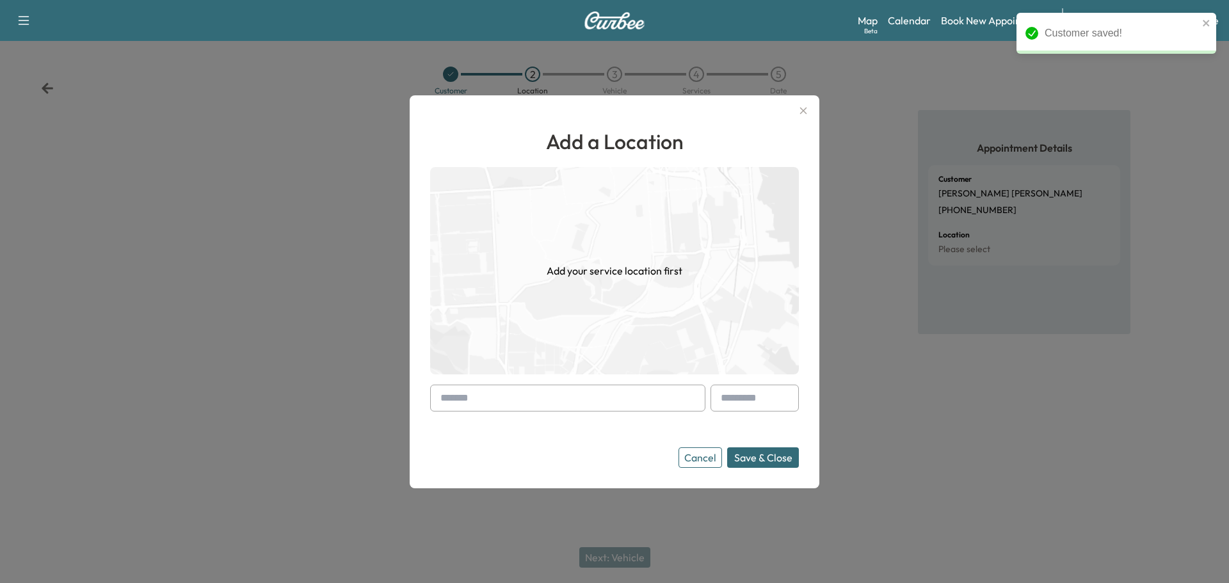
click at [524, 393] on input "text" at bounding box center [567, 398] width 275 height 27
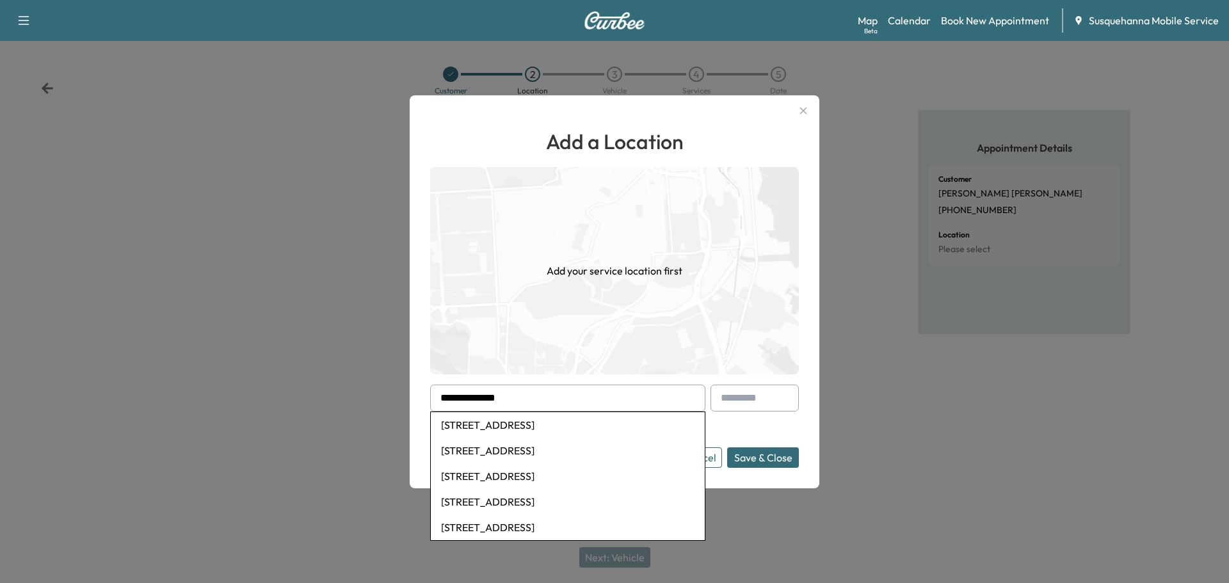
click at [540, 478] on li "[STREET_ADDRESS]" at bounding box center [568, 477] width 274 height 26
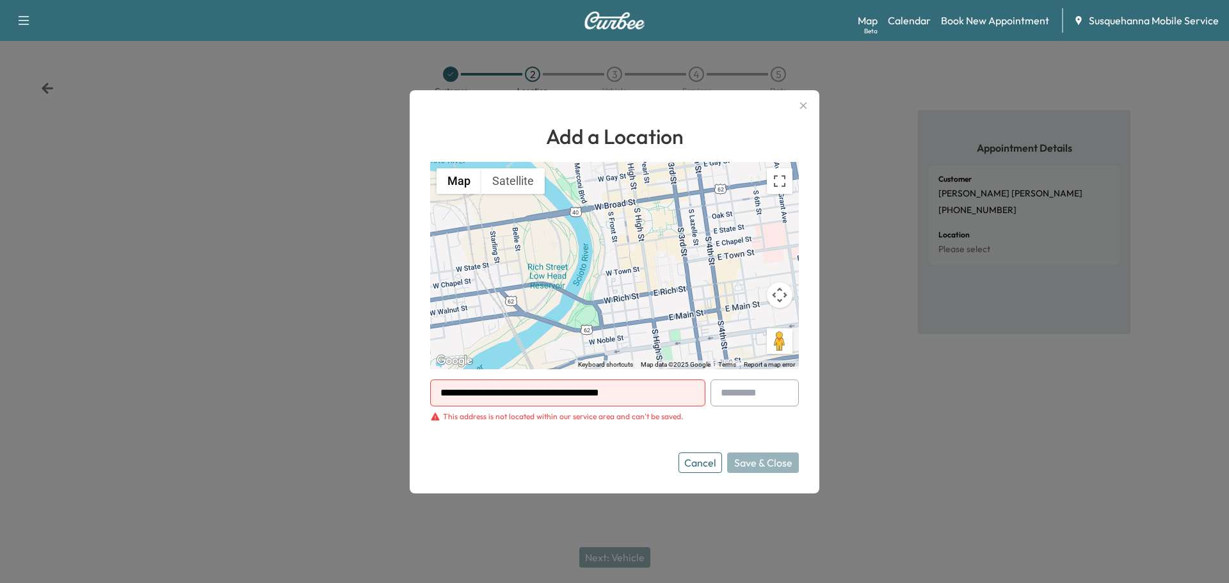
click at [648, 391] on input "**********" at bounding box center [567, 393] width 275 height 27
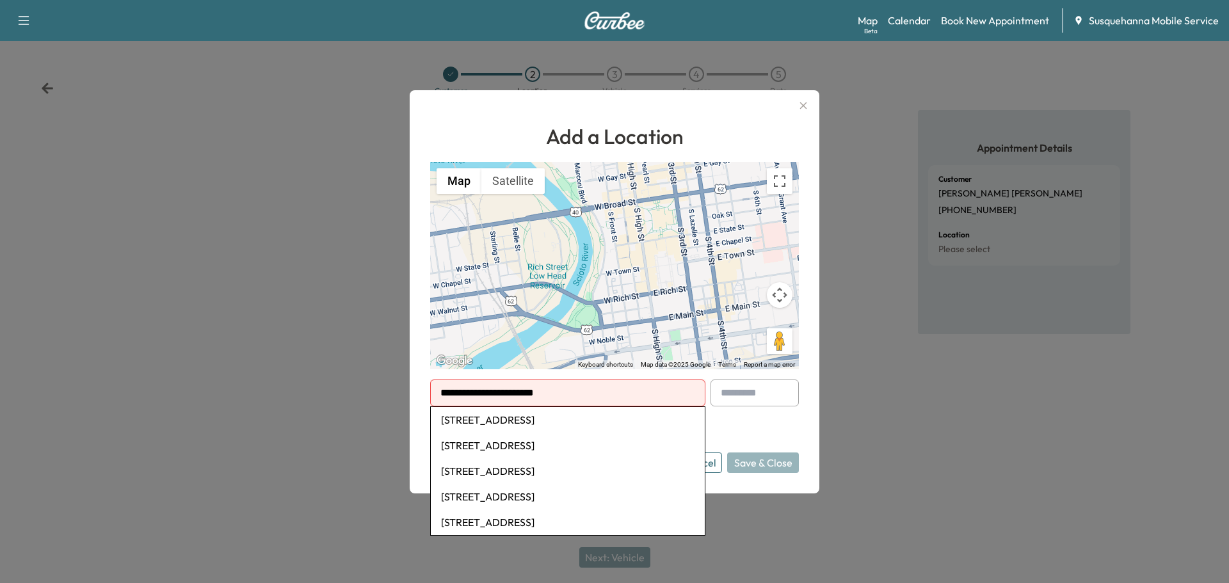
click at [569, 429] on li "[STREET_ADDRESS]" at bounding box center [568, 420] width 274 height 26
type input "**********"
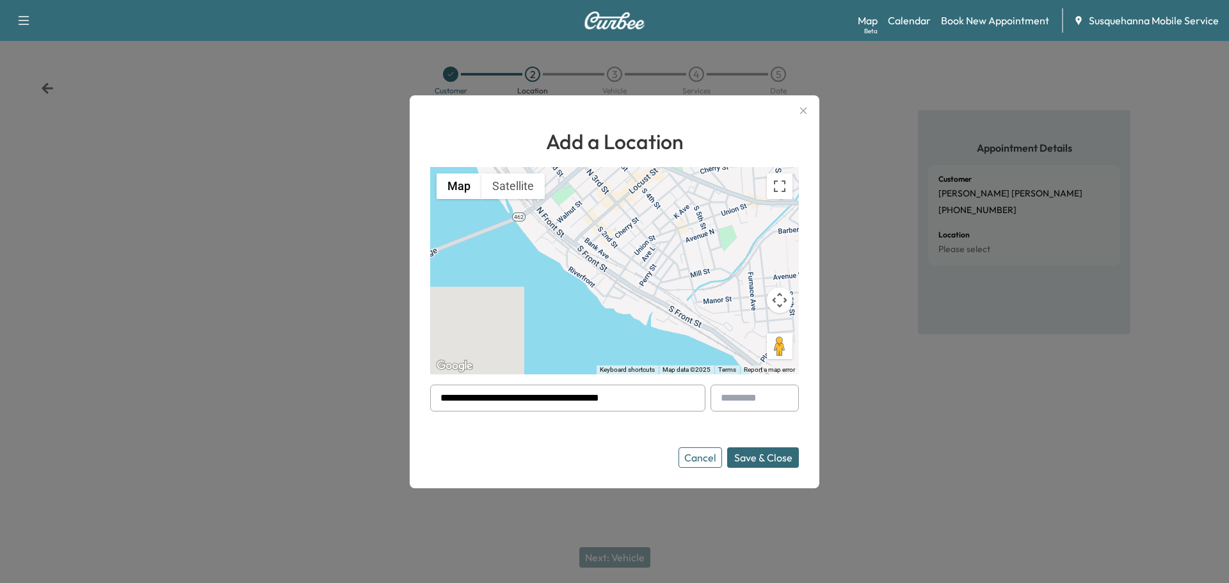
click at [756, 460] on button "Save & Close" at bounding box center [763, 458] width 72 height 20
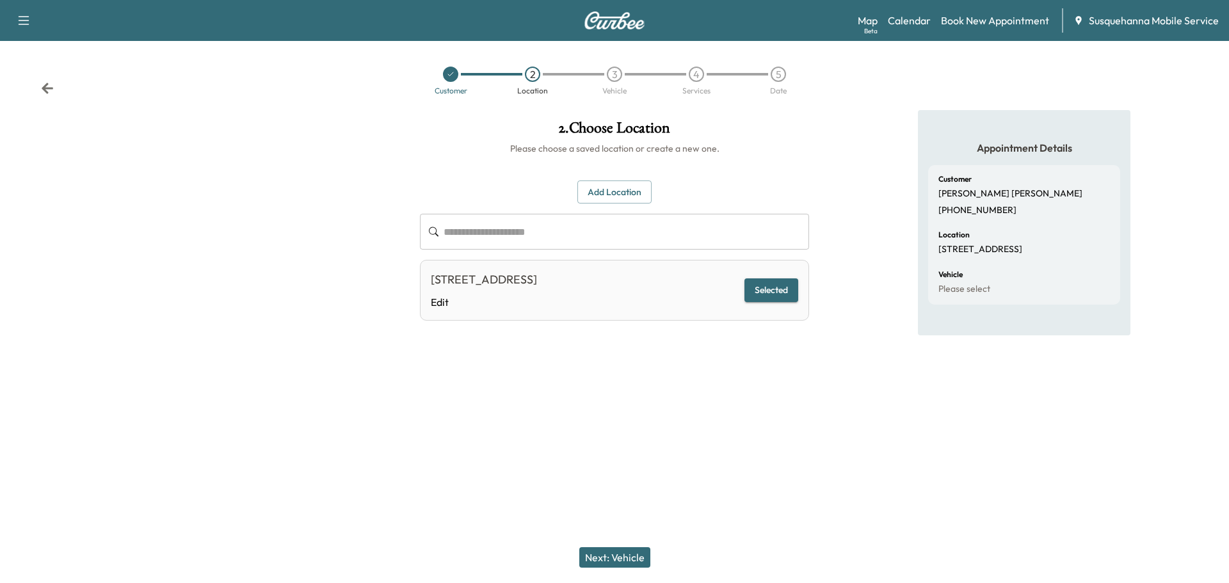
click at [629, 557] on button "Next: Vehicle" at bounding box center [614, 557] width 71 height 20
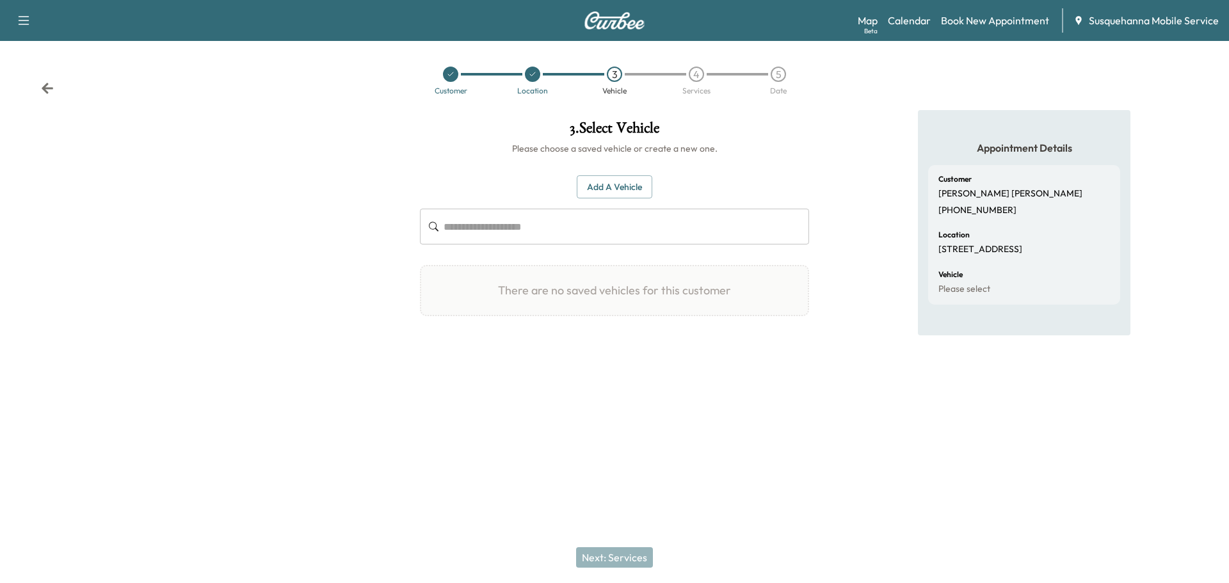
click at [620, 193] on button "Add a Vehicle" at bounding box center [615, 187] width 76 height 24
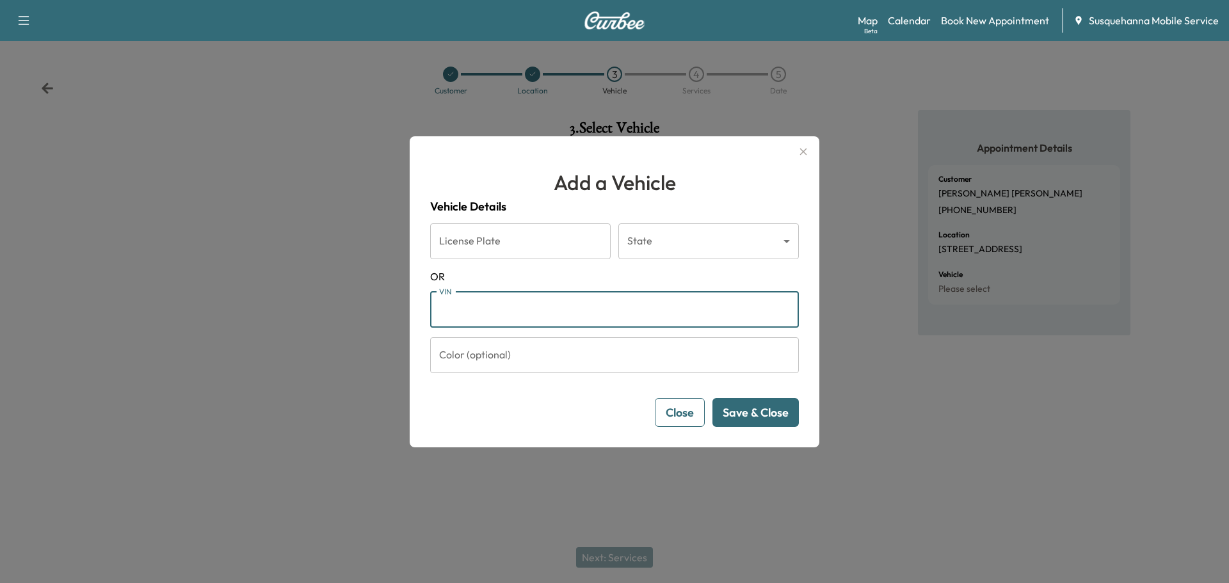
paste input "**********"
type input "**********"
click at [740, 412] on button "Save & Close" at bounding box center [756, 412] width 86 height 29
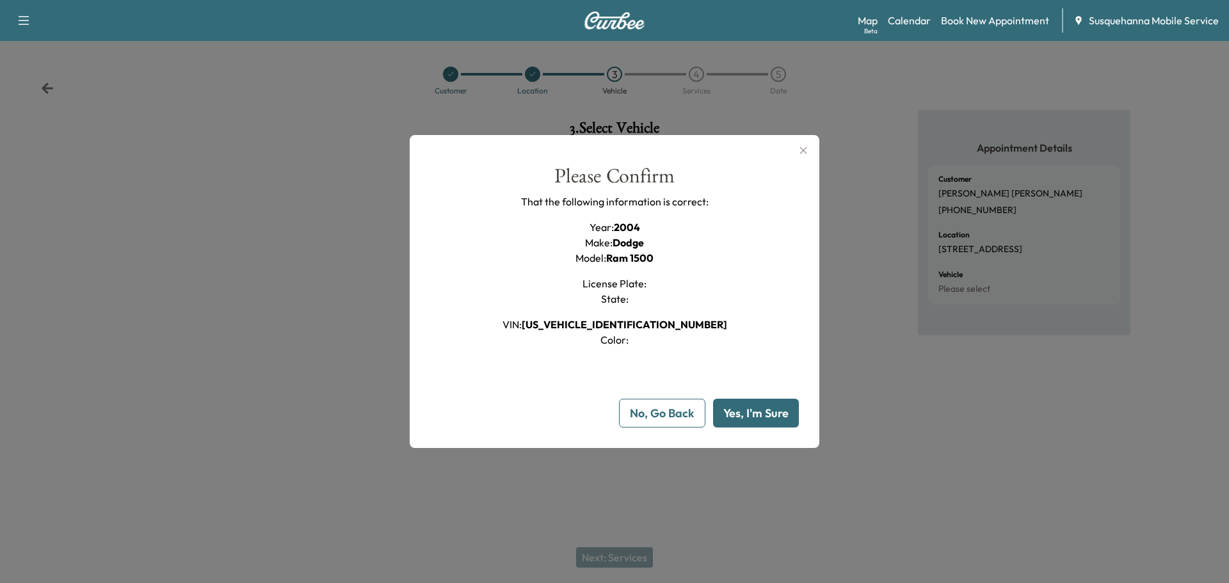
click at [748, 421] on button "Yes, I'm Sure" at bounding box center [756, 413] width 86 height 29
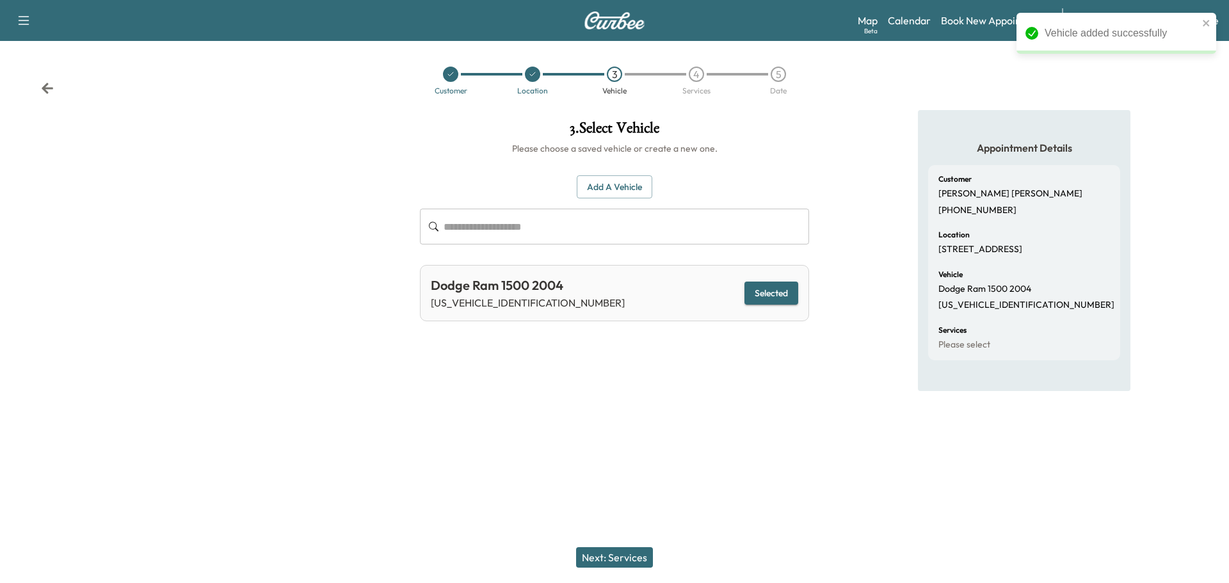
click at [613, 566] on button "Next: Services" at bounding box center [614, 557] width 77 height 20
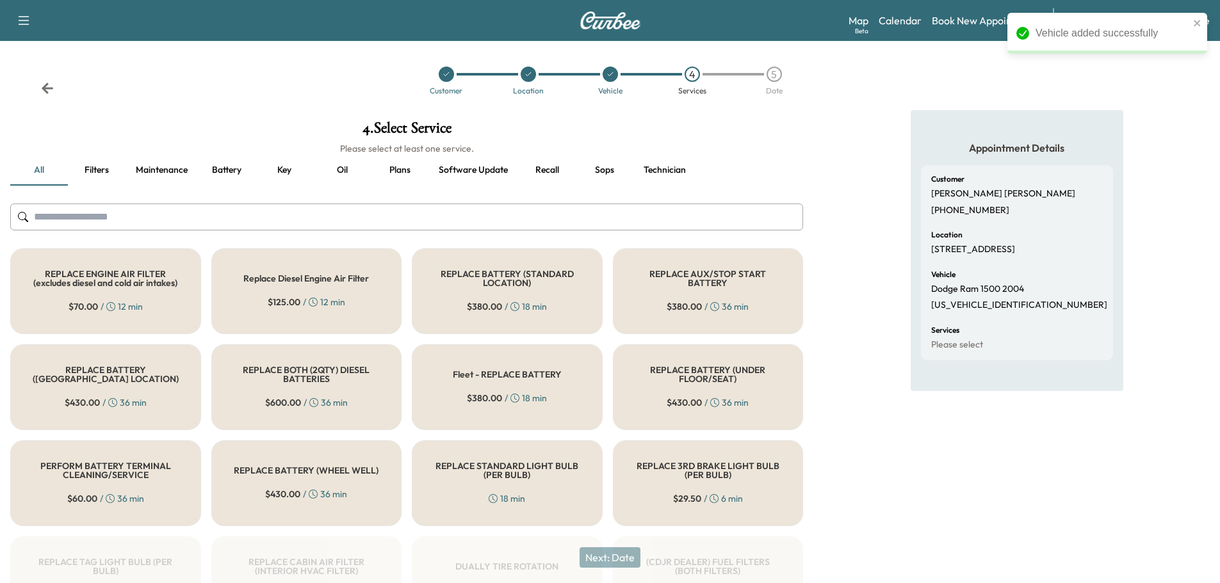
click at [553, 159] on button "Recall" at bounding box center [547, 170] width 58 height 31
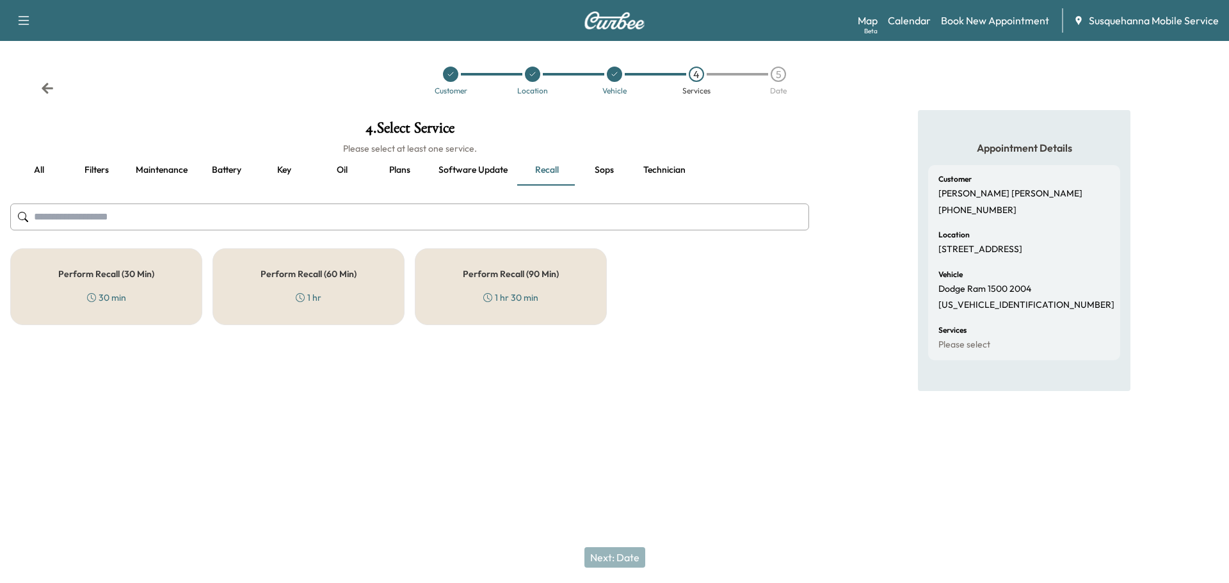
click at [364, 300] on div "Perform Recall (60 Min) 1 hr" at bounding box center [309, 286] width 192 height 77
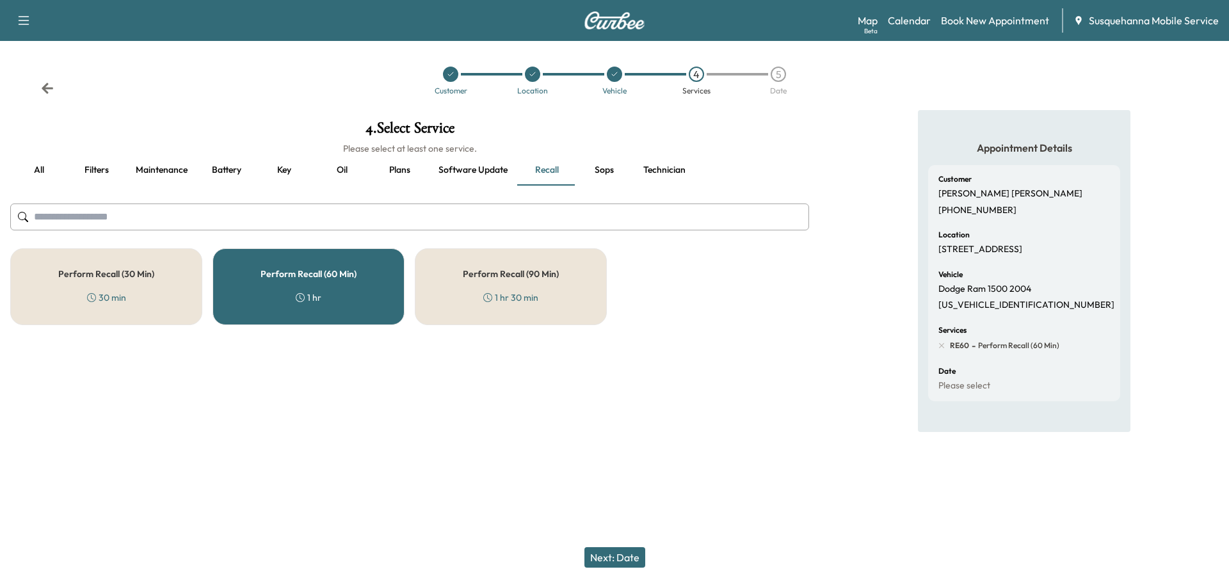
click at [616, 553] on button "Next: Date" at bounding box center [615, 557] width 61 height 20
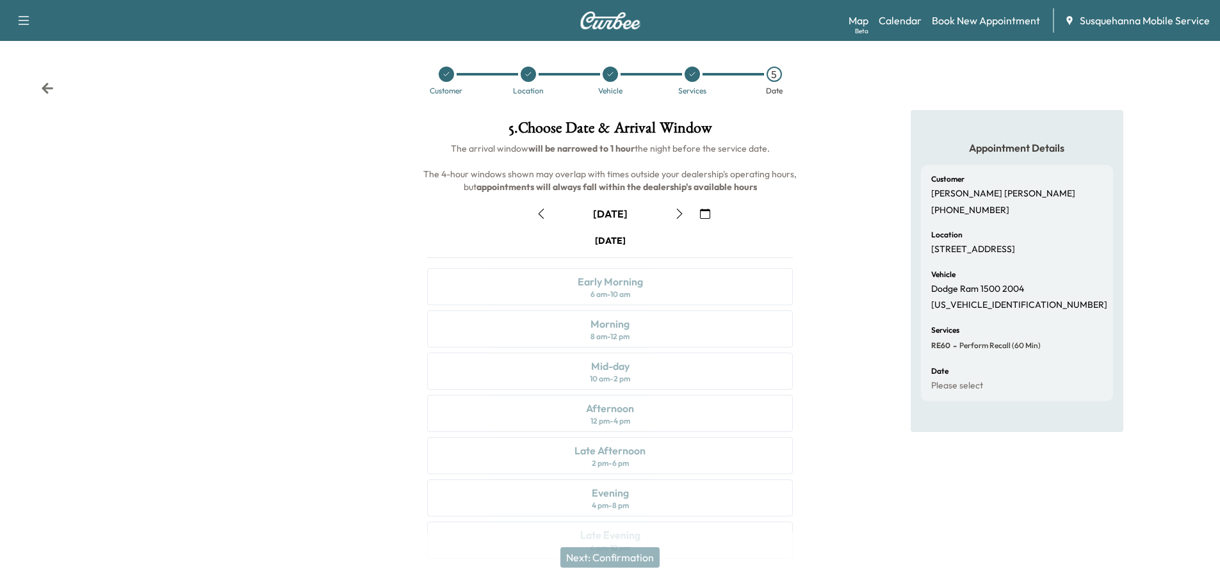
click at [708, 209] on icon "button" at bounding box center [705, 214] width 10 height 10
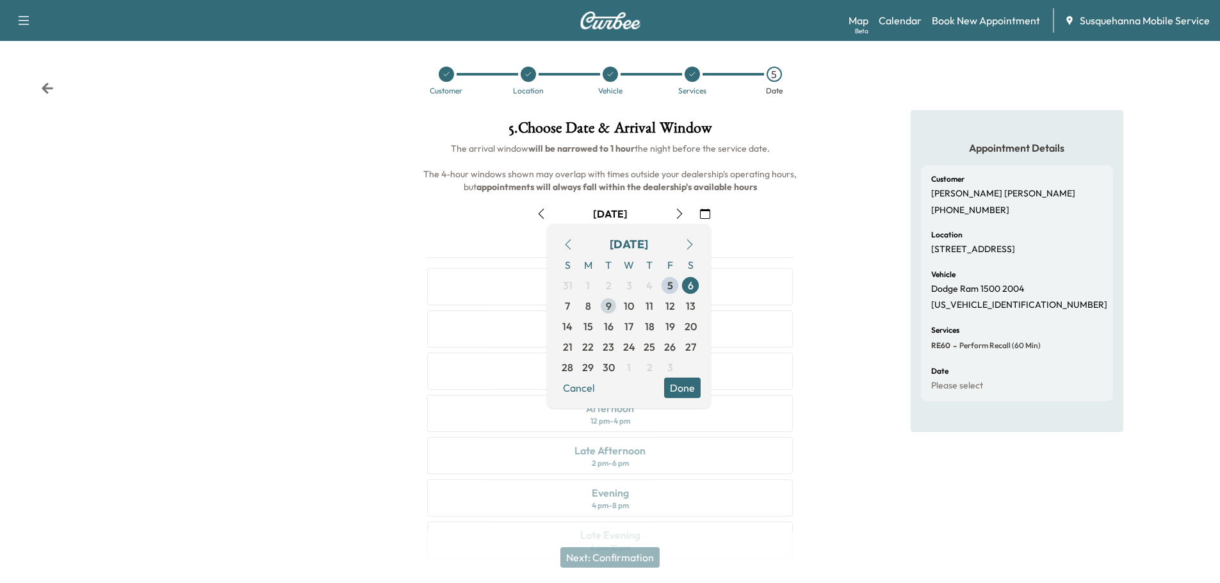
click at [610, 310] on span "9" at bounding box center [609, 305] width 6 height 15
click at [681, 386] on button "Done" at bounding box center [682, 388] width 36 height 20
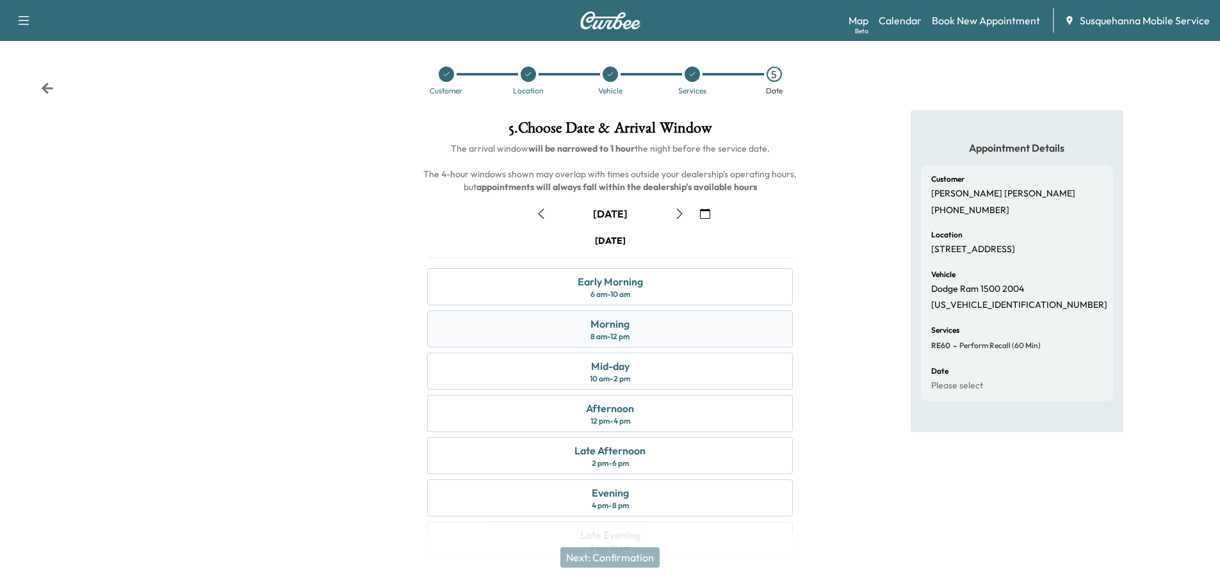
click at [672, 330] on div "Morning 8 am - 12 pm" at bounding box center [610, 329] width 366 height 37
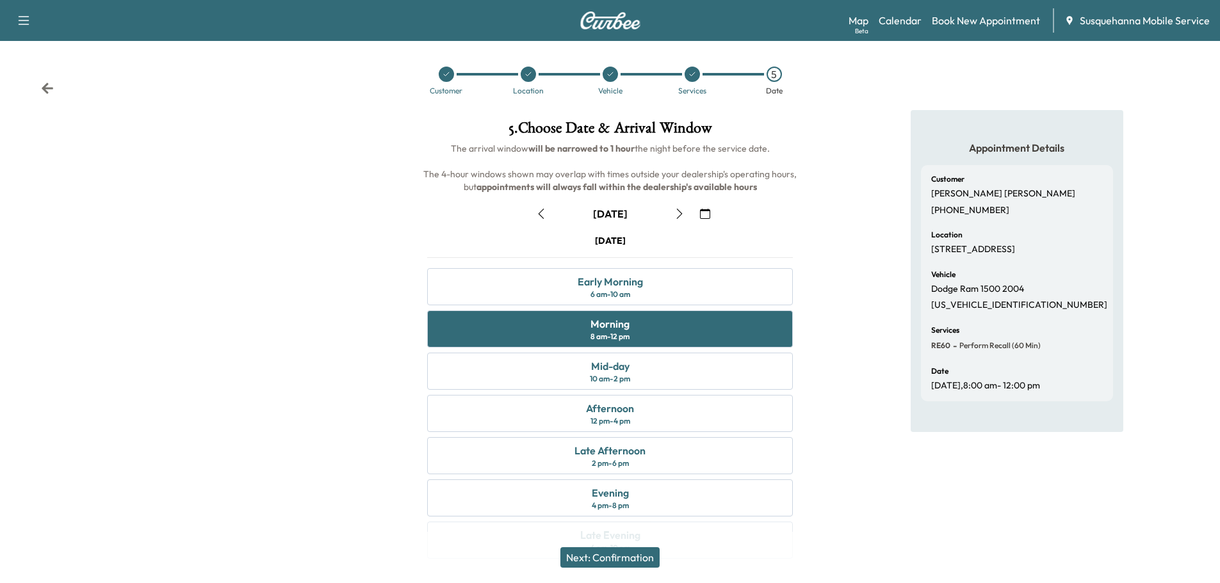
click at [642, 551] on button "Next: Confirmation" at bounding box center [609, 557] width 99 height 20
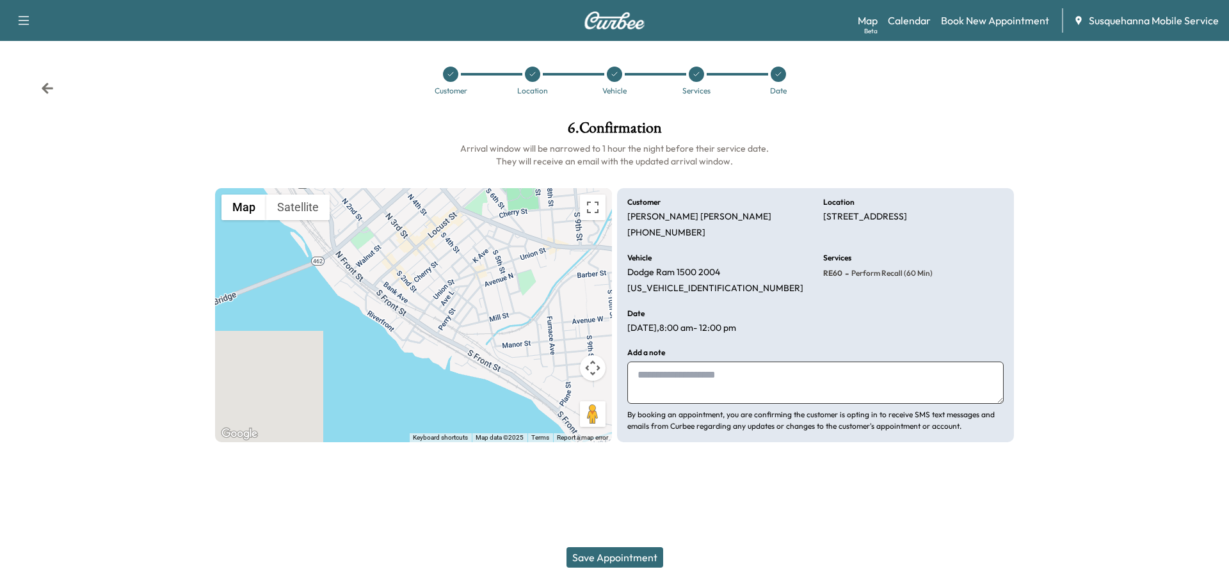
drag, startPoint x: 707, startPoint y: 382, endPoint x: 712, endPoint y: 378, distance: 6.8
click at [712, 378] on textarea at bounding box center [815, 383] width 376 height 42
type textarea "**********"
click at [636, 552] on button "Save Appointment" at bounding box center [615, 557] width 97 height 20
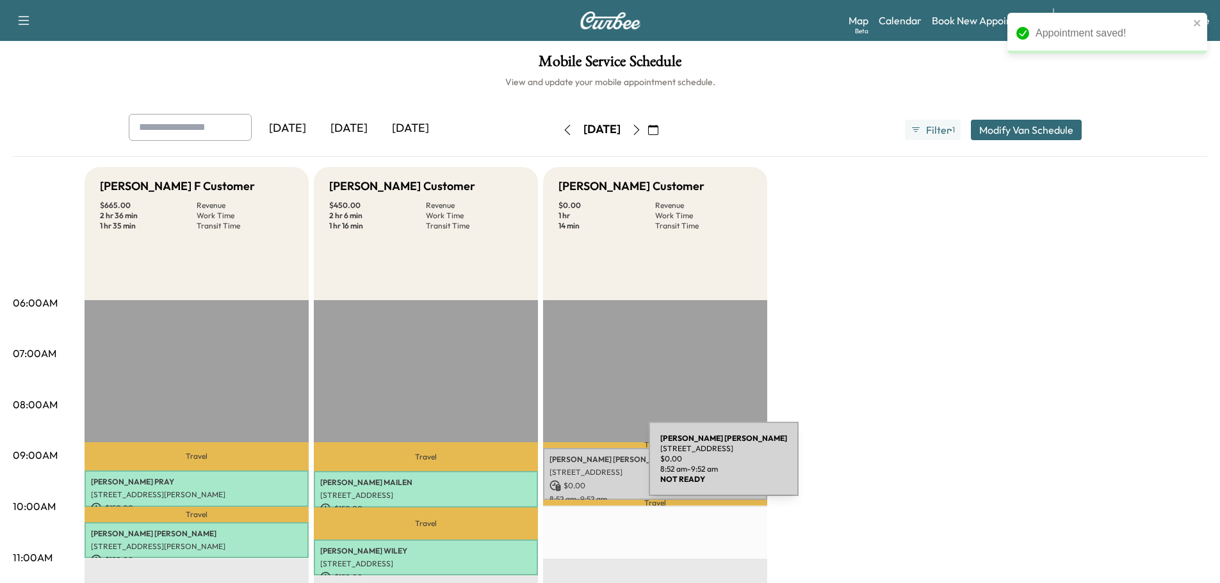
click at [591, 471] on p "[STREET_ADDRESS]" at bounding box center [654, 472] width 211 height 10
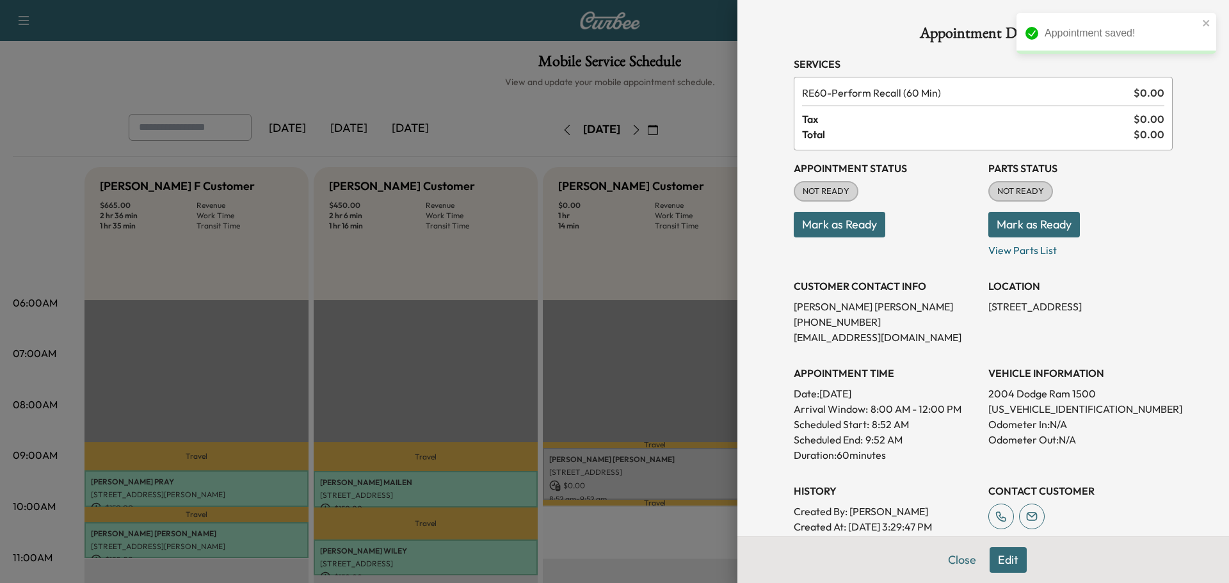
click at [1007, 232] on button "Mark as Ready" at bounding box center [1035, 225] width 92 height 26
click at [810, 226] on button "Mark as Ready" at bounding box center [840, 225] width 92 height 26
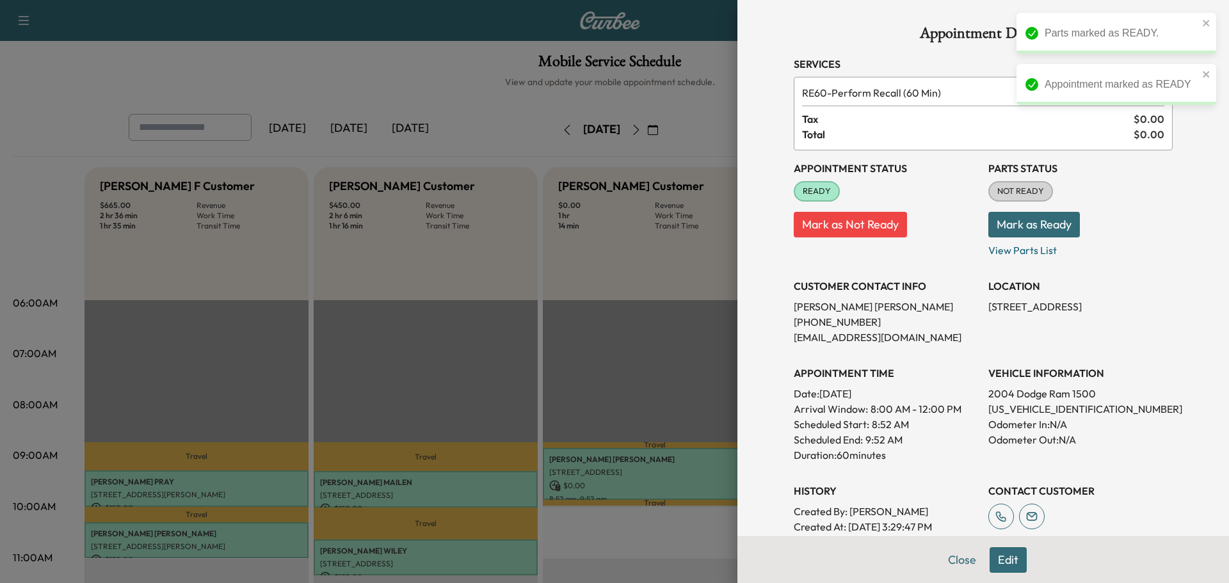
click at [1011, 217] on button "Mark as Ready" at bounding box center [1035, 225] width 92 height 26
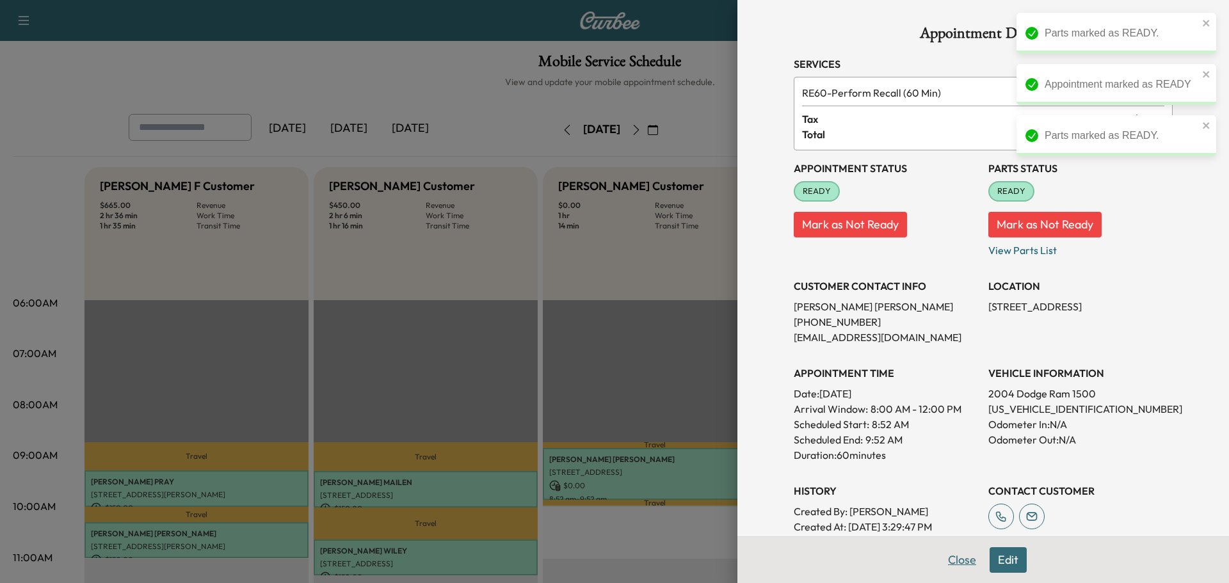
click at [955, 558] on button "Close" at bounding box center [962, 560] width 45 height 26
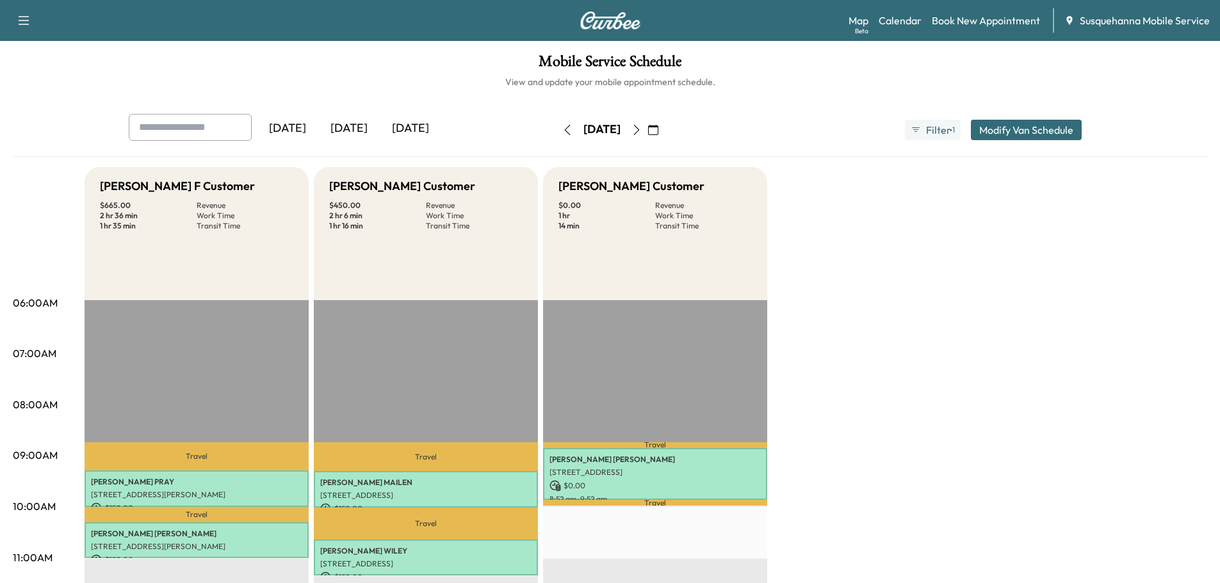
click at [562, 130] on icon "button" at bounding box center [567, 130] width 10 height 10
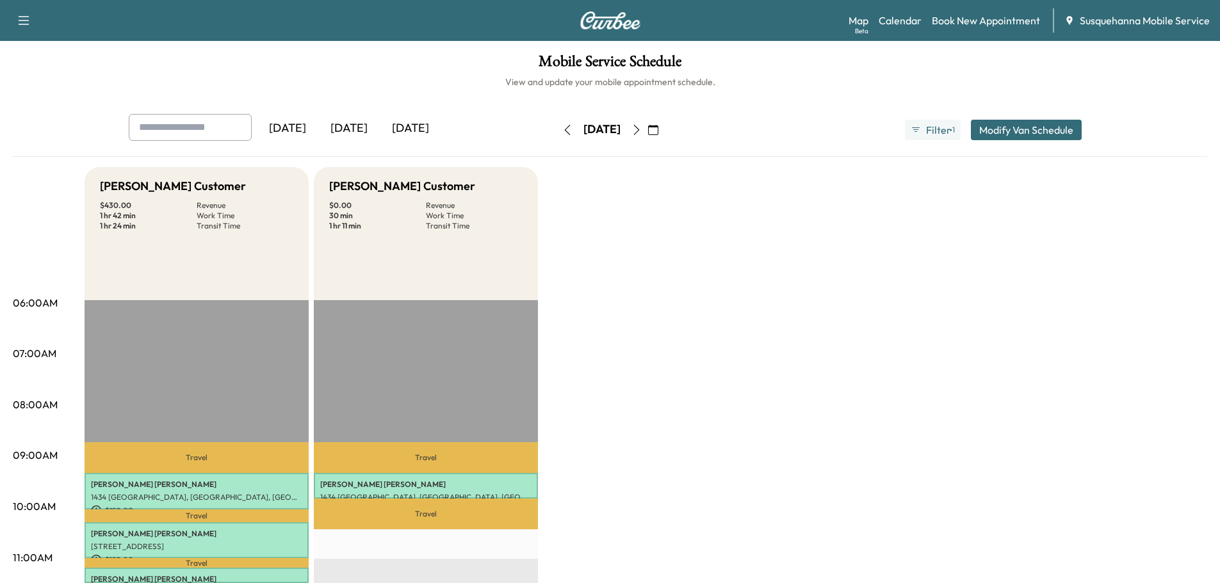
click at [647, 135] on button "button" at bounding box center [637, 130] width 22 height 20
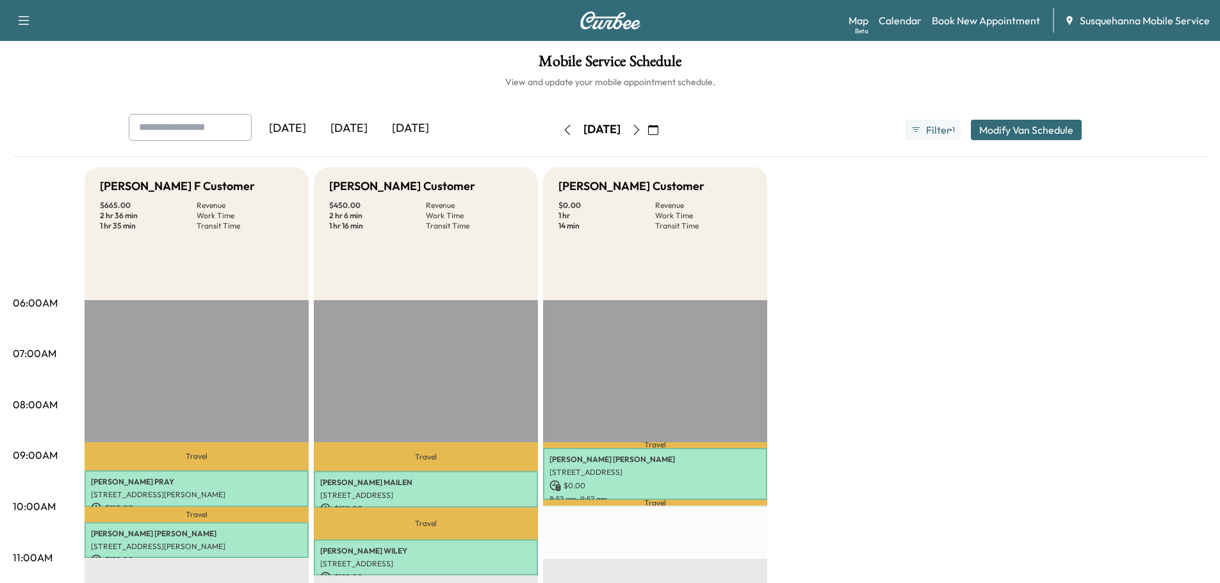
click at [647, 135] on button "button" at bounding box center [637, 130] width 22 height 20
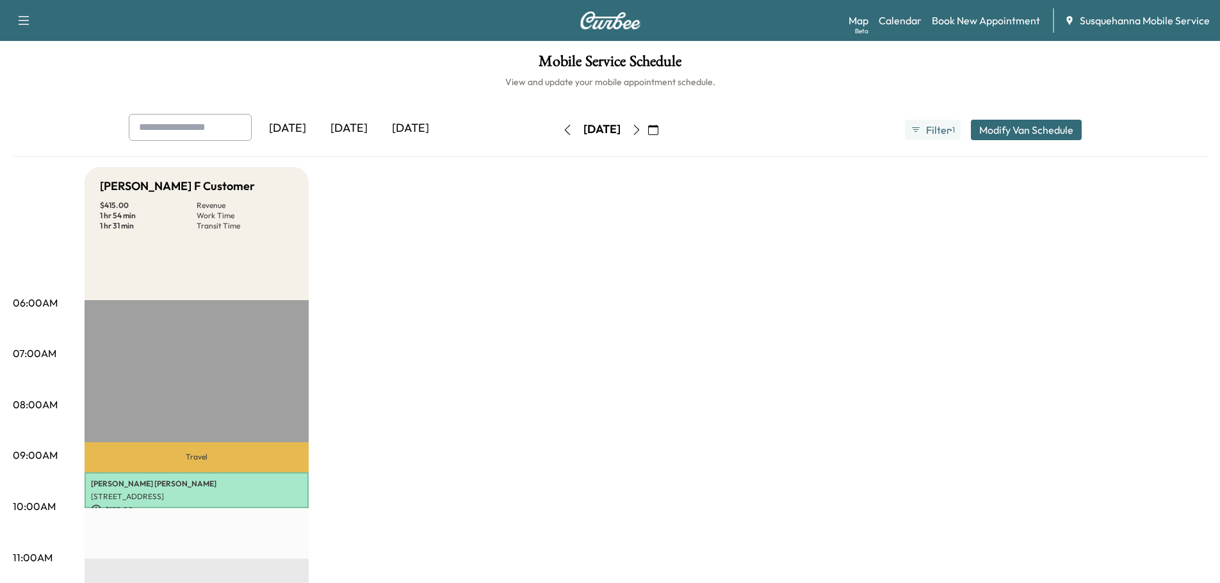
click at [647, 135] on button "button" at bounding box center [637, 130] width 22 height 20
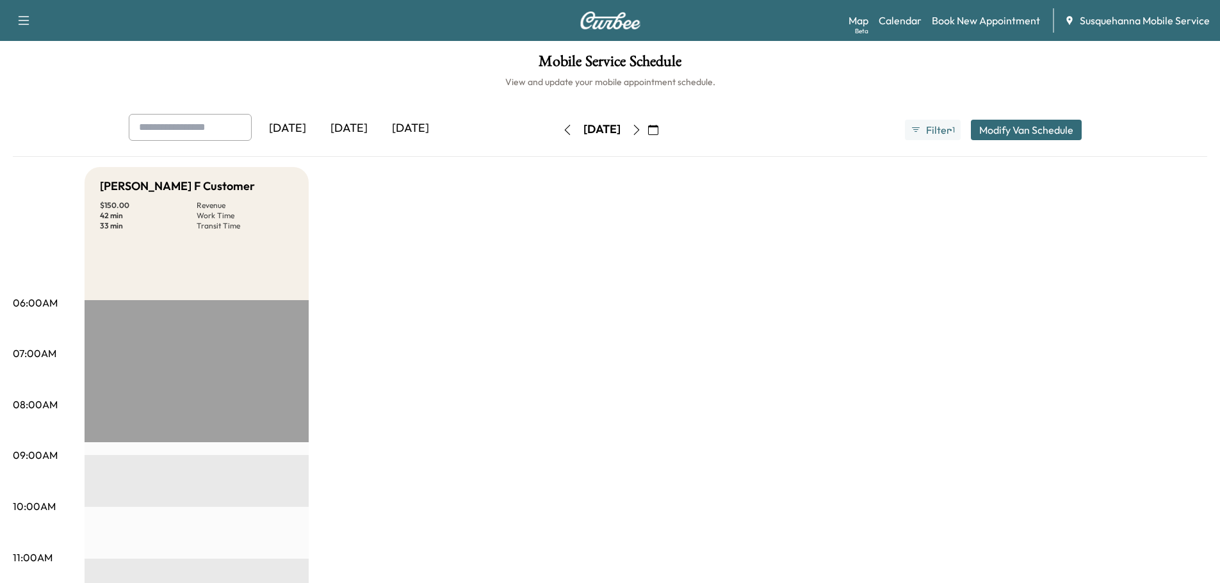
click at [647, 135] on button "button" at bounding box center [637, 130] width 22 height 20
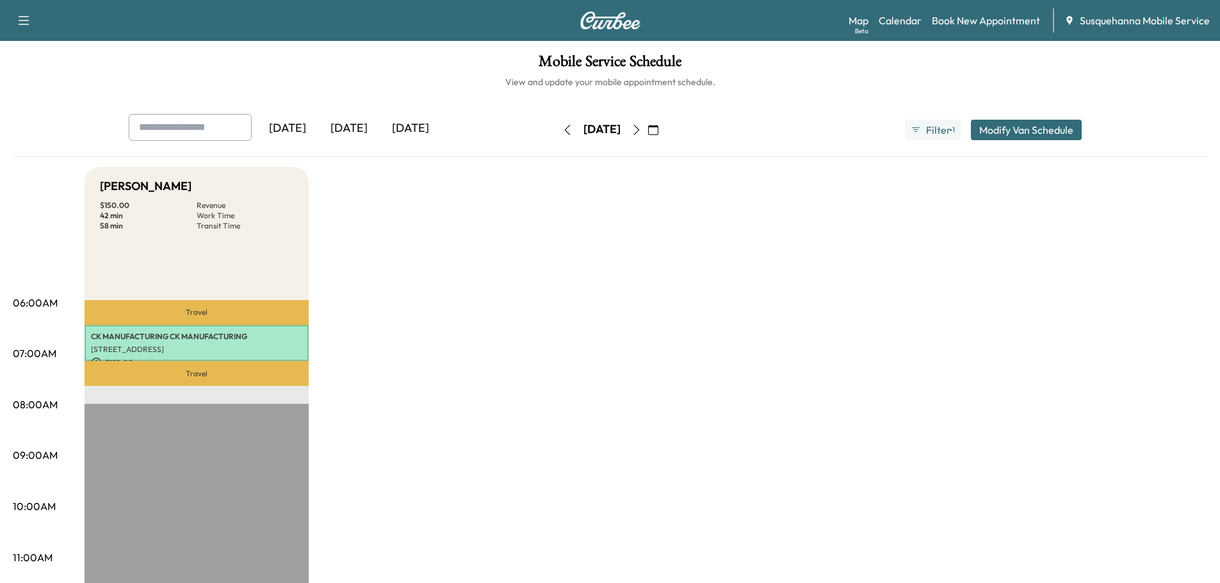
click at [556, 137] on button "button" at bounding box center [567, 130] width 22 height 20
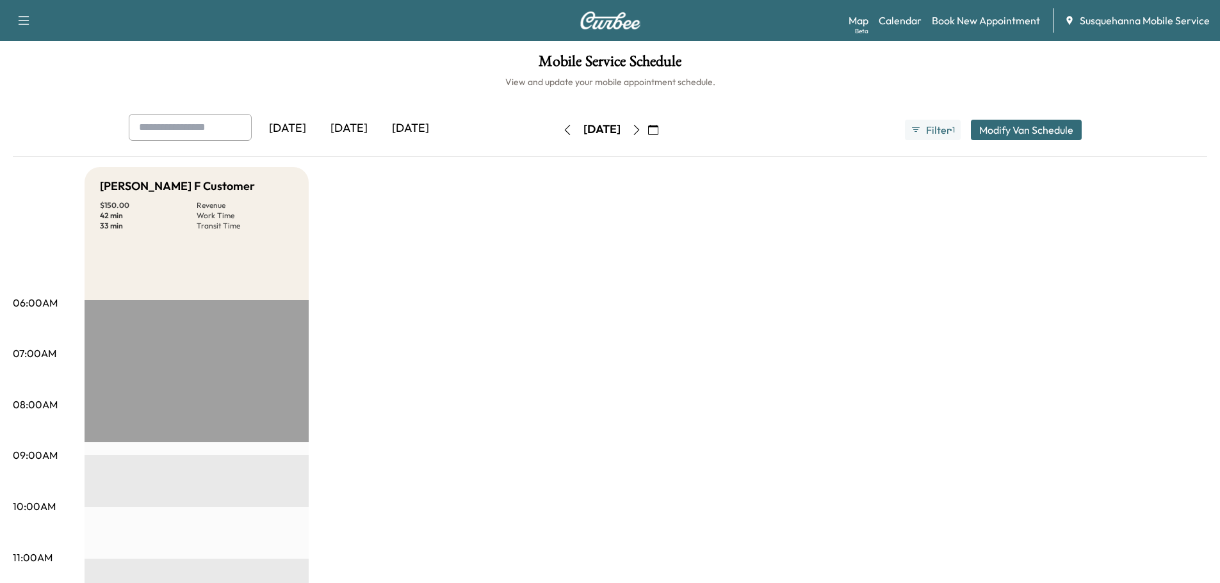
click at [556, 136] on button "button" at bounding box center [567, 130] width 22 height 20
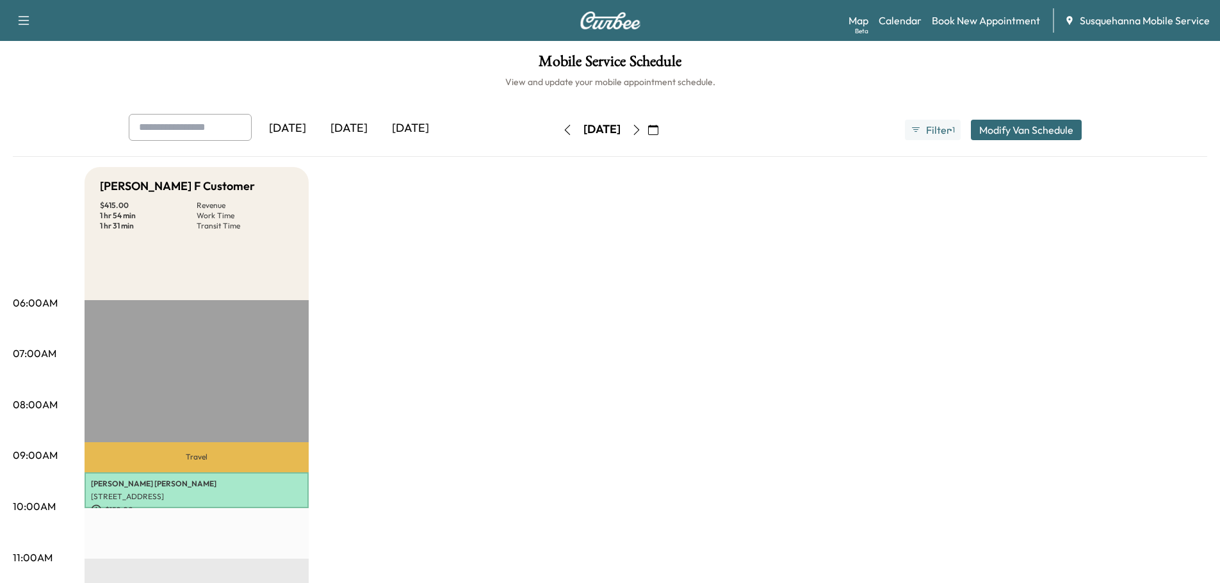
click at [556, 136] on div "[DATE]" at bounding box center [601, 130] width 91 height 20
click at [583, 134] on div "[DATE]" at bounding box center [601, 130] width 37 height 16
click at [556, 130] on button "button" at bounding box center [567, 130] width 22 height 20
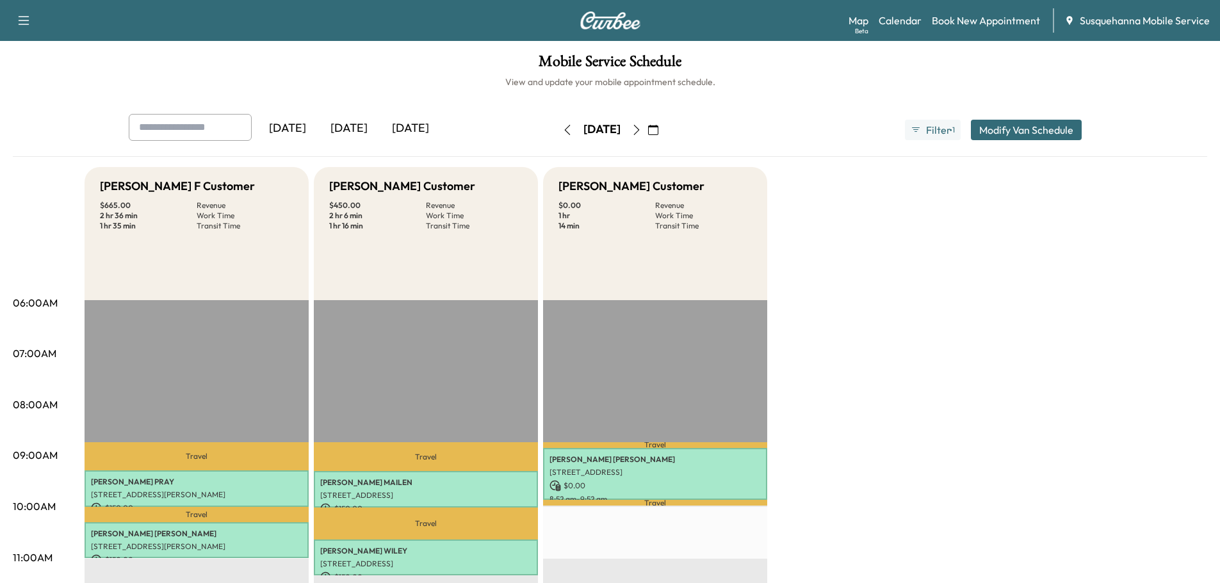
click at [515, 128] on div "[DATE] [DATE] [DATE] [DATE] September 2025 S M T W T F S 31 1 2 3 4 5 6 7 8 9 1…" at bounding box center [609, 130] width 983 height 32
click at [562, 129] on icon "button" at bounding box center [567, 130] width 10 height 10
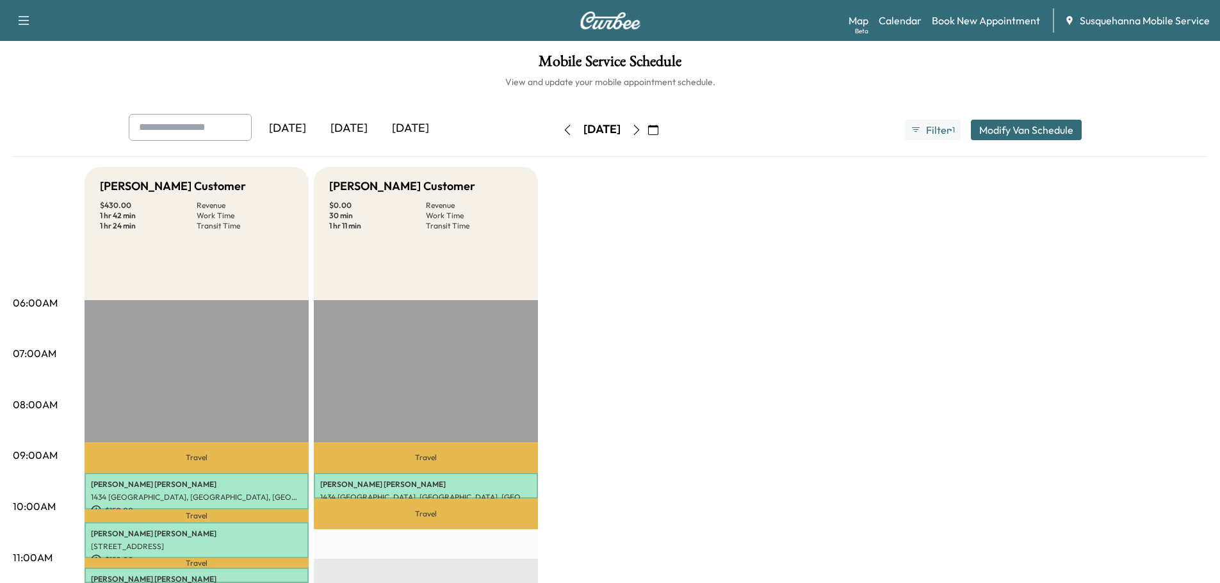
click at [642, 134] on icon "button" at bounding box center [636, 130] width 10 height 10
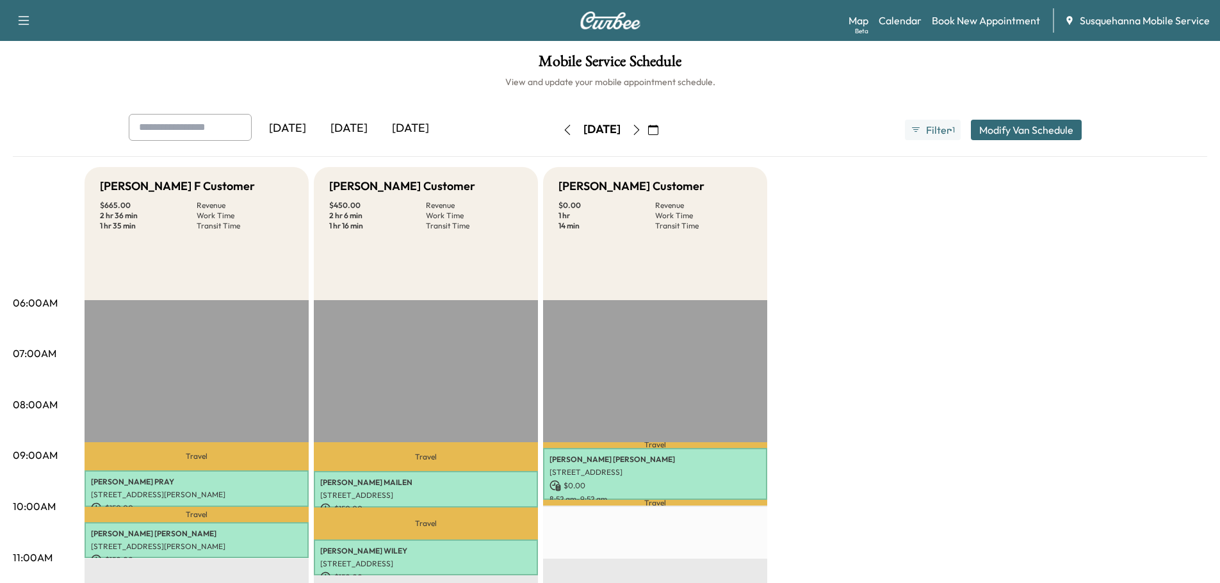
click at [642, 134] on icon "button" at bounding box center [636, 130] width 10 height 10
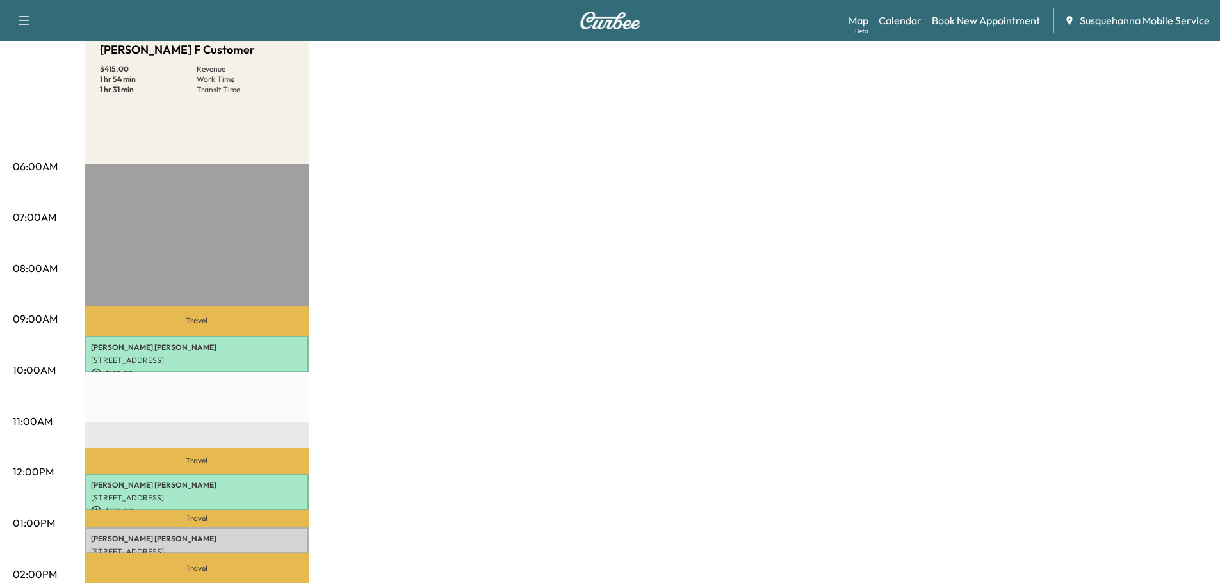
scroll to position [205, 0]
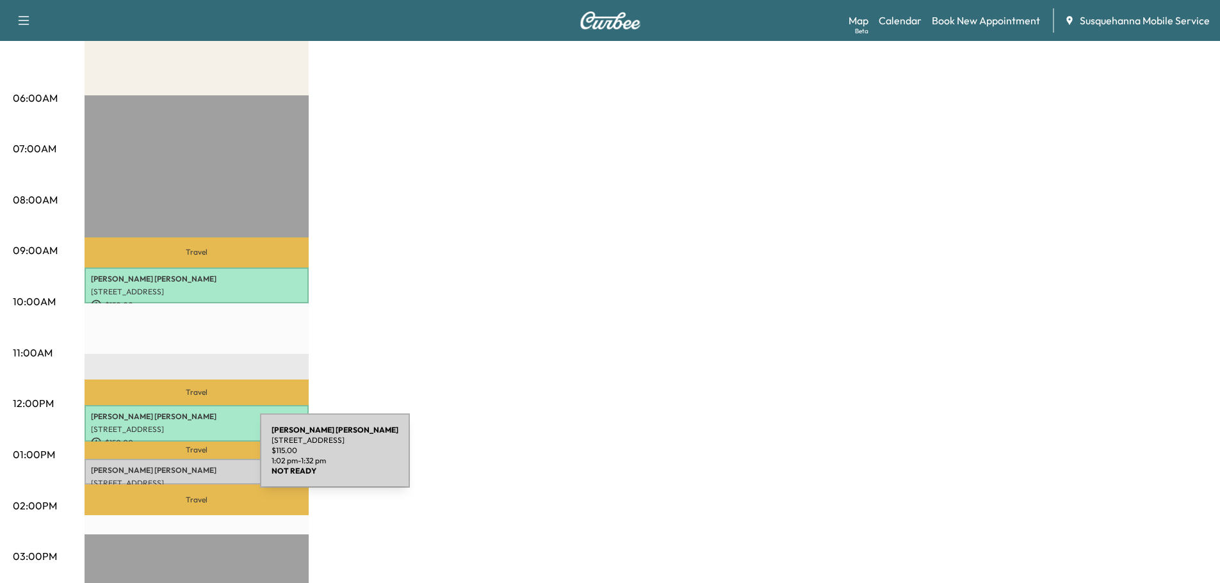
click at [164, 459] on div "[PERSON_NAME] [STREET_ADDRESS] $ 115.00 1:02 pm - 1:32 pm" at bounding box center [197, 472] width 224 height 26
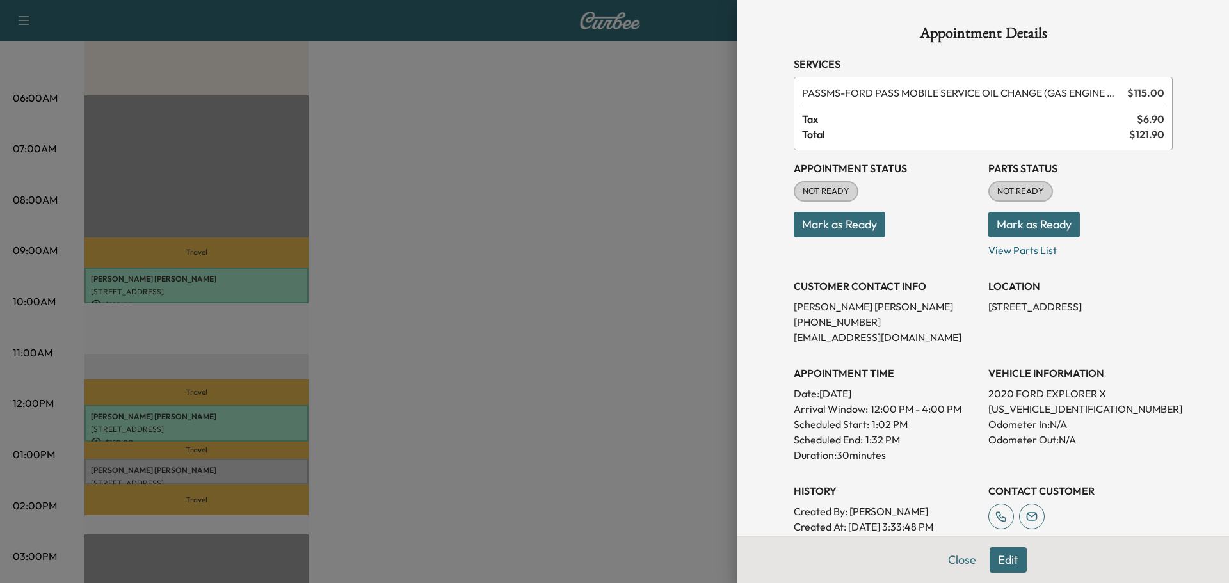
click at [1017, 410] on p "[US_VEHICLE_IDENTIFICATION_NUMBER]" at bounding box center [1081, 408] width 184 height 15
copy p "[US_VEHICLE_IDENTIFICATION_NUMBER]"
click at [1032, 227] on button "Mark as Ready" at bounding box center [1035, 225] width 92 height 26
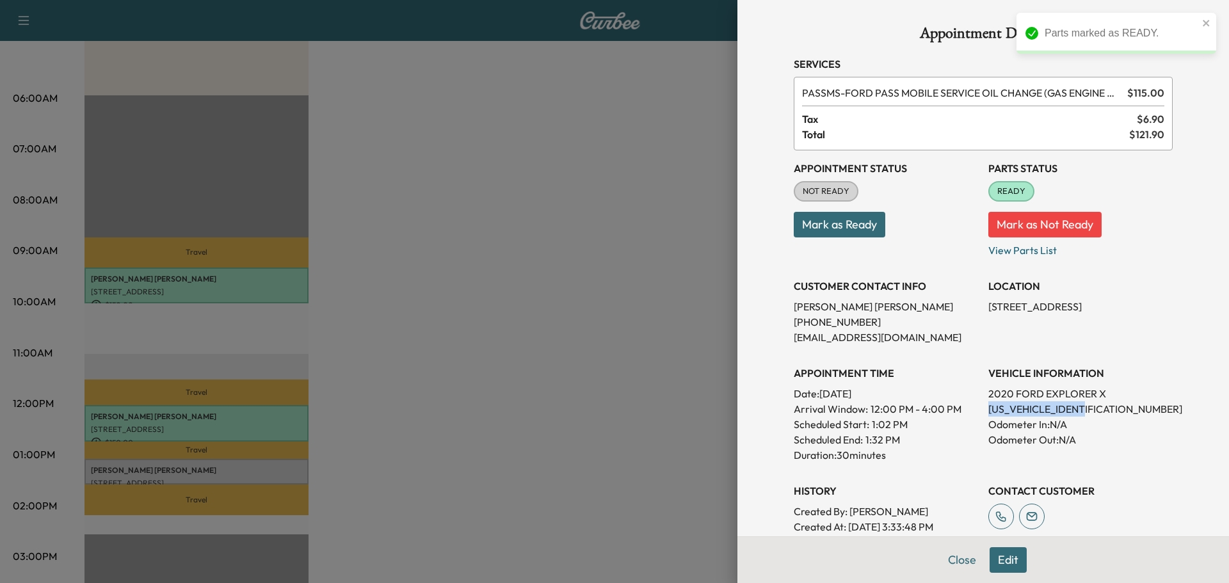
click at [836, 229] on button "Mark as Ready" at bounding box center [840, 225] width 92 height 26
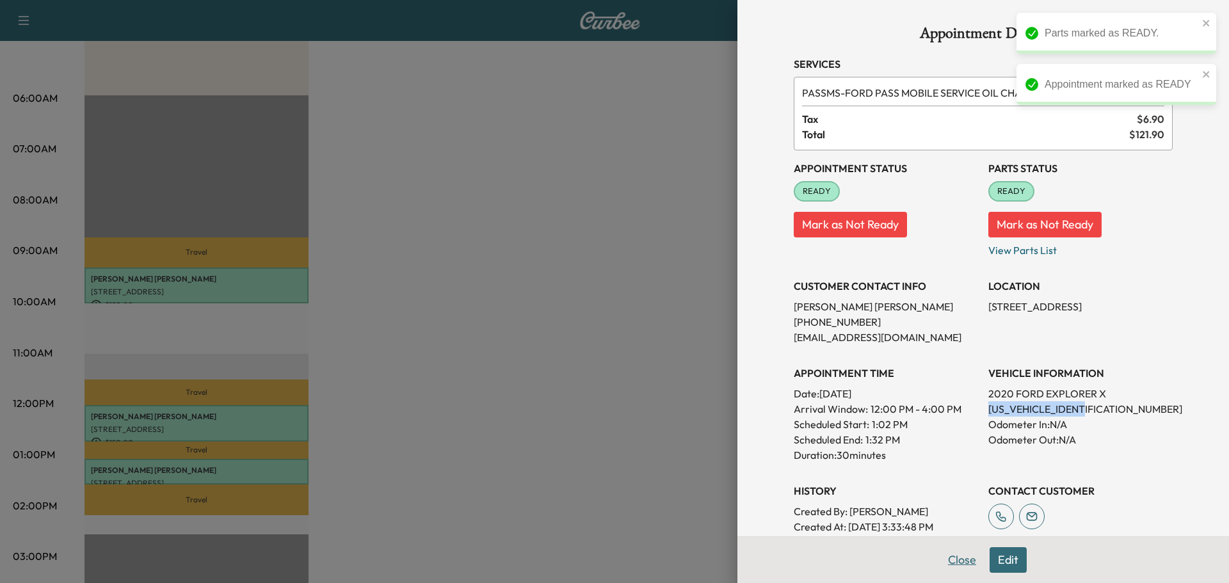
click at [942, 562] on button "Close" at bounding box center [962, 560] width 45 height 26
